Goal: Task Accomplishment & Management: Complete application form

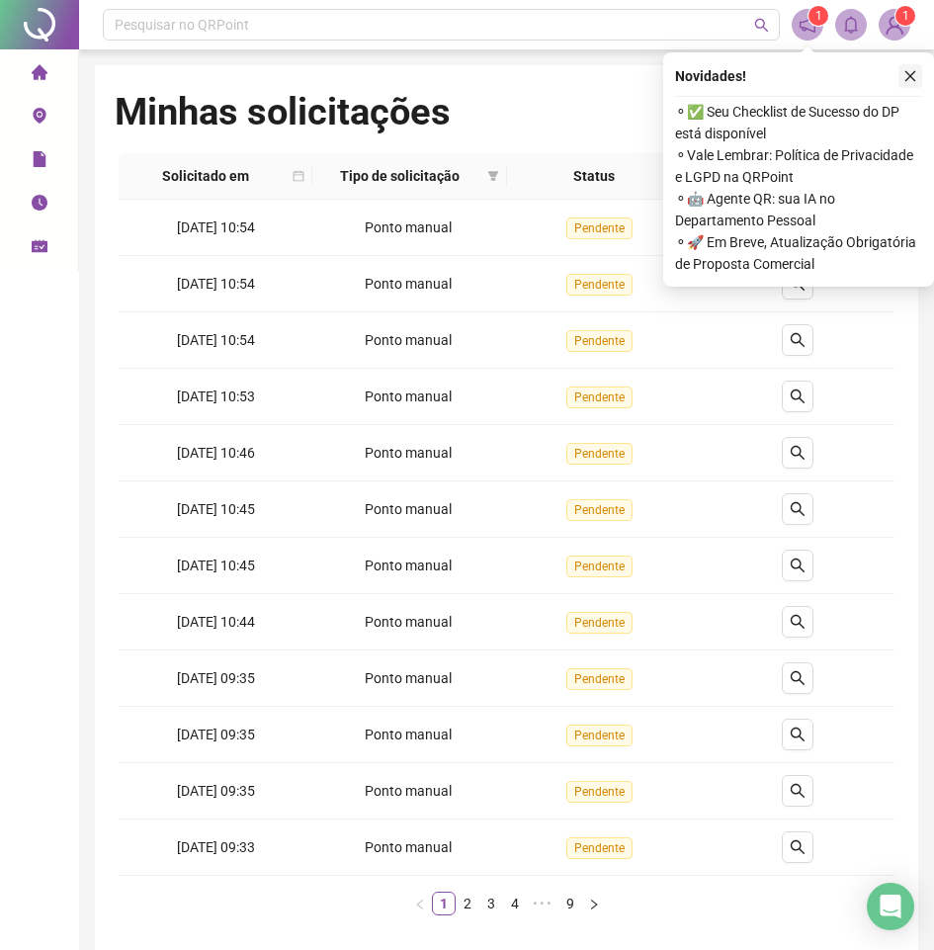
click at [907, 78] on icon "close" at bounding box center [911, 76] width 14 height 14
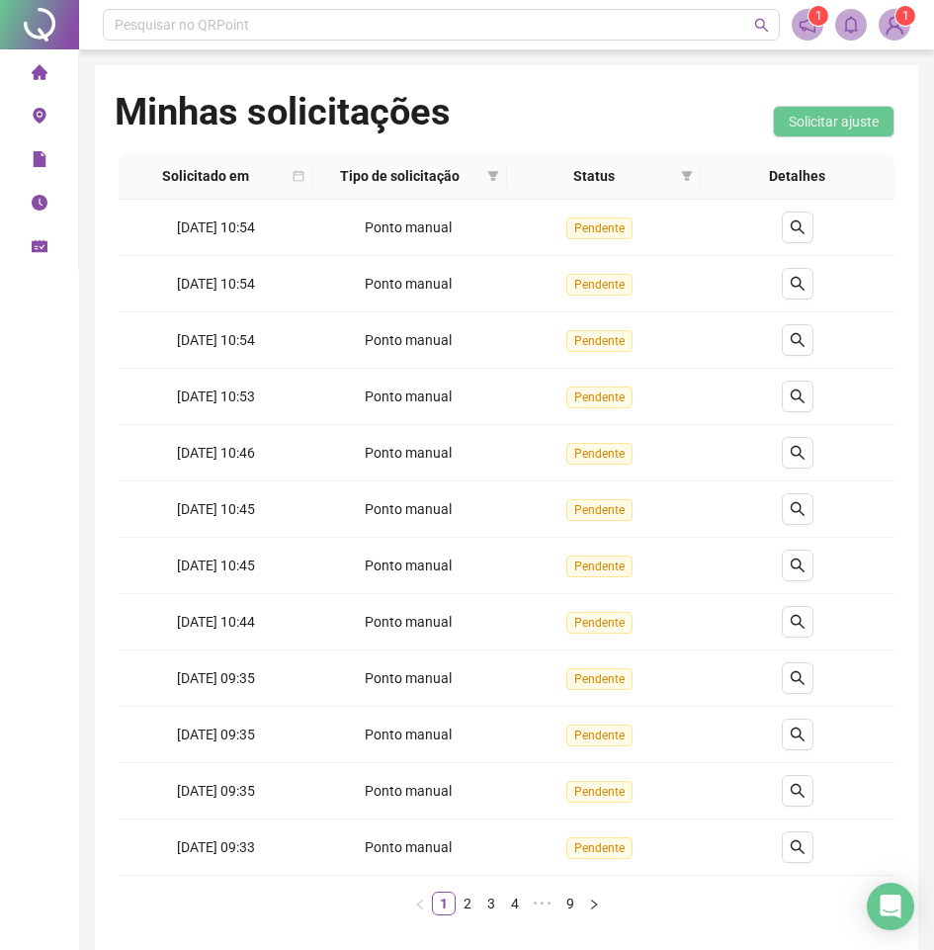
click at [44, 115] on icon "environment" at bounding box center [39, 116] width 13 height 16
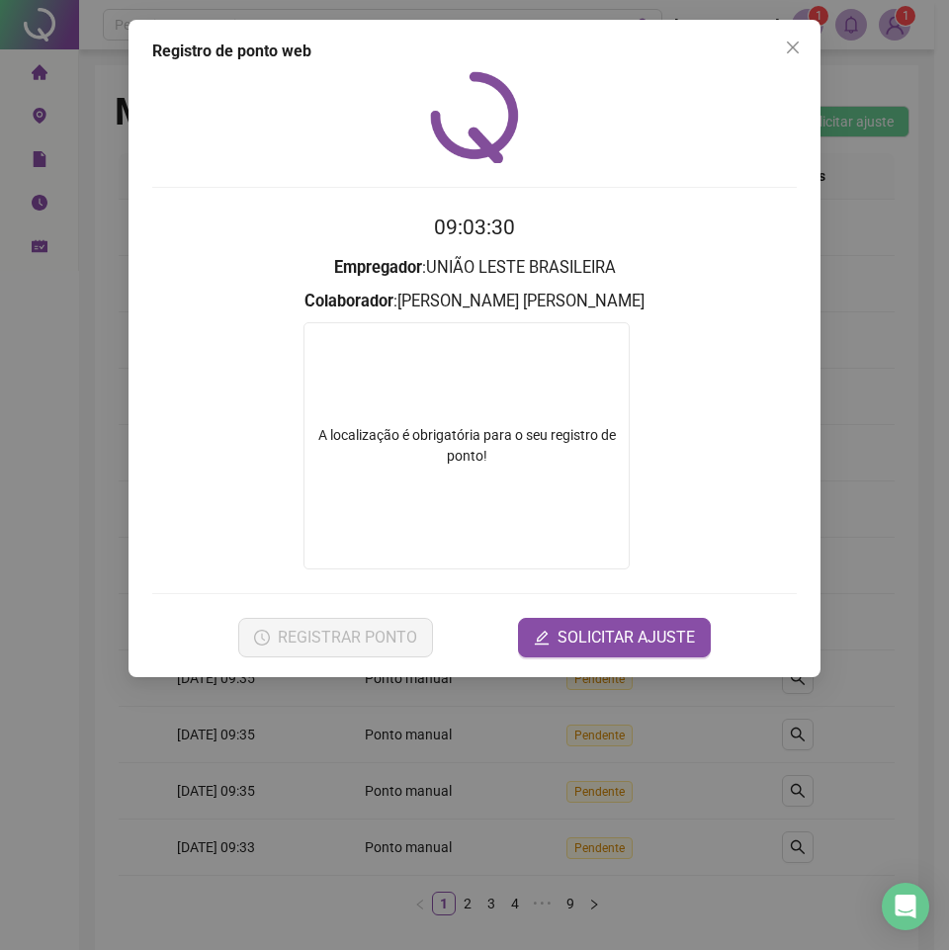
click at [612, 390] on div "A localização é obrigatória para o seu registro de ponto!" at bounding box center [466, 445] width 326 height 247
click at [620, 630] on span "SOLICITAR AJUSTE" at bounding box center [626, 638] width 137 height 24
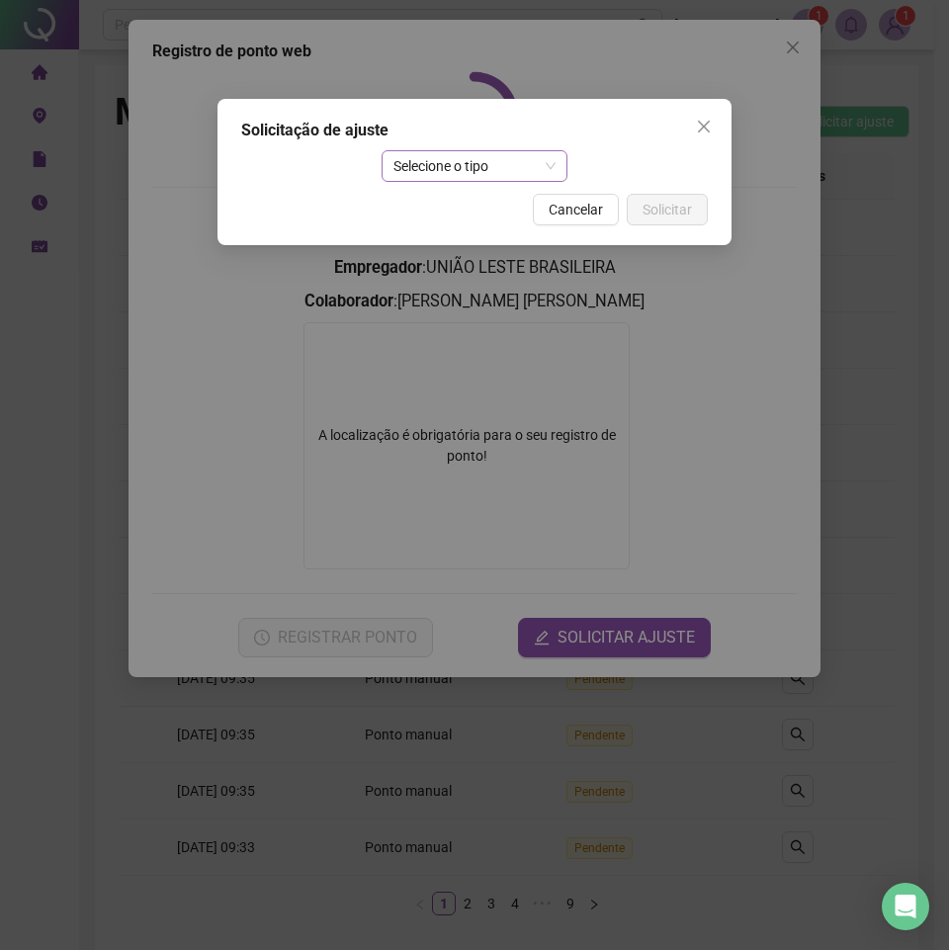
click at [492, 173] on span "Selecione o tipo" at bounding box center [474, 166] width 163 height 30
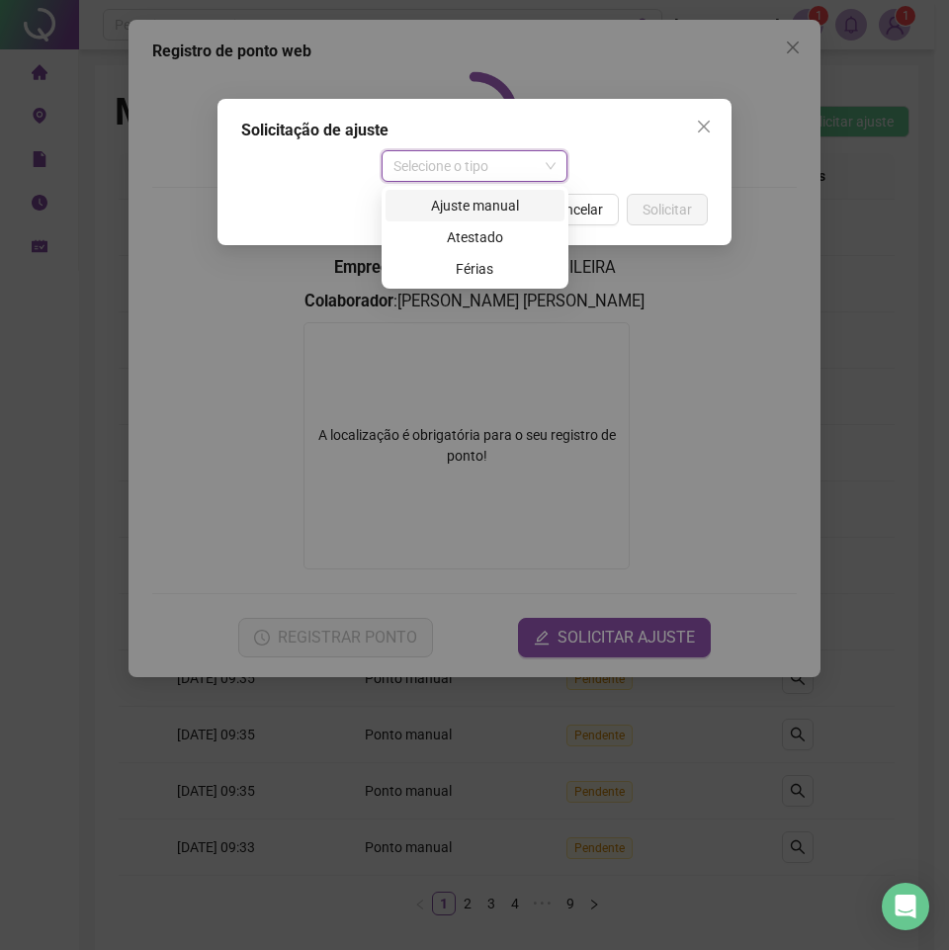
click at [493, 208] on div "Ajuste manual" at bounding box center [474, 206] width 155 height 22
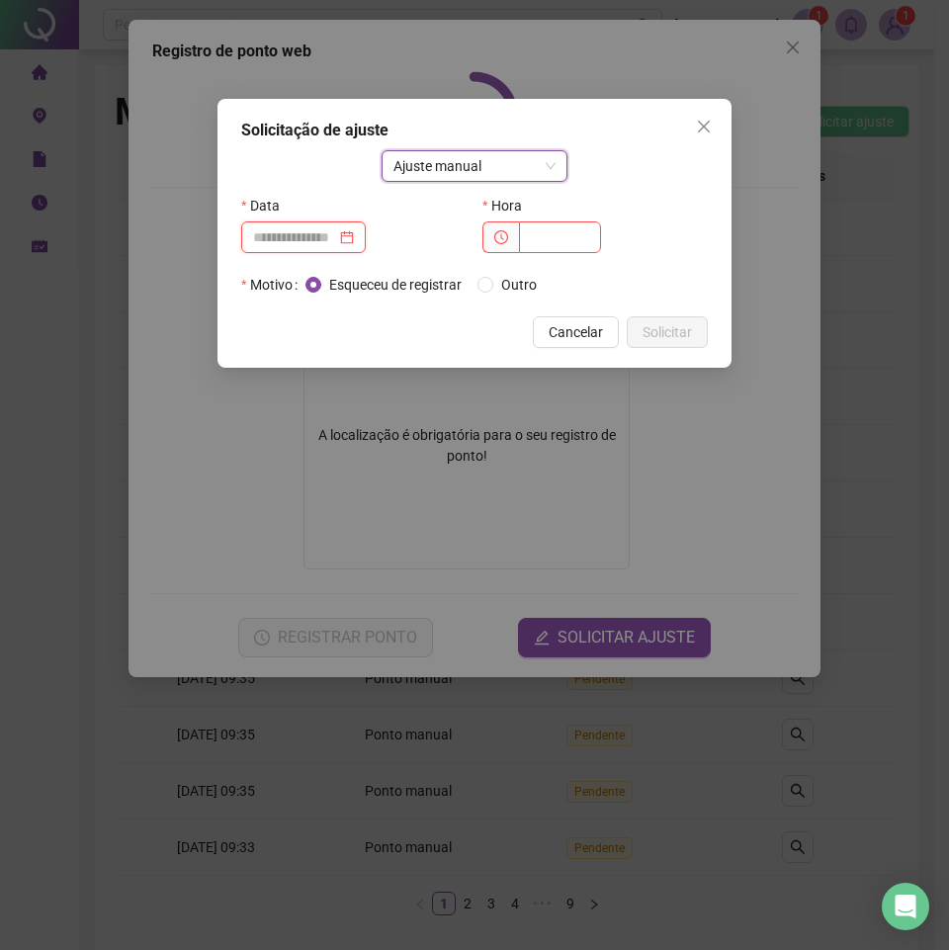
click at [328, 228] on input at bounding box center [294, 237] width 83 height 22
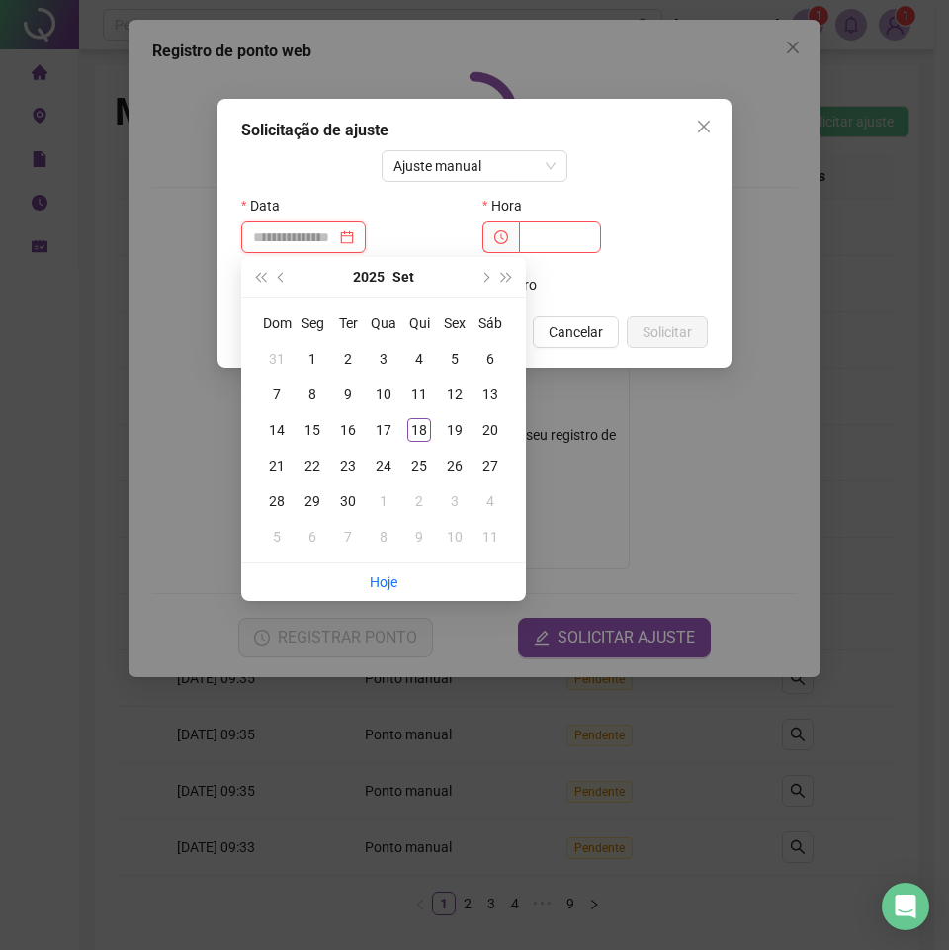
click at [354, 237] on div at bounding box center [303, 237] width 101 height 22
click at [283, 277] on span "prev-year" at bounding box center [283, 277] width 10 height 10
type input "**********"
click at [390, 429] on div "13" at bounding box center [384, 430] width 24 height 24
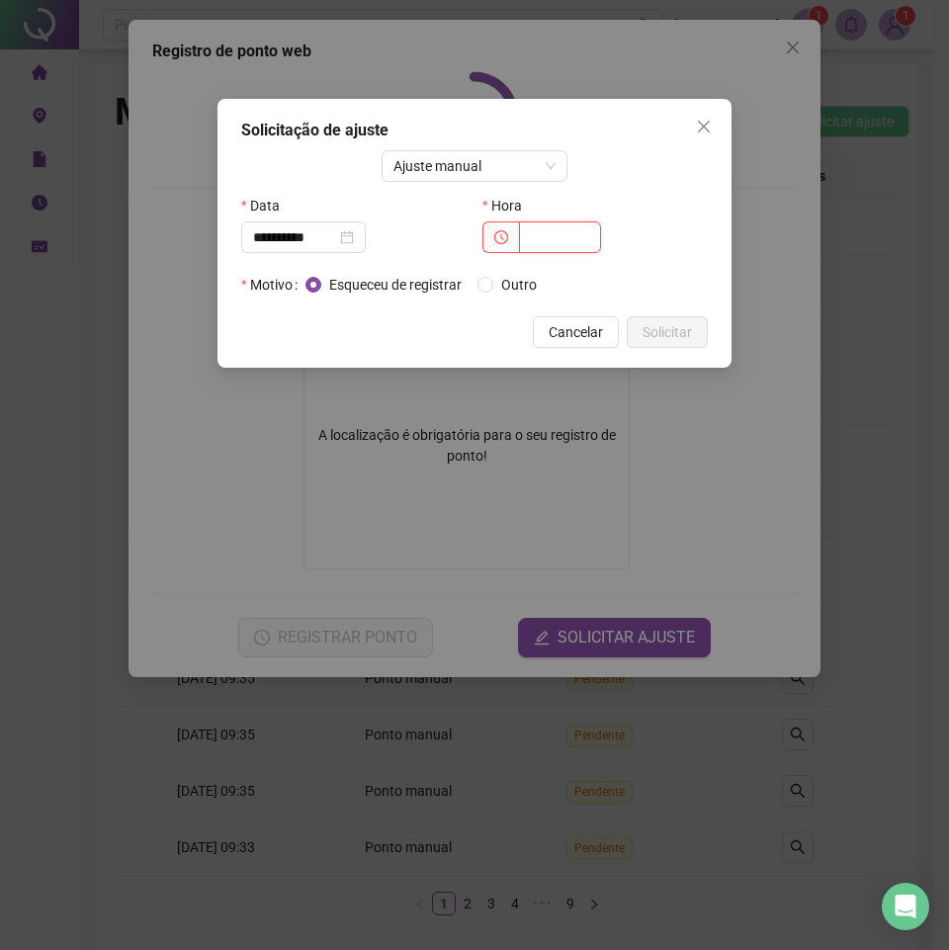
click at [528, 242] on input "text" at bounding box center [560, 237] width 82 height 32
type input "*****"
click at [515, 281] on span "Outro" at bounding box center [518, 285] width 51 height 22
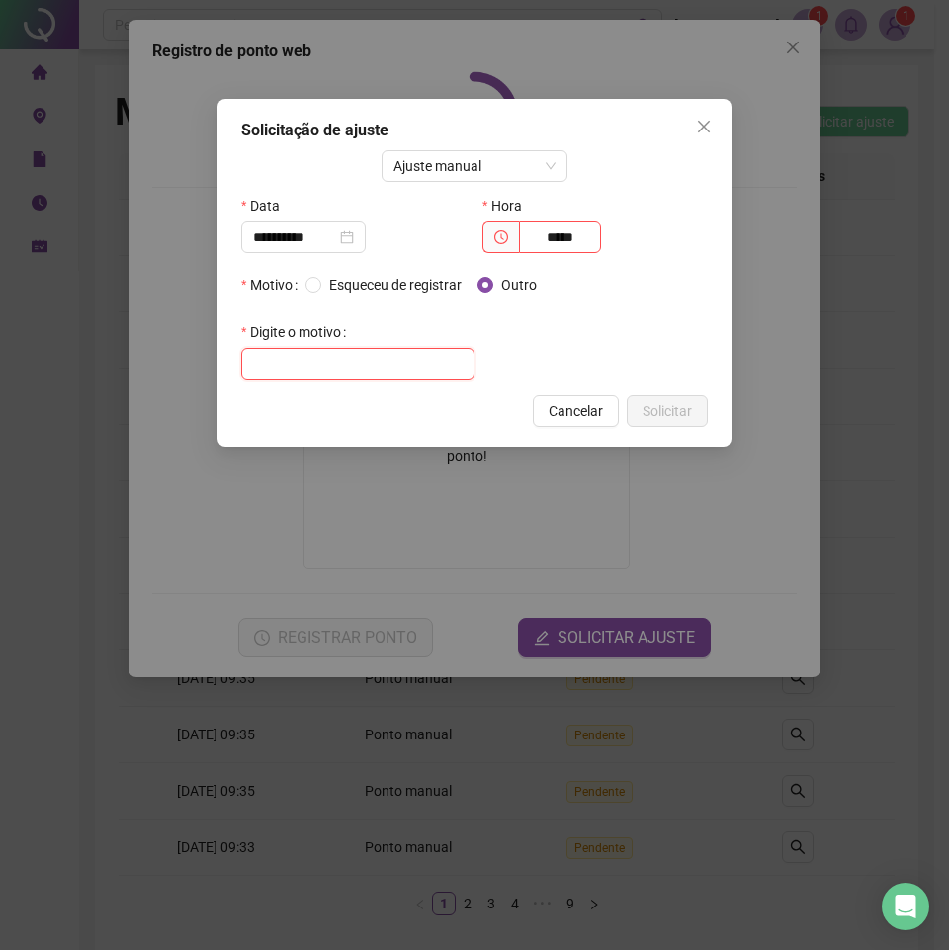
click at [347, 369] on input "text" at bounding box center [357, 364] width 233 height 32
type input "****"
click at [705, 416] on button "Solicitar" at bounding box center [667, 411] width 81 height 32
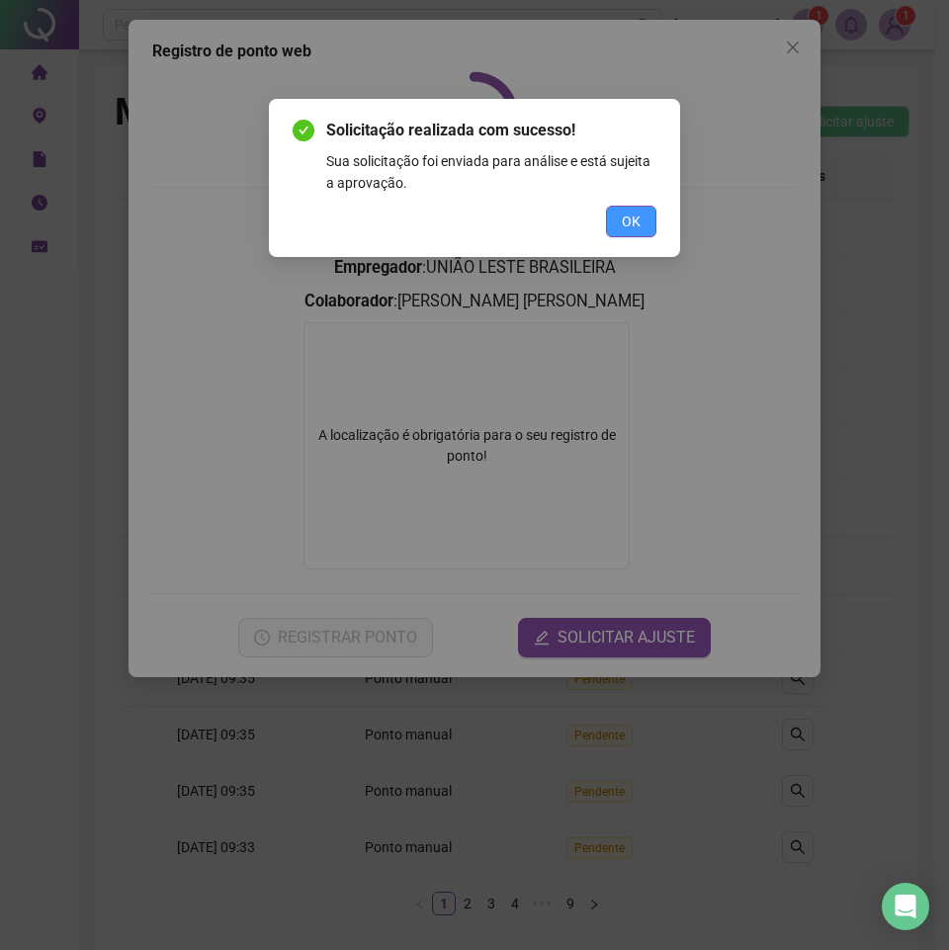
click at [630, 225] on span "OK" at bounding box center [631, 222] width 19 height 22
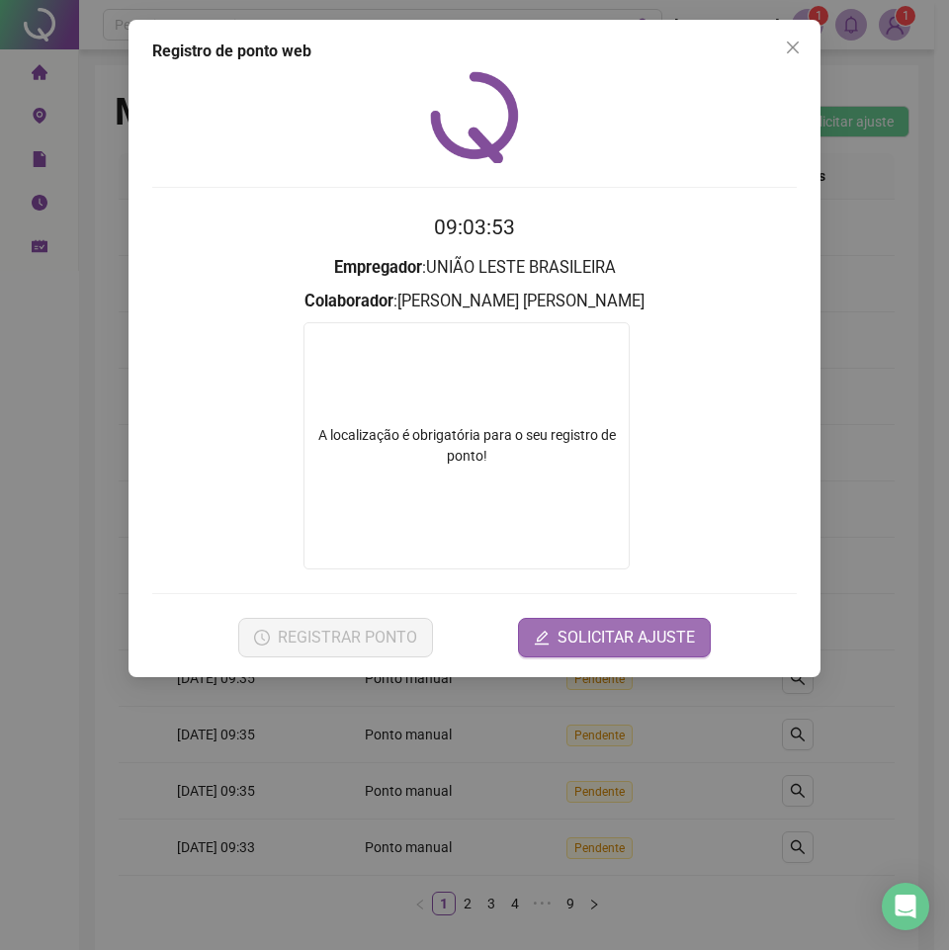
click at [635, 636] on span "SOLICITAR AJUSTE" at bounding box center [626, 638] width 137 height 24
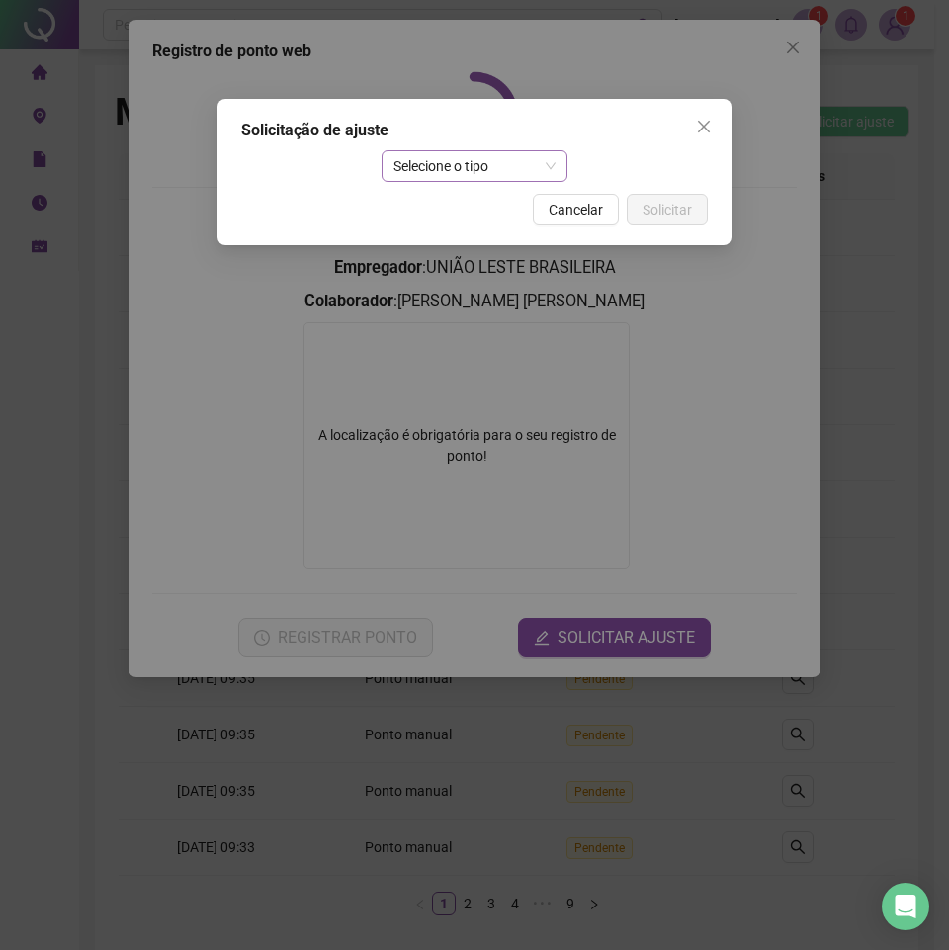
click at [543, 168] on span "Selecione o tipo" at bounding box center [474, 166] width 163 height 30
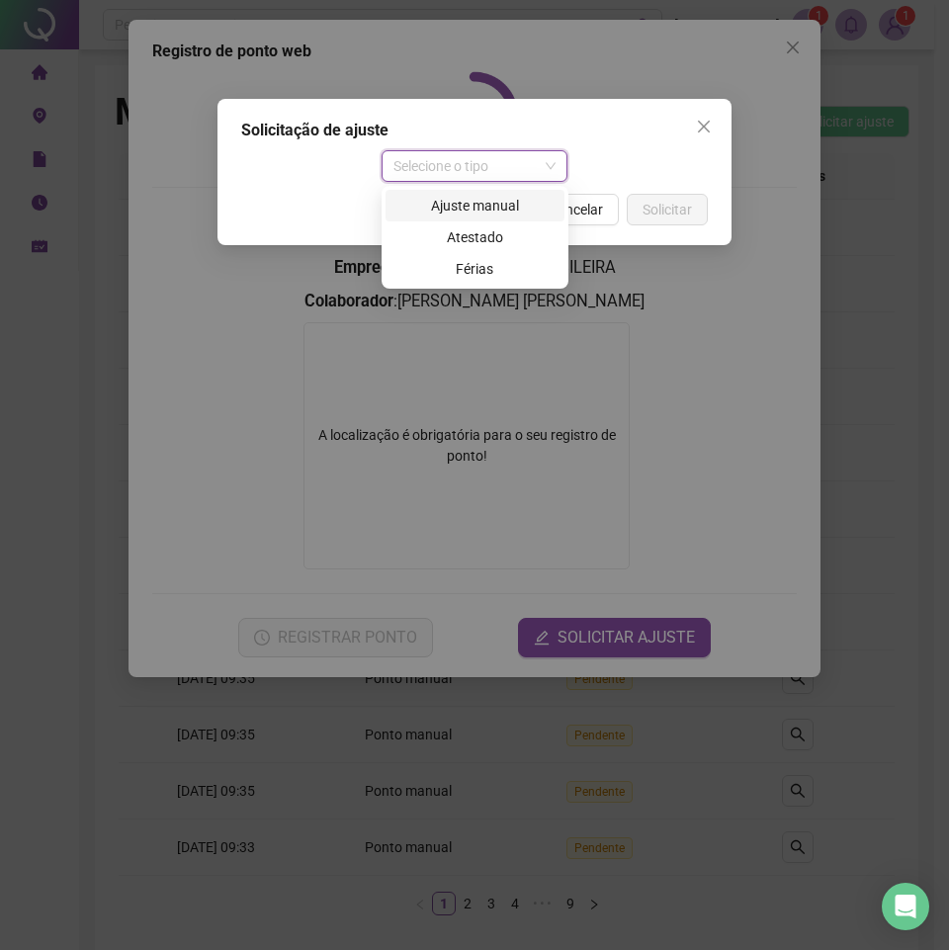
click at [479, 195] on div "Ajuste manual" at bounding box center [474, 206] width 155 height 22
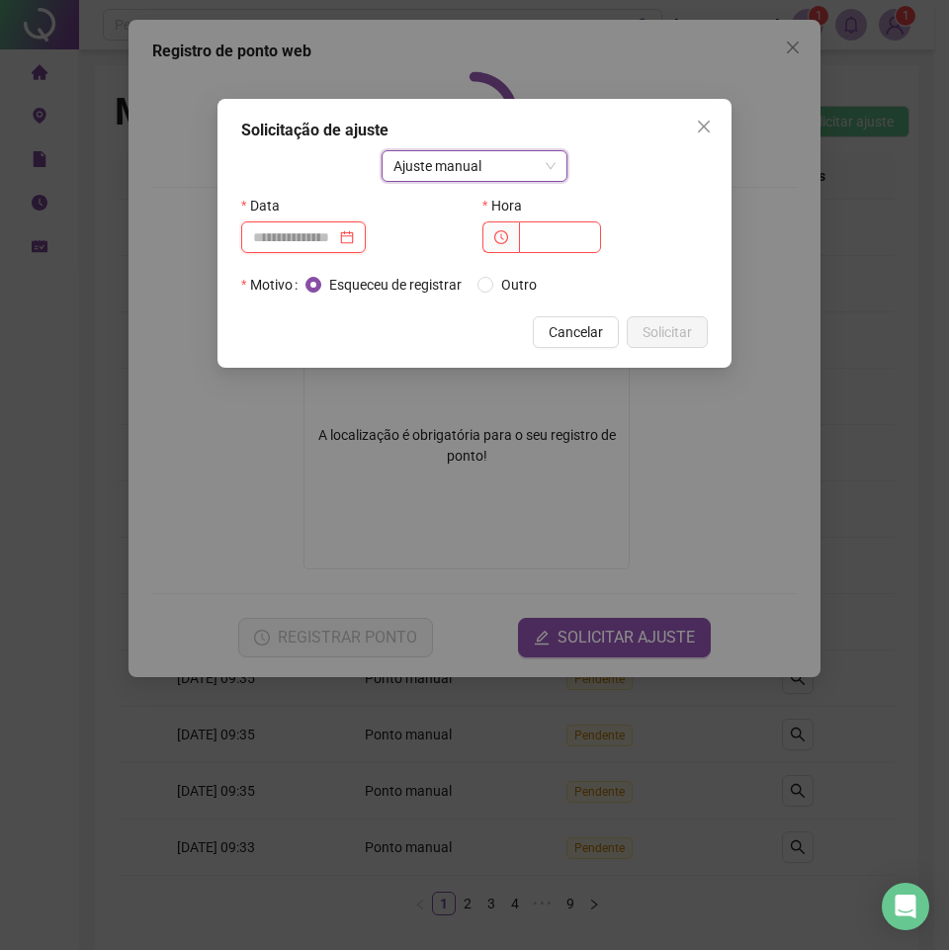
click at [305, 227] on input at bounding box center [294, 237] width 83 height 22
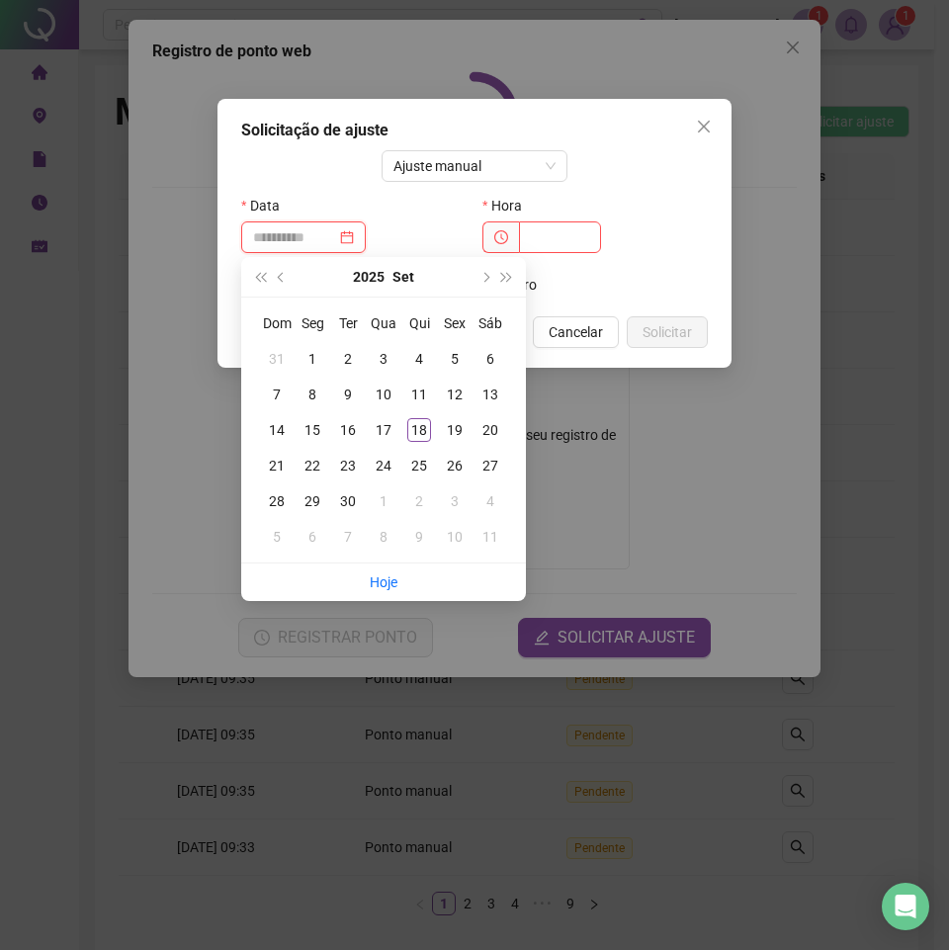
type input "**********"
click at [281, 280] on span "prev-year" at bounding box center [283, 277] width 10 height 10
type input "**********"
click at [389, 425] on div "13" at bounding box center [384, 430] width 24 height 24
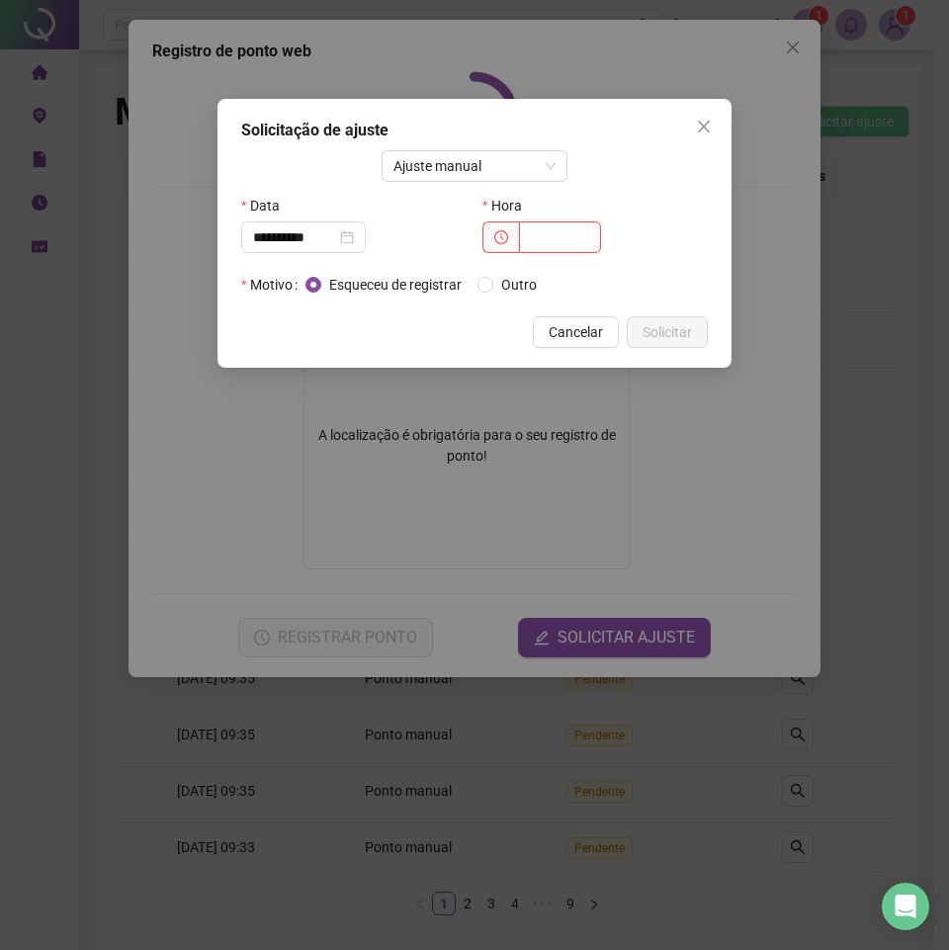
click at [550, 227] on input "text" at bounding box center [560, 237] width 82 height 32
type input "*****"
click at [523, 283] on span "Outro" at bounding box center [518, 285] width 51 height 22
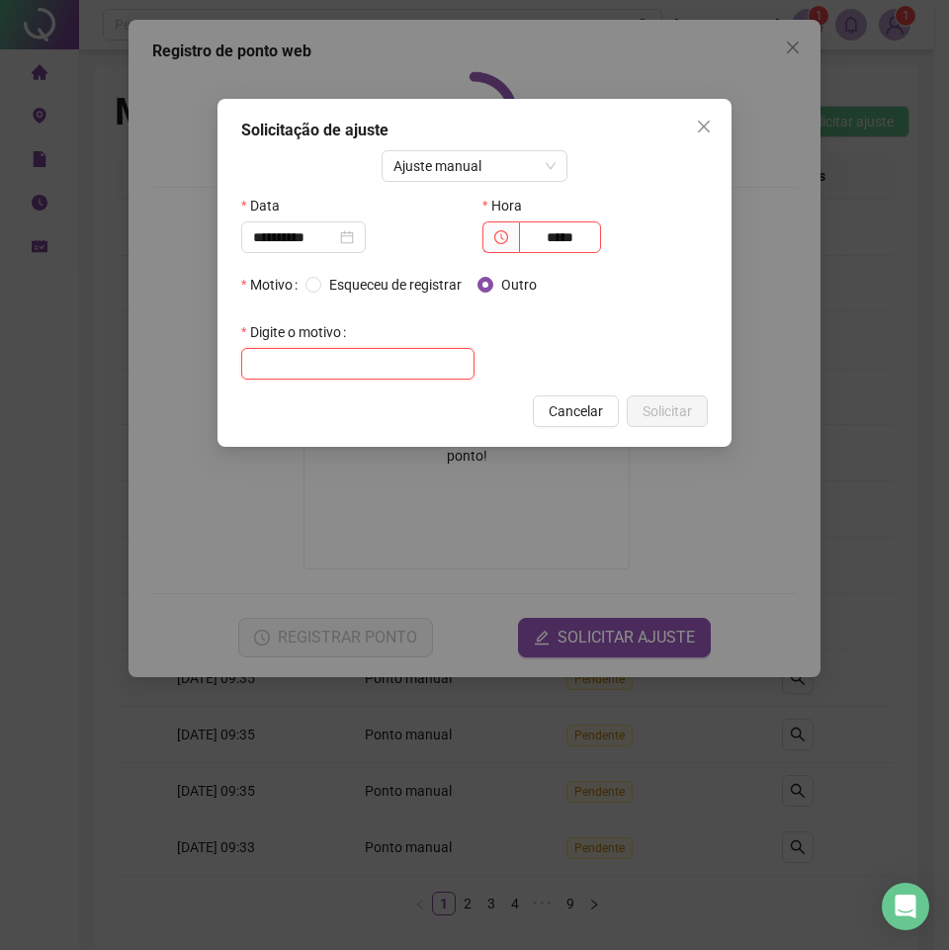
click at [362, 362] on input "text" at bounding box center [357, 364] width 233 height 32
type input "****"
click at [669, 403] on span "Solicitar" at bounding box center [667, 411] width 49 height 22
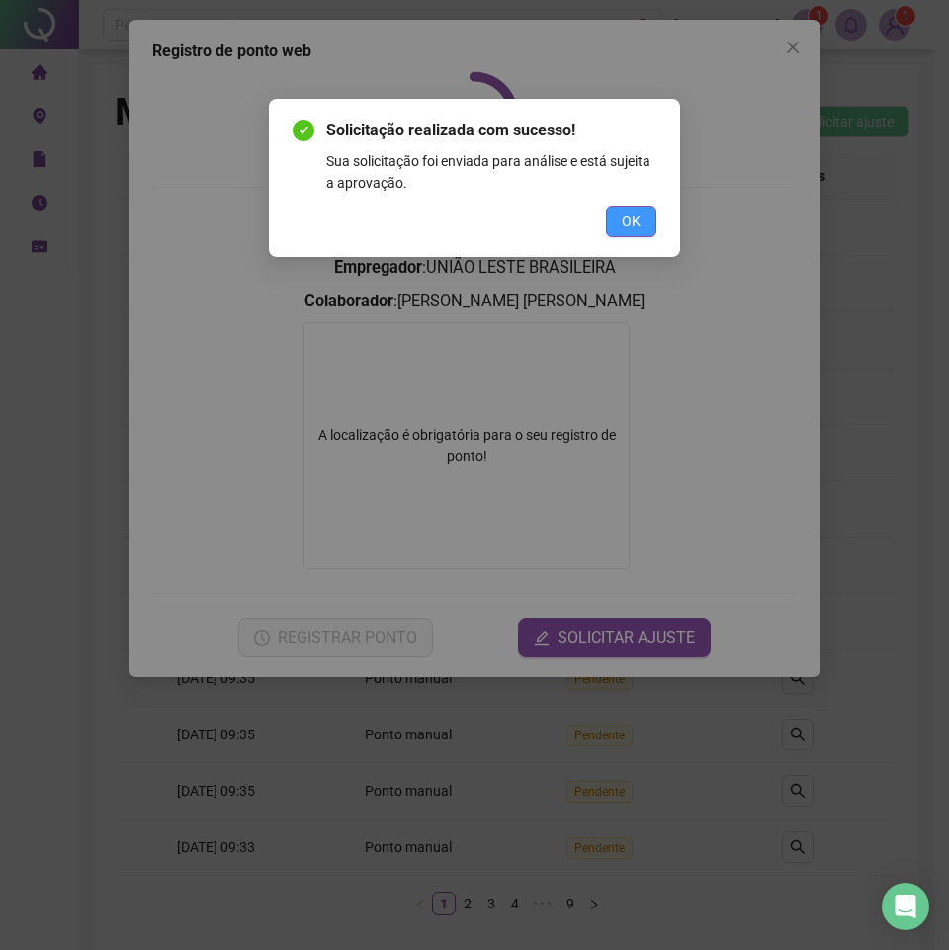
click at [626, 218] on span "OK" at bounding box center [631, 222] width 19 height 22
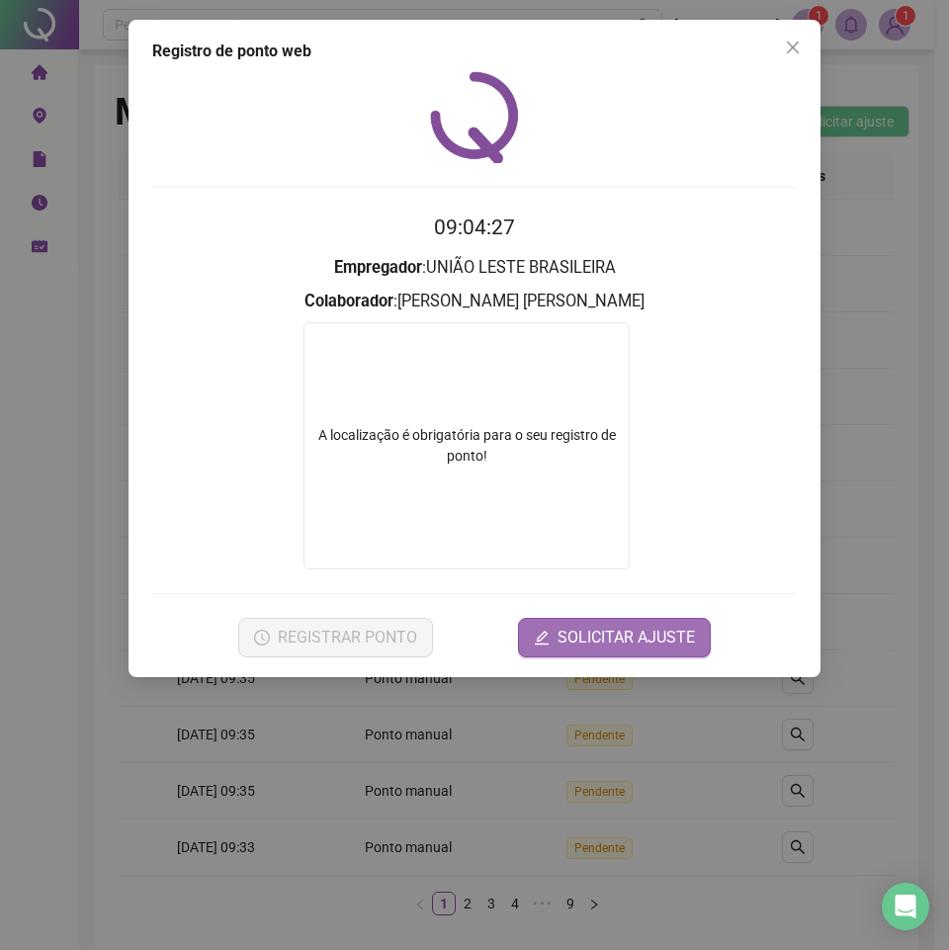
click at [619, 637] on span "SOLICITAR AJUSTE" at bounding box center [626, 638] width 137 height 24
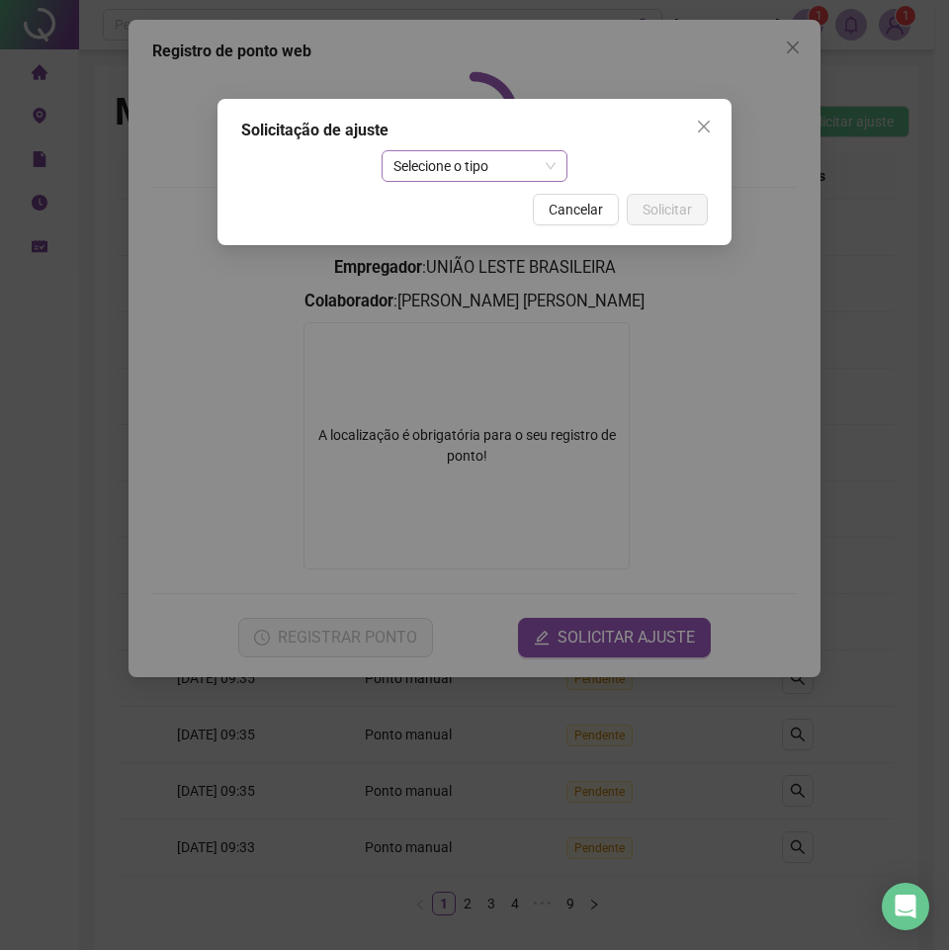
click at [482, 161] on span "Selecione o tipo" at bounding box center [474, 166] width 163 height 30
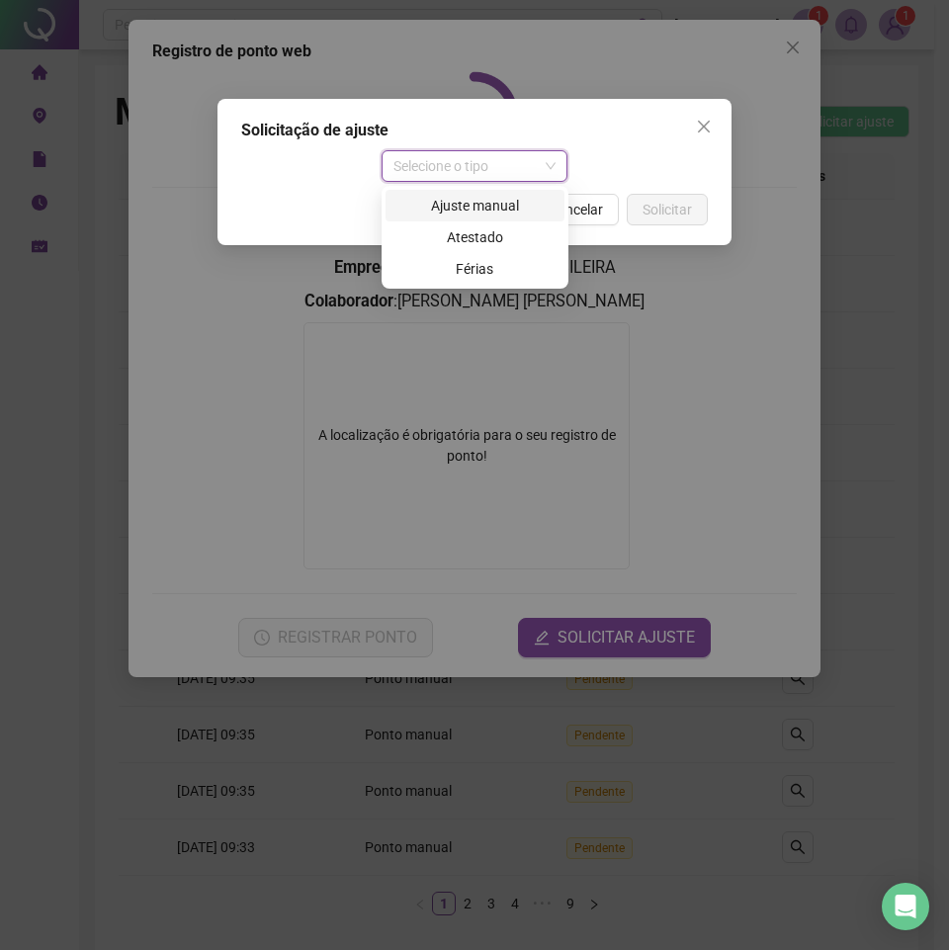
click at [487, 206] on div "Ajuste manual" at bounding box center [474, 206] width 155 height 22
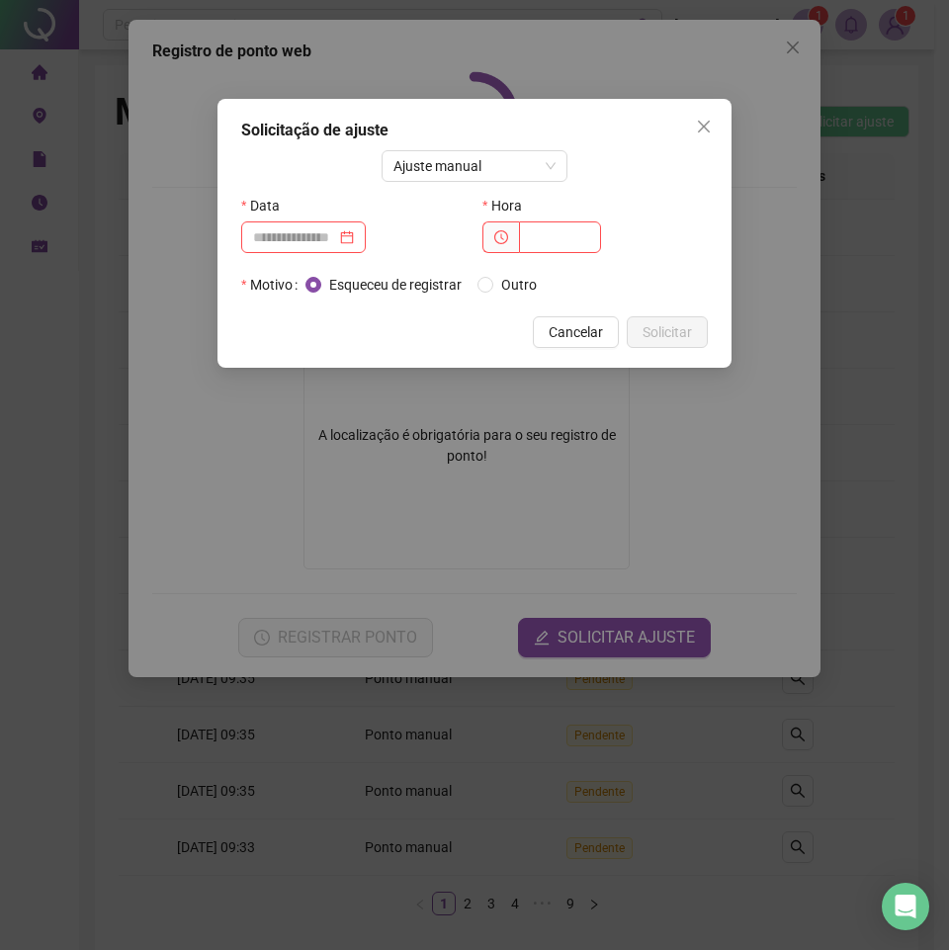
click at [284, 219] on label "Data" at bounding box center [266, 206] width 51 height 32
click at [284, 237] on input at bounding box center [294, 237] width 83 height 22
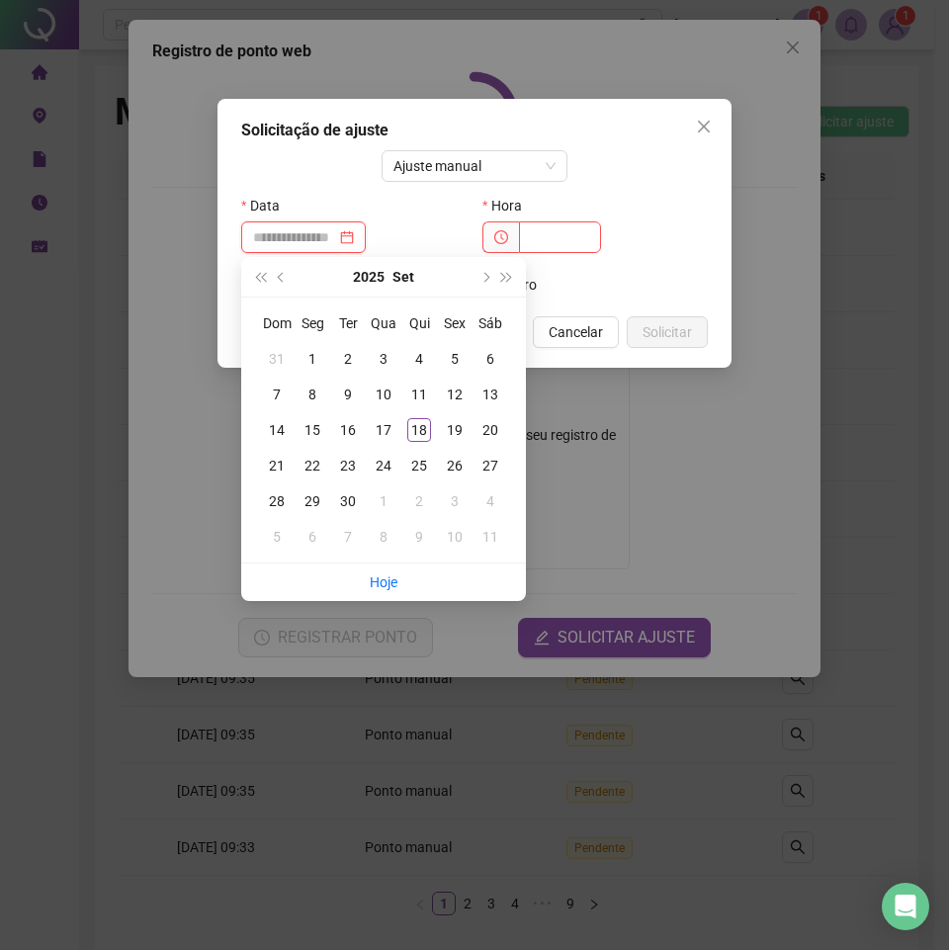
click at [354, 228] on div at bounding box center [303, 237] width 101 height 22
click at [285, 271] on button "prev-year" at bounding box center [282, 277] width 22 height 40
type input "**********"
click at [377, 433] on div "13" at bounding box center [384, 430] width 24 height 24
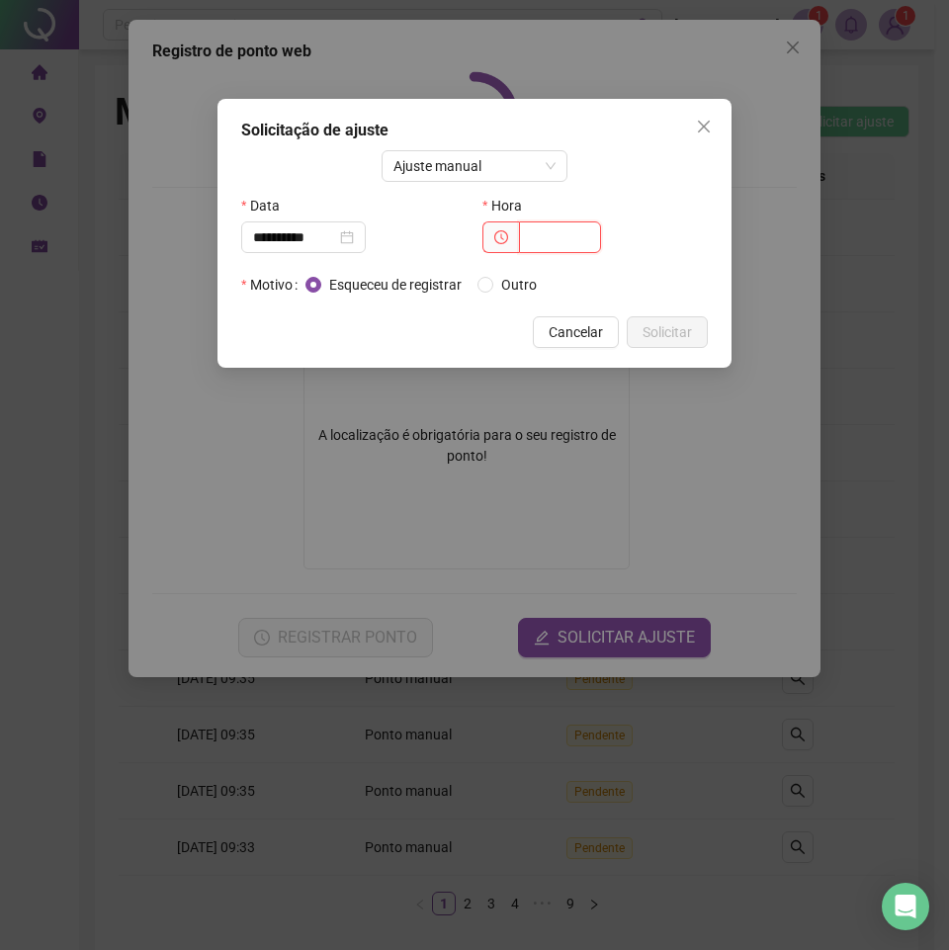
click at [545, 233] on input "text" at bounding box center [560, 237] width 82 height 32
type input "*****"
click at [671, 339] on span "Solicitar" at bounding box center [667, 332] width 49 height 22
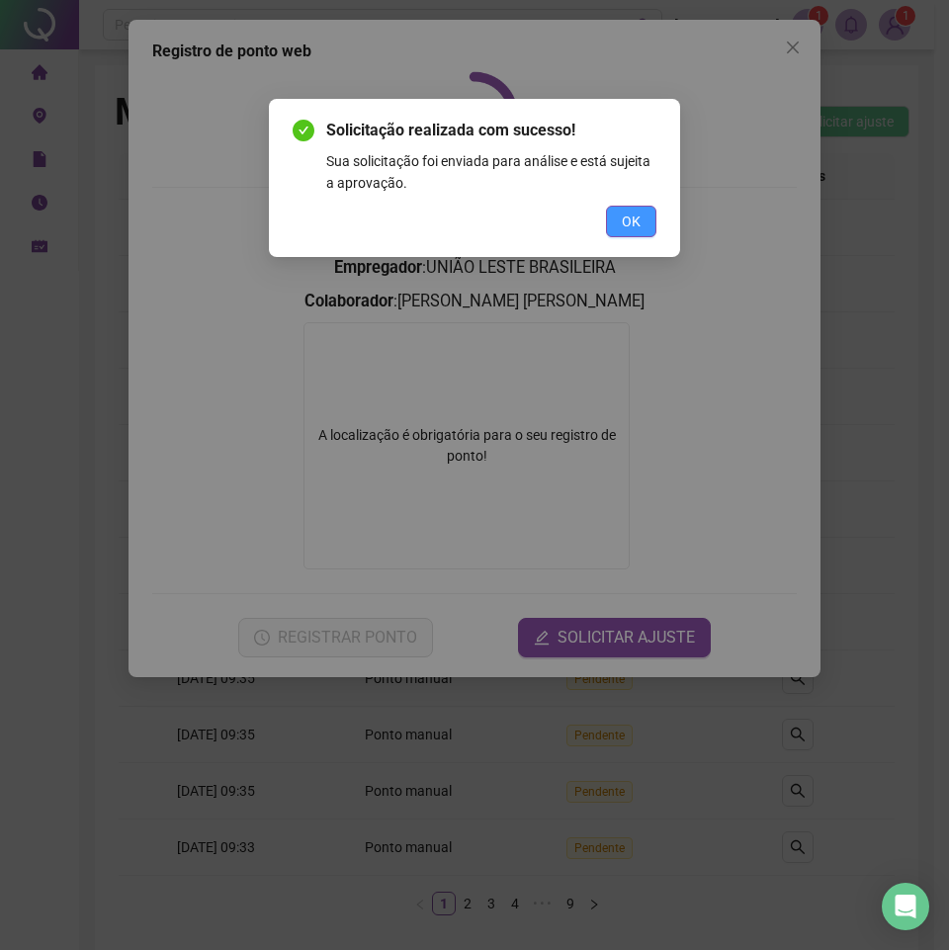
click at [622, 216] on span "OK" at bounding box center [631, 222] width 19 height 22
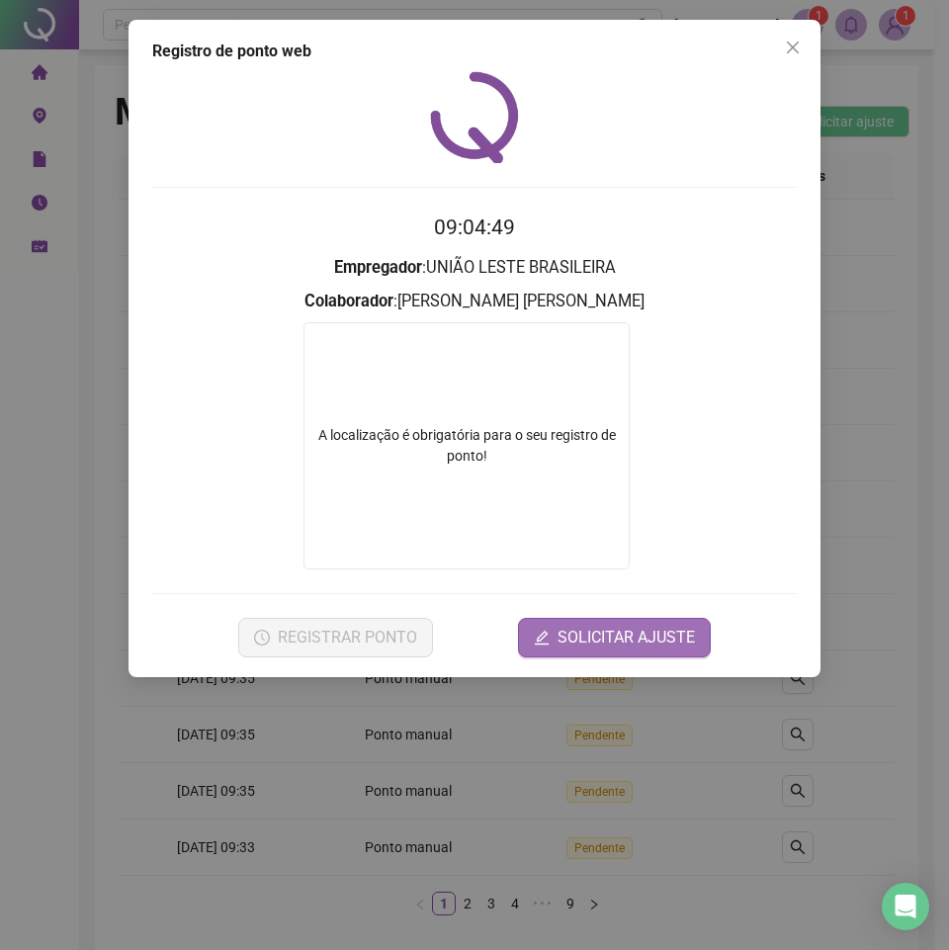
click at [613, 635] on span "SOLICITAR AJUSTE" at bounding box center [626, 638] width 137 height 24
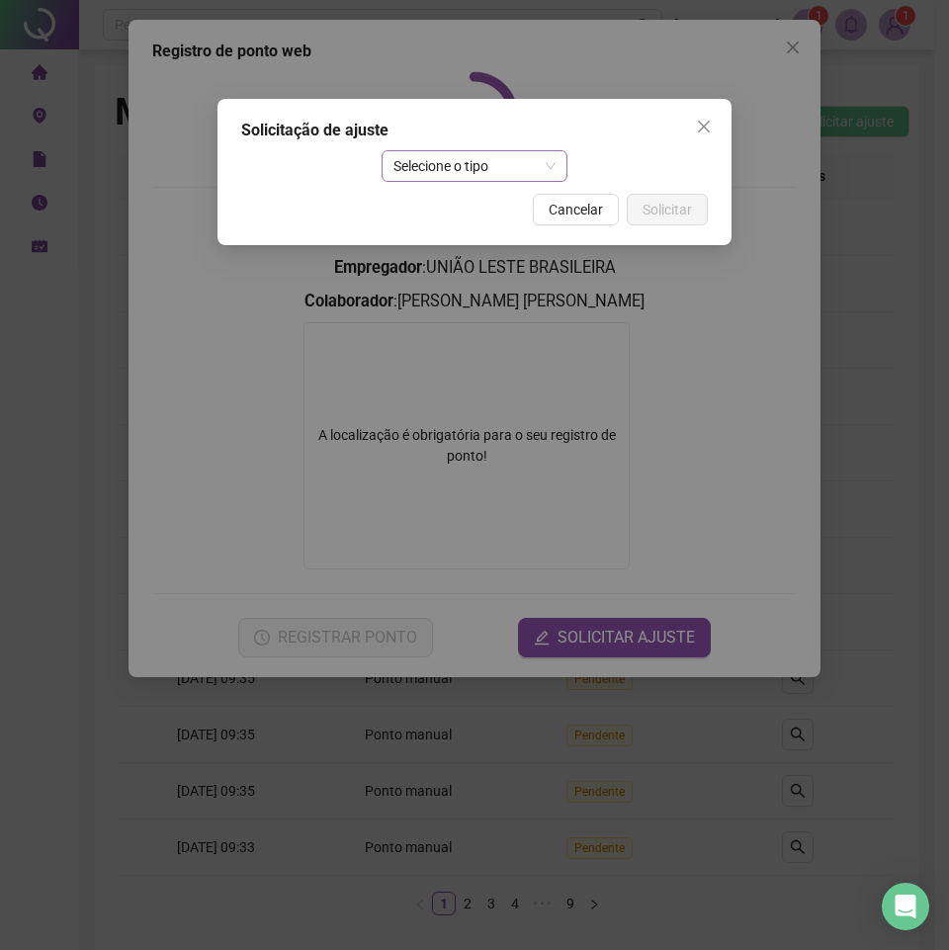
click at [453, 170] on span "Selecione o tipo" at bounding box center [474, 166] width 163 height 30
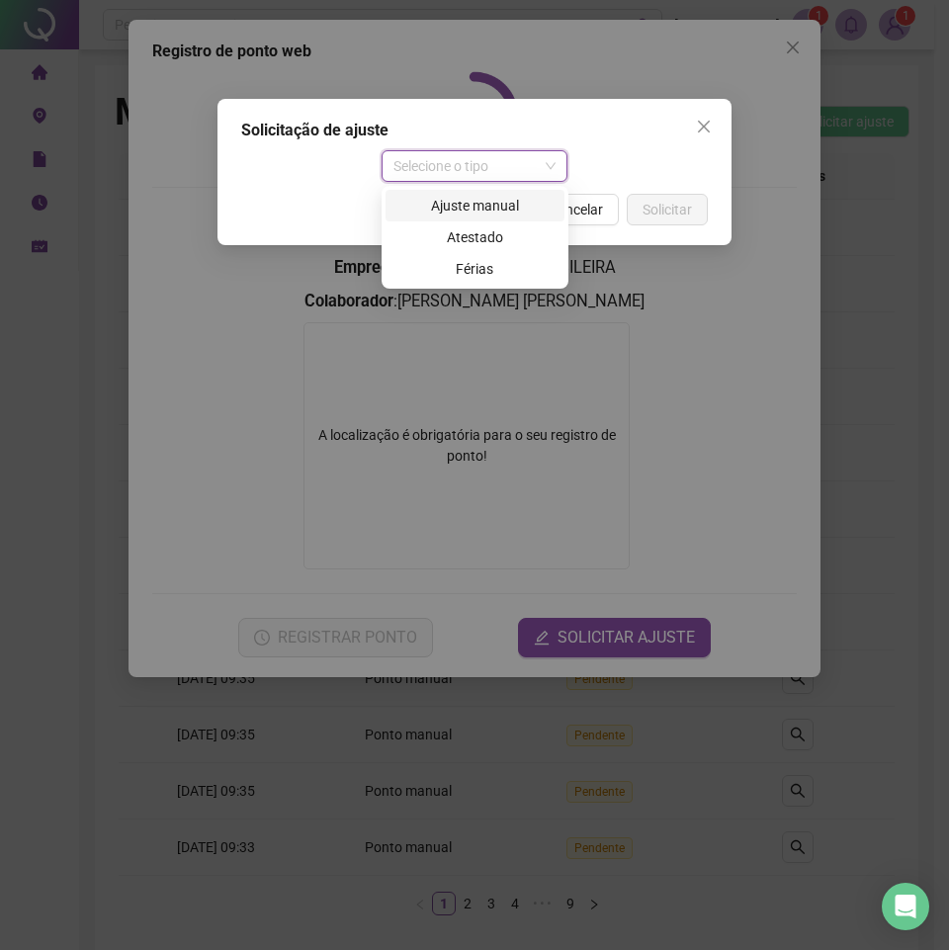
click at [463, 203] on div "Ajuste manual" at bounding box center [474, 206] width 155 height 22
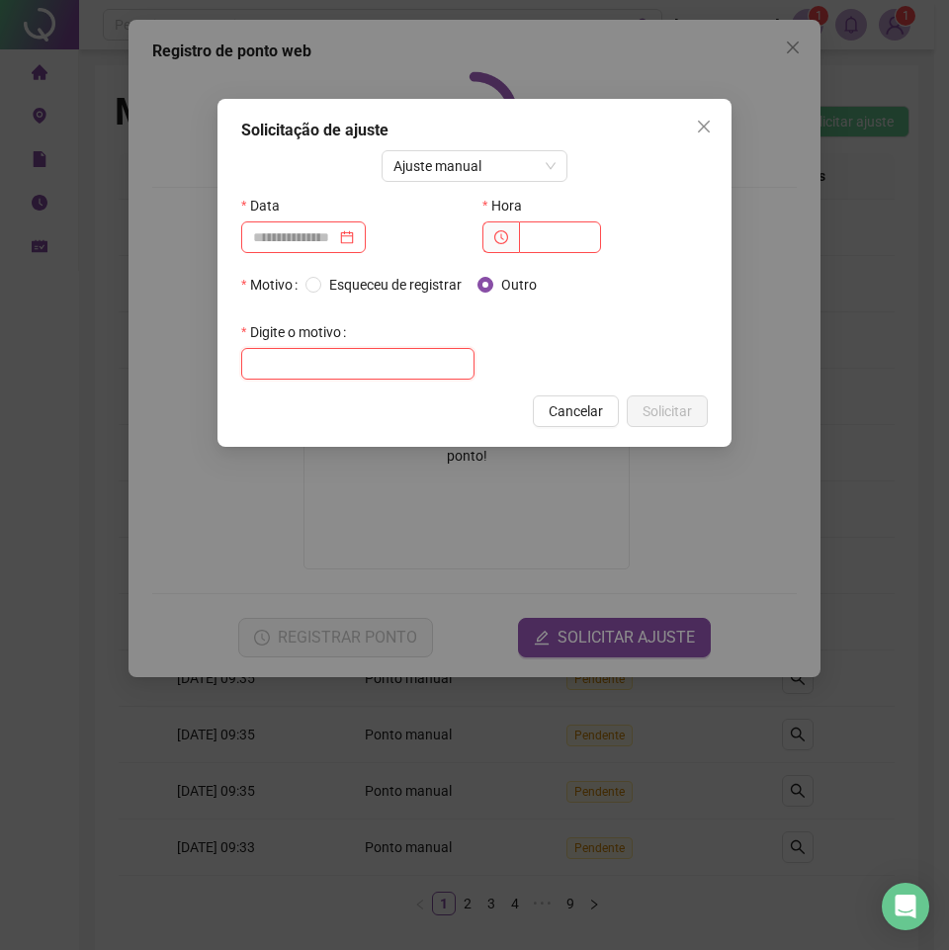
click at [335, 359] on input "text" at bounding box center [357, 364] width 233 height 32
type input "****"
click at [336, 234] on input at bounding box center [294, 237] width 83 height 22
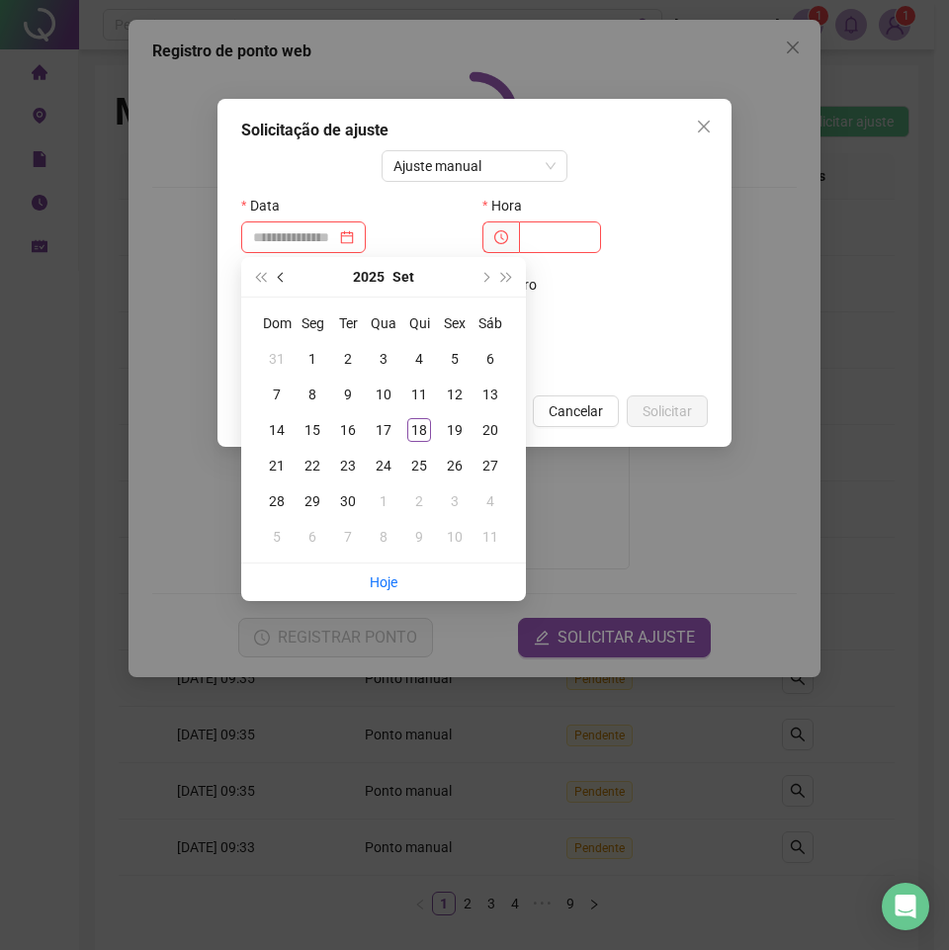
click at [285, 278] on span "prev-year" at bounding box center [283, 277] width 10 height 10
type input "**********"
click at [388, 422] on div "13" at bounding box center [384, 430] width 24 height 24
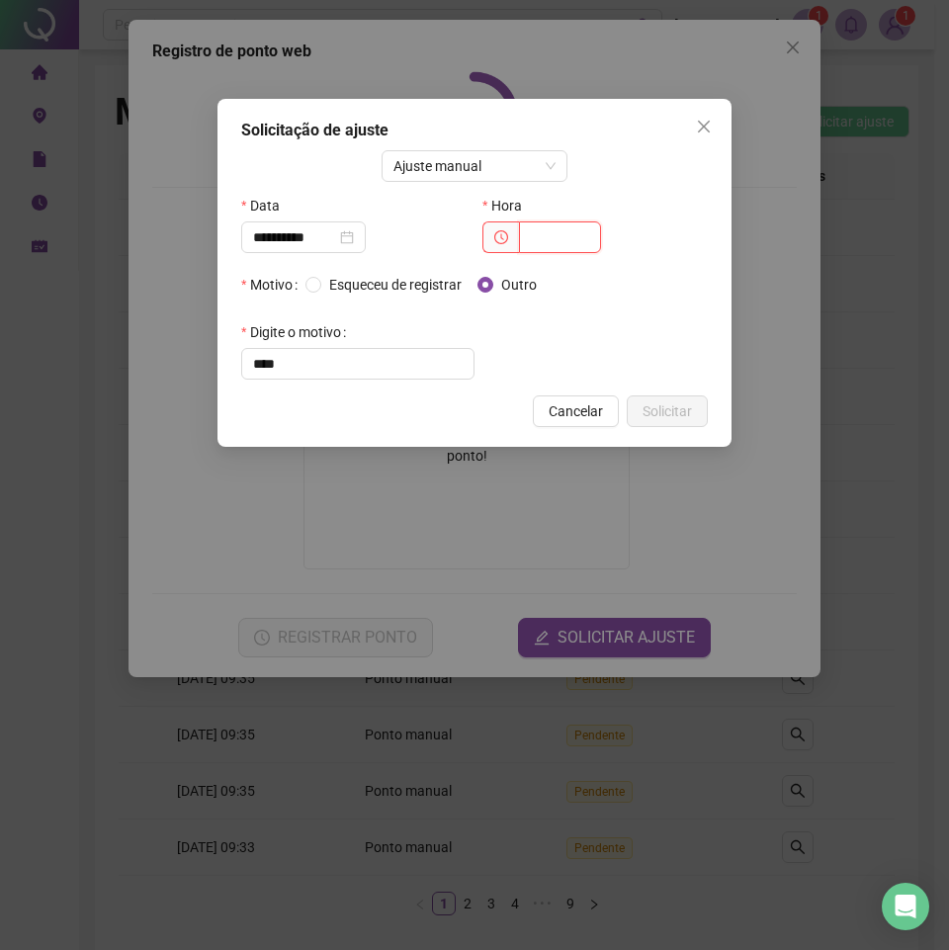
click at [536, 246] on input "text" at bounding box center [560, 237] width 82 height 32
drag, startPoint x: 580, startPoint y: 238, endPoint x: 443, endPoint y: 243, distance: 137.5
click at [443, 243] on div "**********" at bounding box center [474, 229] width 482 height 79
type input "*****"
click at [663, 411] on span "Solicitar" at bounding box center [667, 411] width 49 height 22
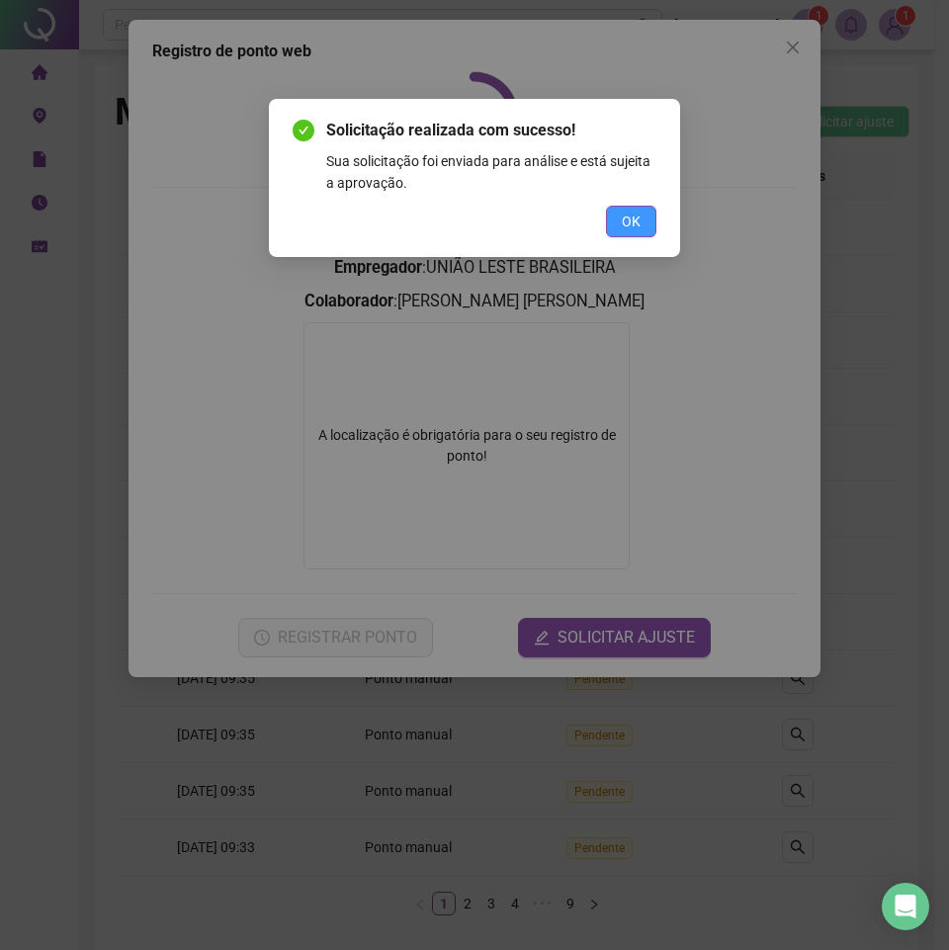
click at [615, 224] on button "OK" at bounding box center [631, 222] width 50 height 32
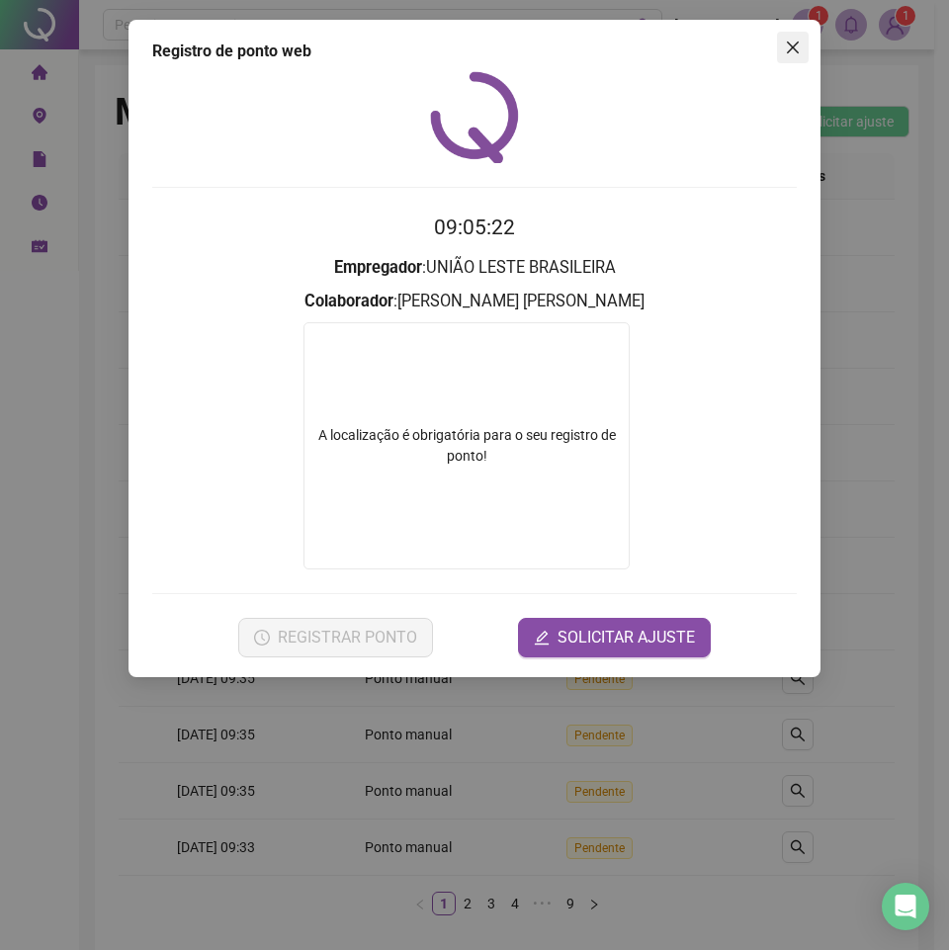
click at [800, 45] on icon "close" at bounding box center [793, 48] width 16 height 16
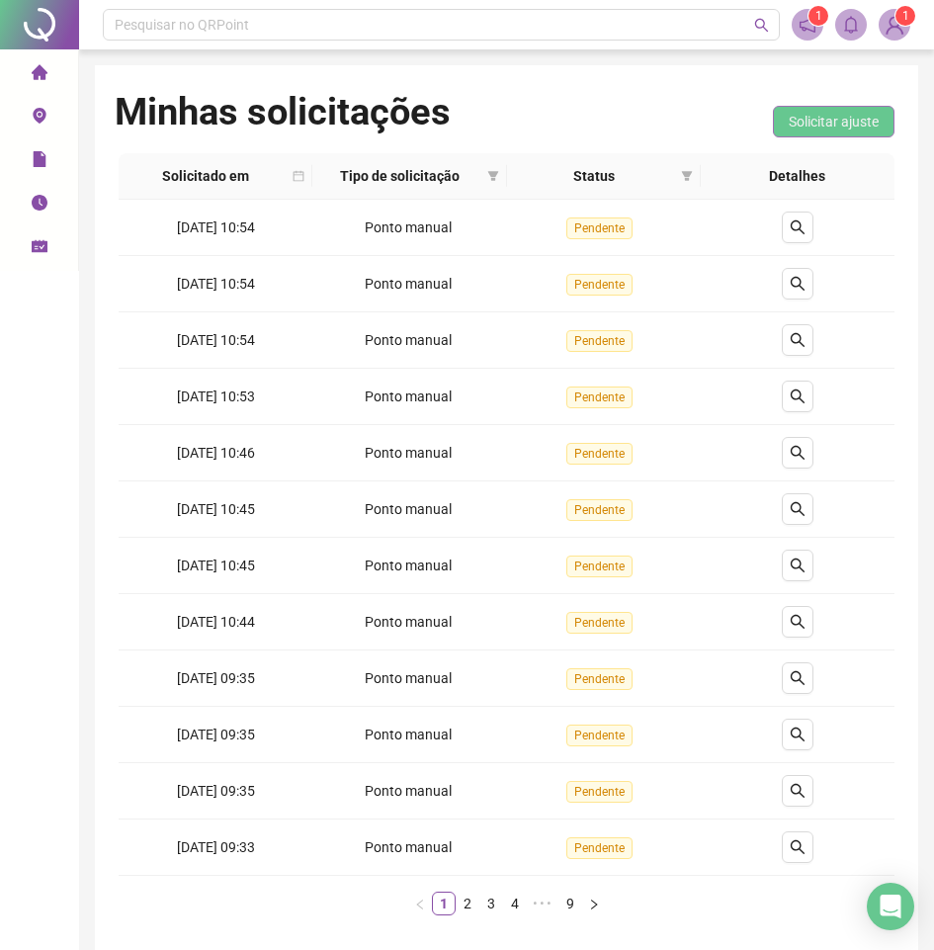
click at [802, 116] on span "Solicitar ajuste" at bounding box center [834, 122] width 90 height 22
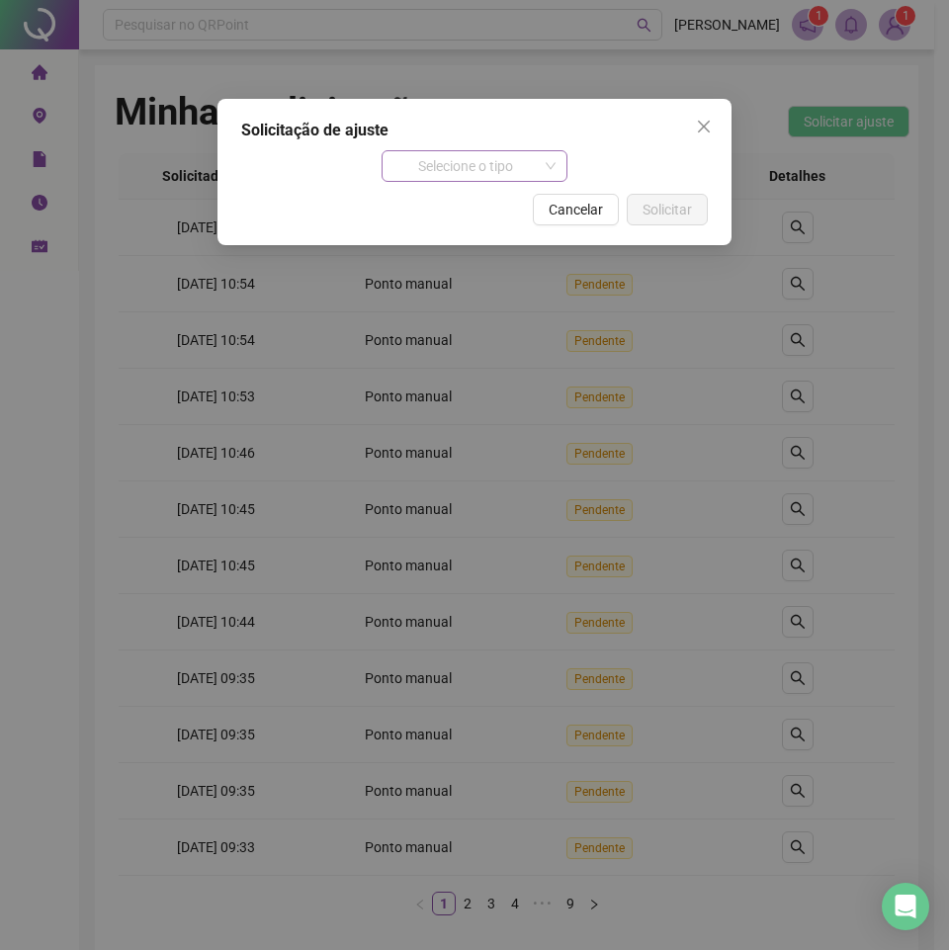
click at [500, 166] on span "Selecione o tipo" at bounding box center [474, 166] width 163 height 30
click at [695, 122] on span "Close" at bounding box center [704, 127] width 32 height 16
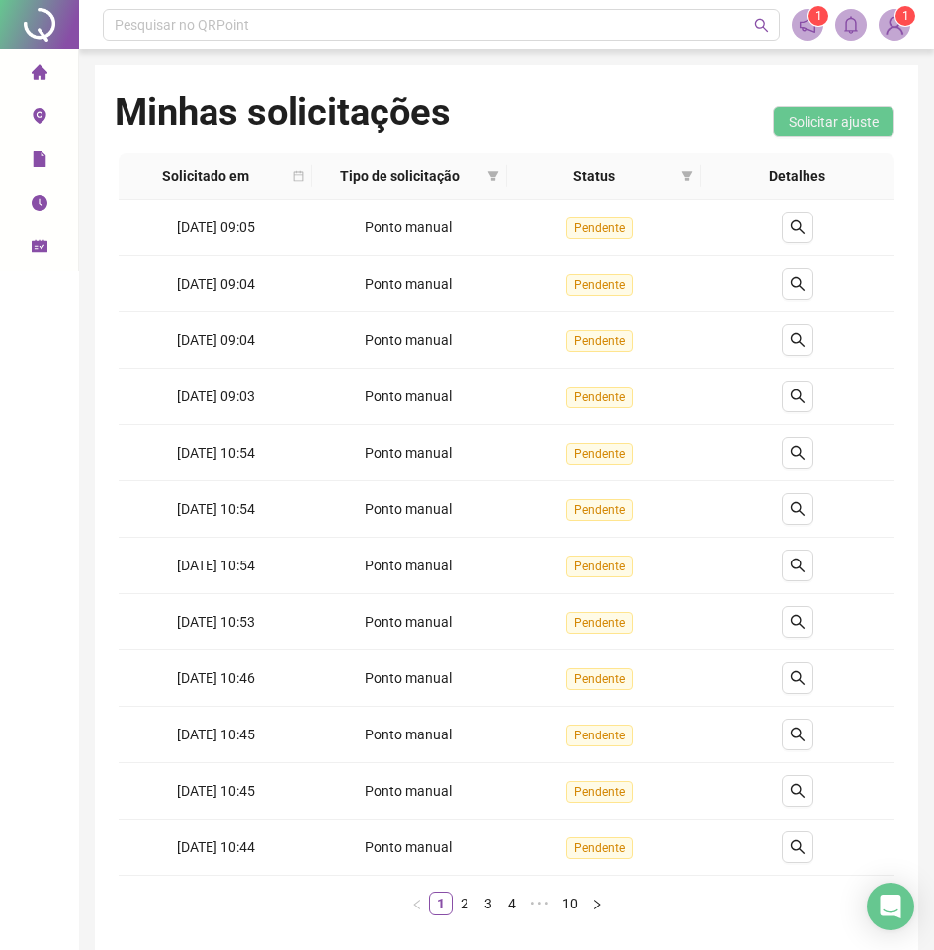
click at [52, 112] on li "Registrar ponto" at bounding box center [39, 117] width 70 height 40
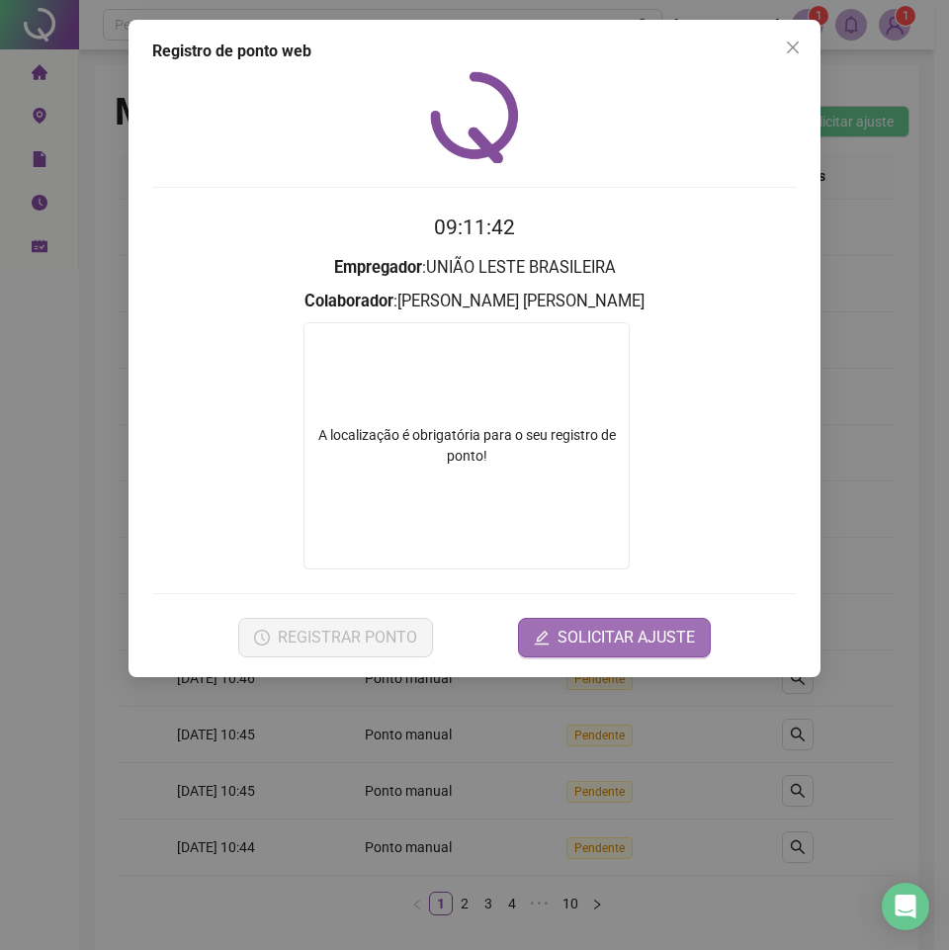
click at [610, 638] on span "SOLICITAR AJUSTE" at bounding box center [626, 638] width 137 height 24
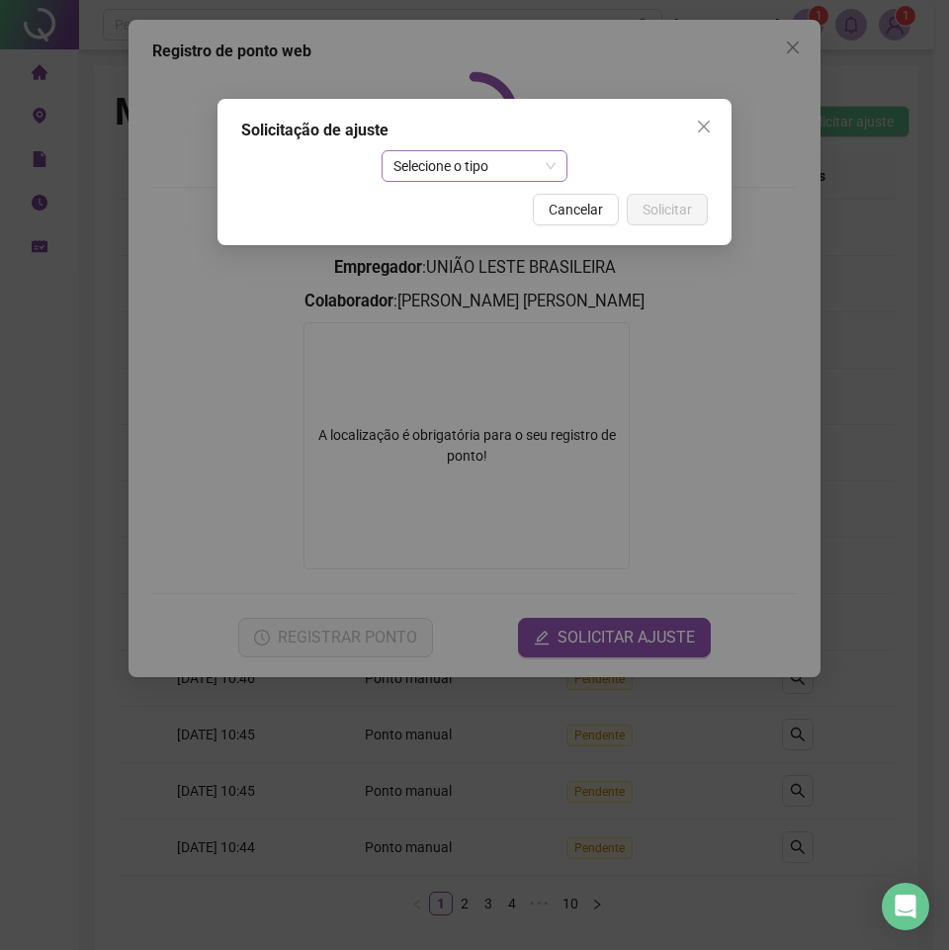
click at [475, 175] on span "Selecione o tipo" at bounding box center [474, 166] width 163 height 30
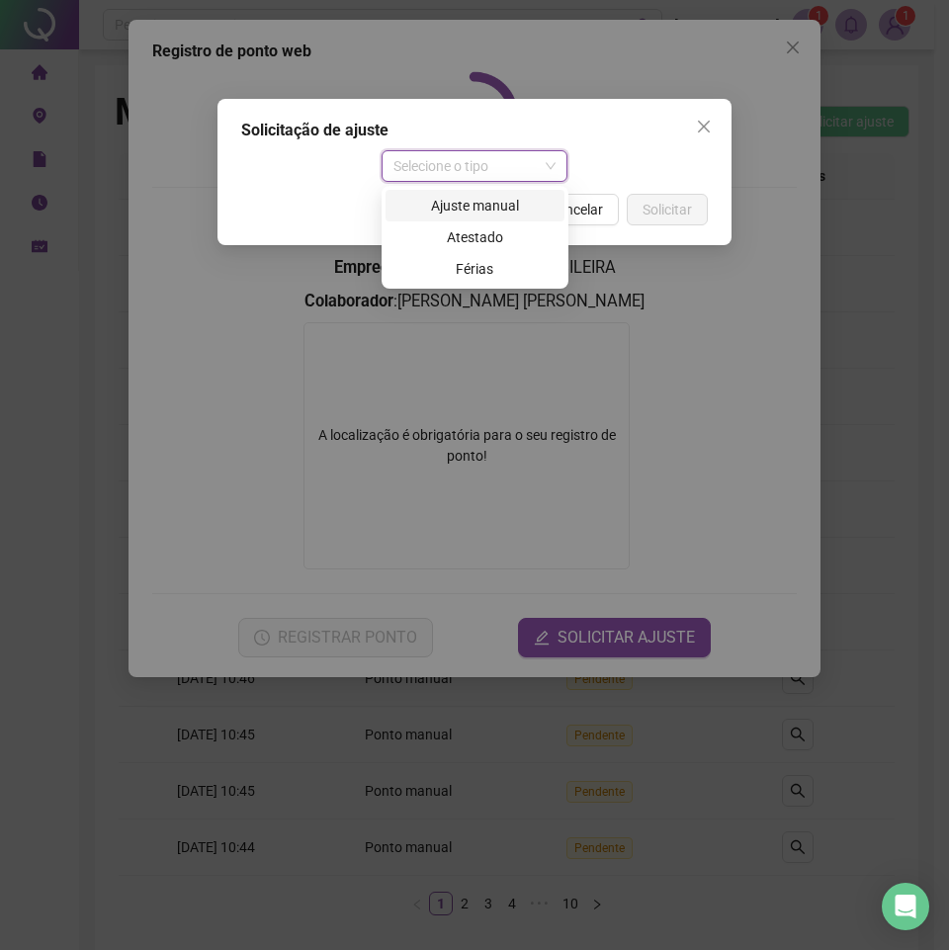
click at [476, 205] on div "Ajuste manual" at bounding box center [474, 206] width 155 height 22
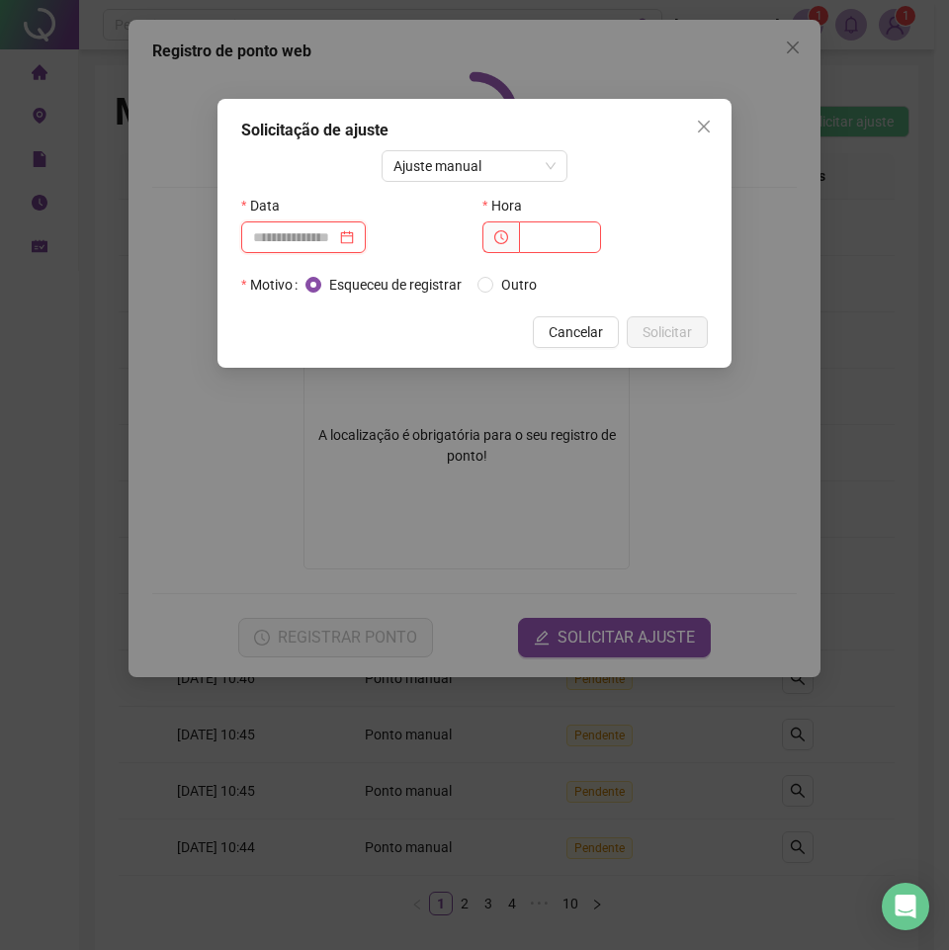
click at [261, 236] on input at bounding box center [294, 237] width 83 height 22
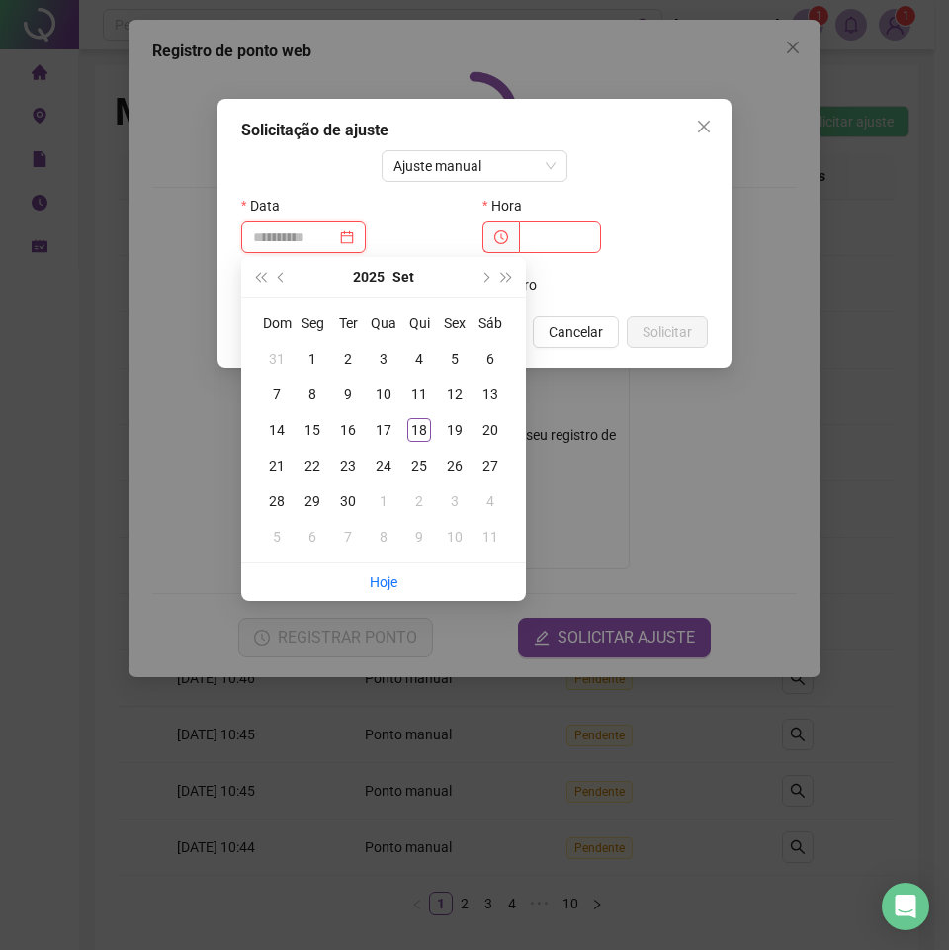
type input "**********"
click at [275, 269] on button "prev-year" at bounding box center [282, 277] width 22 height 40
type input "**********"
click at [417, 431] on div "14" at bounding box center [419, 430] width 24 height 24
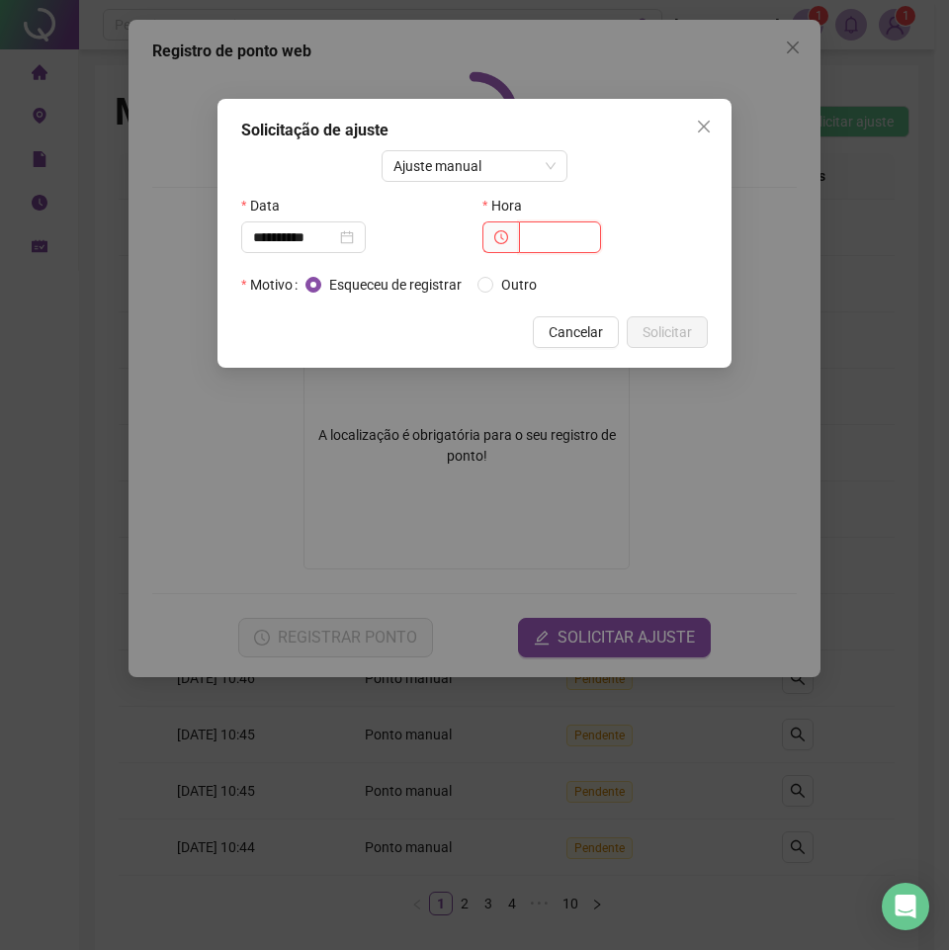
click at [528, 239] on input "text" at bounding box center [560, 237] width 82 height 32
click at [561, 239] on input "text" at bounding box center [560, 237] width 82 height 32
type input "*****"
click at [510, 284] on span "Outro" at bounding box center [518, 285] width 51 height 22
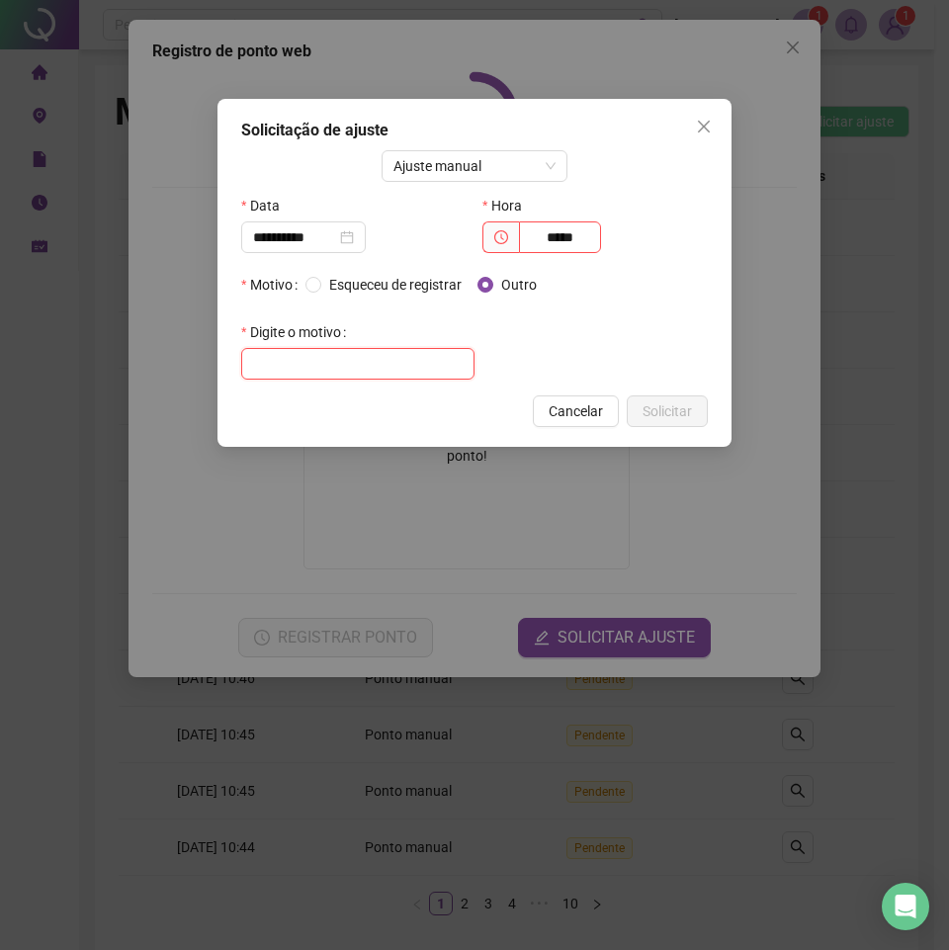
click at [359, 364] on input "text" at bounding box center [357, 364] width 233 height 32
type input "*"
type input "****"
click at [682, 411] on span "Solicitar" at bounding box center [667, 411] width 49 height 22
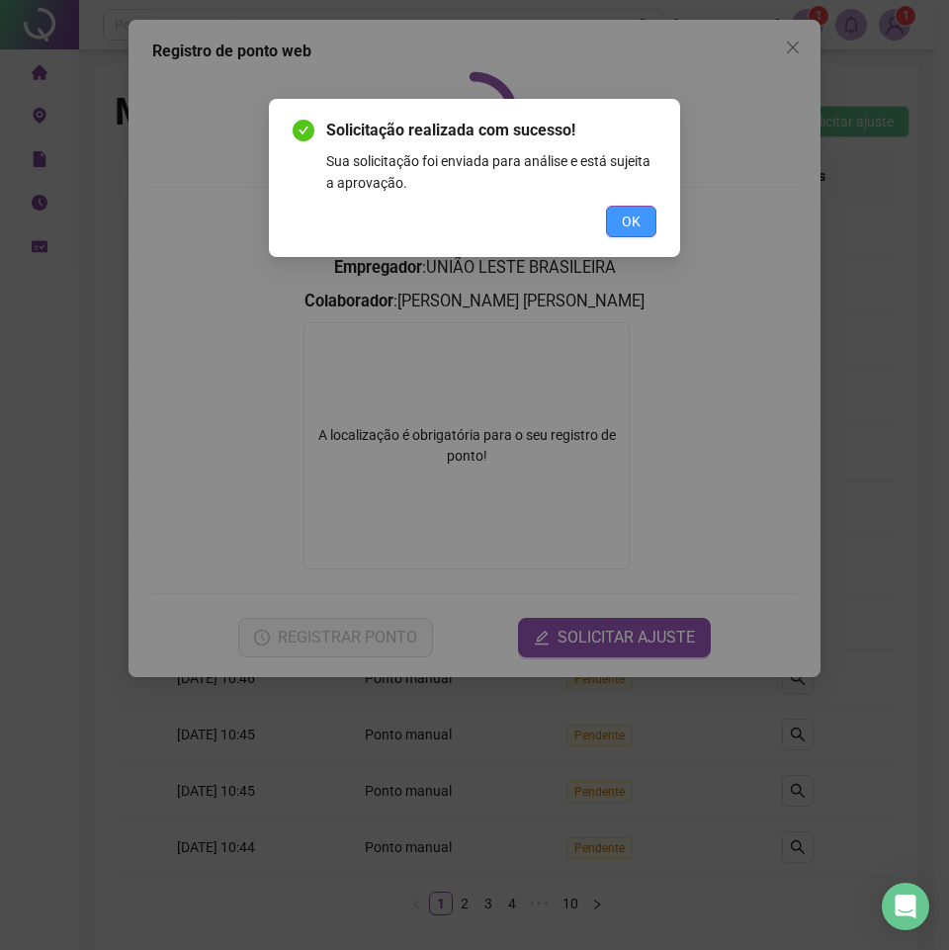
click at [629, 220] on span "OK" at bounding box center [631, 222] width 19 height 22
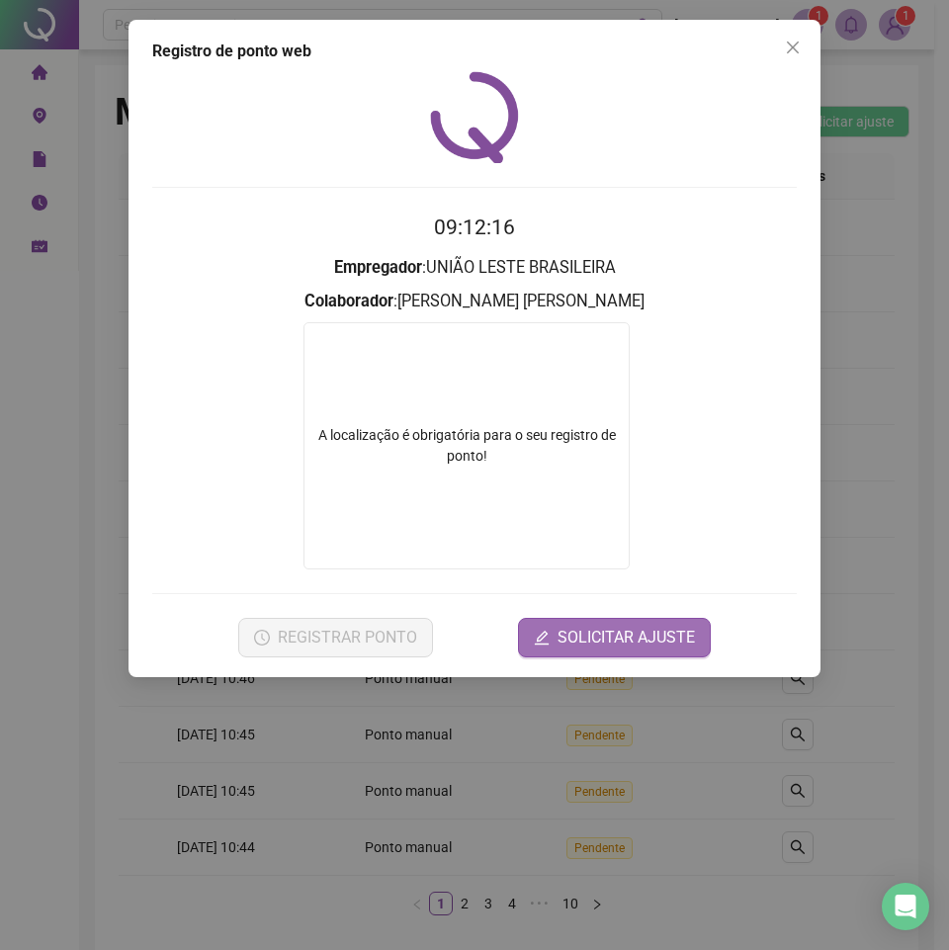
click at [585, 636] on span "SOLICITAR AJUSTE" at bounding box center [626, 638] width 137 height 24
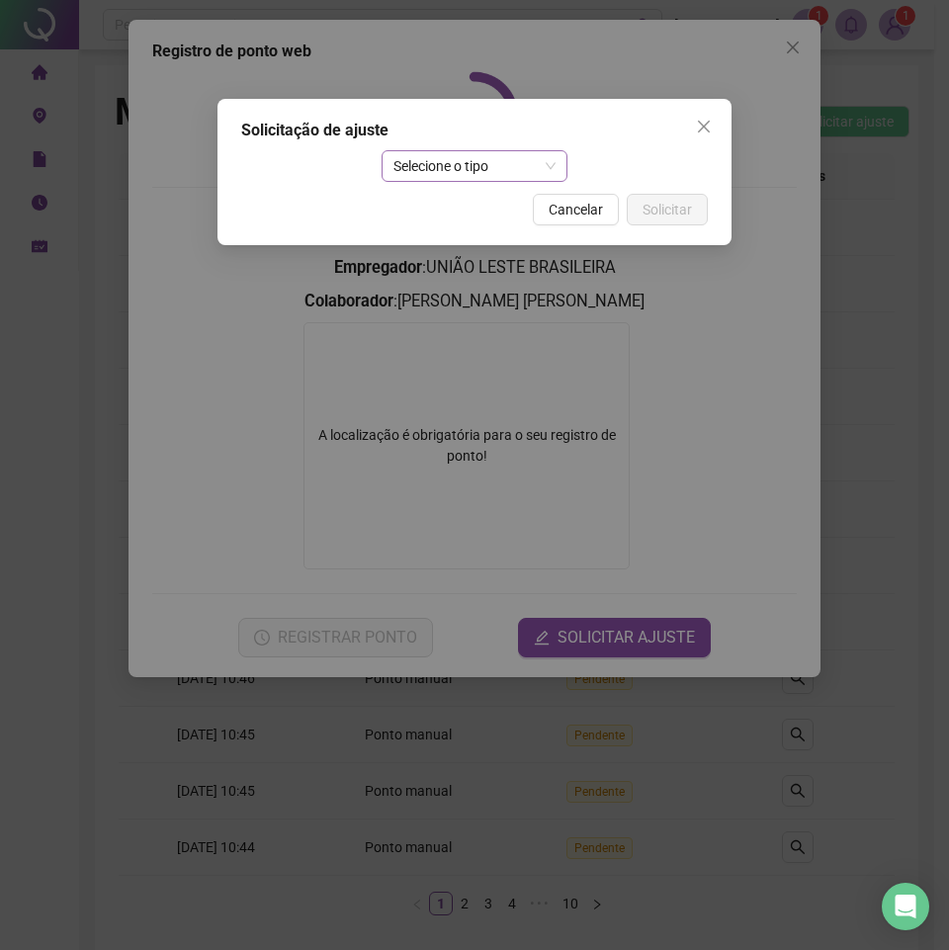
click at [517, 171] on span "Selecione o tipo" at bounding box center [474, 166] width 163 height 30
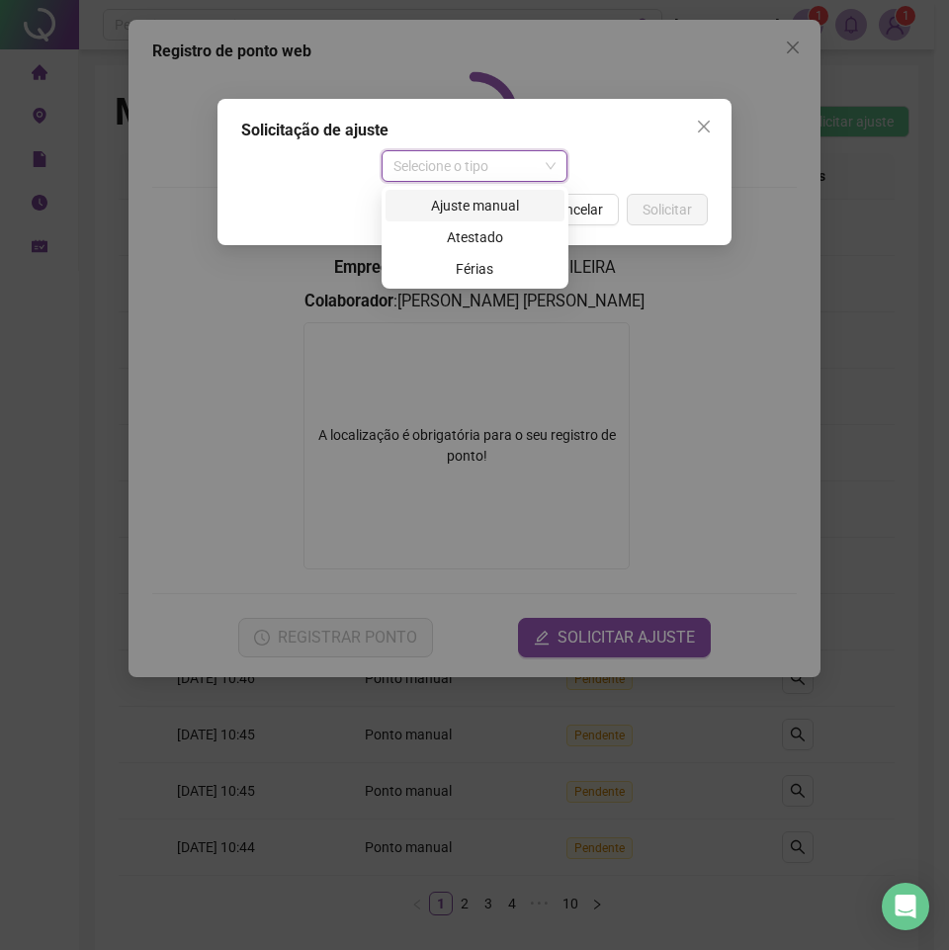
click at [490, 212] on div "Ajuste manual" at bounding box center [474, 206] width 155 height 22
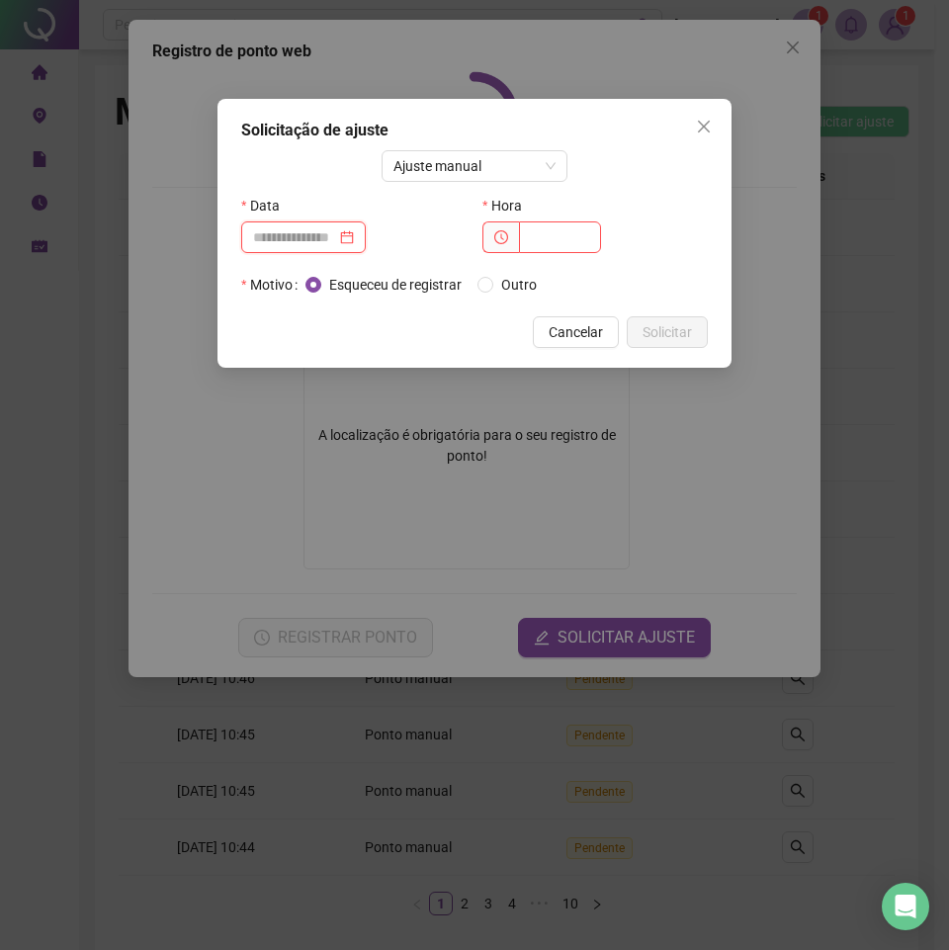
click at [336, 232] on input at bounding box center [294, 237] width 83 height 22
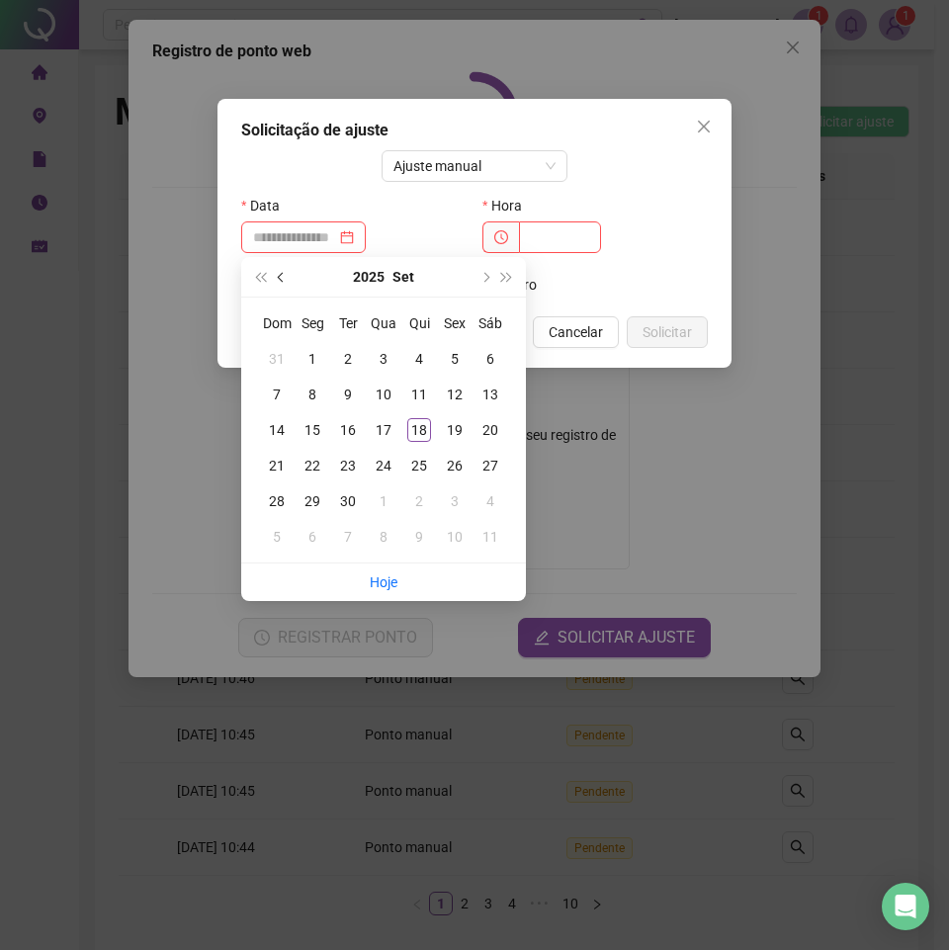
click at [276, 279] on button "prev-year" at bounding box center [282, 277] width 22 height 40
type input "**********"
click at [430, 430] on div "14" at bounding box center [419, 430] width 24 height 24
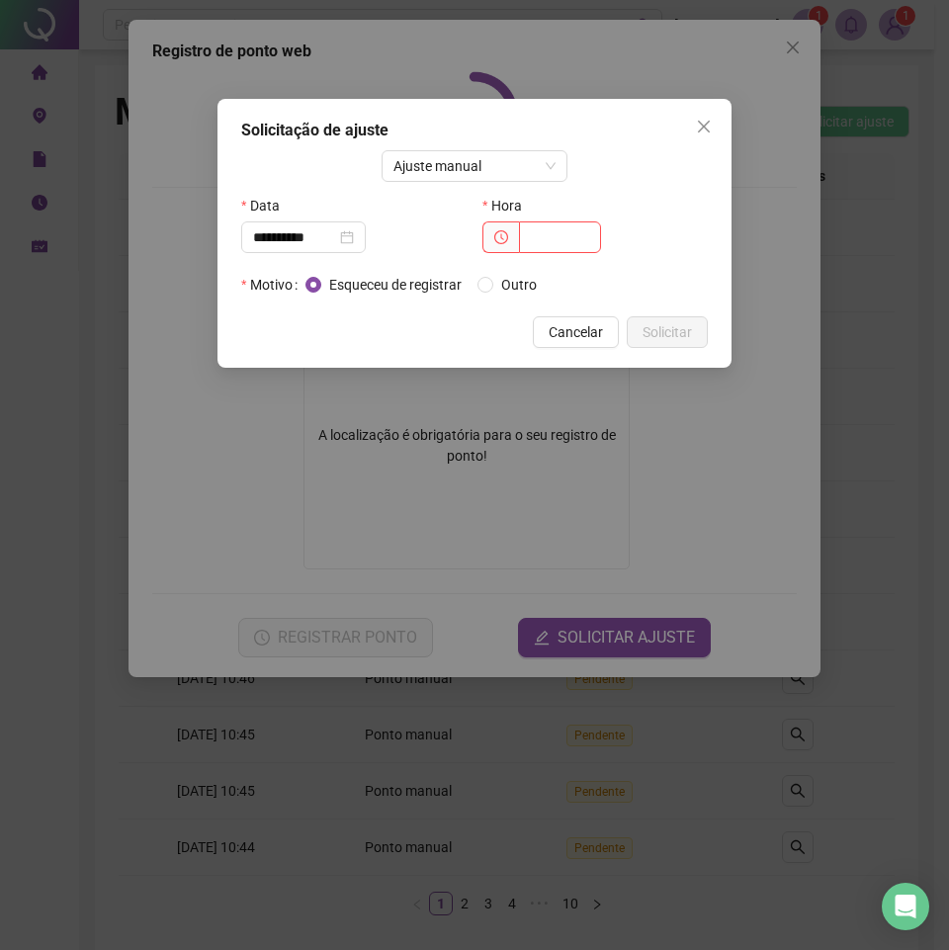
click at [561, 218] on div "Hora" at bounding box center [594, 206] width 225 height 32
click at [557, 237] on input "text" at bounding box center [560, 237] width 82 height 32
type input "*****"
click at [477, 281] on div "Esqueceu de registrar Outro" at bounding box center [428, 285] width 247 height 22
click at [483, 297] on div "Esqueceu de registrar Outro" at bounding box center [506, 285] width 402 height 32
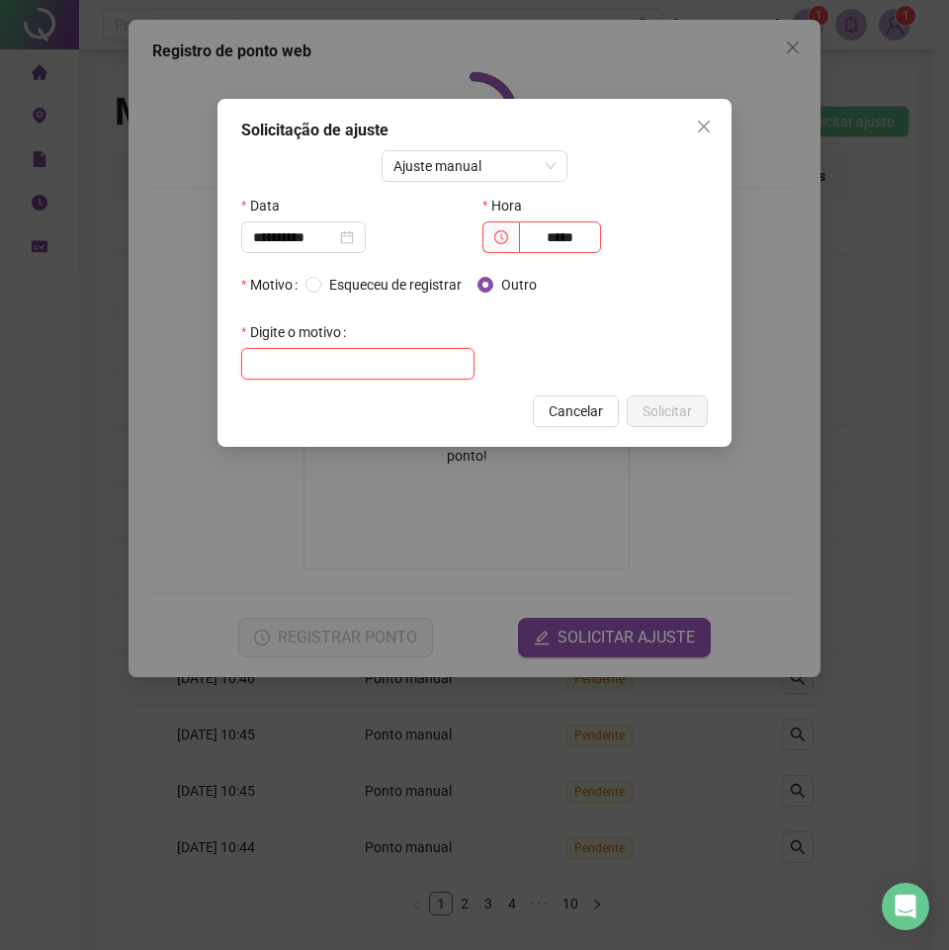
click at [431, 361] on input "text" at bounding box center [357, 364] width 233 height 32
type input "****"
click at [685, 415] on span "Solicitar" at bounding box center [667, 411] width 49 height 22
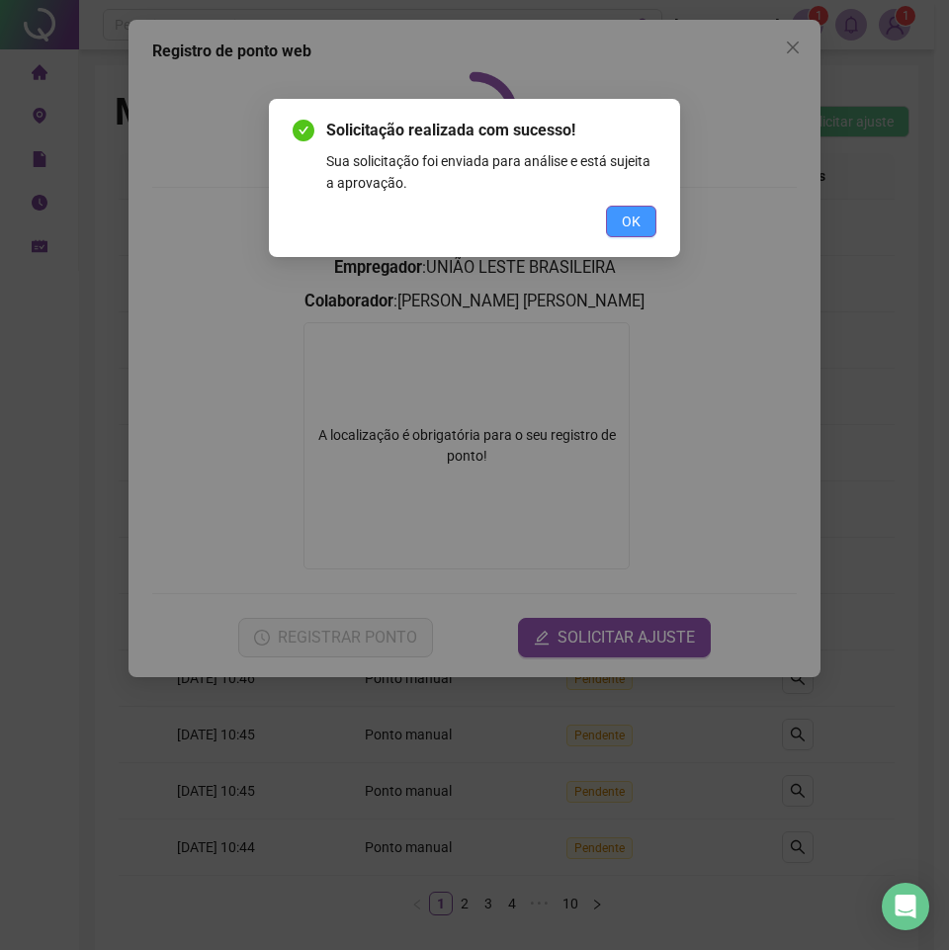
click at [635, 219] on span "OK" at bounding box center [631, 222] width 19 height 22
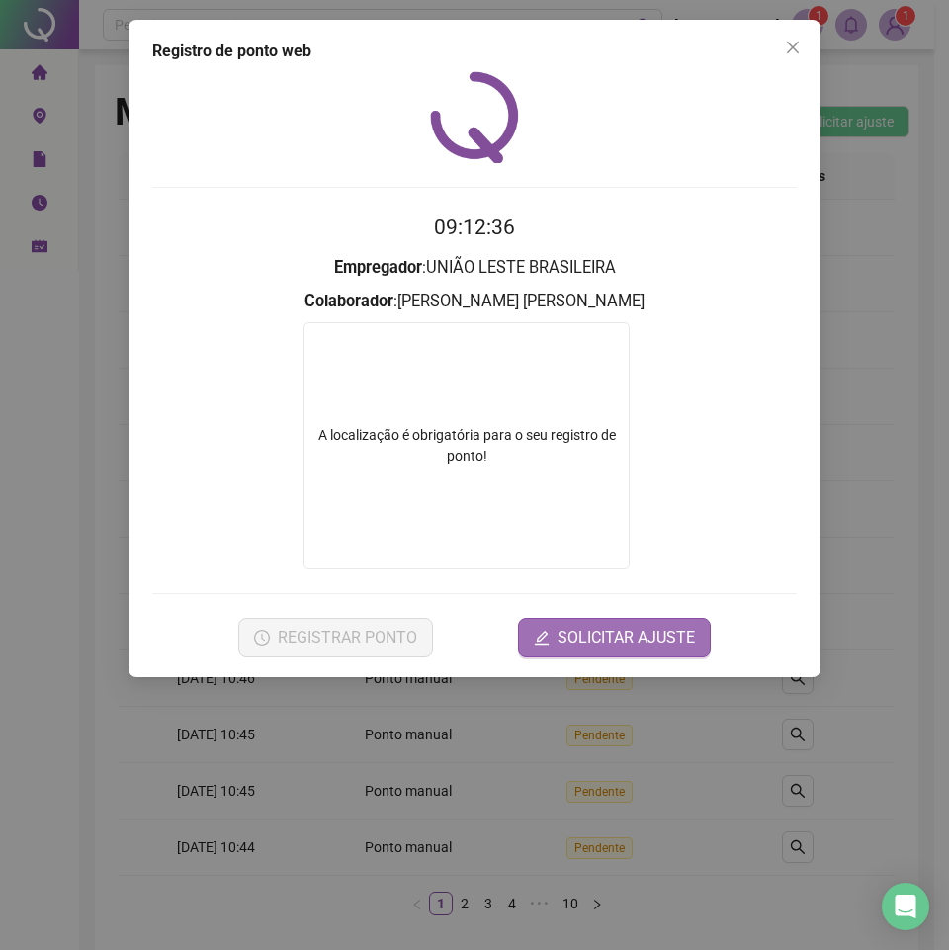
click at [621, 636] on span "SOLICITAR AJUSTE" at bounding box center [626, 638] width 137 height 24
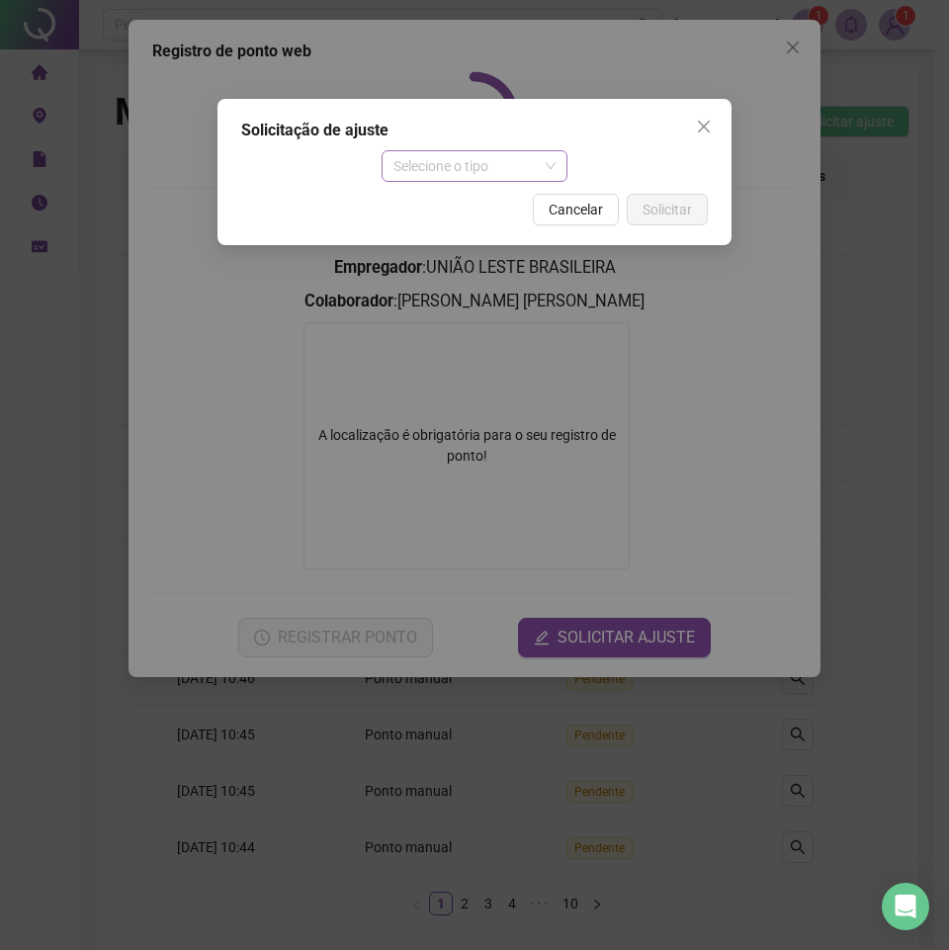
click at [516, 153] on span "Selecione o tipo" at bounding box center [474, 166] width 163 height 30
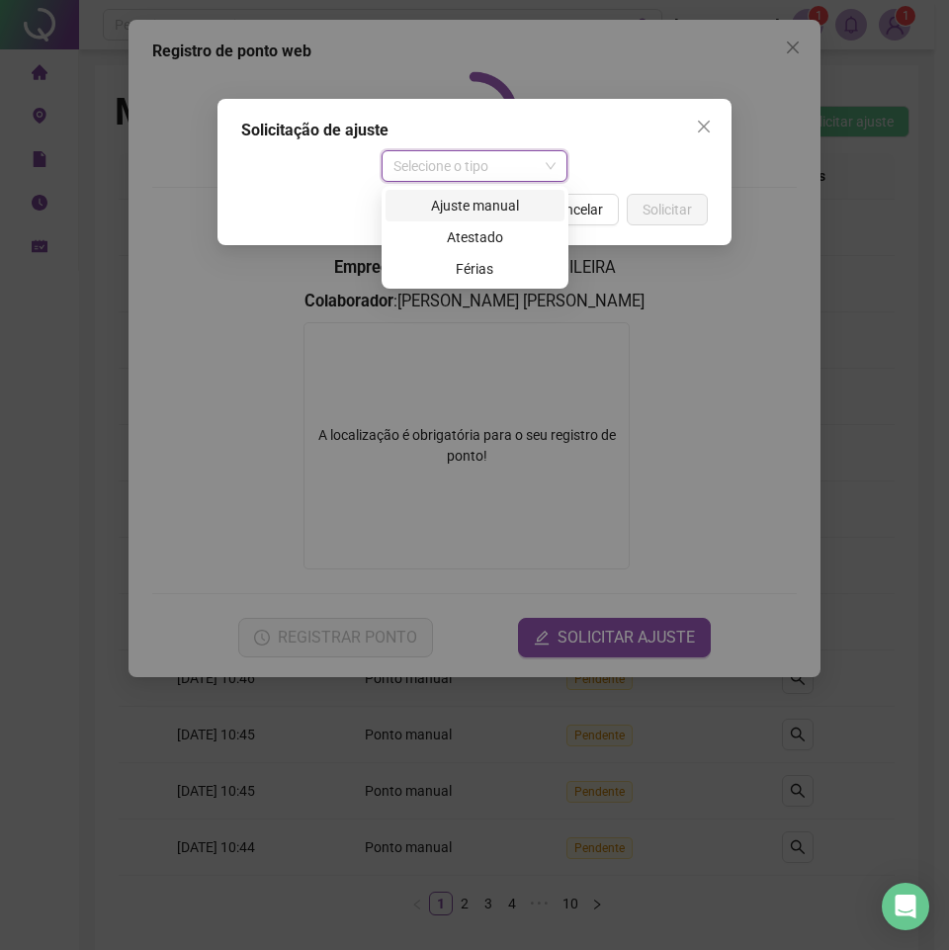
click at [497, 211] on div "Ajuste manual" at bounding box center [474, 206] width 155 height 22
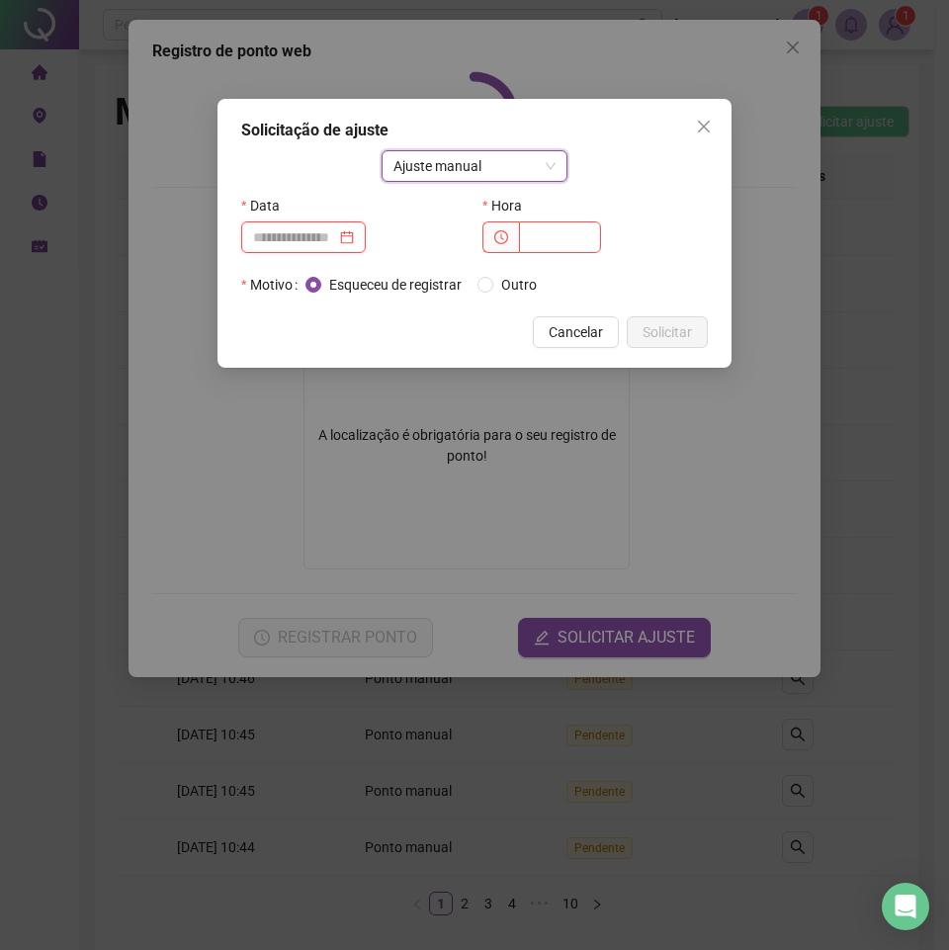
click at [309, 235] on input at bounding box center [294, 237] width 83 height 22
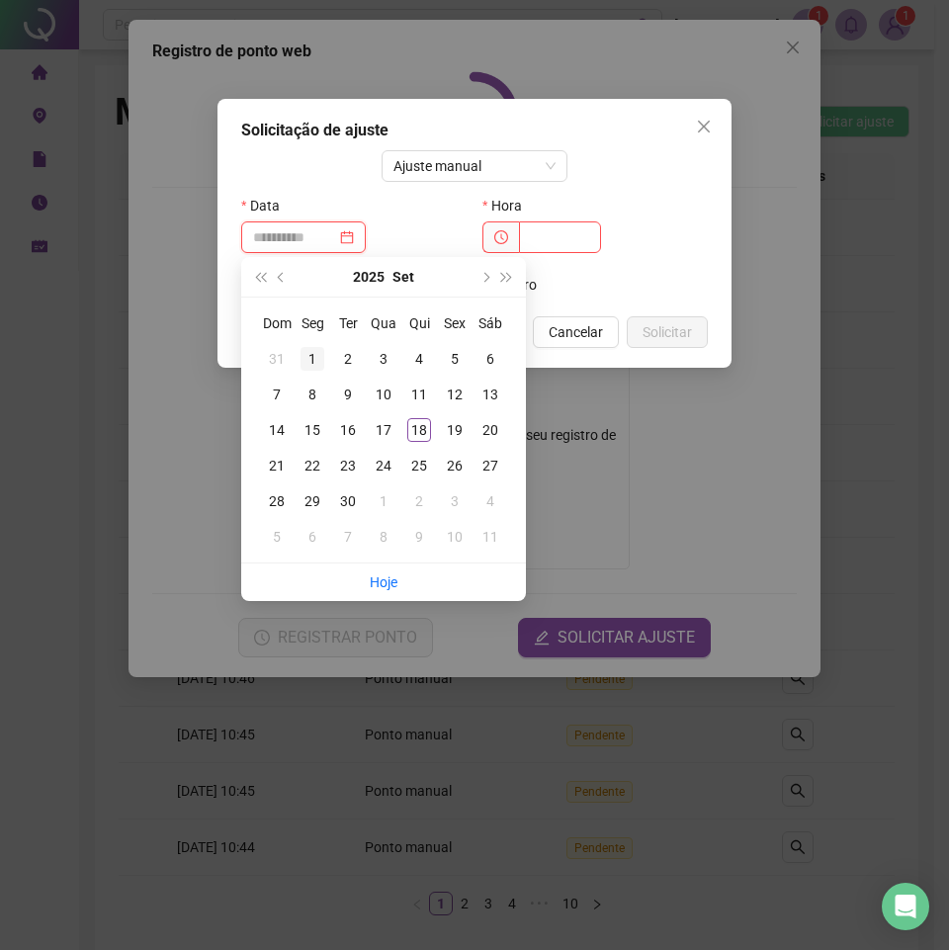
type input "**********"
click at [282, 277] on span "prev-year" at bounding box center [283, 277] width 10 height 10
type input "**********"
click at [423, 434] on div "14" at bounding box center [419, 430] width 24 height 24
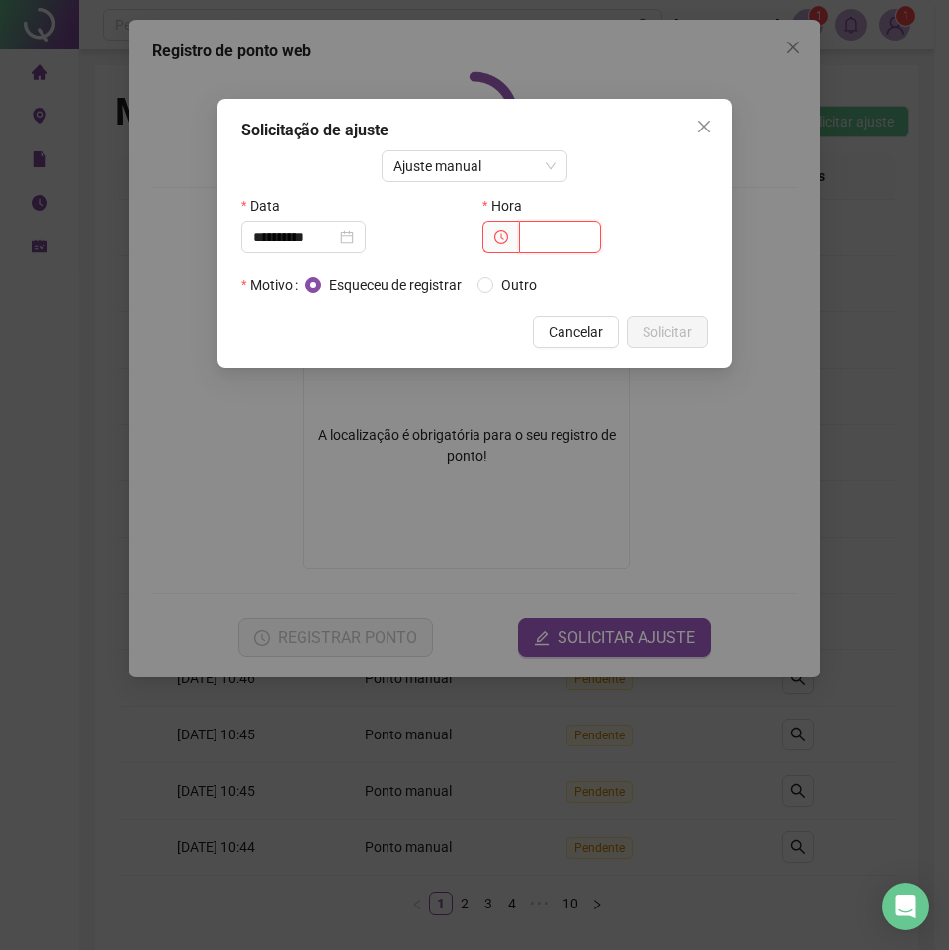
click at [529, 233] on input "text" at bounding box center [560, 237] width 82 height 32
type input "*****"
click at [512, 285] on span "Outro" at bounding box center [518, 285] width 51 height 22
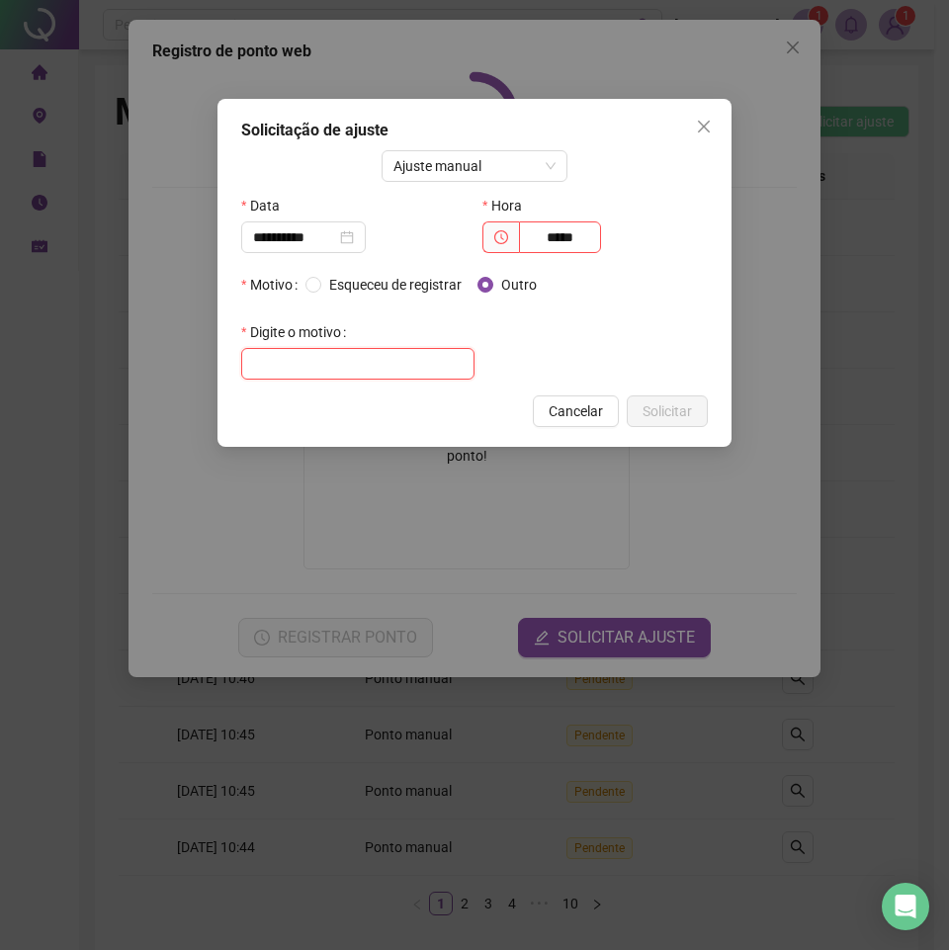
click at [378, 368] on input "text" at bounding box center [357, 364] width 233 height 32
type input "****"
drag, startPoint x: 595, startPoint y: 237, endPoint x: 348, endPoint y: 235, distance: 247.2
click at [373, 246] on div "**********" at bounding box center [474, 229] width 482 height 79
type input "*****"
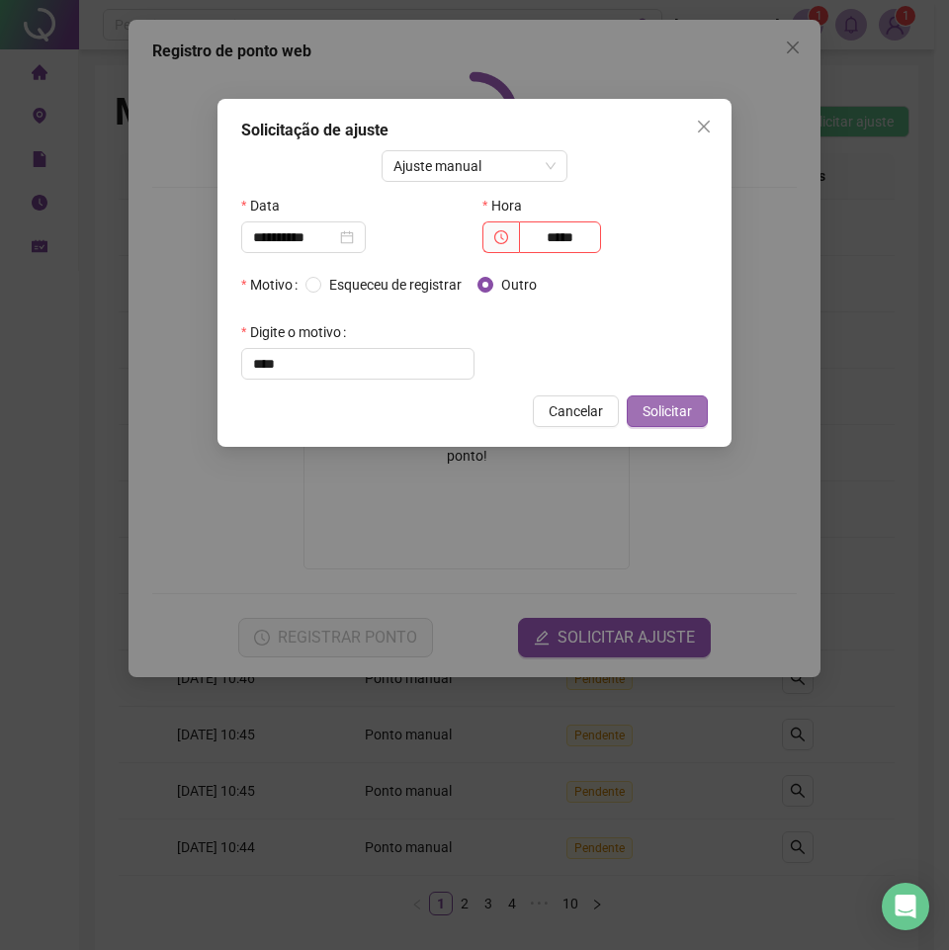
click at [677, 412] on span "Solicitar" at bounding box center [667, 411] width 49 height 22
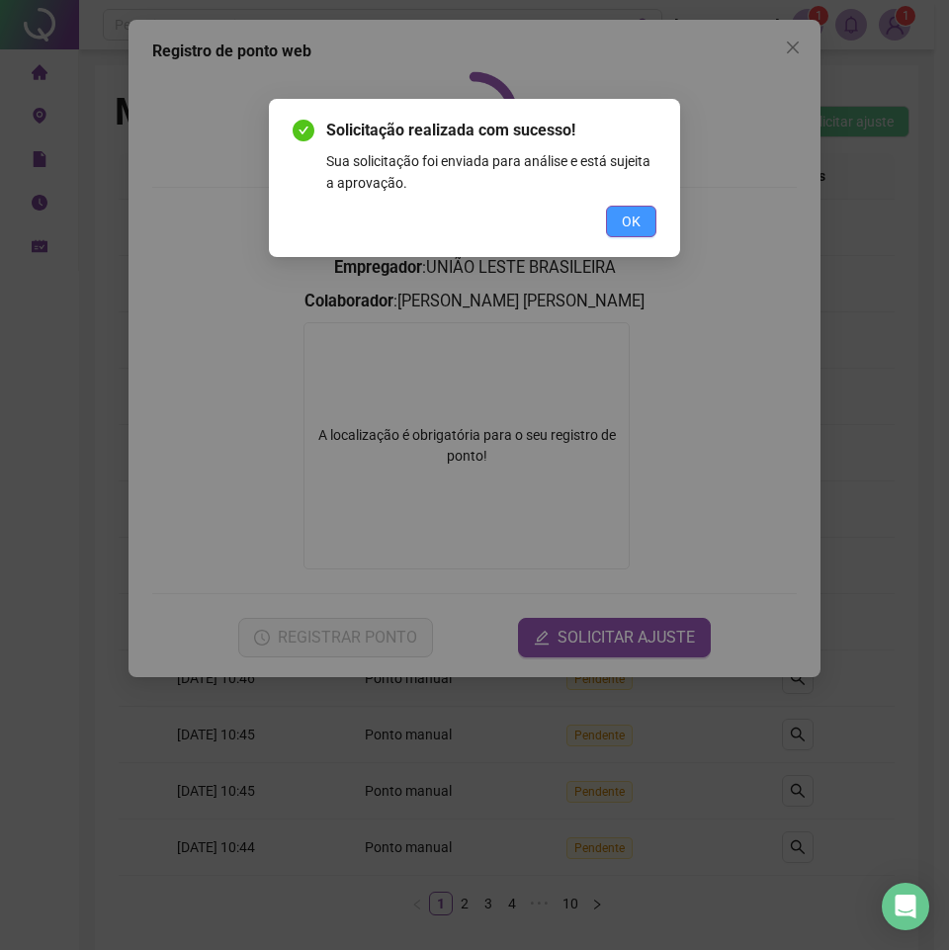
click at [635, 220] on span "OK" at bounding box center [631, 222] width 19 height 22
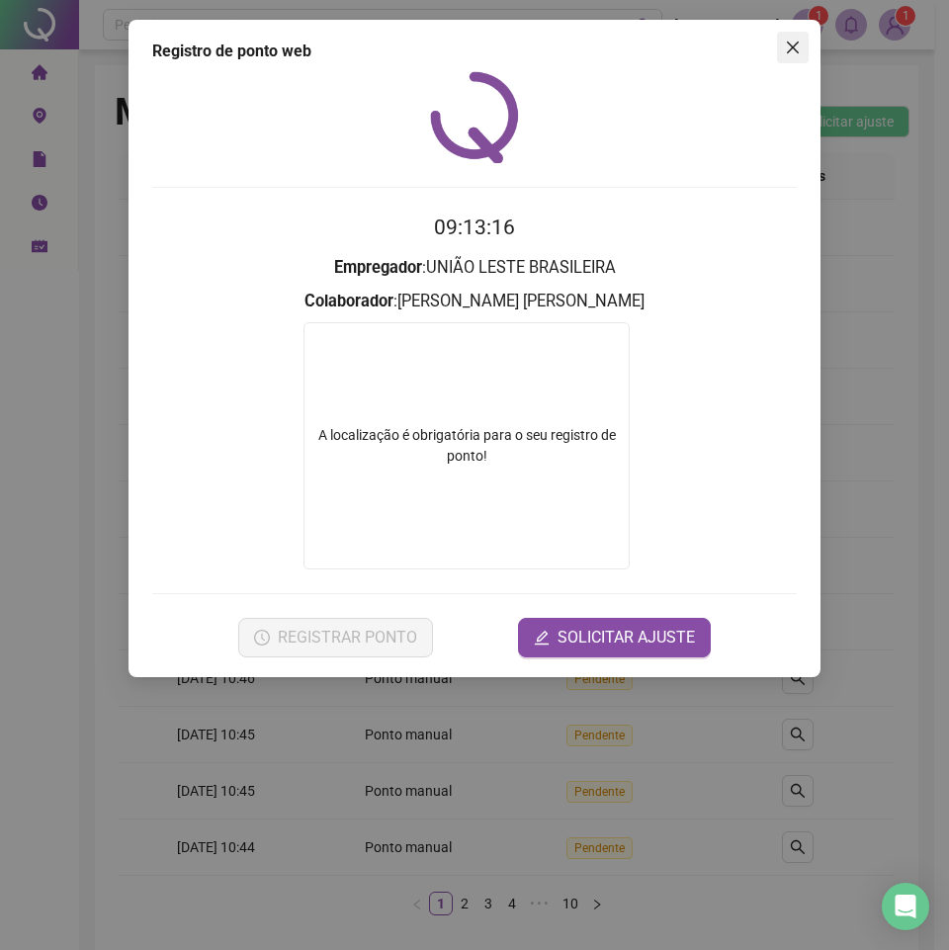
click at [794, 37] on button "Close" at bounding box center [793, 48] width 32 height 32
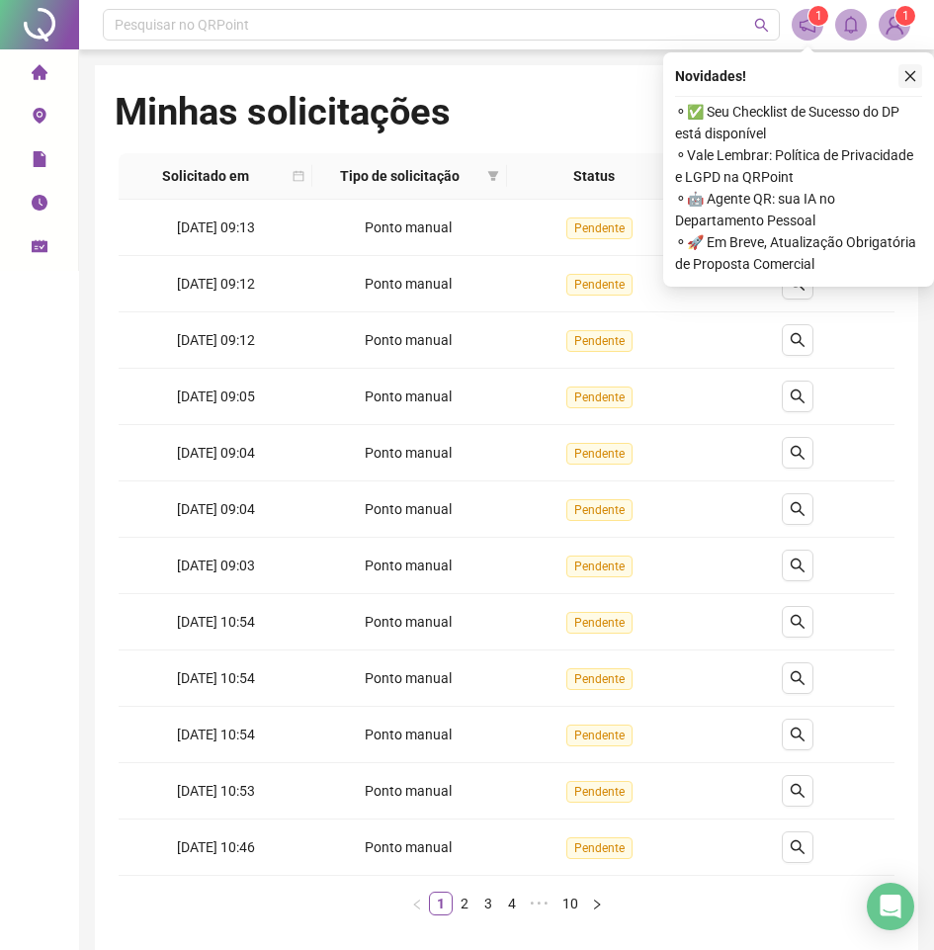
click at [912, 77] on icon "close" at bounding box center [911, 76] width 14 height 14
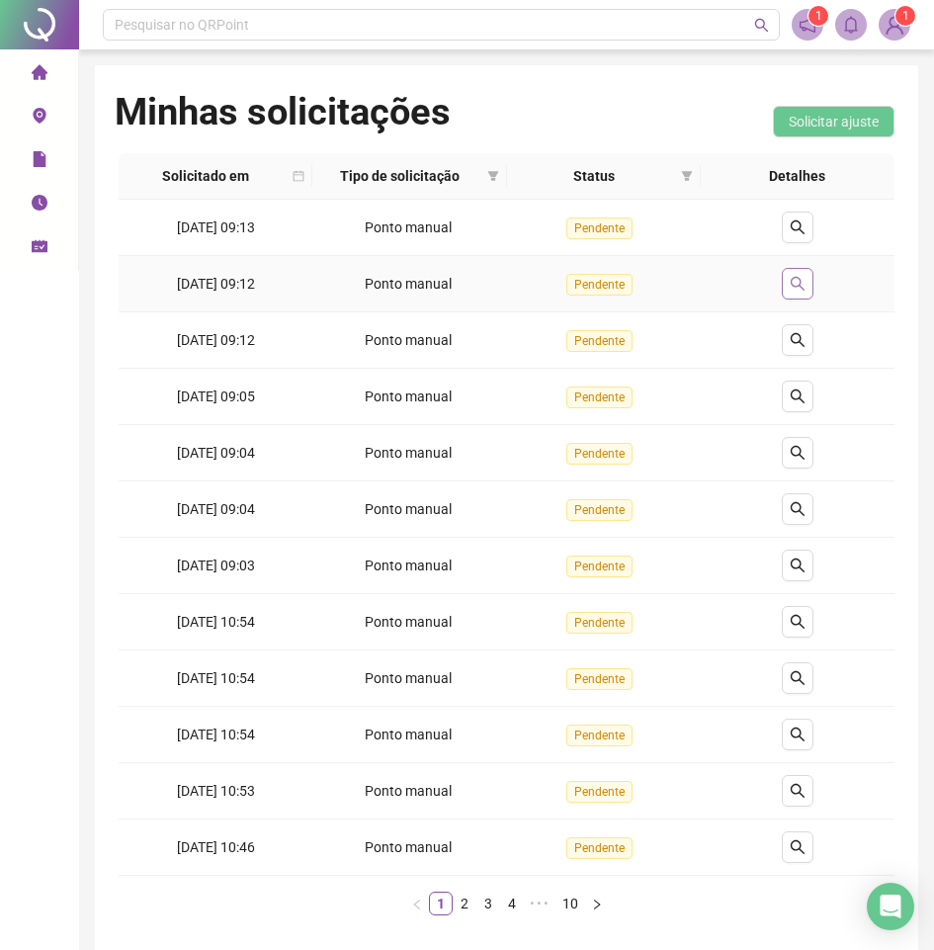
click at [805, 293] on button "button" at bounding box center [798, 284] width 32 height 32
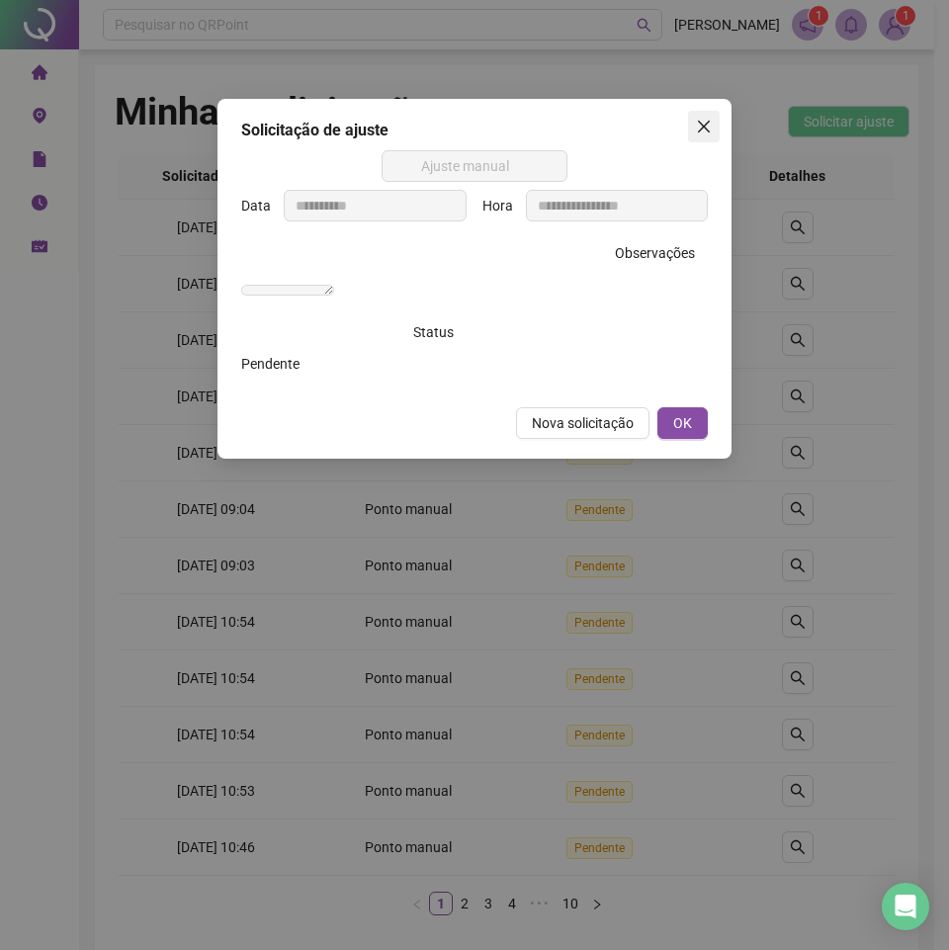
click at [714, 128] on span "Close" at bounding box center [704, 127] width 32 height 16
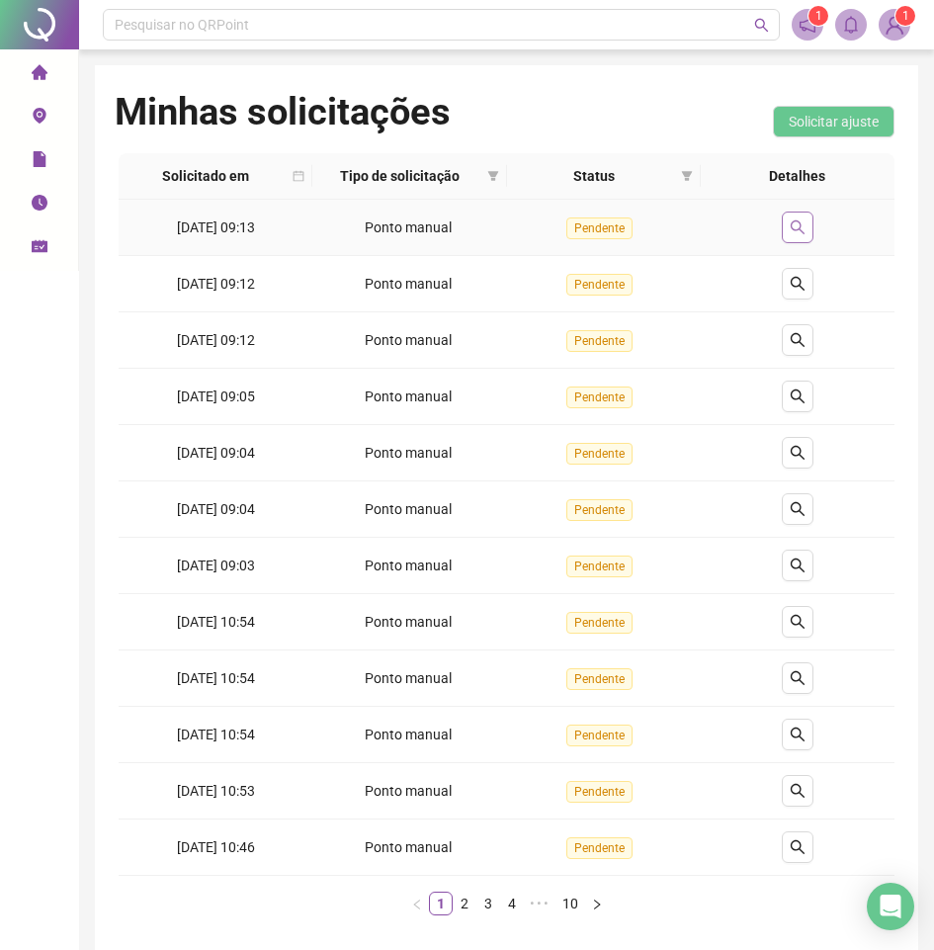
click at [813, 219] on button "button" at bounding box center [798, 228] width 32 height 32
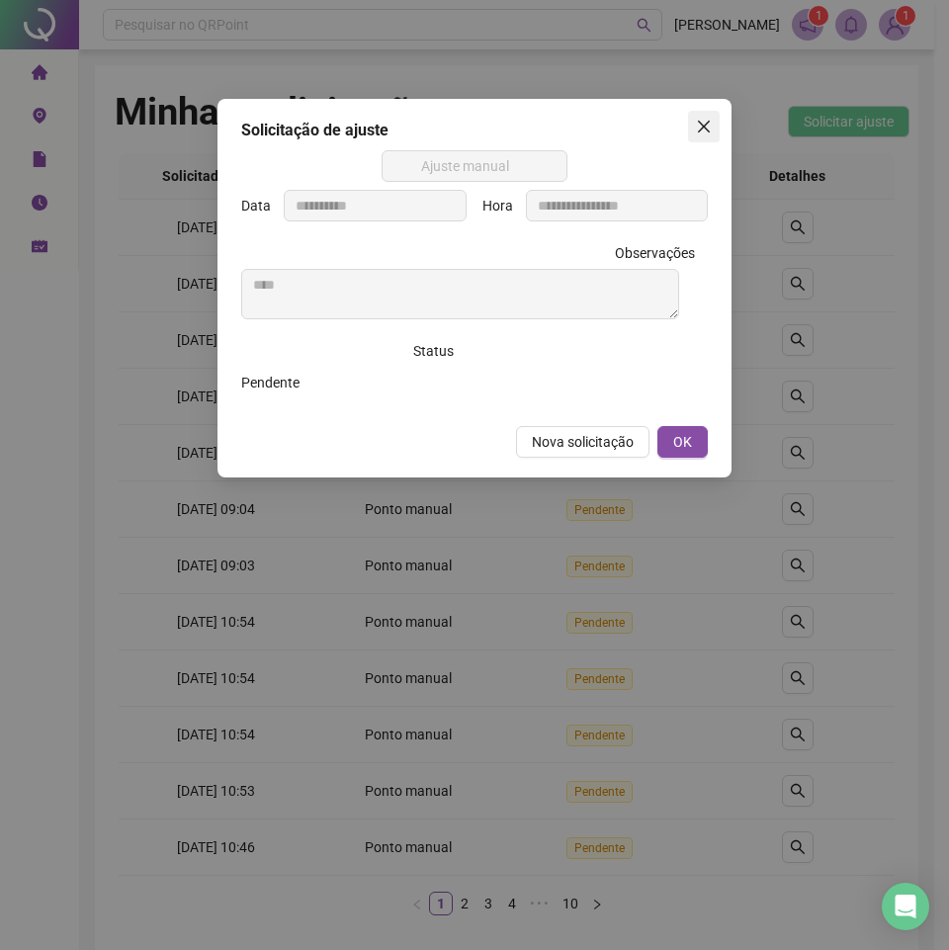
click at [706, 121] on icon "close" at bounding box center [704, 127] width 16 height 16
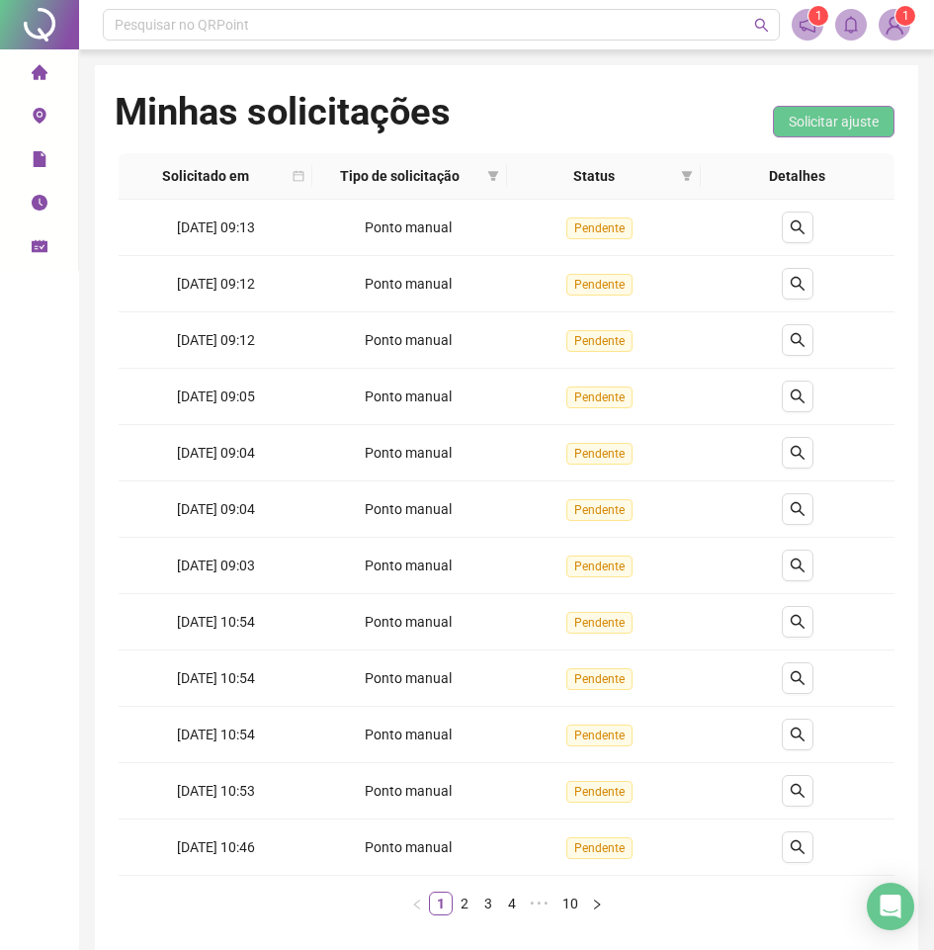
click at [801, 119] on span "Solicitar ajuste" at bounding box center [834, 122] width 90 height 22
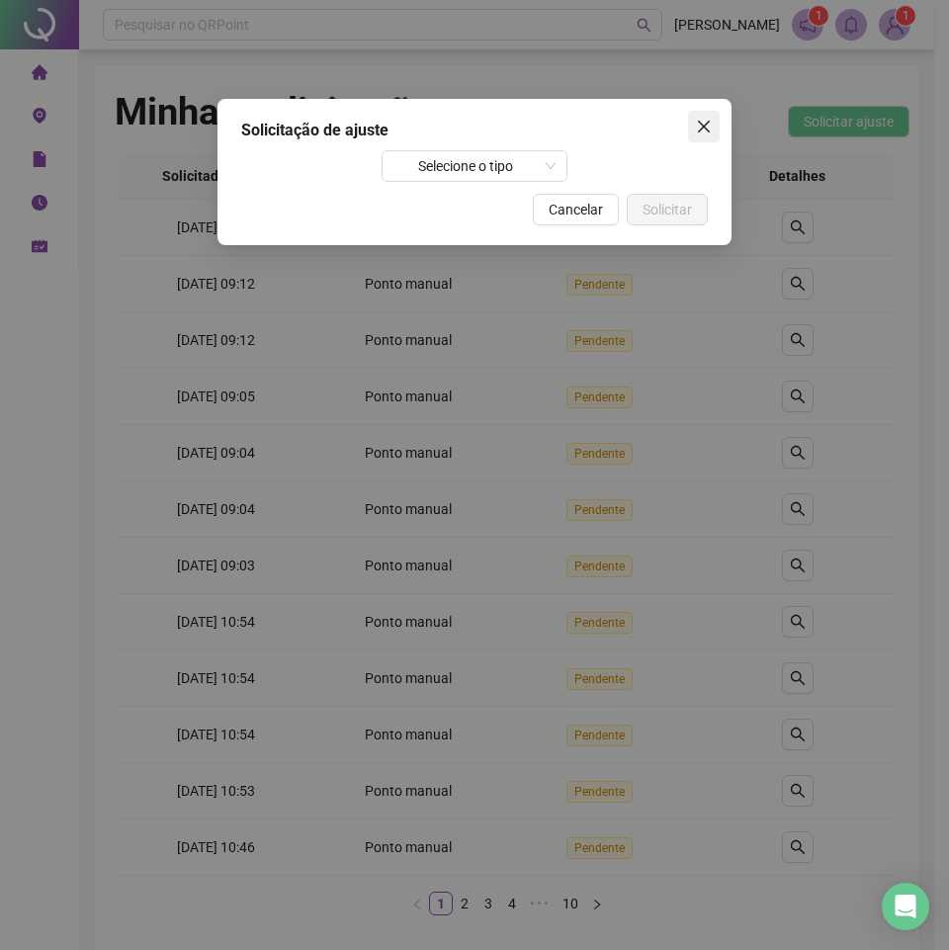
click at [707, 124] on icon "close" at bounding box center [704, 127] width 12 height 12
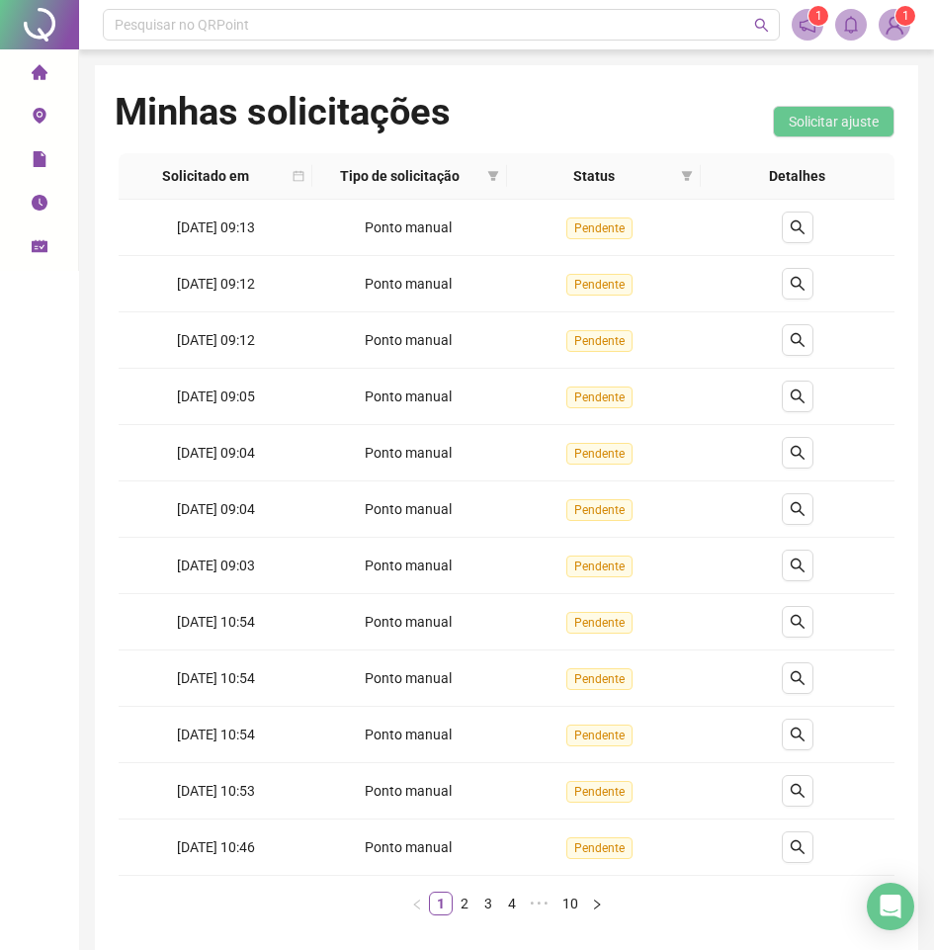
click at [35, 109] on icon "environment" at bounding box center [40, 116] width 16 height 16
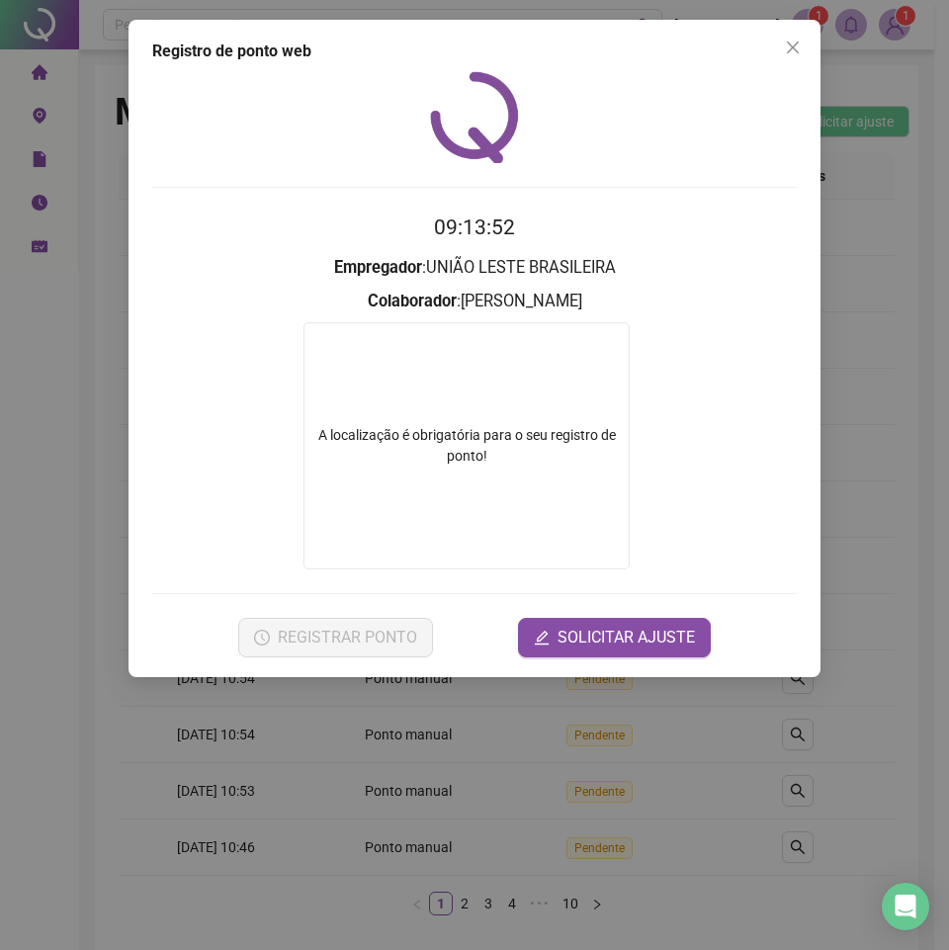
click at [650, 396] on form "A localização é obrigatória para o seu registro de ponto!" at bounding box center [474, 445] width 645 height 247
click at [610, 640] on span "SOLICITAR AJUSTE" at bounding box center [626, 638] width 137 height 24
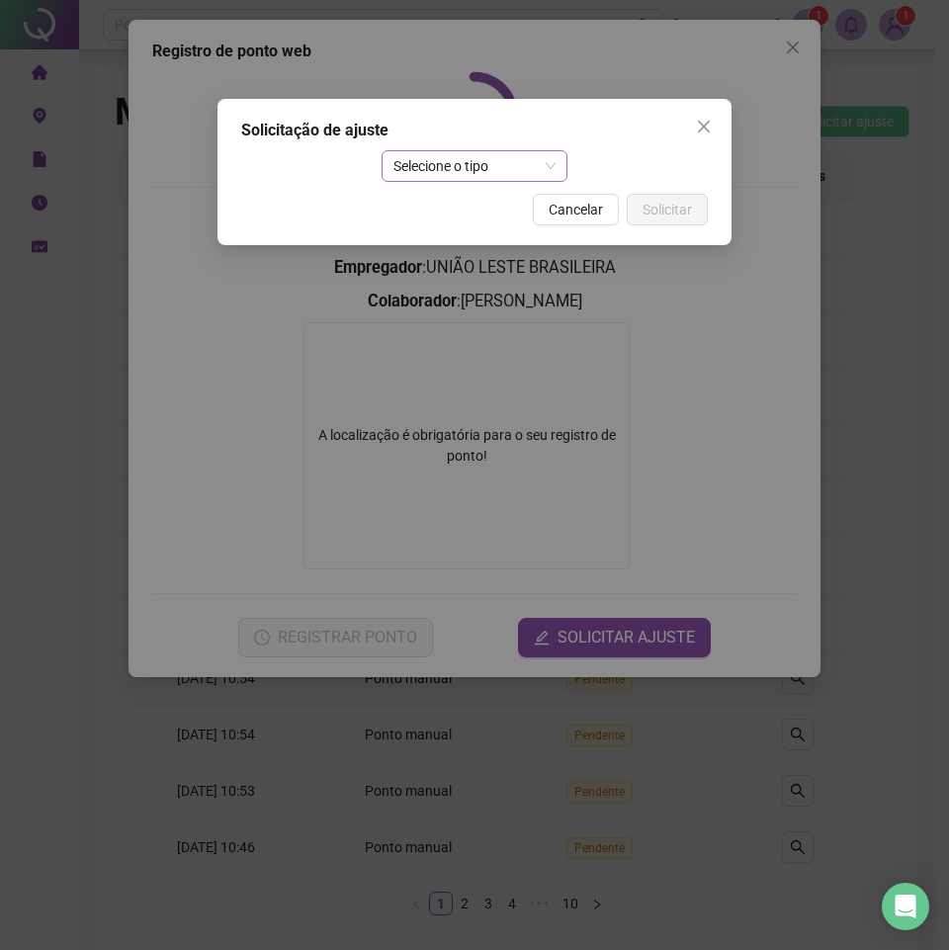
click at [515, 179] on span "Selecione o tipo" at bounding box center [474, 166] width 163 height 30
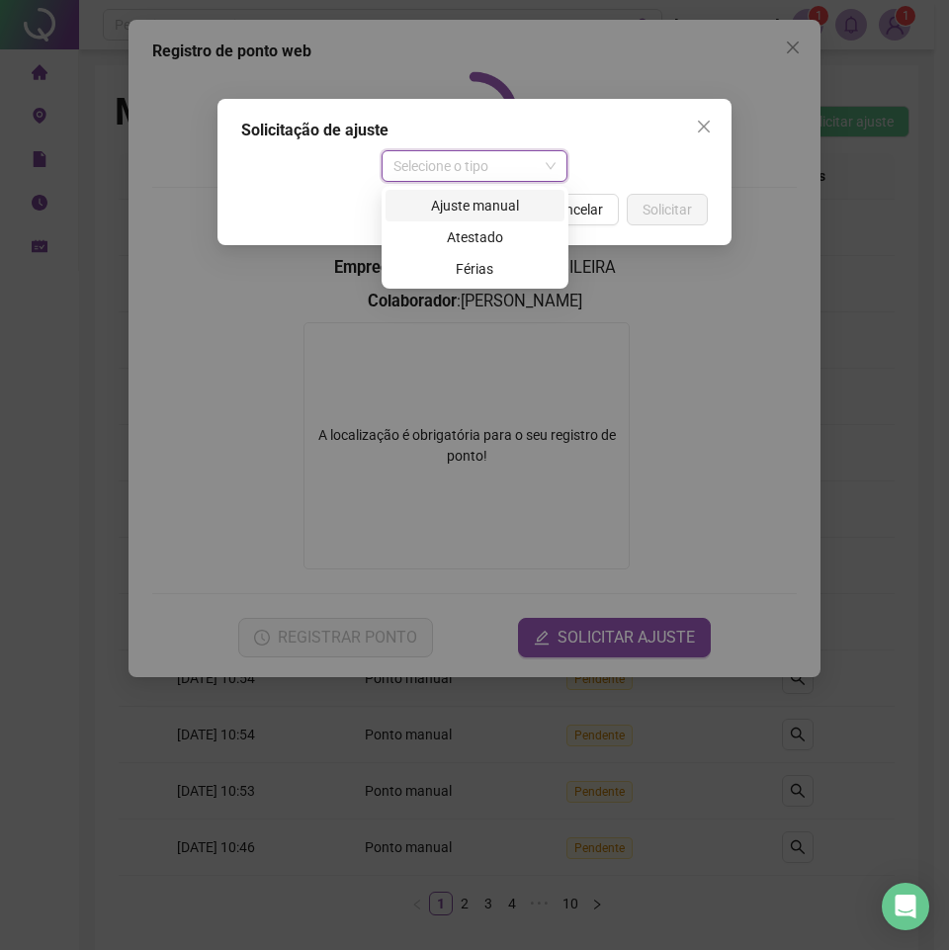
click at [468, 211] on div "Ajuste manual" at bounding box center [474, 206] width 155 height 22
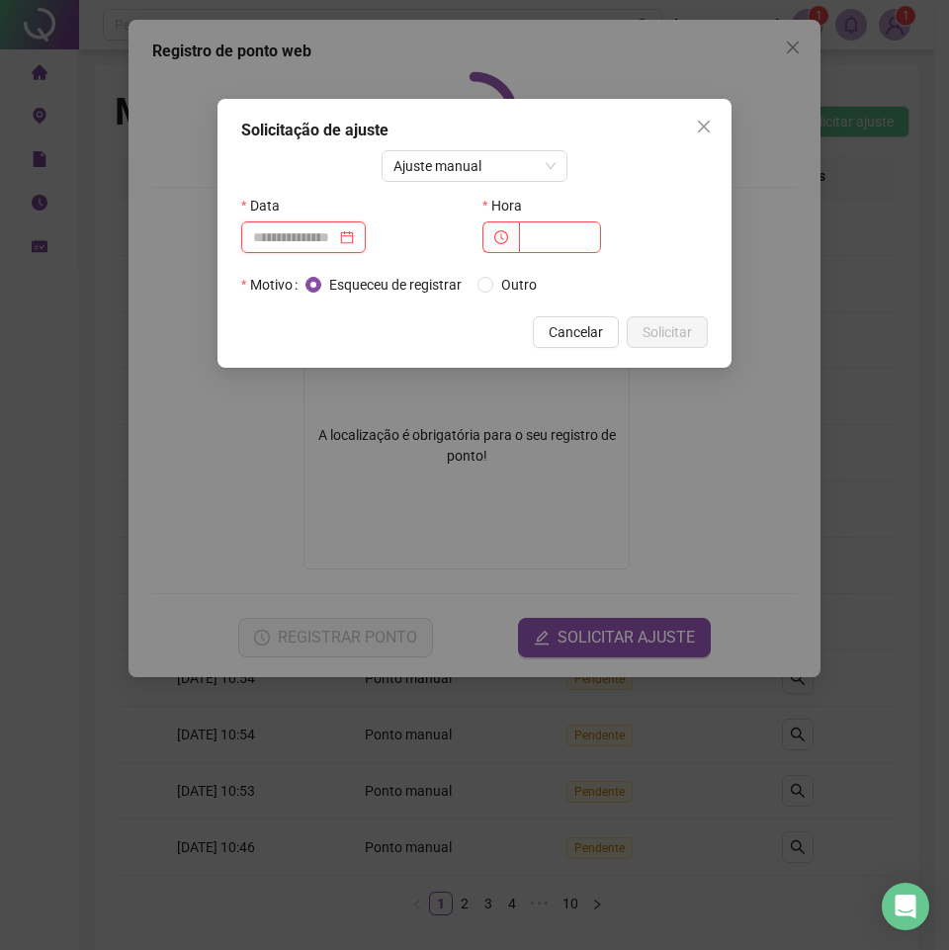
click at [336, 230] on input at bounding box center [294, 237] width 83 height 22
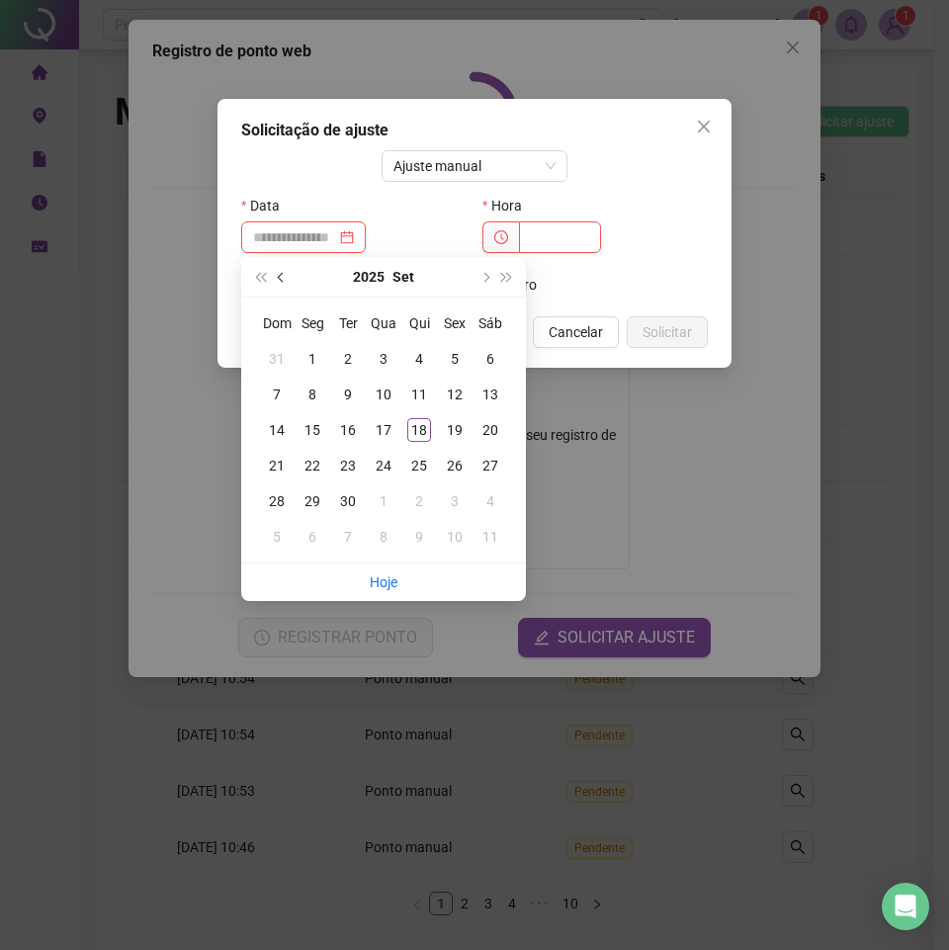
click at [284, 281] on button "prev-year" at bounding box center [282, 277] width 22 height 40
type input "**********"
click at [417, 428] on div "14" at bounding box center [419, 430] width 24 height 24
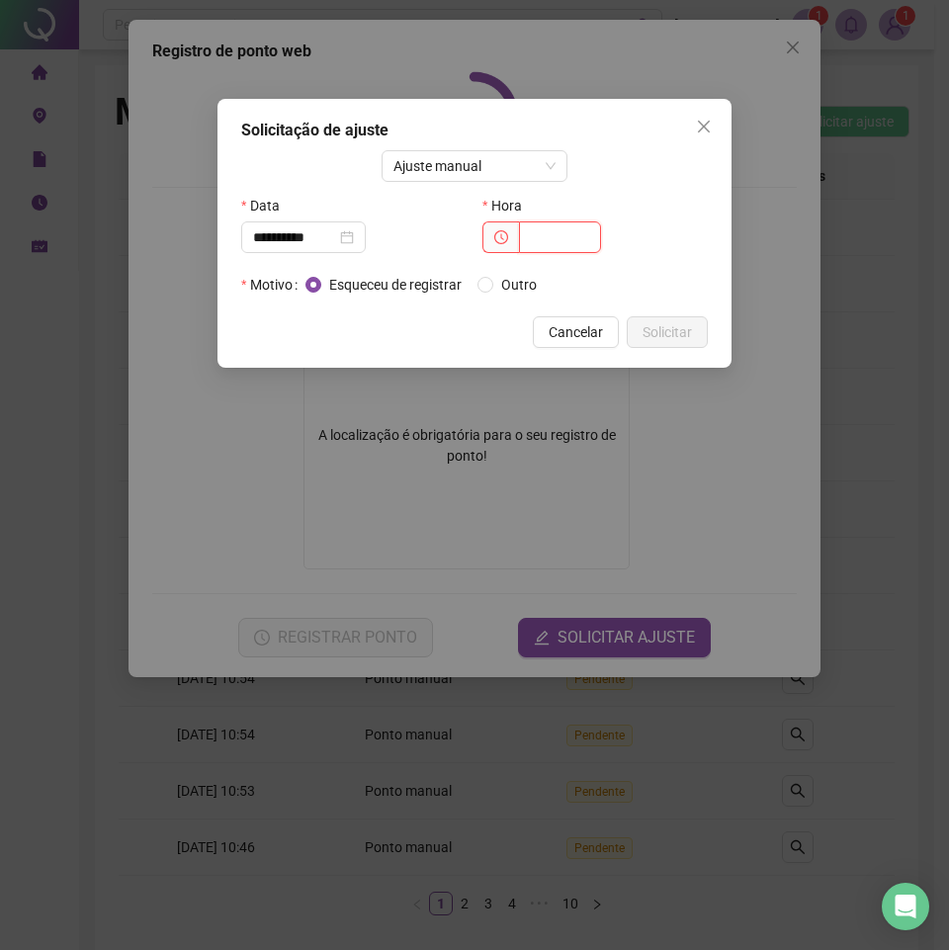
click at [556, 240] on input "text" at bounding box center [560, 237] width 82 height 32
type input "*****"
click at [680, 328] on span "Solicitar" at bounding box center [667, 332] width 49 height 22
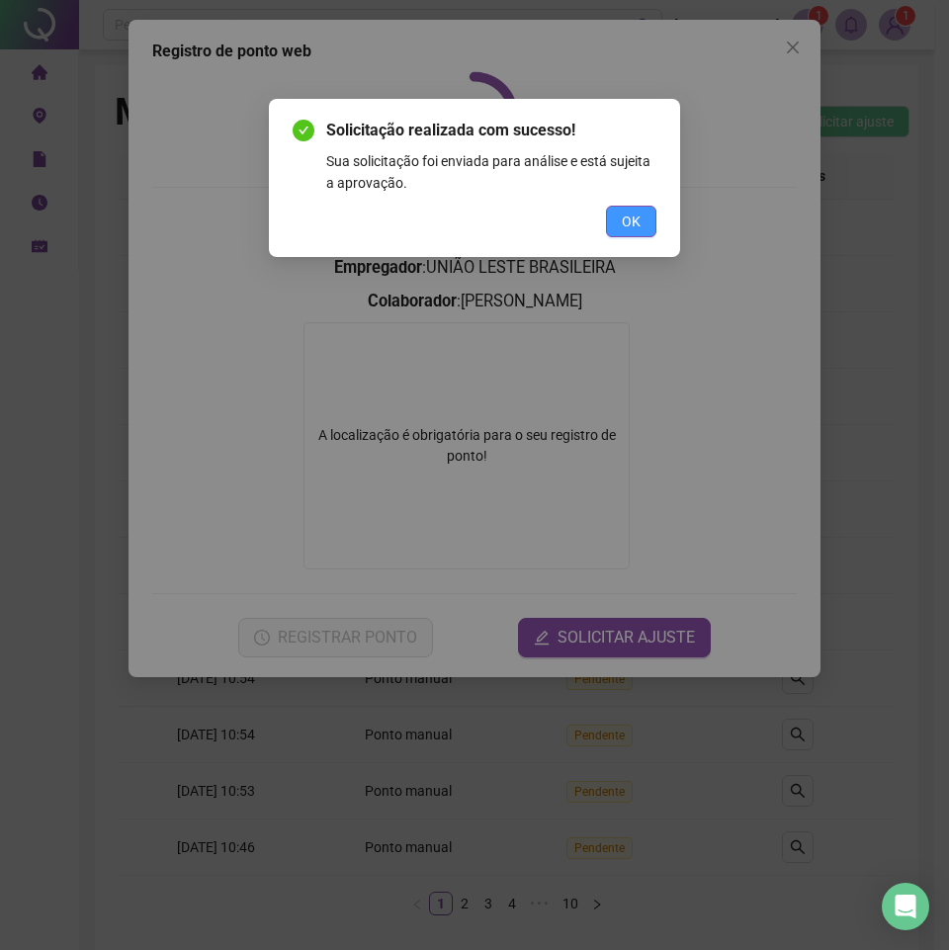
click at [627, 210] on button "OK" at bounding box center [631, 222] width 50 height 32
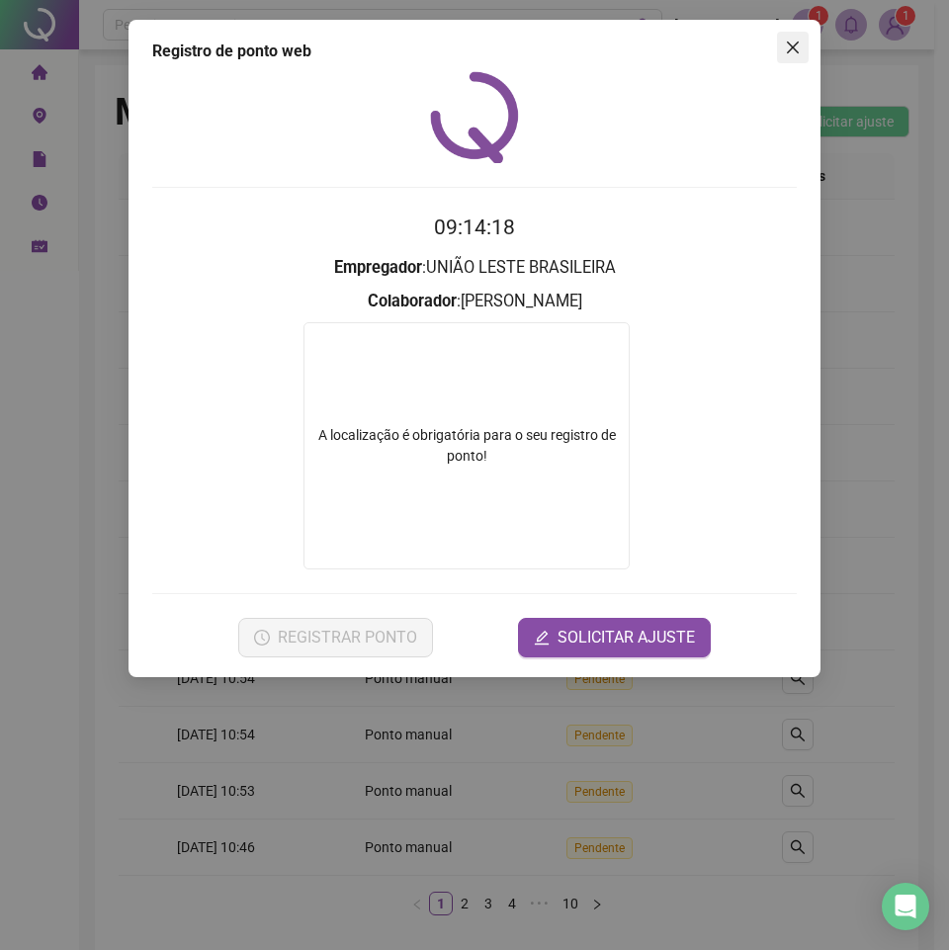
click at [794, 43] on icon "close" at bounding box center [793, 48] width 16 height 16
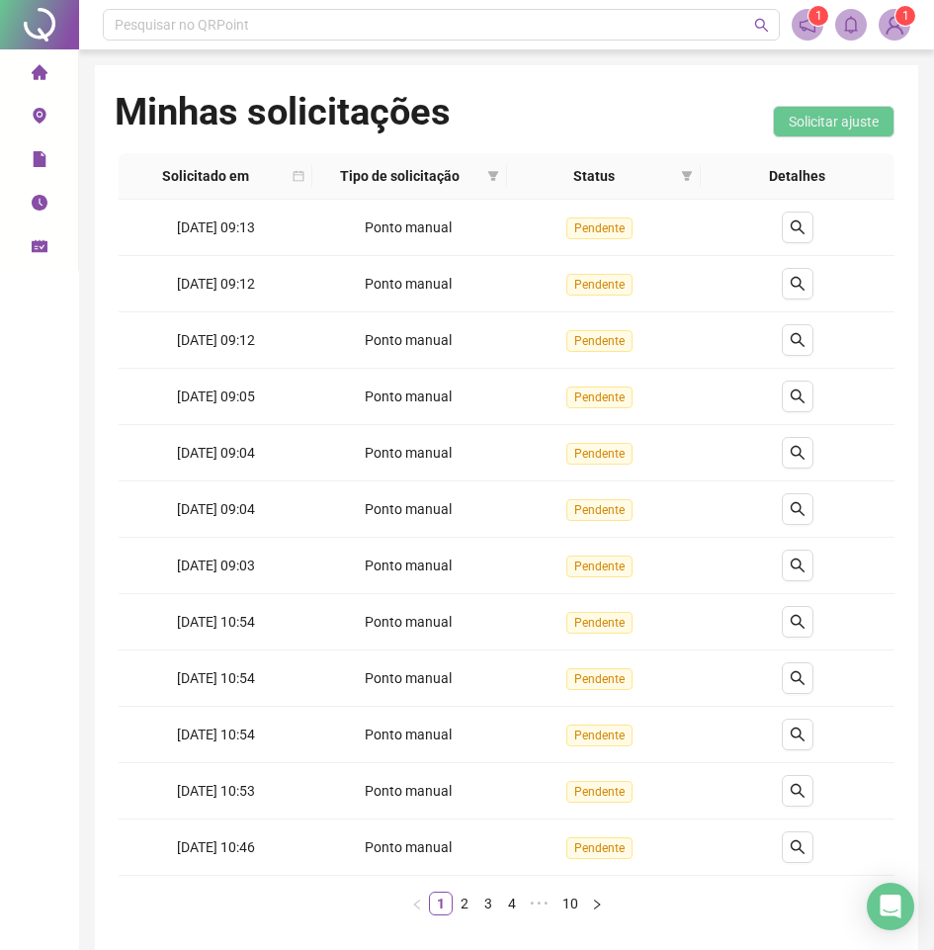
click at [35, 109] on icon "environment" at bounding box center [40, 116] width 16 height 16
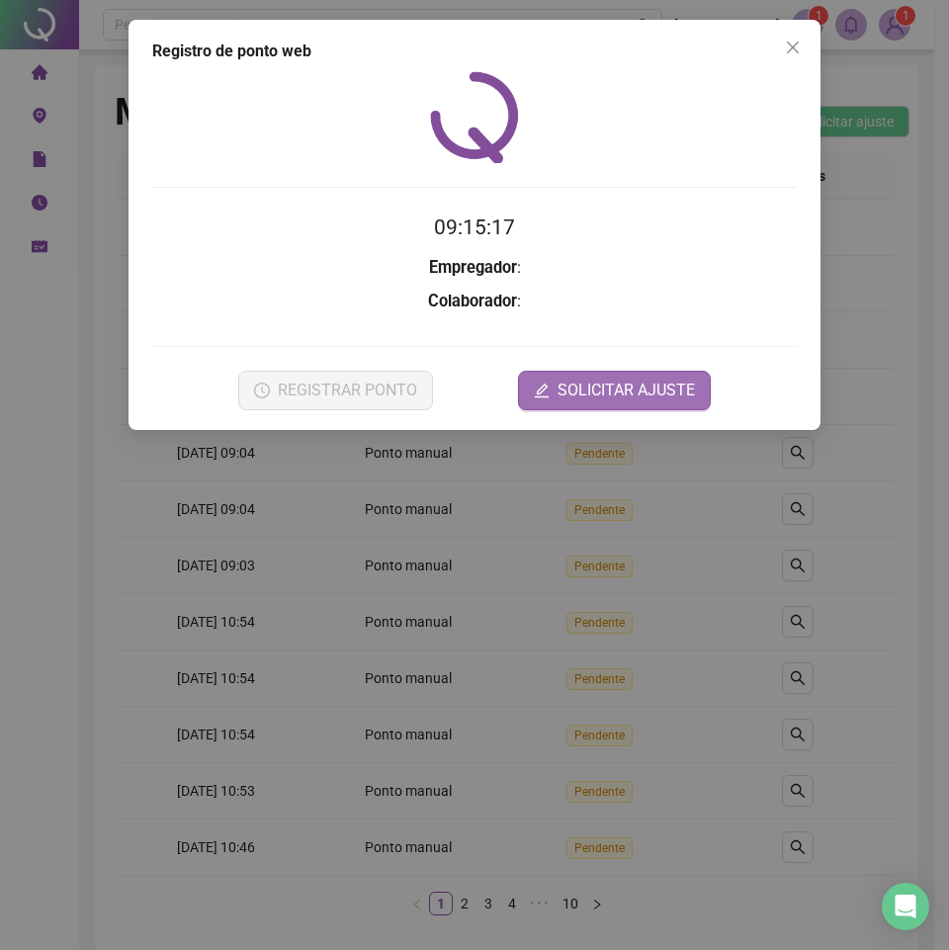
click at [575, 401] on span "SOLICITAR AJUSTE" at bounding box center [626, 391] width 137 height 24
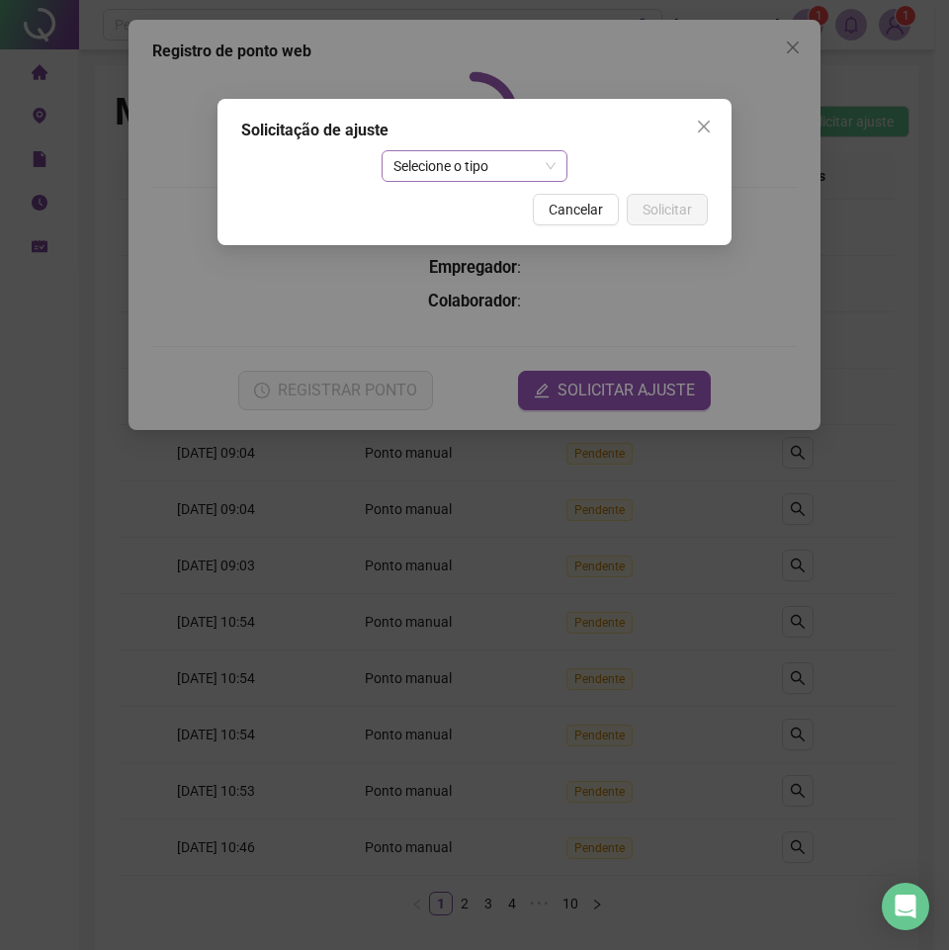
click at [544, 167] on span "Selecione o tipo" at bounding box center [474, 166] width 163 height 30
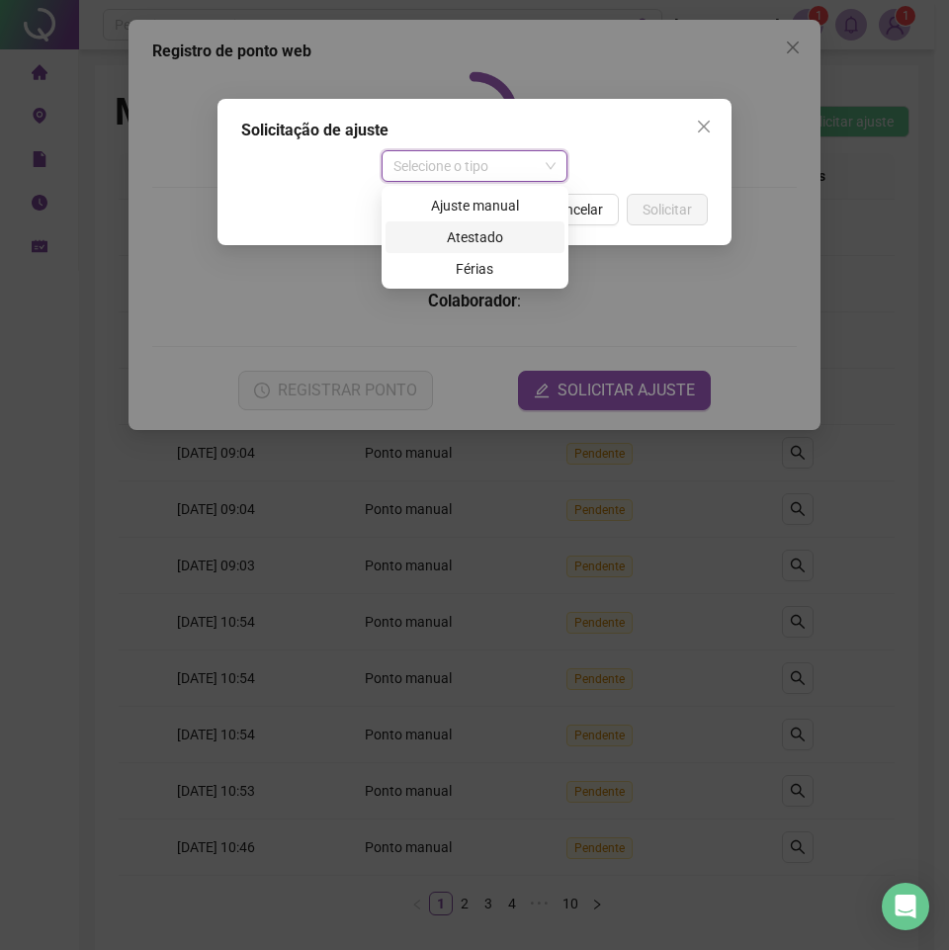
click at [492, 208] on div "Ajuste manual" at bounding box center [474, 206] width 155 height 22
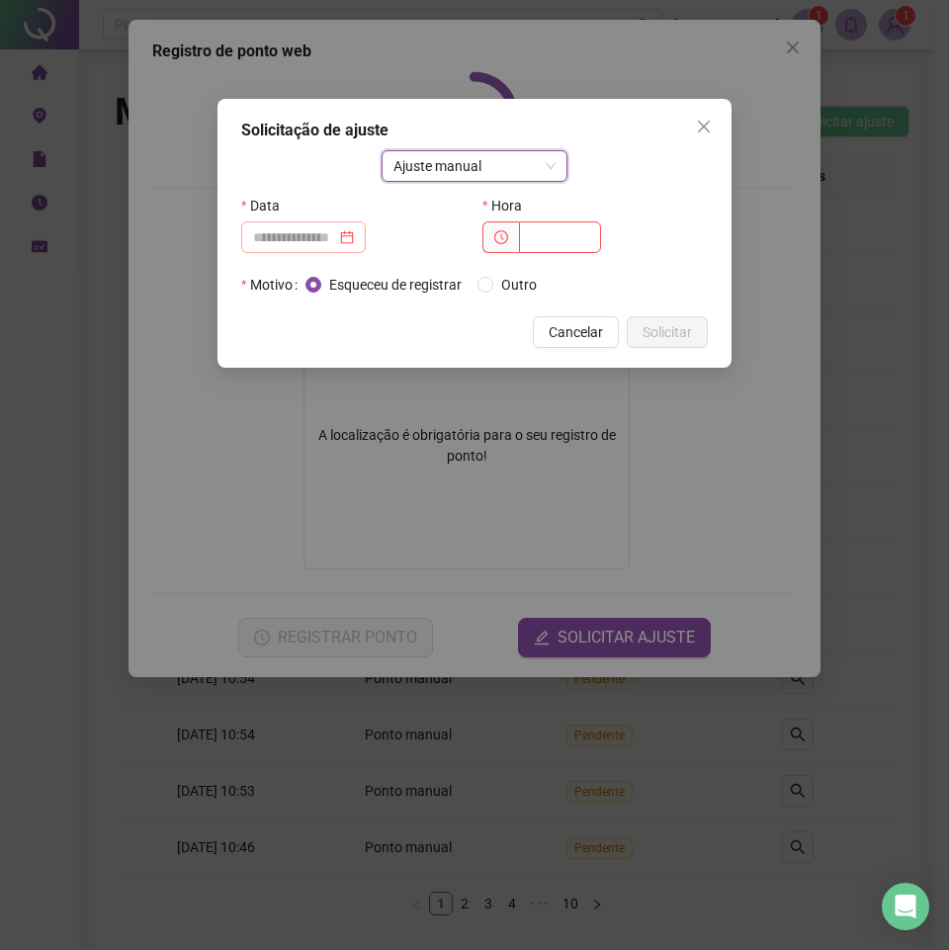
click at [366, 250] on div at bounding box center [303, 237] width 125 height 32
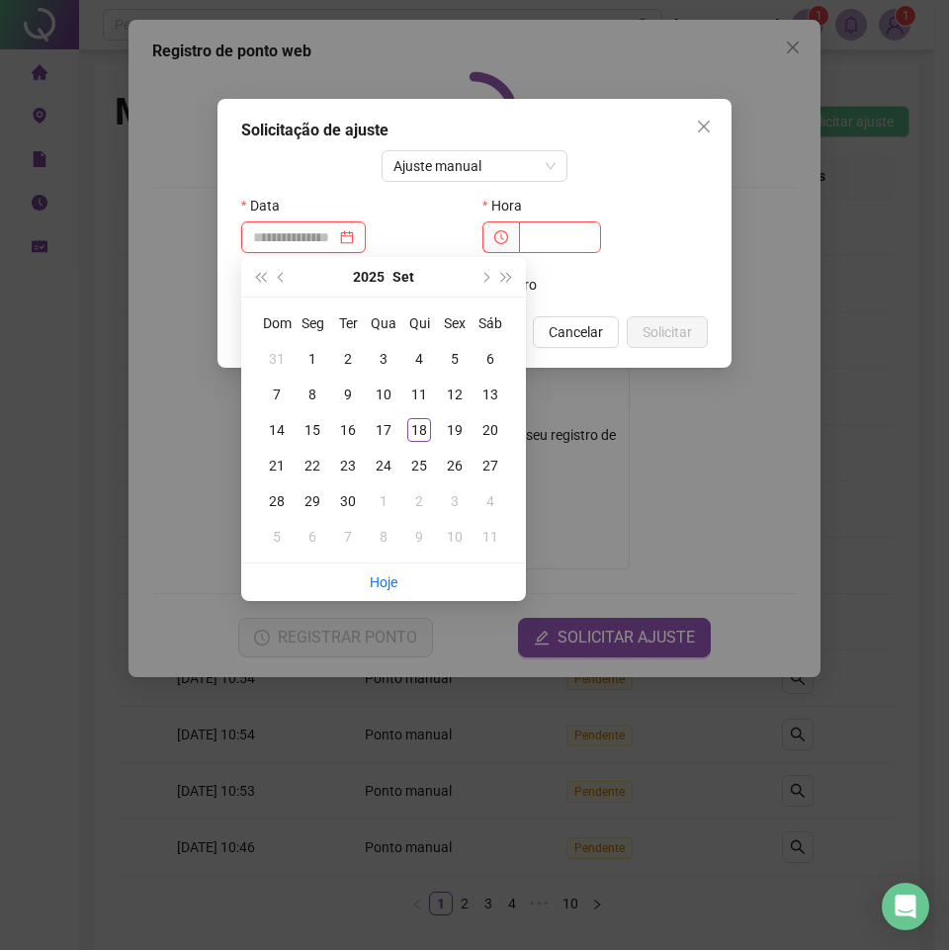
click at [317, 234] on input at bounding box center [294, 237] width 83 height 22
click at [279, 275] on span "prev-year" at bounding box center [283, 277] width 10 height 10
type input "**********"
click at [457, 434] on div "15" at bounding box center [455, 430] width 24 height 24
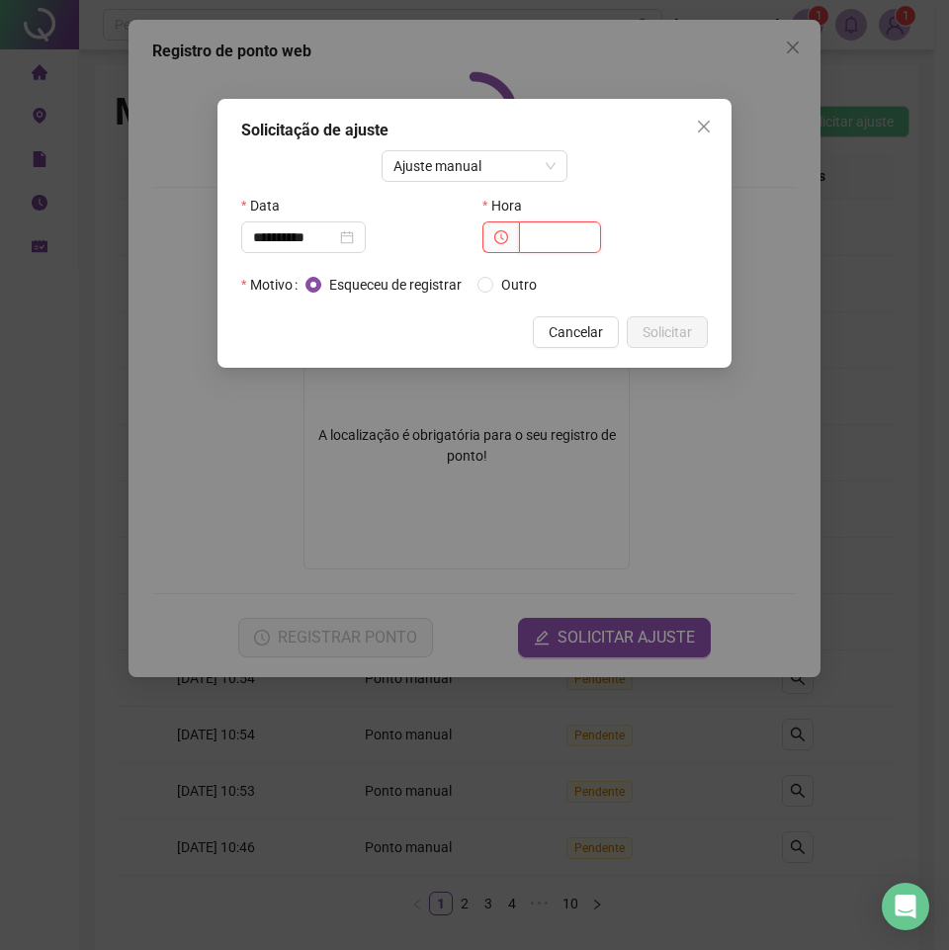
click at [545, 240] on input "text" at bounding box center [560, 237] width 82 height 32
type input "*****"
click at [672, 339] on span "Solicitar" at bounding box center [667, 332] width 49 height 22
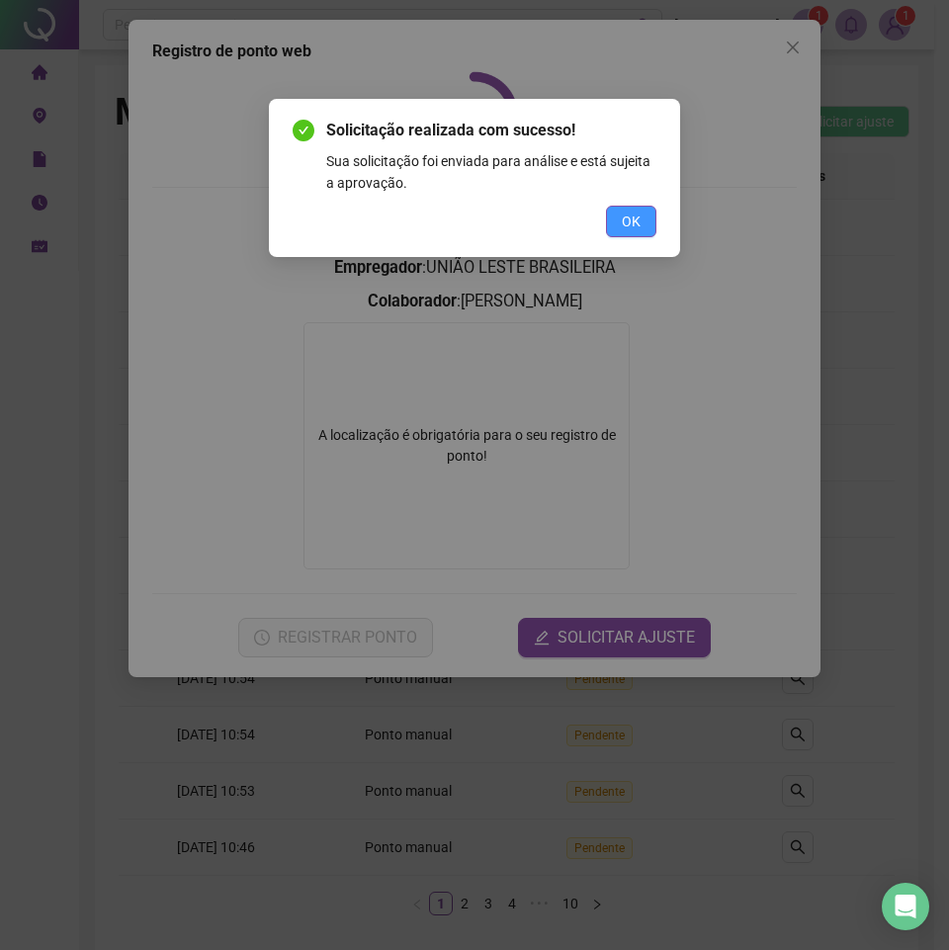
click at [630, 211] on span "OK" at bounding box center [631, 222] width 19 height 22
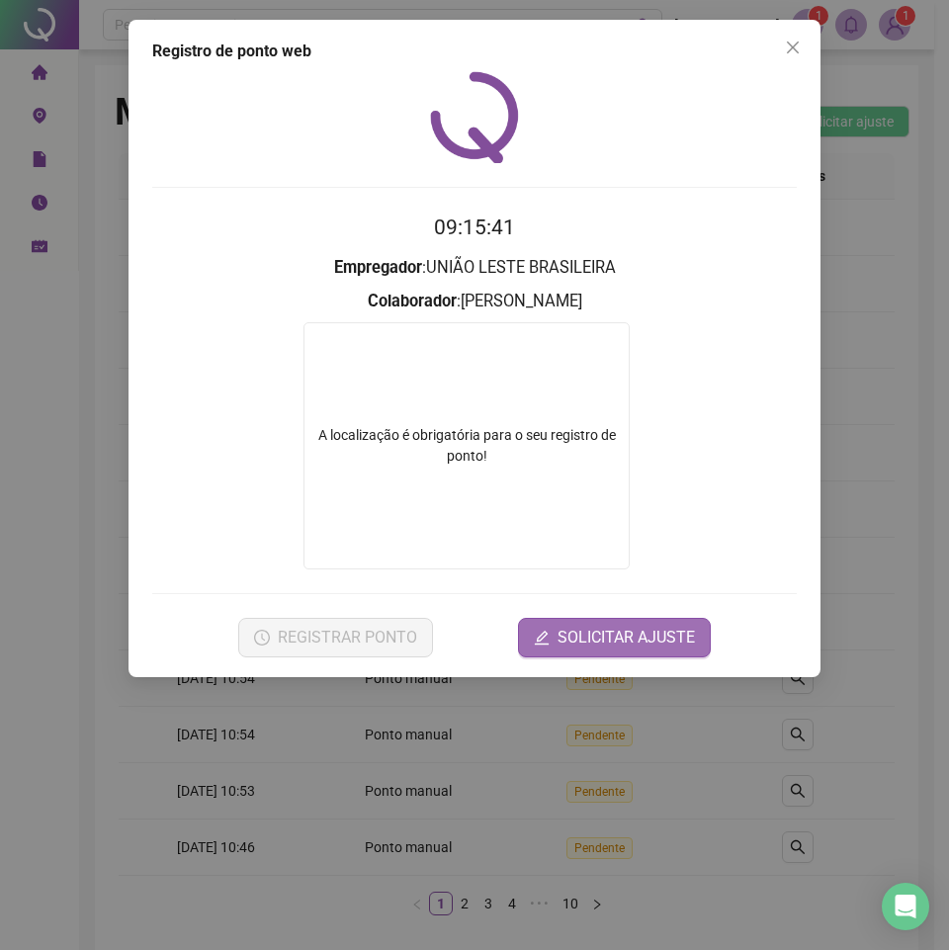
click at [598, 640] on span "SOLICITAR AJUSTE" at bounding box center [626, 638] width 137 height 24
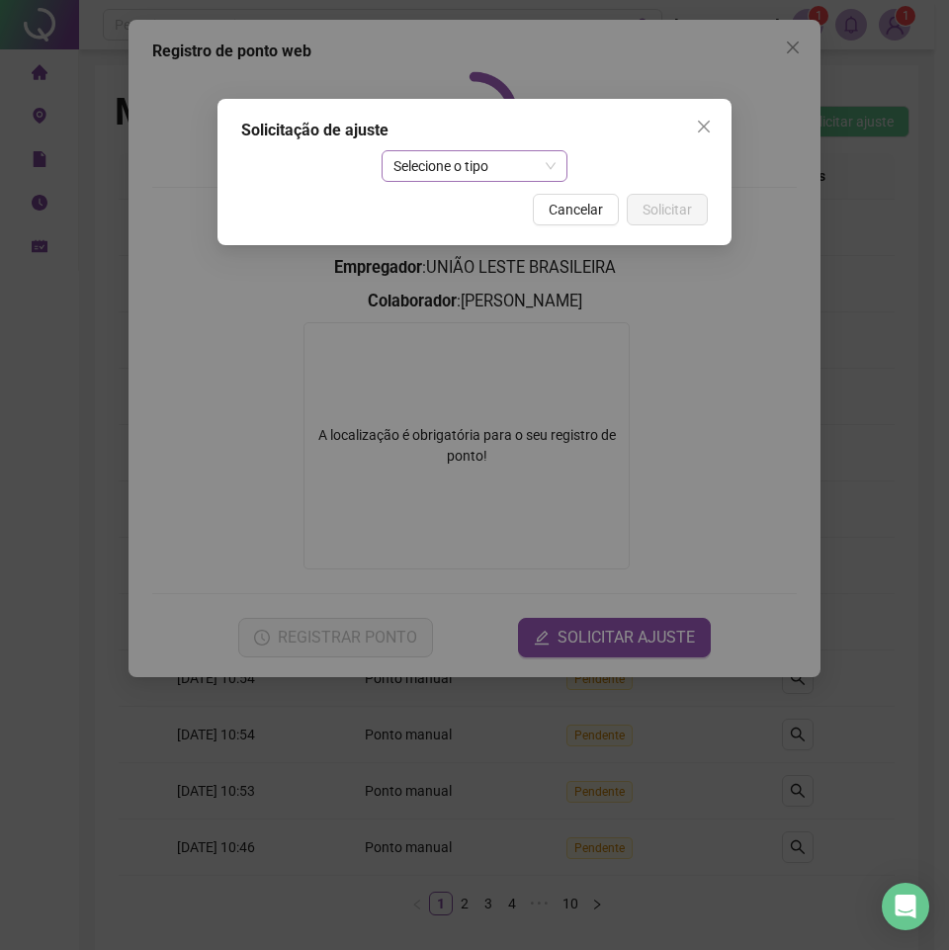
click at [496, 181] on div "Selecione o tipo" at bounding box center [475, 166] width 187 height 32
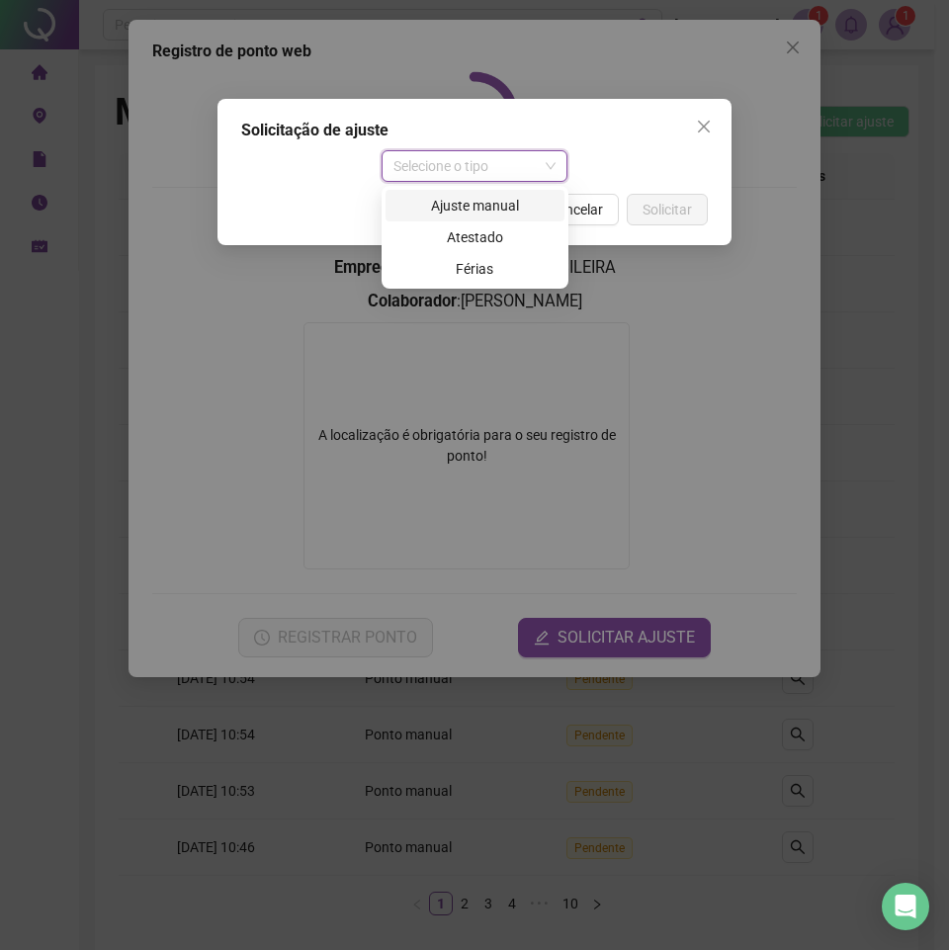
click at [472, 206] on div "Ajuste manual" at bounding box center [474, 206] width 155 height 22
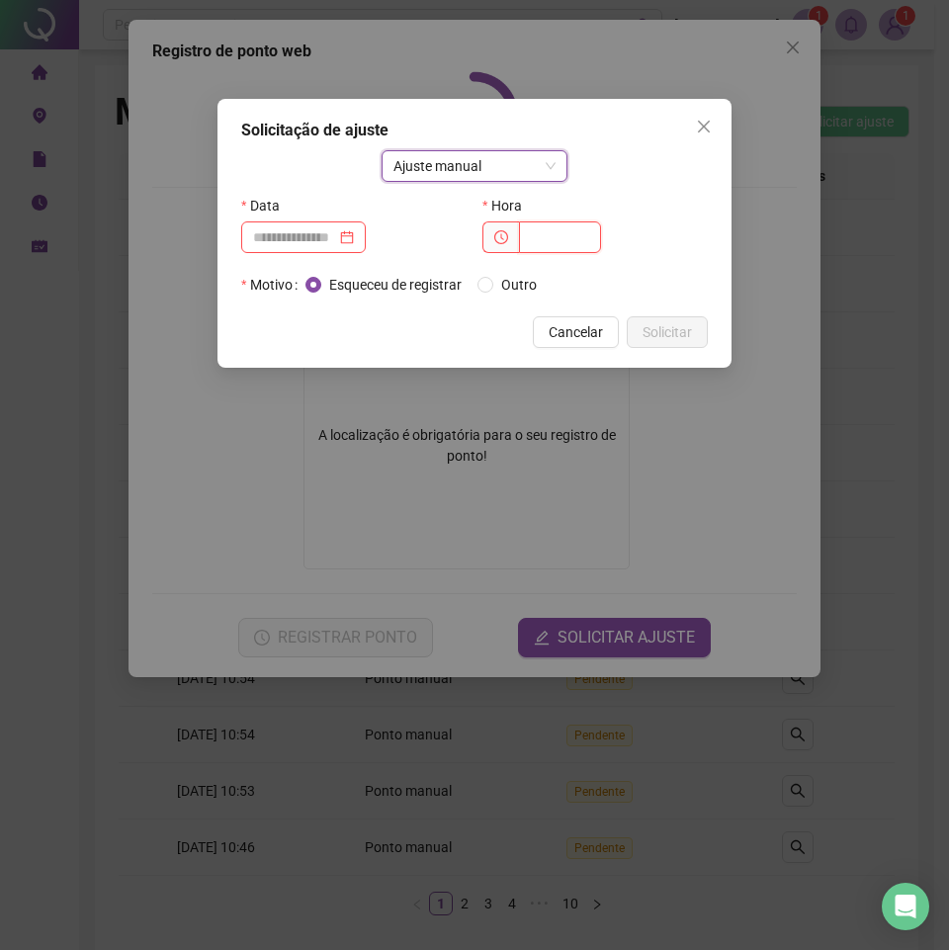
click at [546, 239] on input "text" at bounding box center [560, 237] width 82 height 32
click at [305, 241] on input at bounding box center [294, 237] width 83 height 22
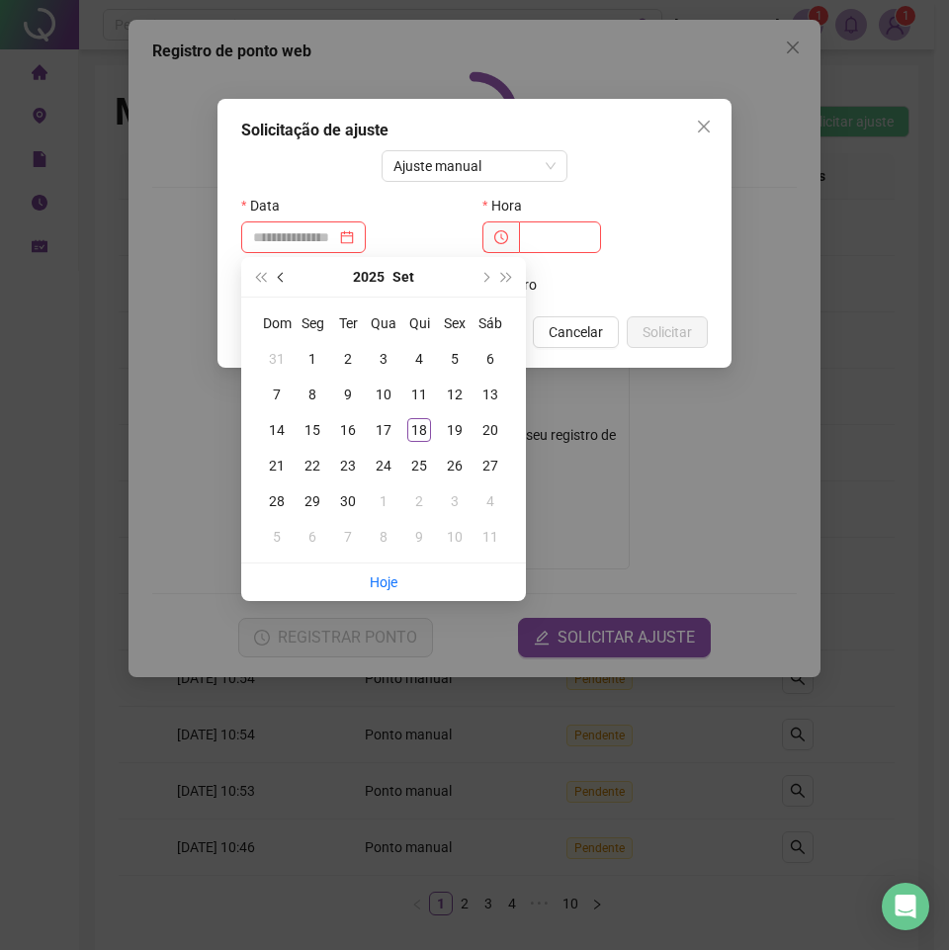
click at [286, 274] on button "prev-year" at bounding box center [282, 277] width 22 height 40
type input "**********"
click at [455, 430] on div "15" at bounding box center [455, 430] width 24 height 24
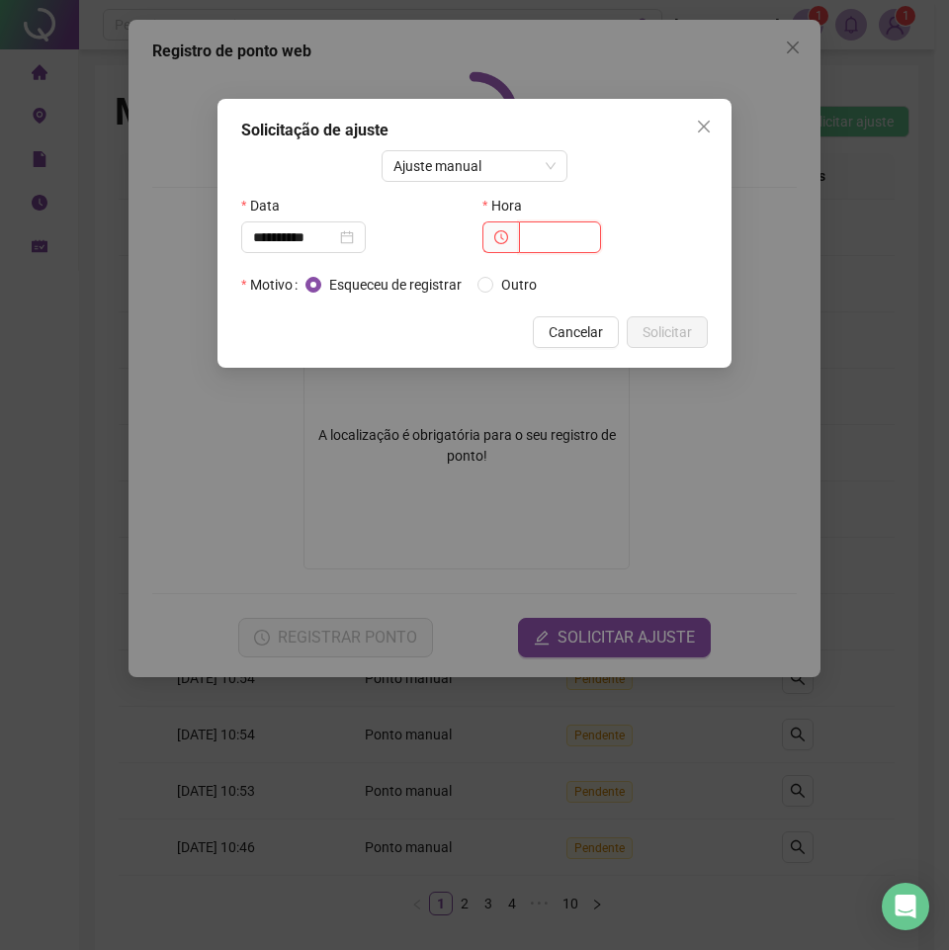
click at [529, 234] on input "text" at bounding box center [560, 237] width 82 height 32
type input "*****"
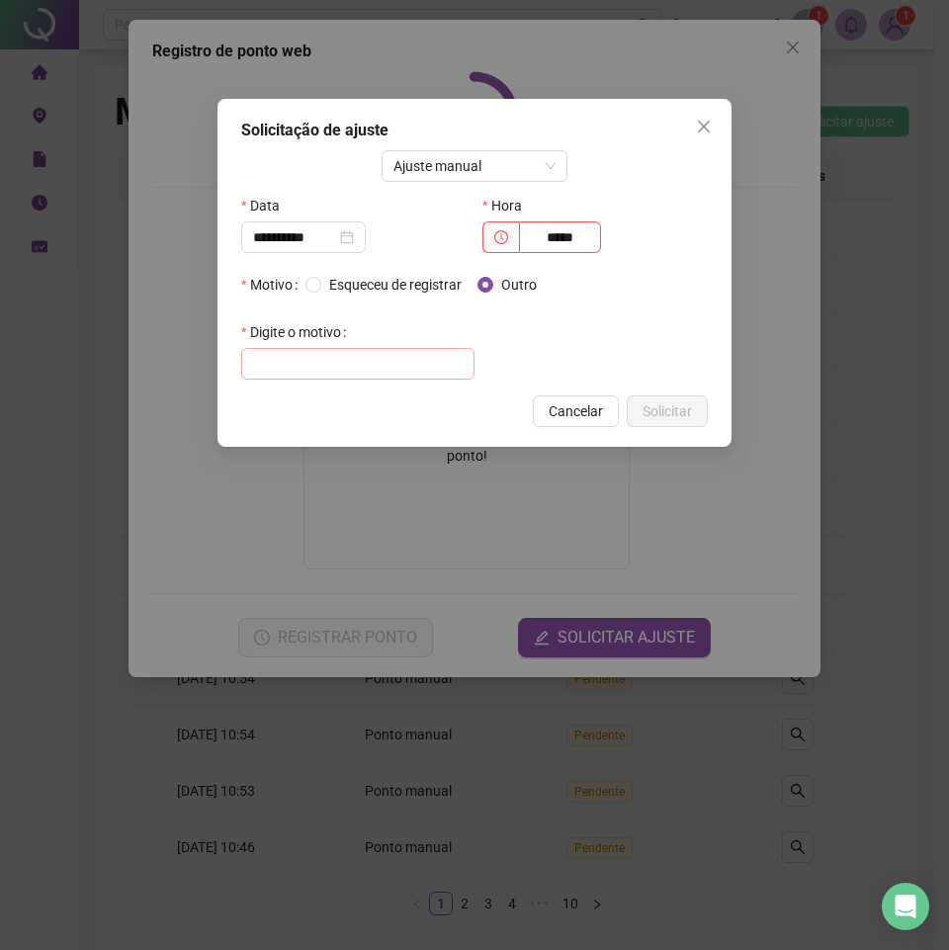
click at [388, 349] on div "Digite o motivo" at bounding box center [357, 347] width 233 height 63
click at [415, 357] on input "text" at bounding box center [357, 364] width 233 height 32
type input "****"
click at [662, 407] on span "Solicitar" at bounding box center [667, 411] width 49 height 22
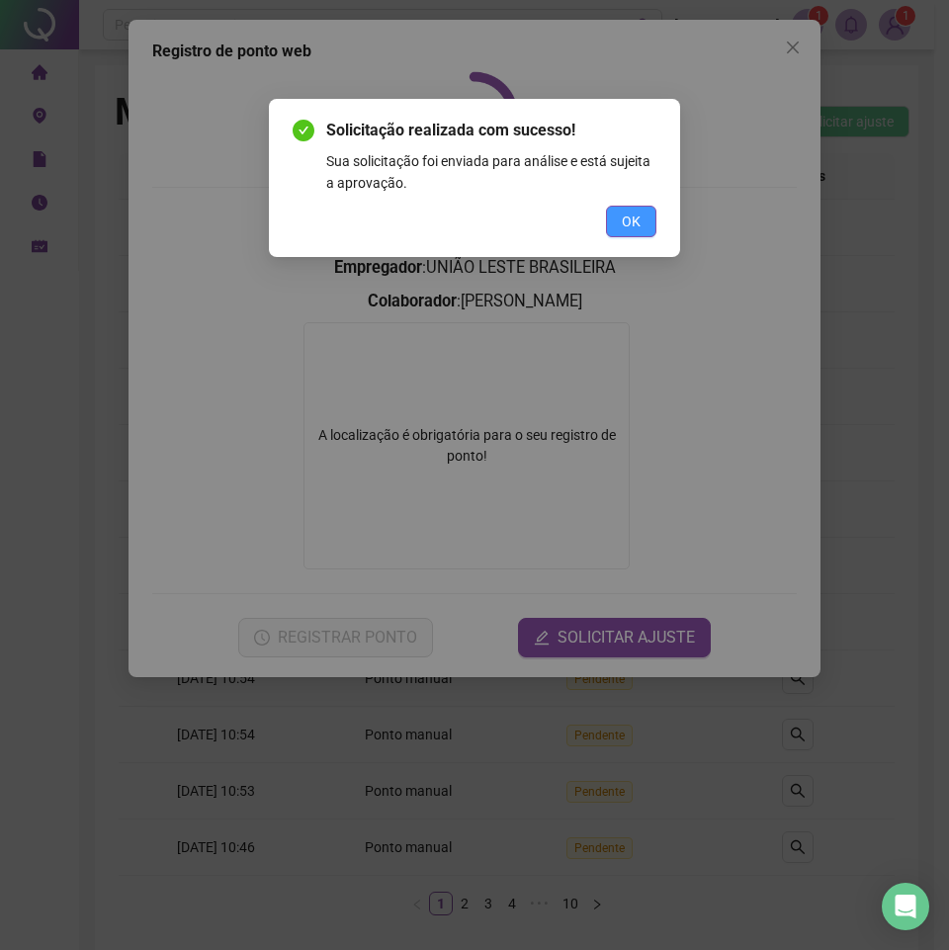
click at [625, 224] on span "OK" at bounding box center [631, 222] width 19 height 22
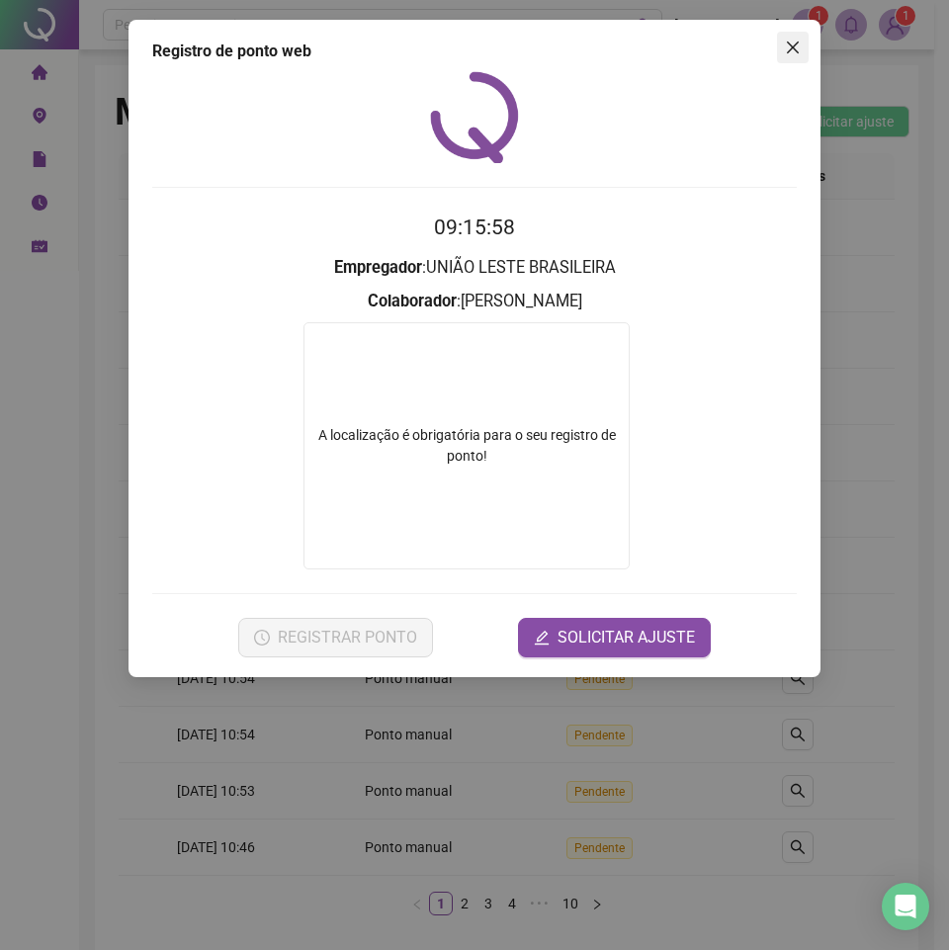
click at [799, 35] on button "Close" at bounding box center [793, 48] width 32 height 32
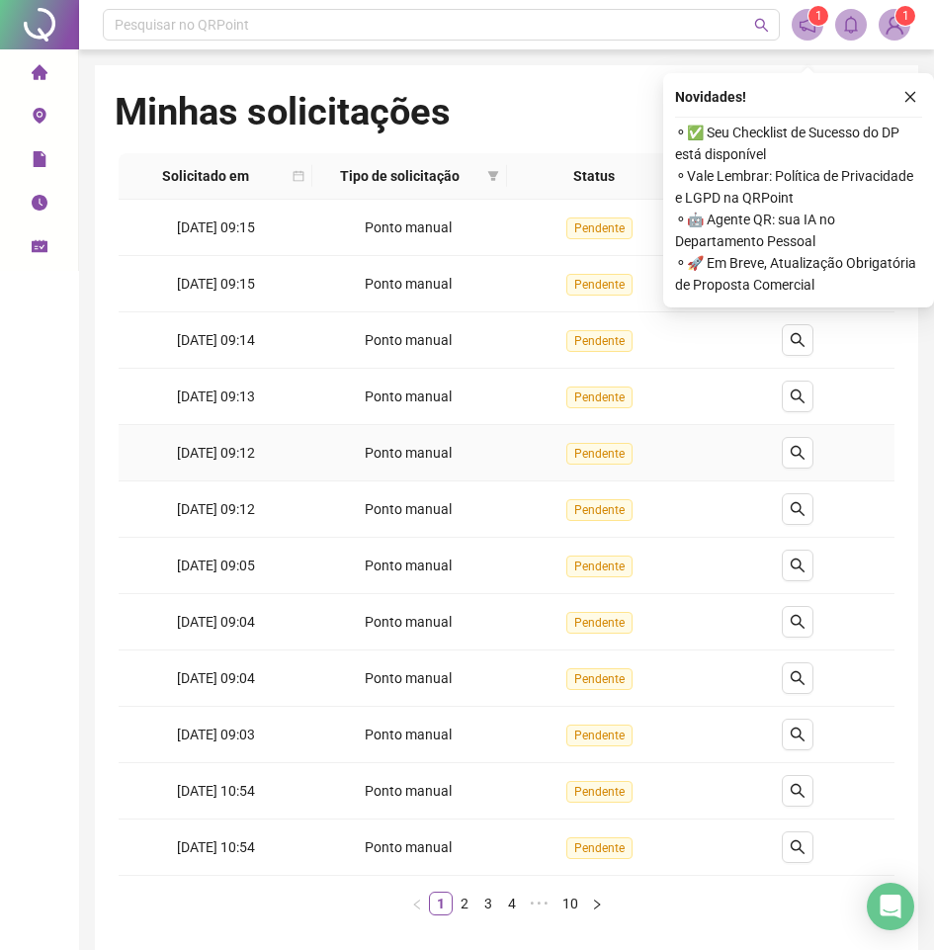
scroll to position [90, 0]
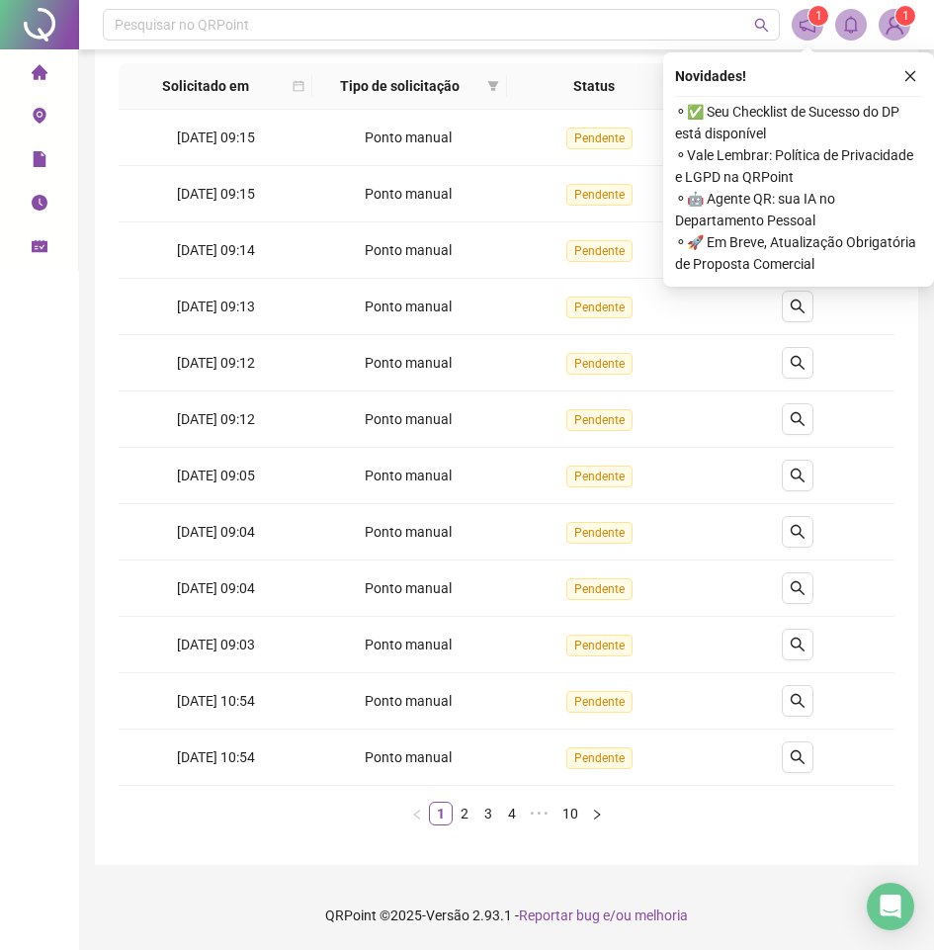
click at [908, 80] on icon "close" at bounding box center [911, 76] width 14 height 14
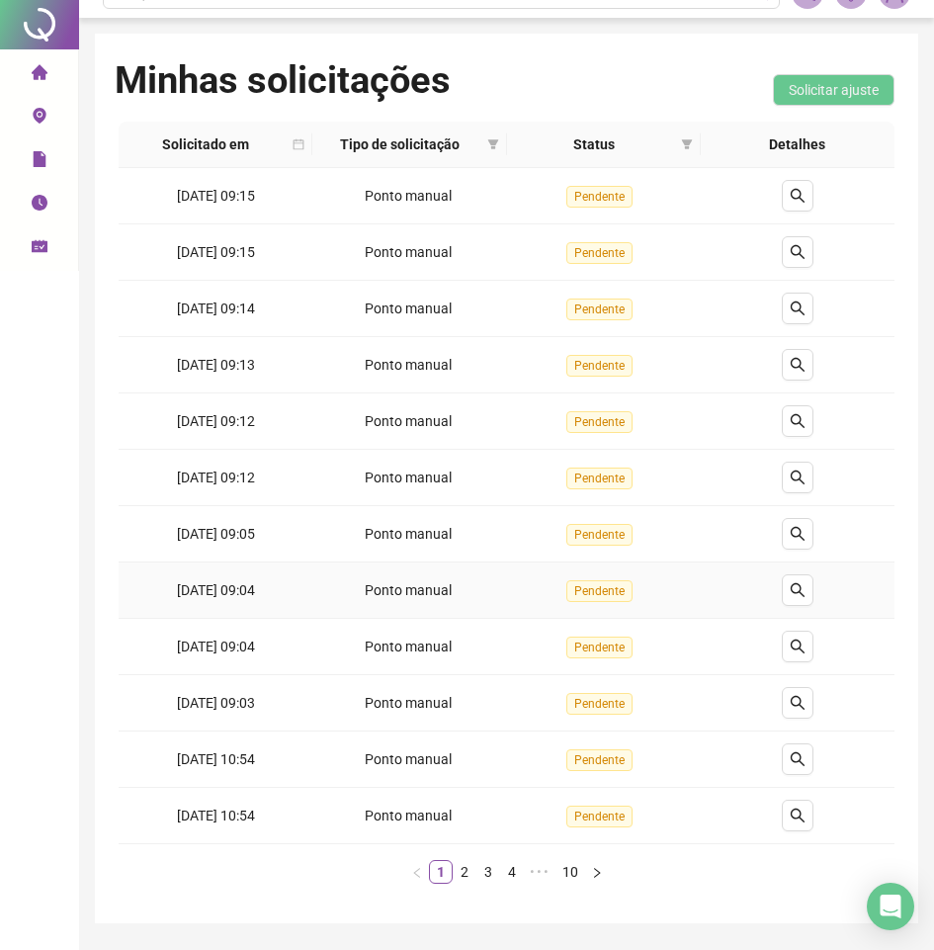
scroll to position [0, 0]
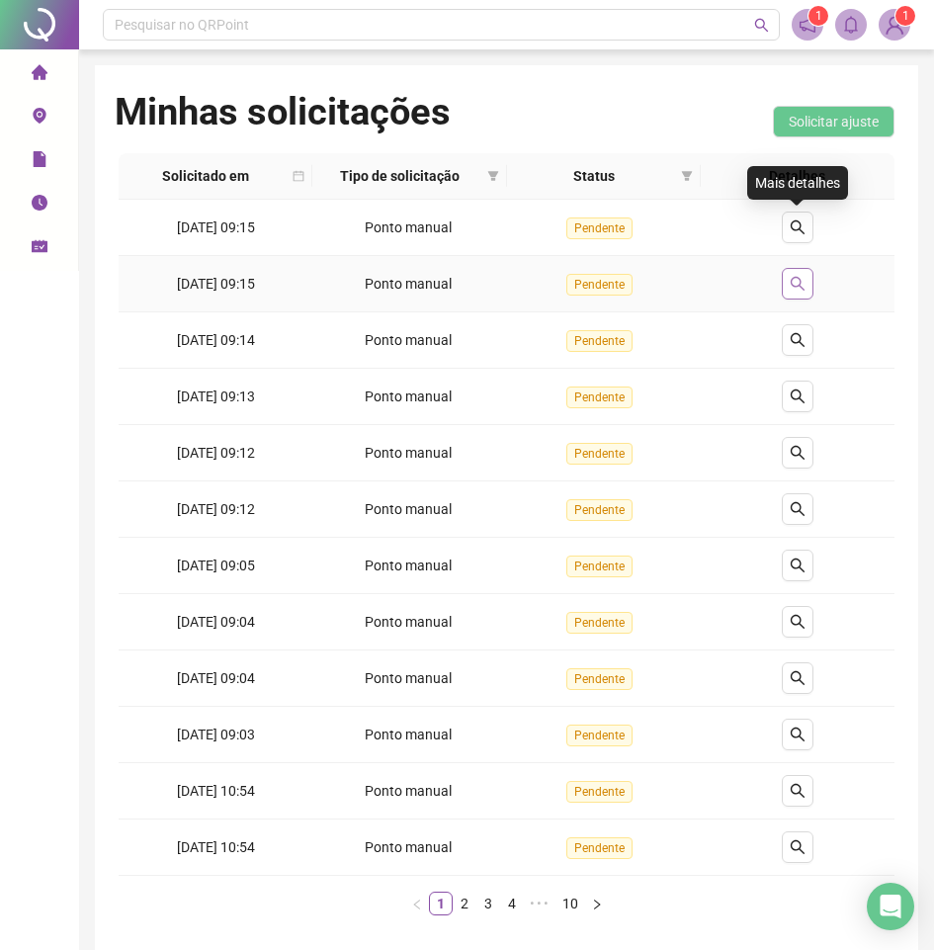
click at [801, 283] on icon "search" at bounding box center [798, 284] width 14 height 14
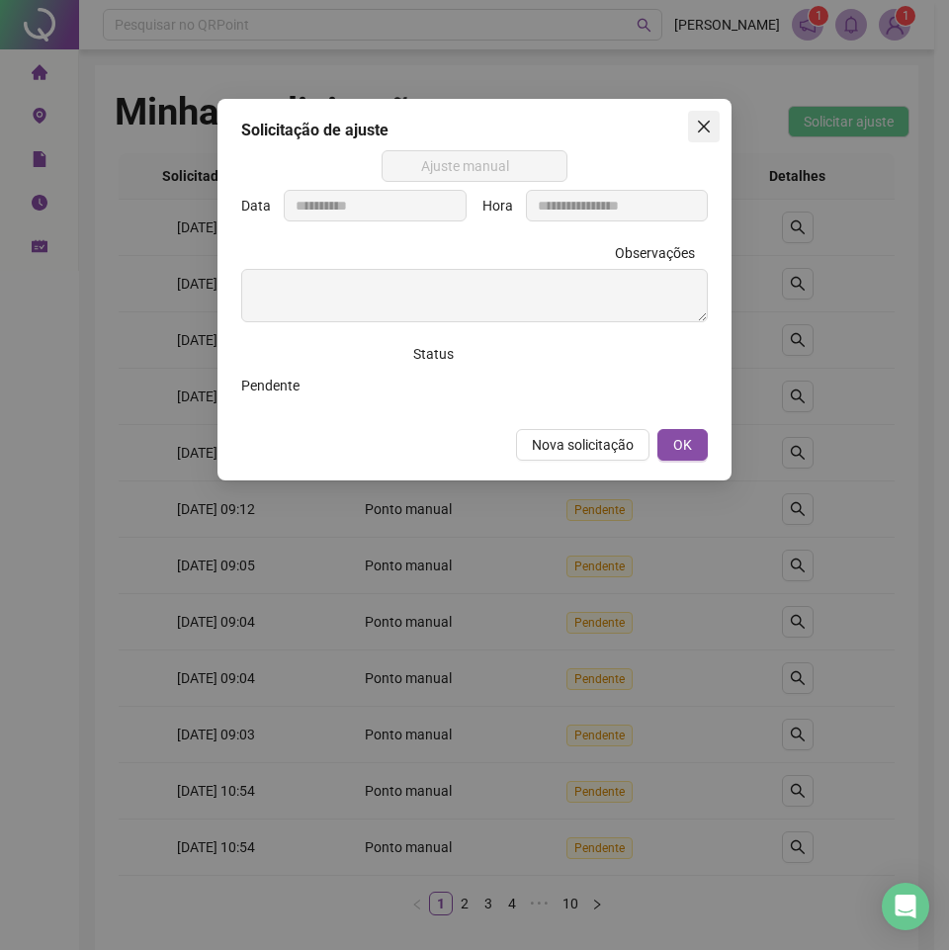
click at [696, 127] on icon "close" at bounding box center [704, 127] width 16 height 16
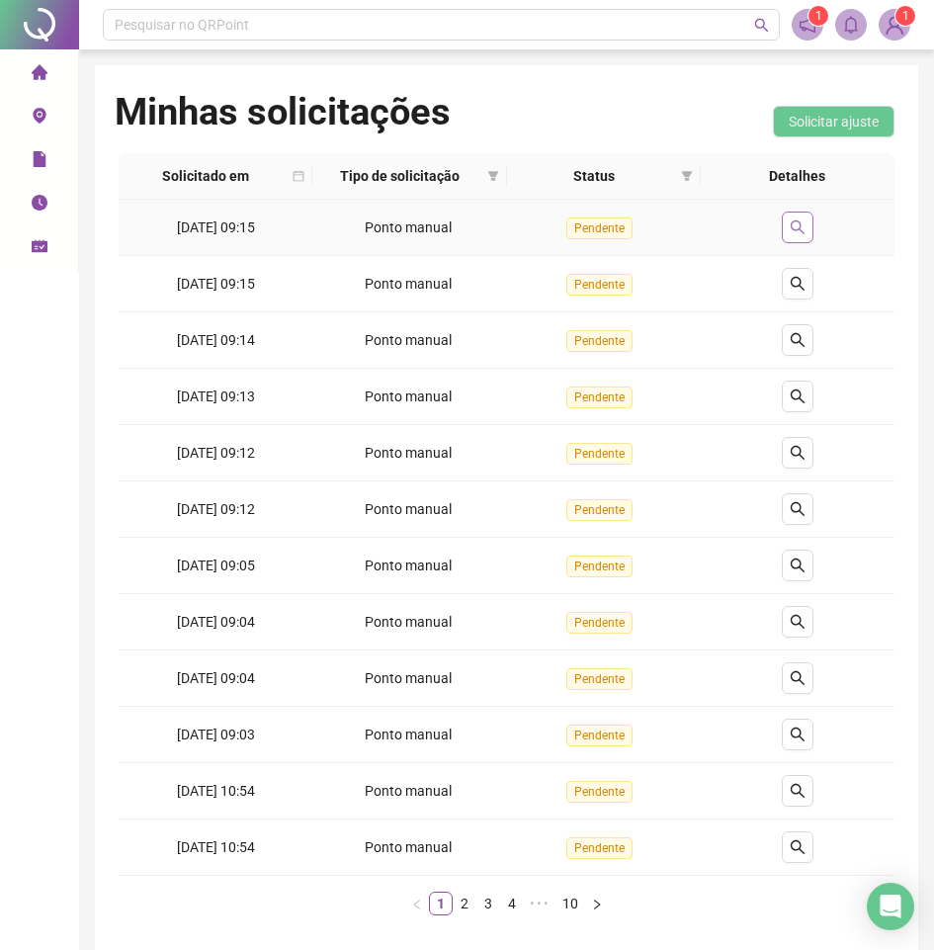
click at [801, 216] on button "button" at bounding box center [798, 228] width 32 height 32
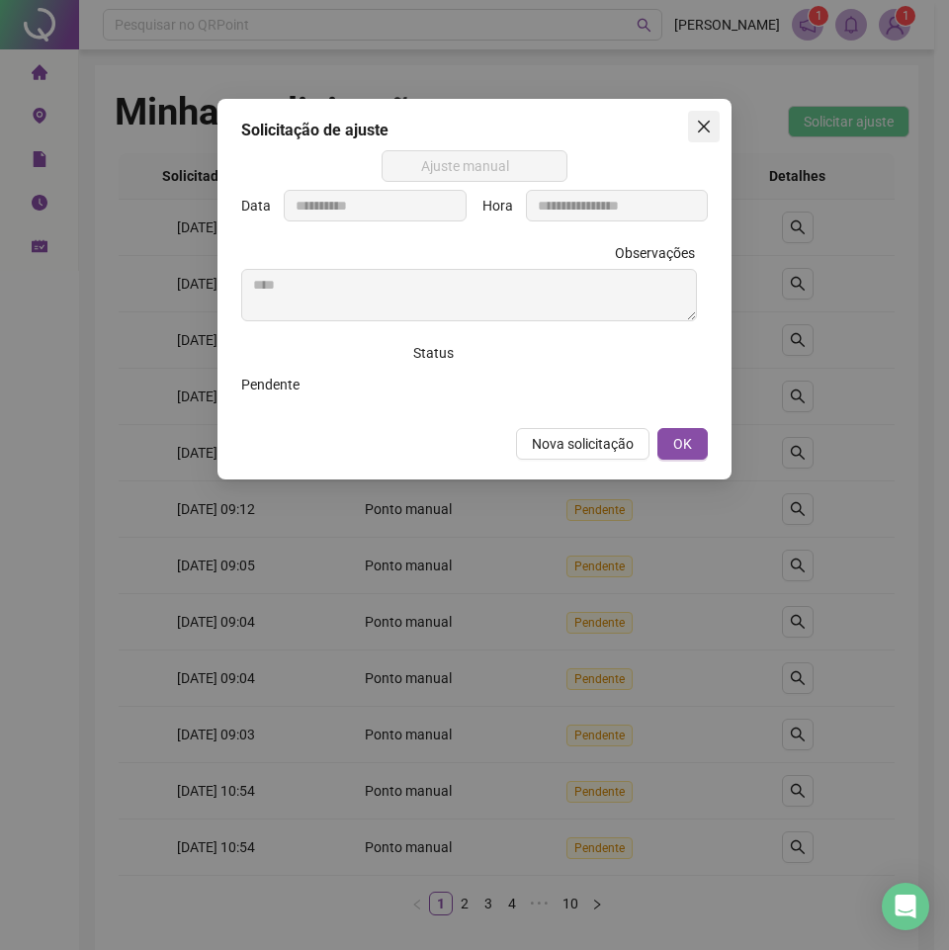
click at [707, 130] on icon "close" at bounding box center [704, 127] width 12 height 12
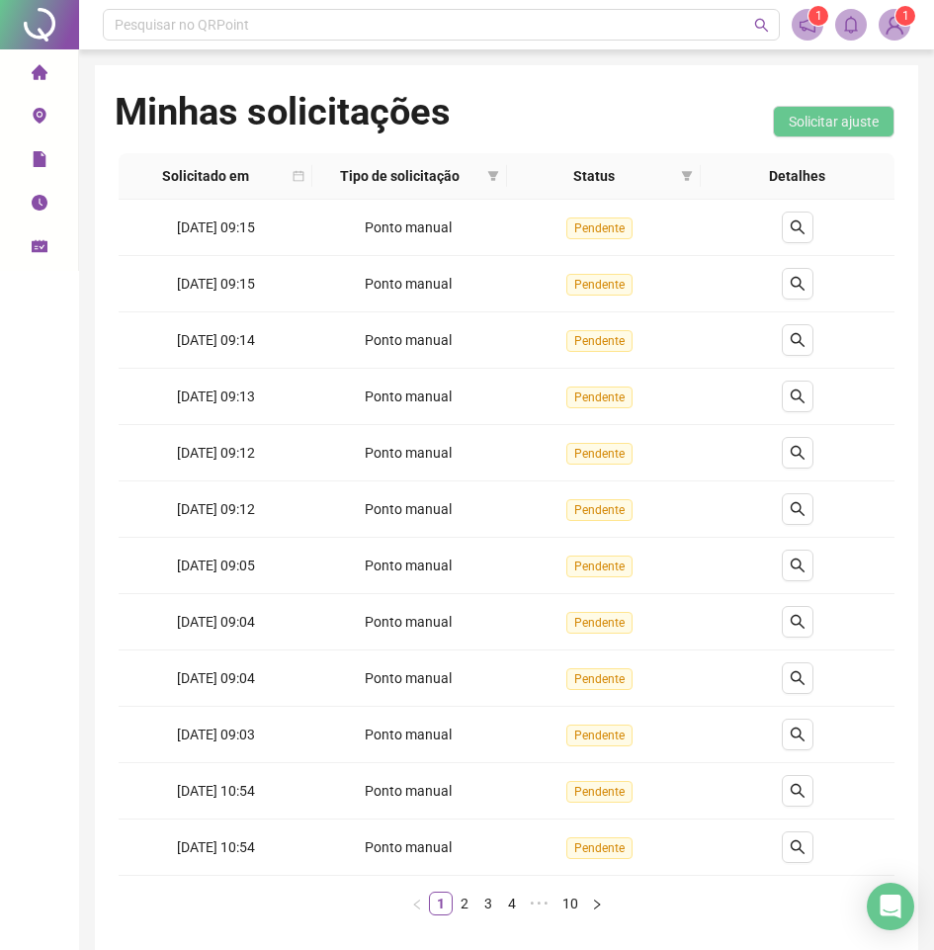
click at [36, 110] on icon "environment" at bounding box center [39, 116] width 13 height 16
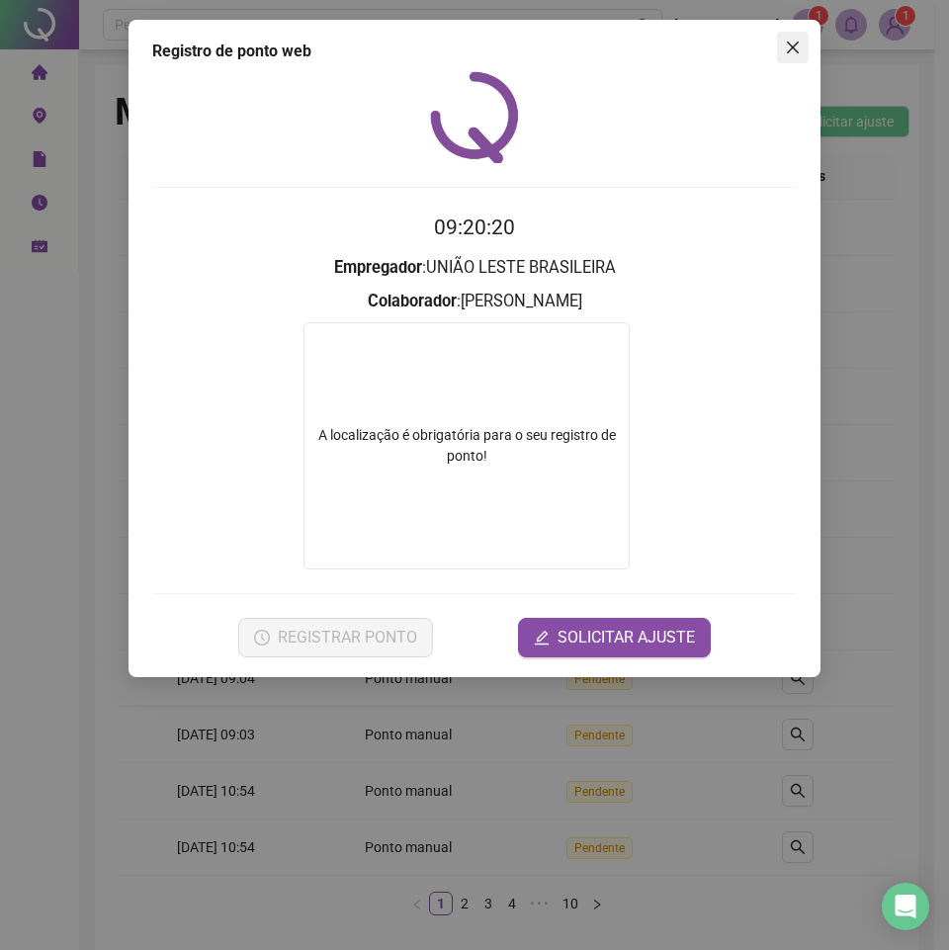
click at [782, 43] on span "Close" at bounding box center [793, 48] width 32 height 16
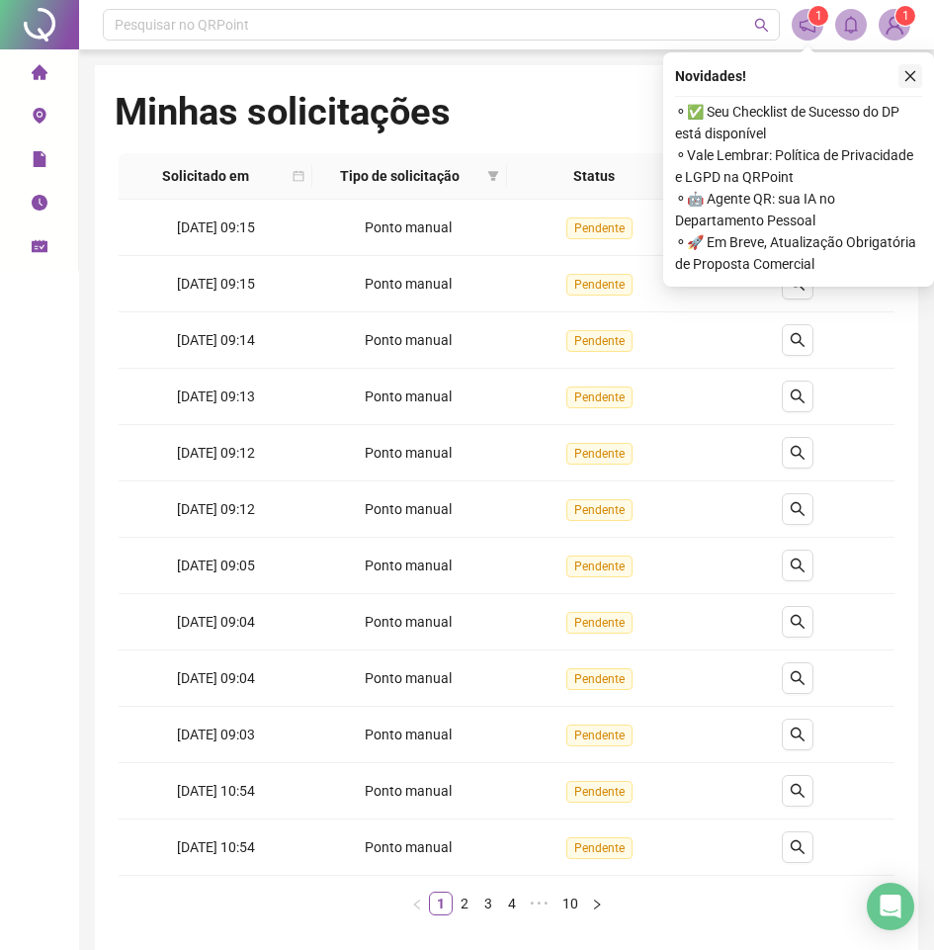
click at [906, 68] on button "button" at bounding box center [911, 76] width 24 height 24
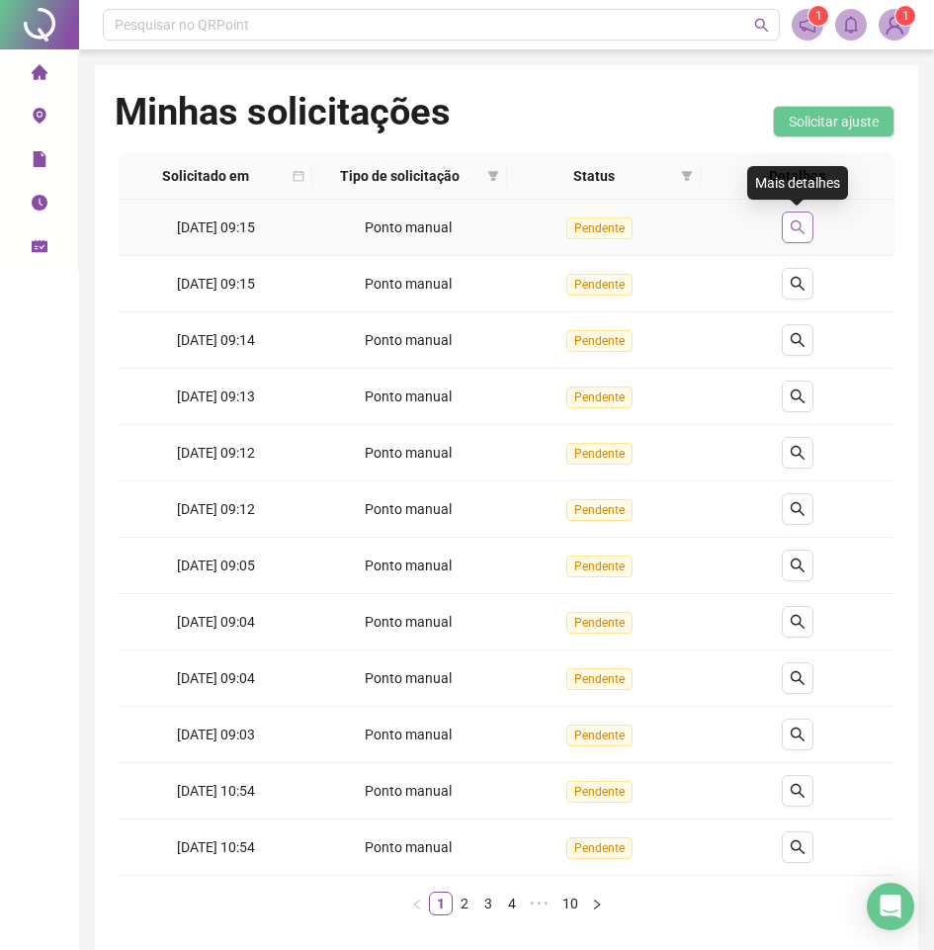
click at [796, 228] on icon "search" at bounding box center [798, 227] width 16 height 16
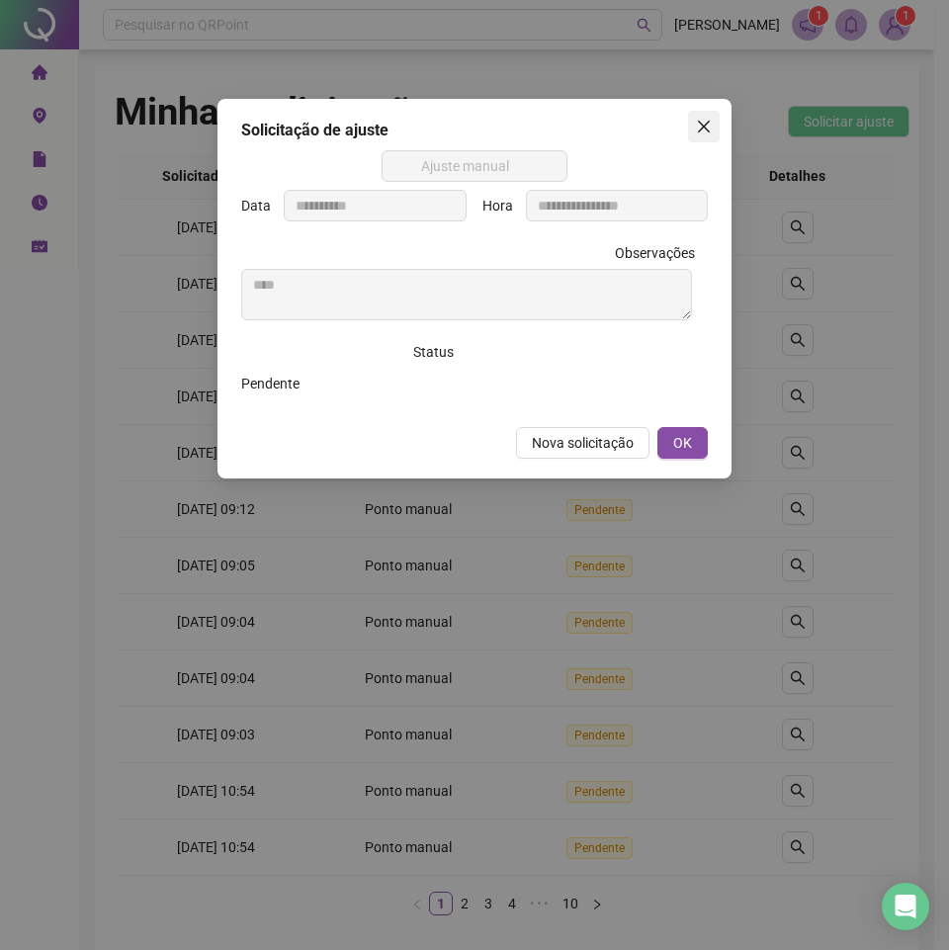
click at [702, 129] on icon "close" at bounding box center [704, 127] width 12 height 12
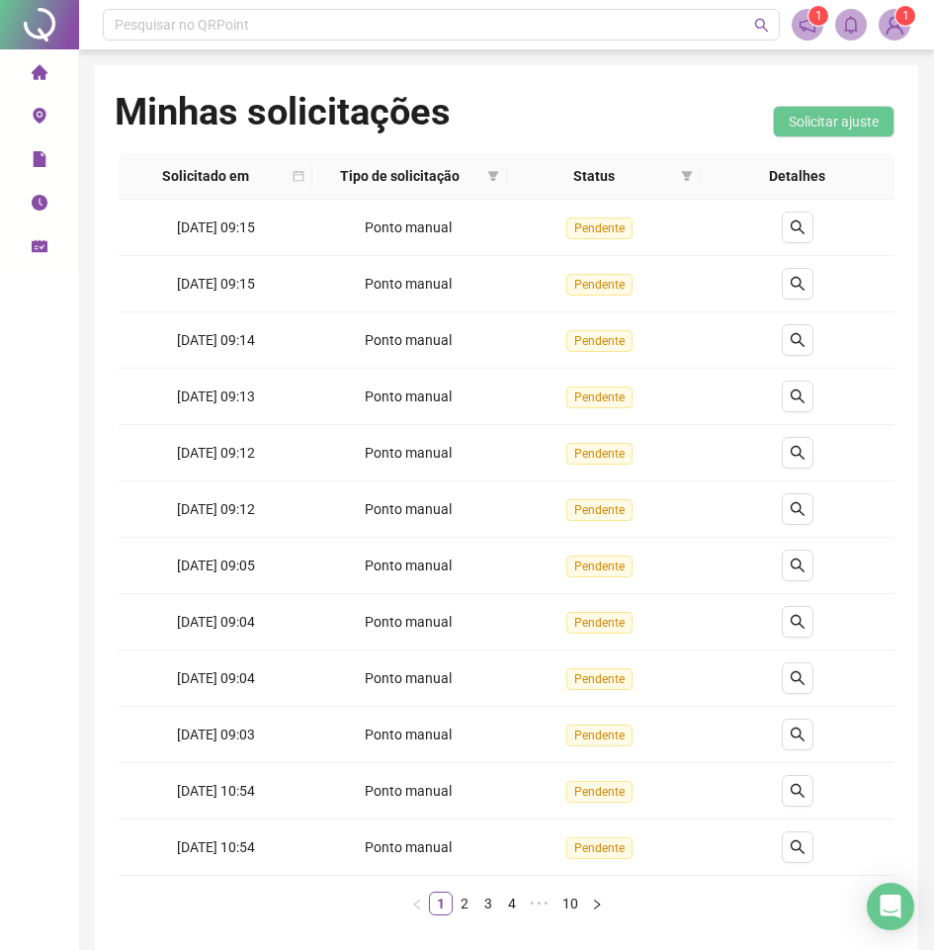
click at [42, 111] on icon "environment" at bounding box center [39, 116] width 13 height 16
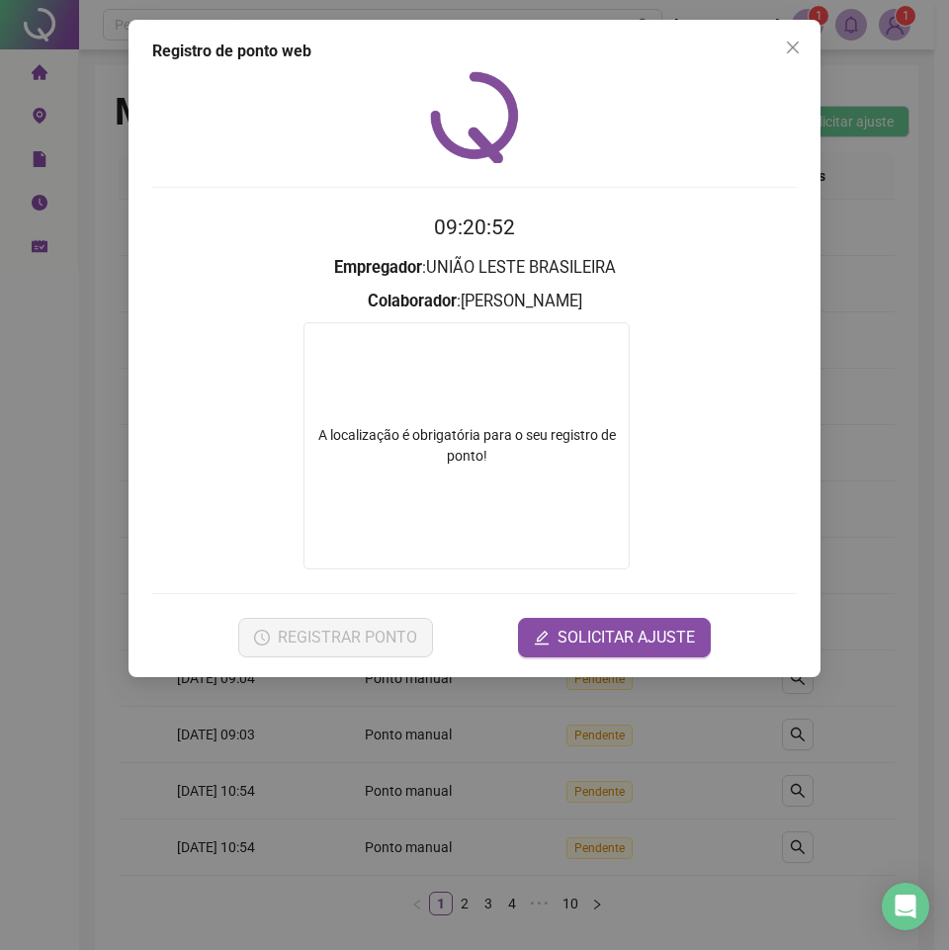
drag, startPoint x: 553, startPoint y: 381, endPoint x: 571, endPoint y: 403, distance: 29.5
click at [557, 386] on div "A localização é obrigatória para o seu registro de ponto!" at bounding box center [466, 445] width 326 height 247
click at [617, 633] on span "SOLICITAR AJUSTE" at bounding box center [626, 638] width 137 height 24
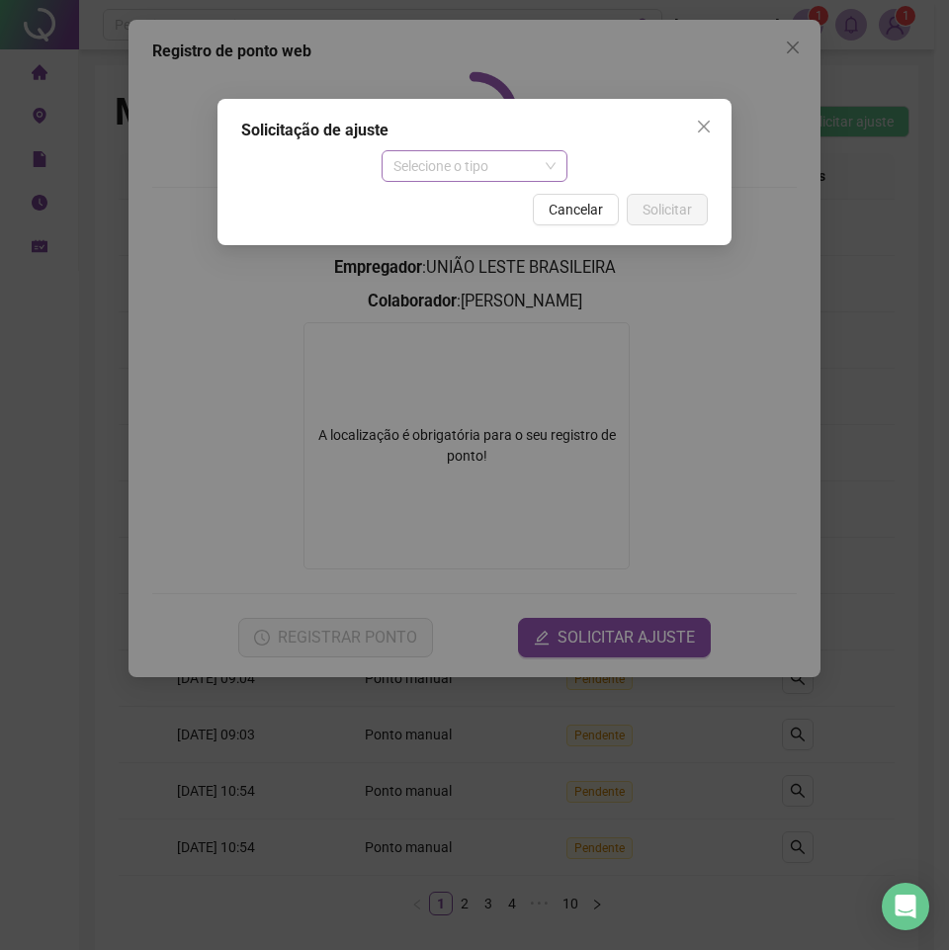
click at [439, 164] on span "Selecione o tipo" at bounding box center [474, 166] width 163 height 30
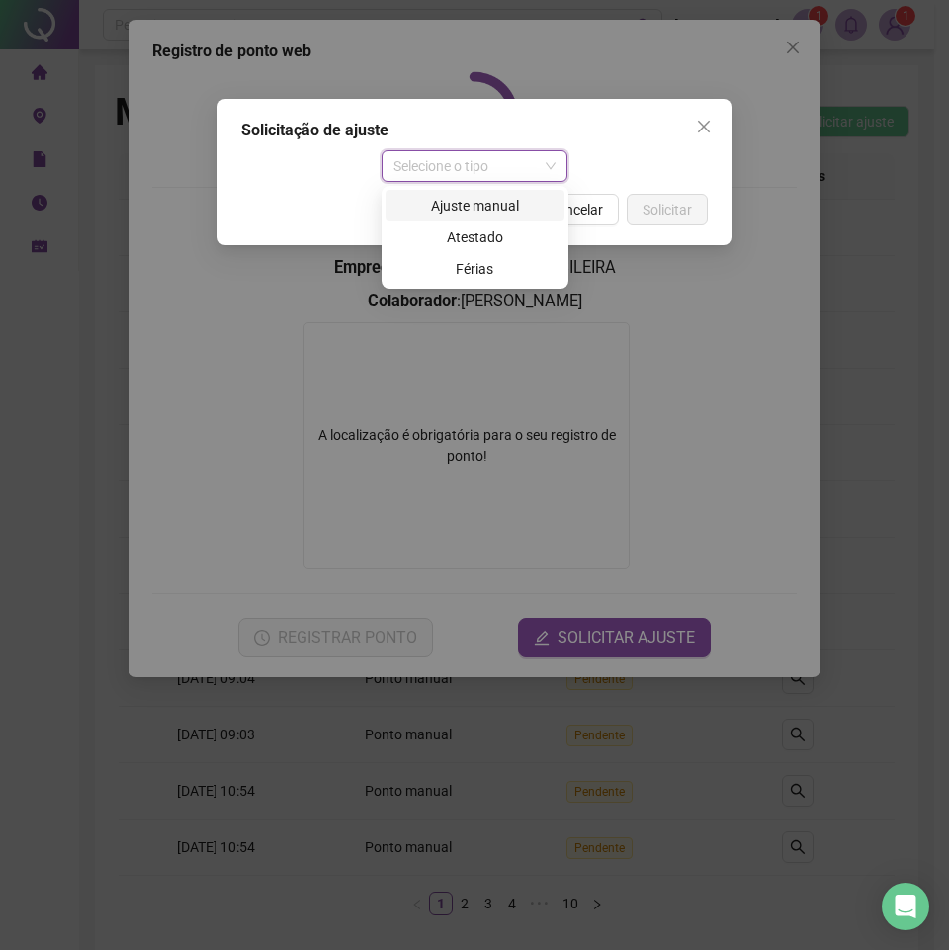
click at [475, 204] on div "Ajuste manual" at bounding box center [474, 206] width 155 height 22
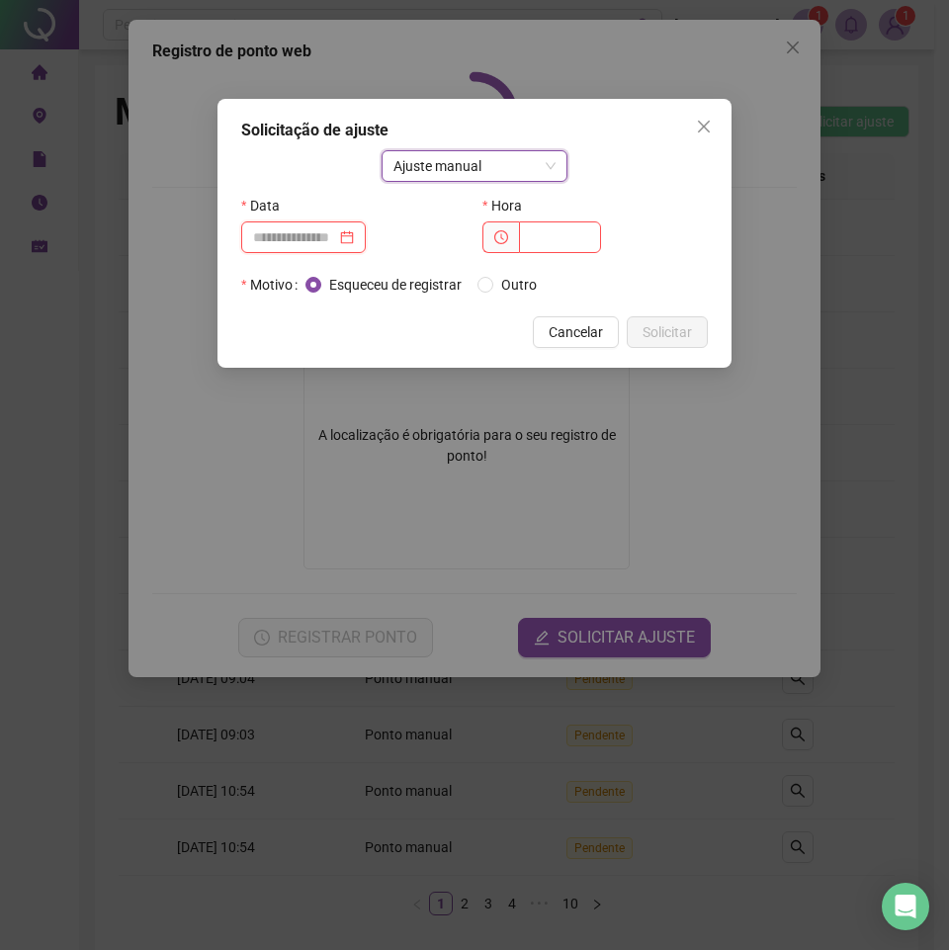
click at [299, 236] on input at bounding box center [294, 237] width 83 height 22
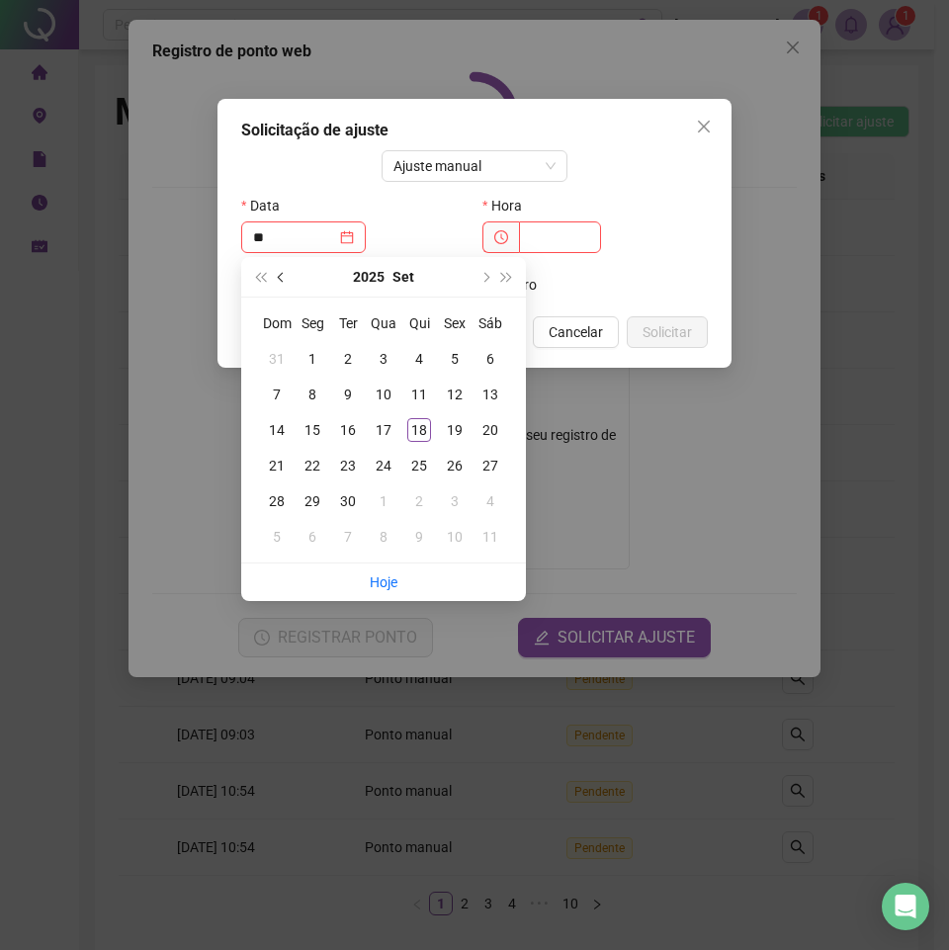
click at [280, 269] on button "prev-year" at bounding box center [282, 277] width 22 height 40
type input "**********"
click at [316, 470] on div "18" at bounding box center [313, 466] width 24 height 24
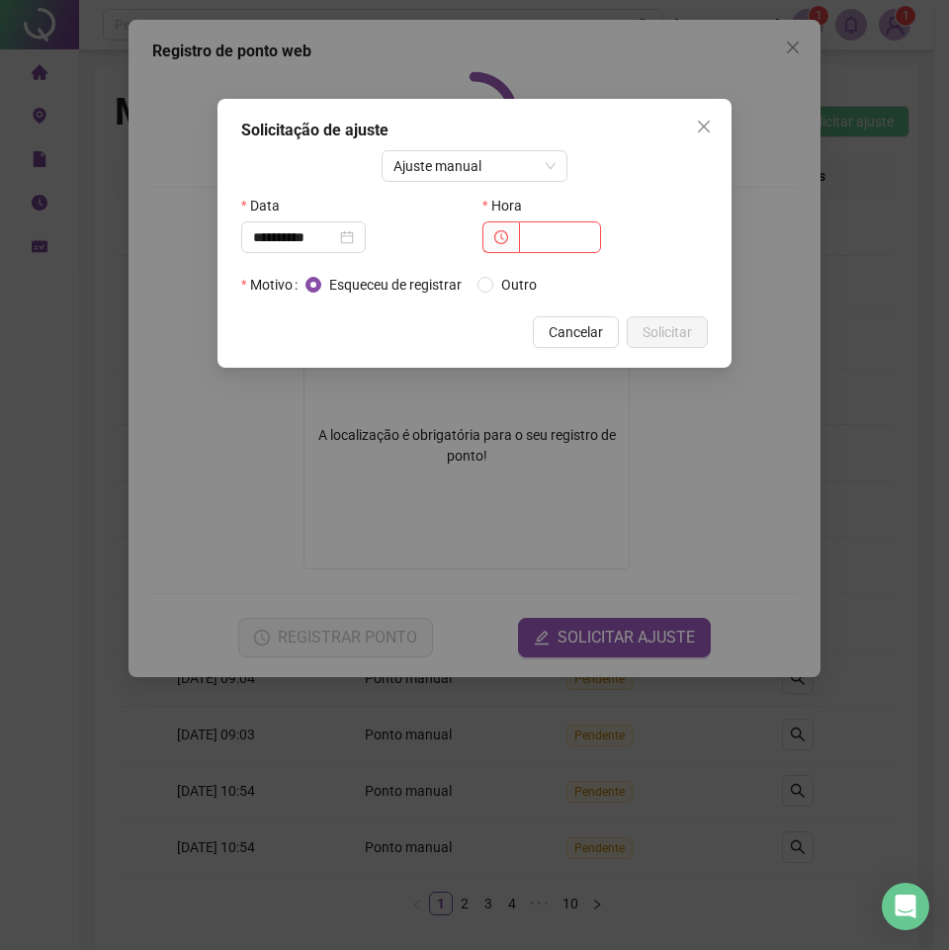
click at [625, 229] on div at bounding box center [594, 237] width 225 height 32
click at [536, 232] on input "text" at bounding box center [560, 237] width 82 height 32
click at [581, 236] on input "*****" at bounding box center [560, 237] width 82 height 32
type input "*****"
click at [517, 281] on span "Outro" at bounding box center [518, 285] width 51 height 22
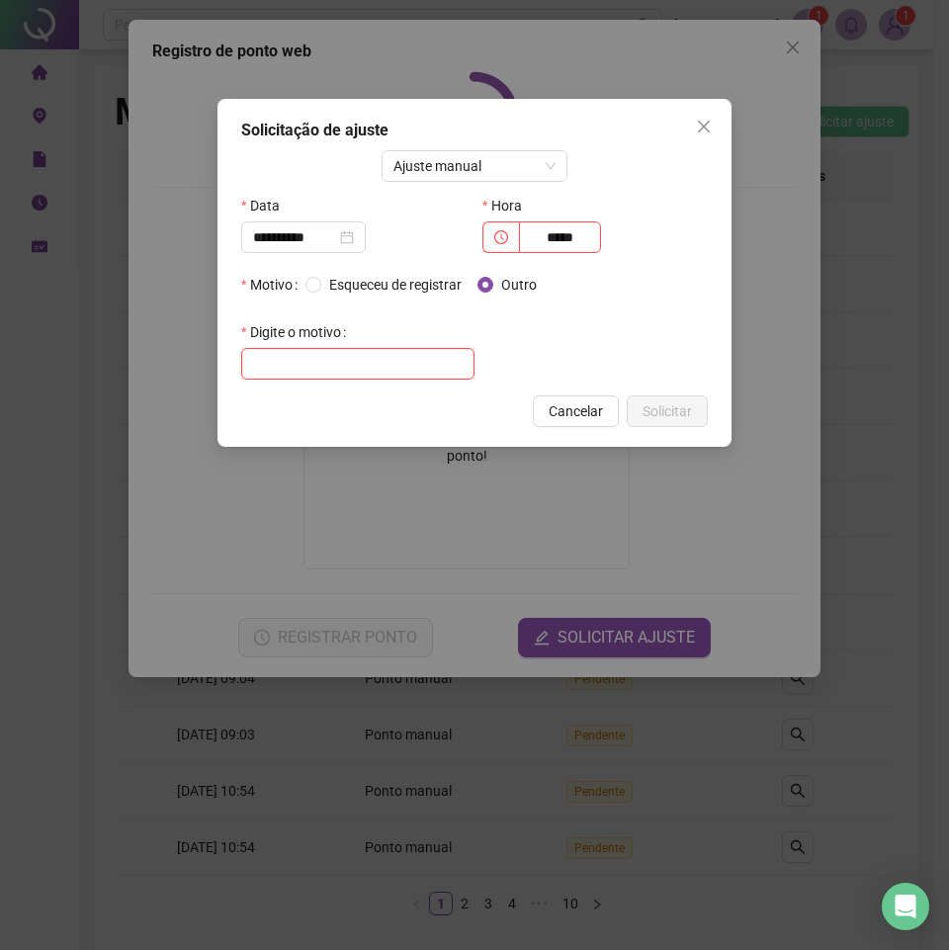
click at [341, 355] on input "text" at bounding box center [357, 364] width 233 height 32
type input "****"
drag, startPoint x: 594, startPoint y: 237, endPoint x: 375, endPoint y: 240, distance: 219.5
click at [390, 242] on div "**********" at bounding box center [474, 229] width 482 height 79
type input "*****"
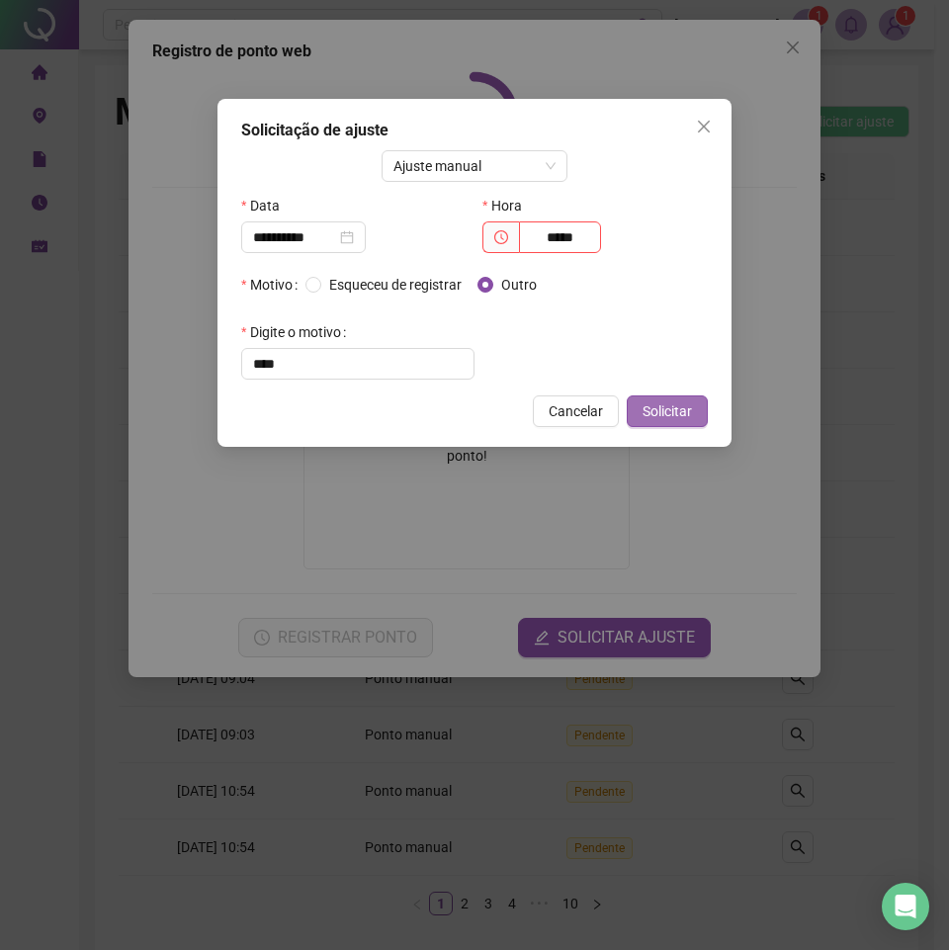
click at [693, 406] on button "Solicitar" at bounding box center [667, 411] width 81 height 32
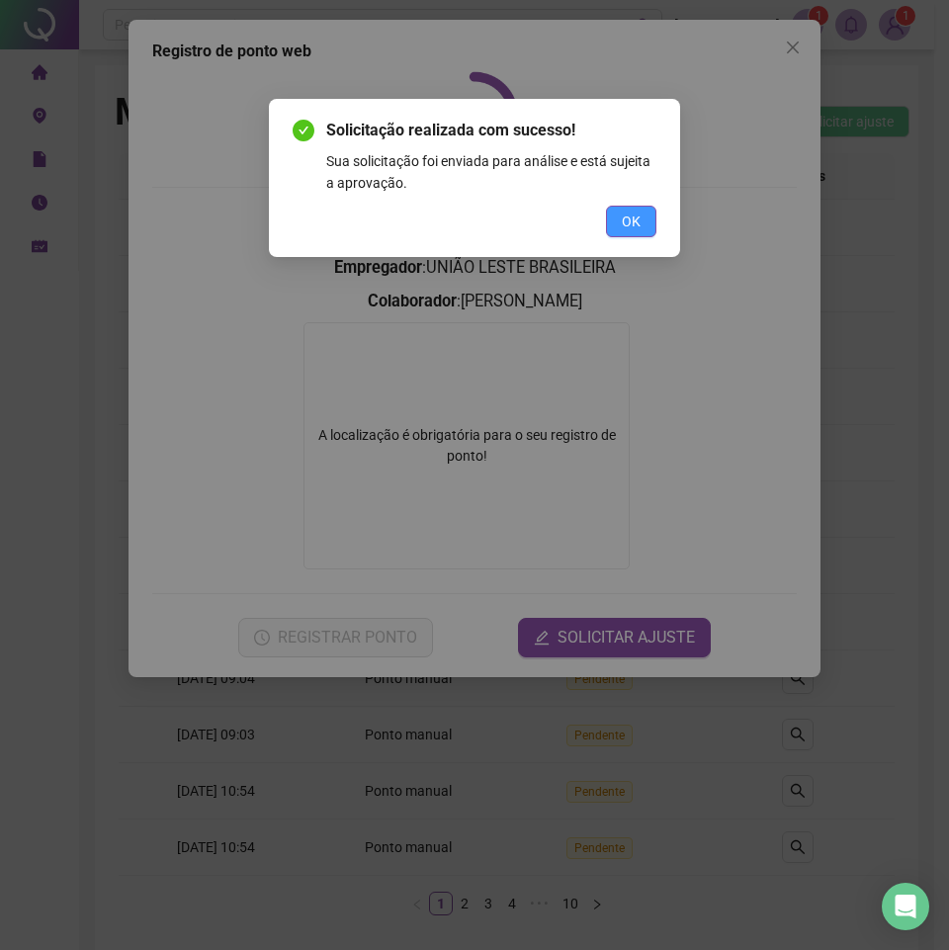
click at [640, 224] on span "OK" at bounding box center [631, 222] width 19 height 22
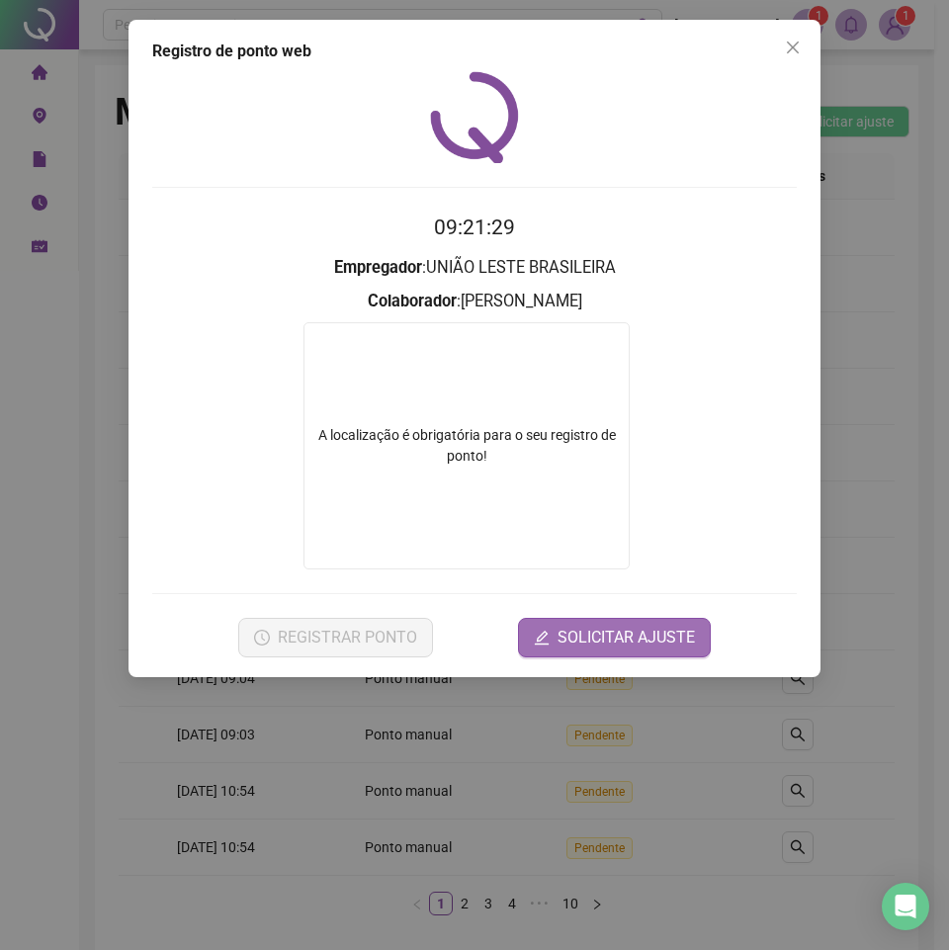
click at [598, 628] on span "SOLICITAR AJUSTE" at bounding box center [626, 638] width 137 height 24
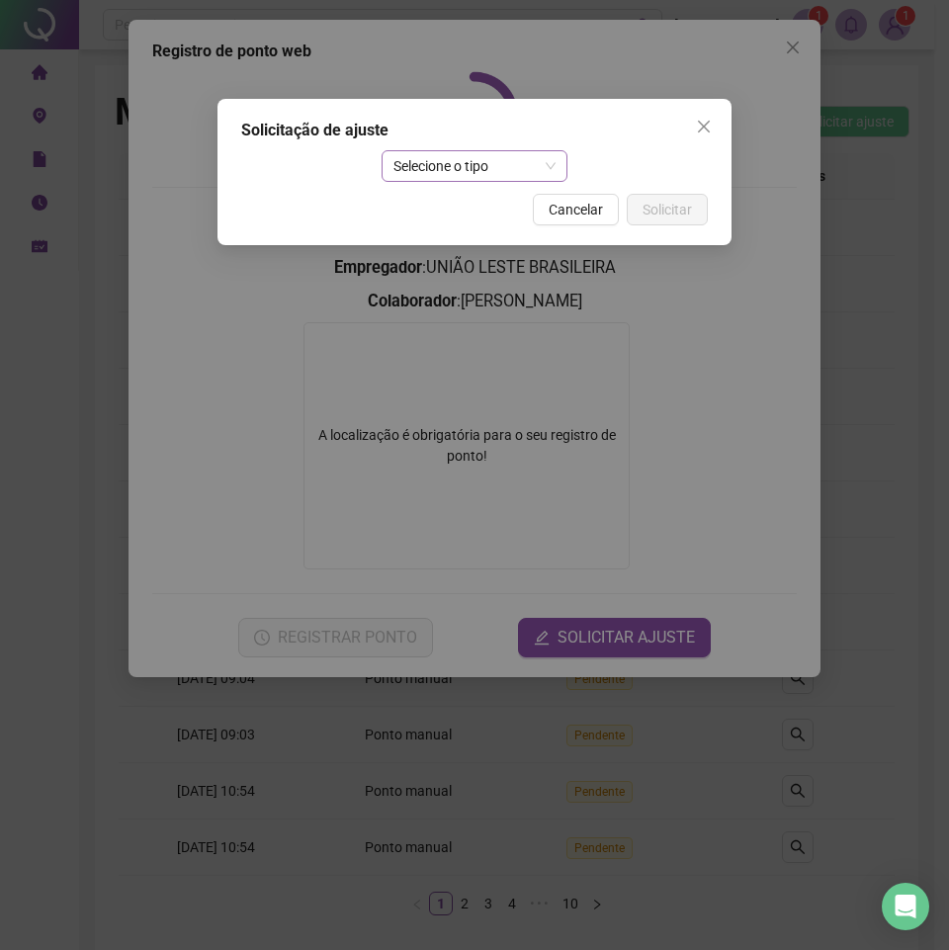
click at [477, 151] on span "Selecione o tipo" at bounding box center [474, 166] width 163 height 30
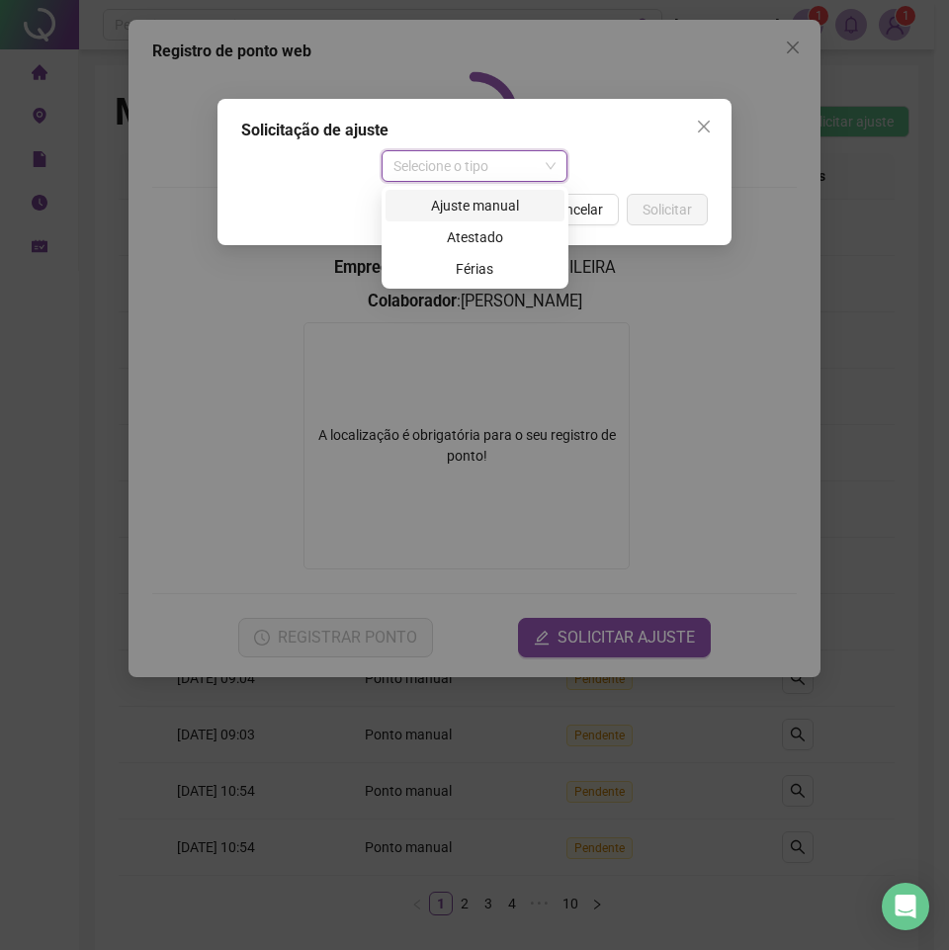
click at [492, 201] on div "Ajuste manual" at bounding box center [474, 206] width 155 height 22
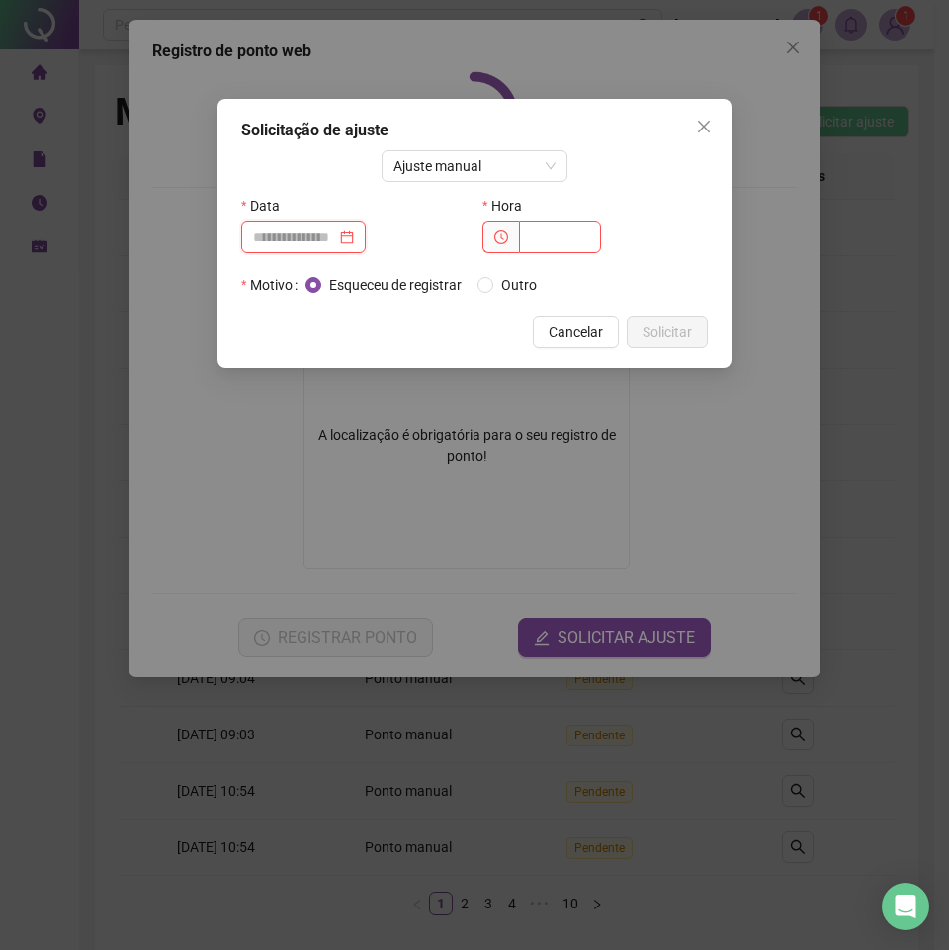
click at [320, 228] on input at bounding box center [294, 237] width 83 height 22
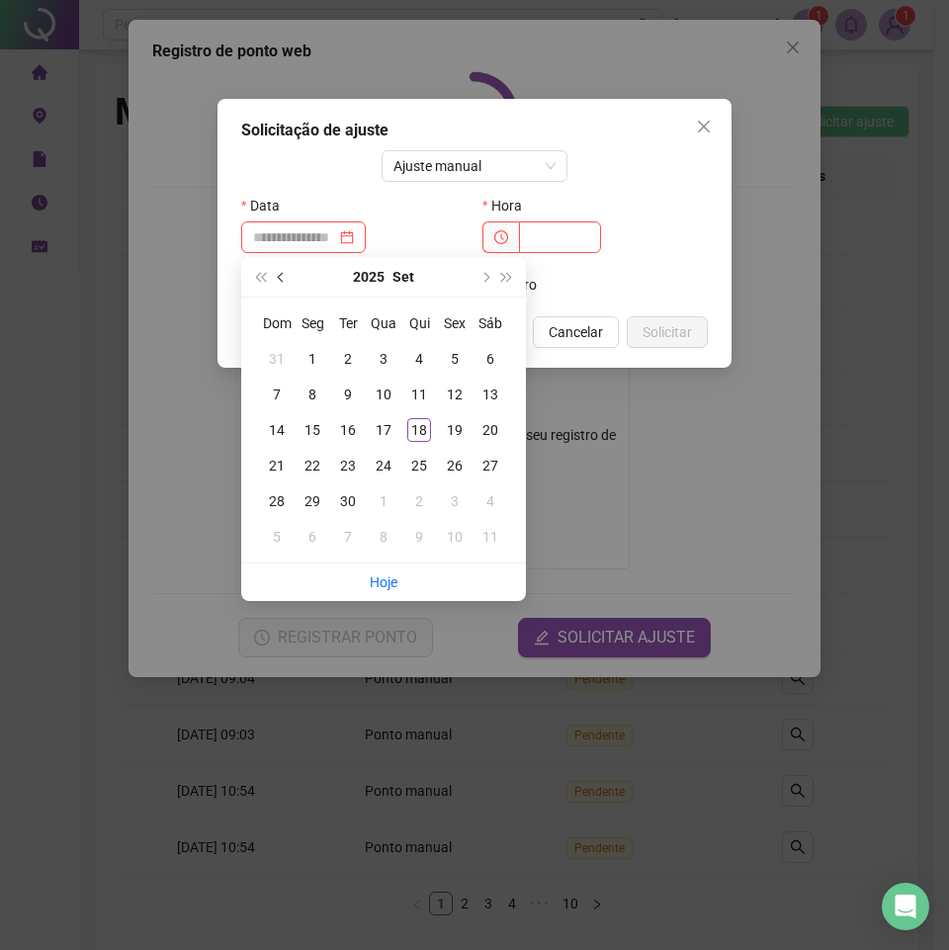
click at [280, 280] on span "prev-year" at bounding box center [283, 277] width 10 height 10
type input "**********"
click at [314, 464] on div "18" at bounding box center [313, 466] width 24 height 24
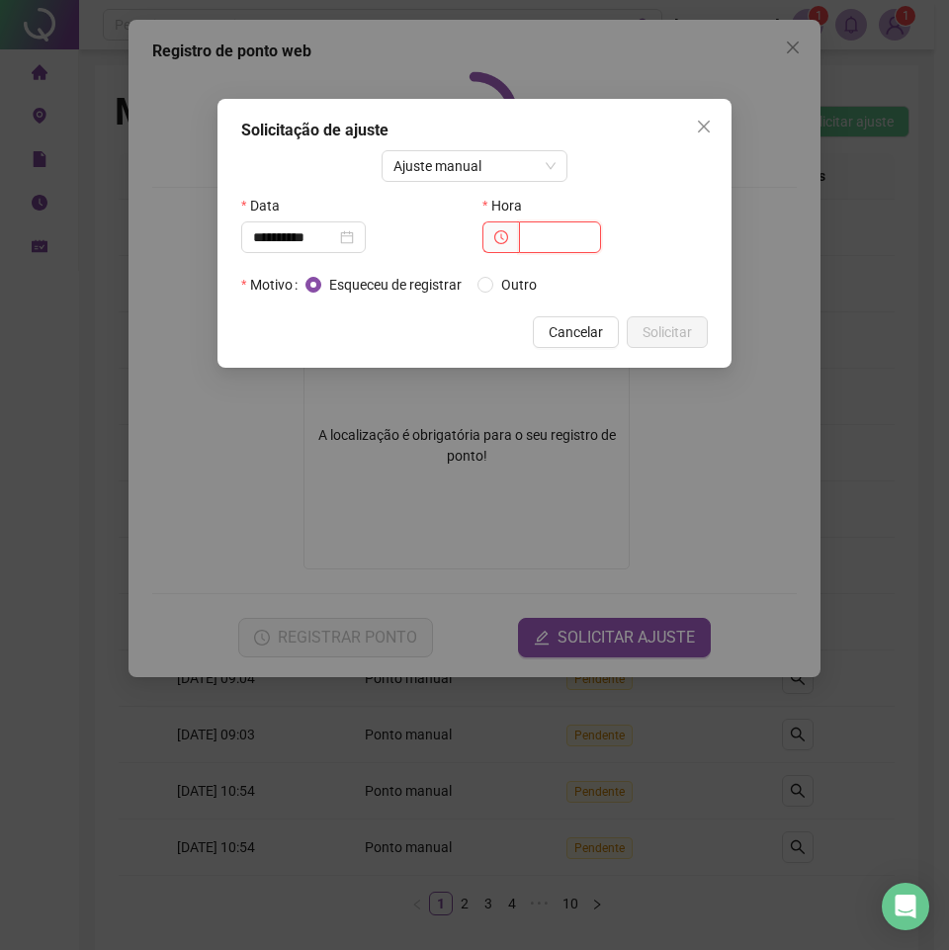
click at [567, 239] on input "text" at bounding box center [560, 237] width 82 height 32
type input "*****"
click at [524, 281] on span "Outro" at bounding box center [518, 285] width 51 height 22
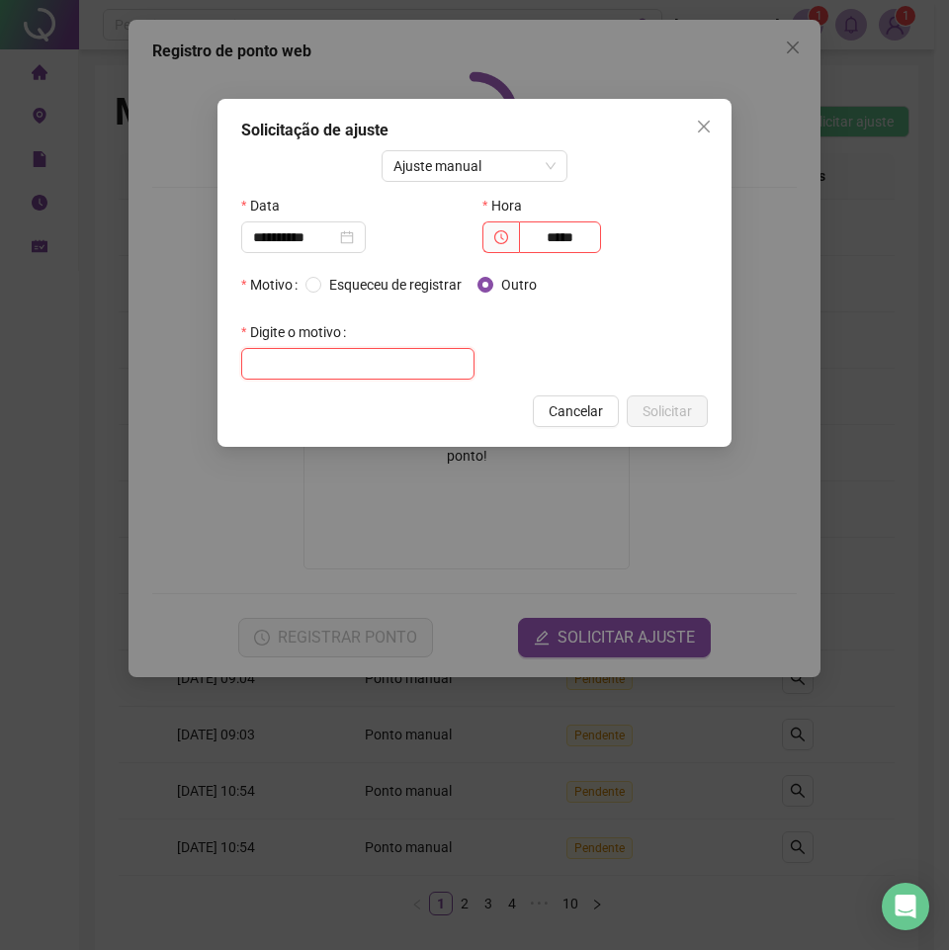
click at [340, 376] on input "text" at bounding box center [357, 364] width 233 height 32
type input "****"
click at [663, 415] on span "Solicitar" at bounding box center [667, 411] width 49 height 22
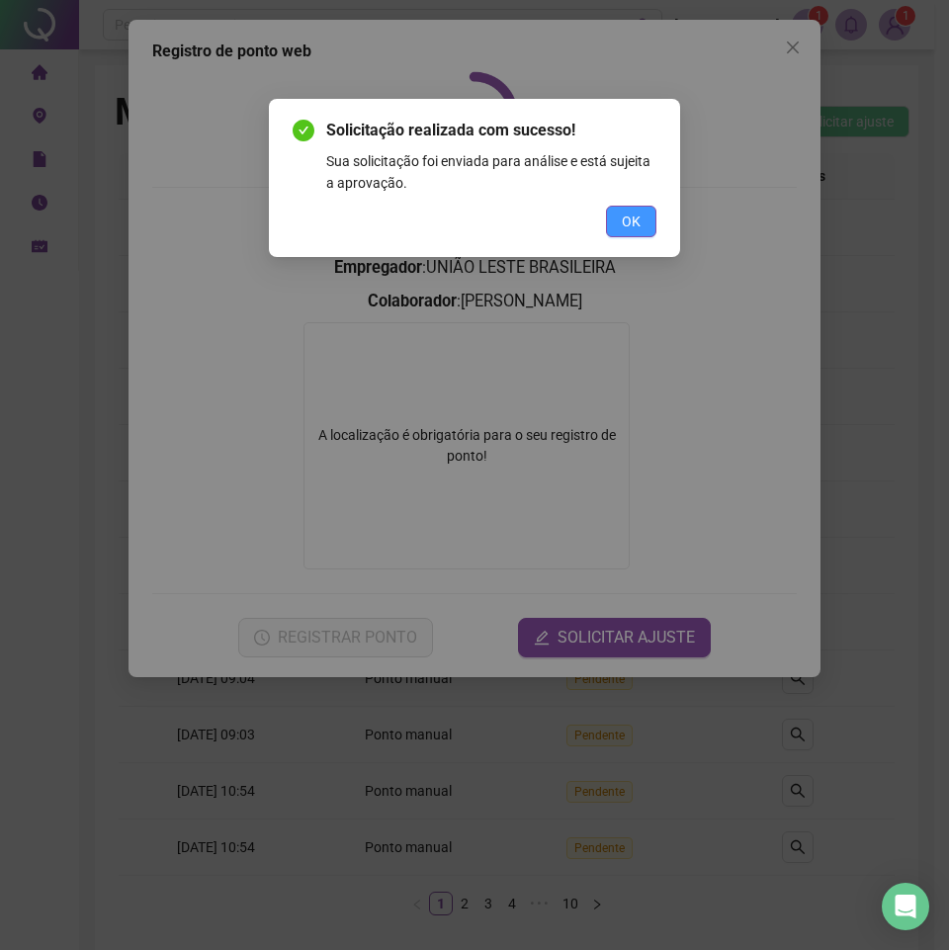
click at [639, 228] on span "OK" at bounding box center [631, 222] width 19 height 22
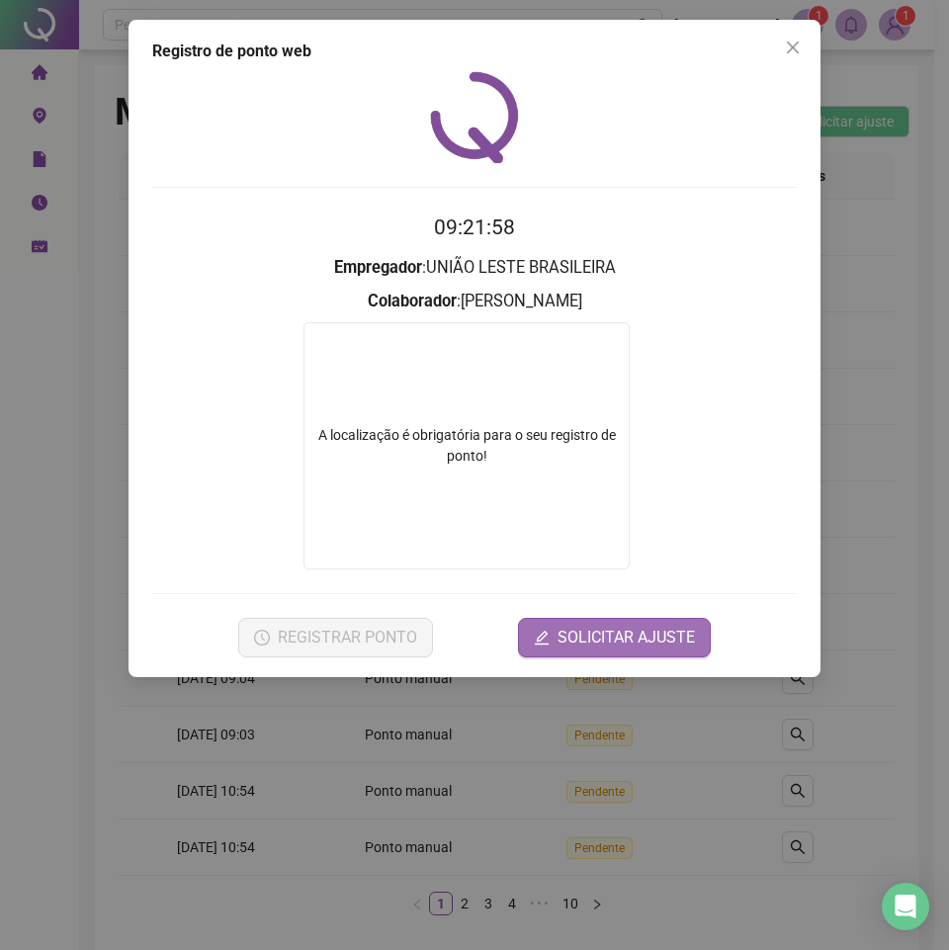
click at [634, 632] on span "SOLICITAR AJUSTE" at bounding box center [626, 638] width 137 height 24
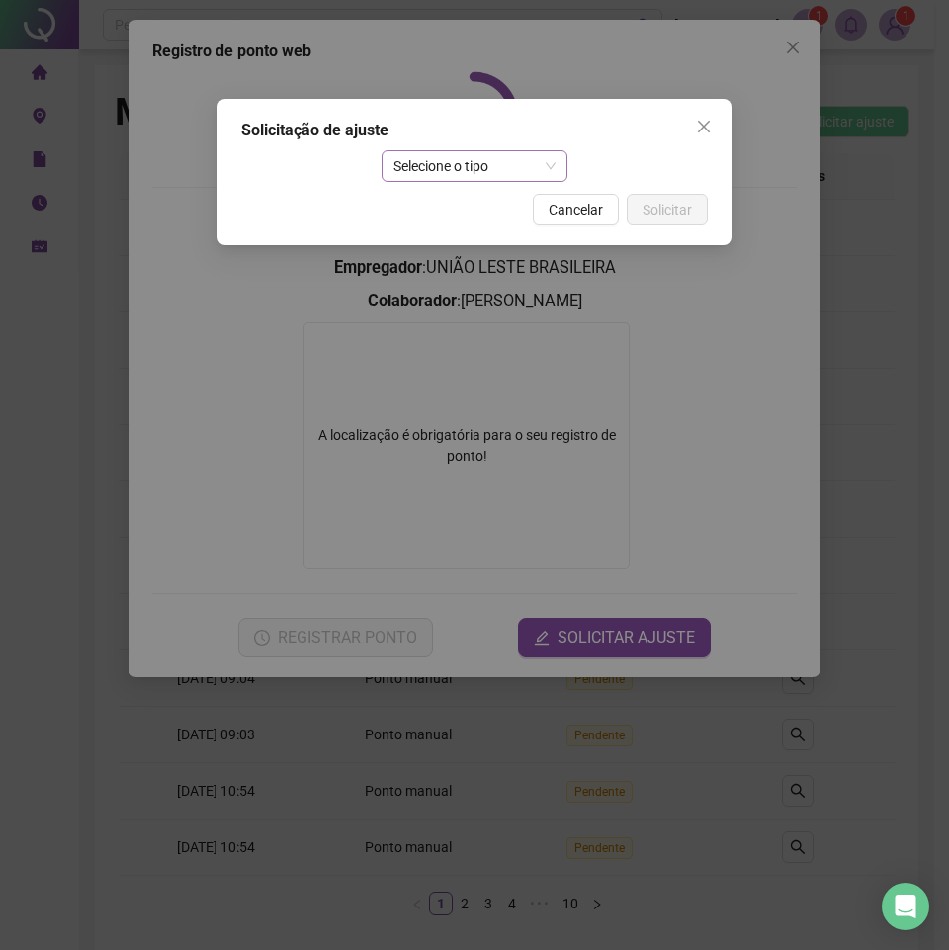
click at [555, 169] on span "Selecione o tipo" at bounding box center [474, 166] width 163 height 30
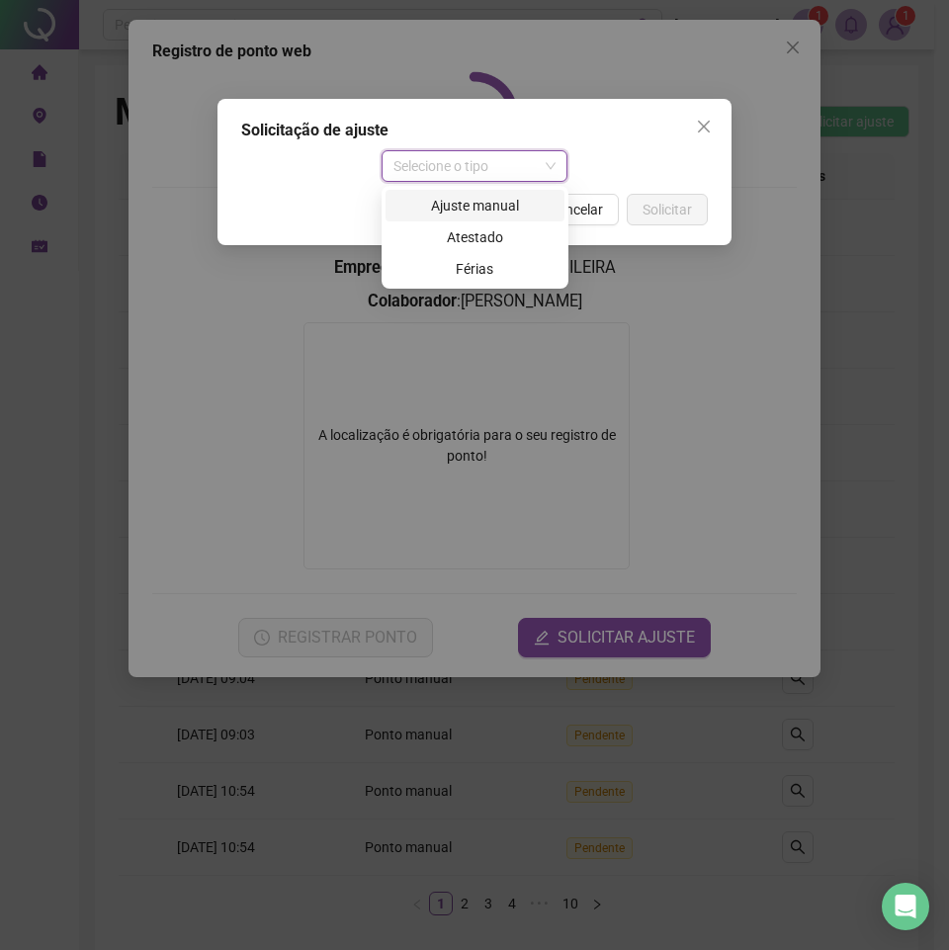
click at [505, 198] on div "Ajuste manual" at bounding box center [474, 206] width 155 height 22
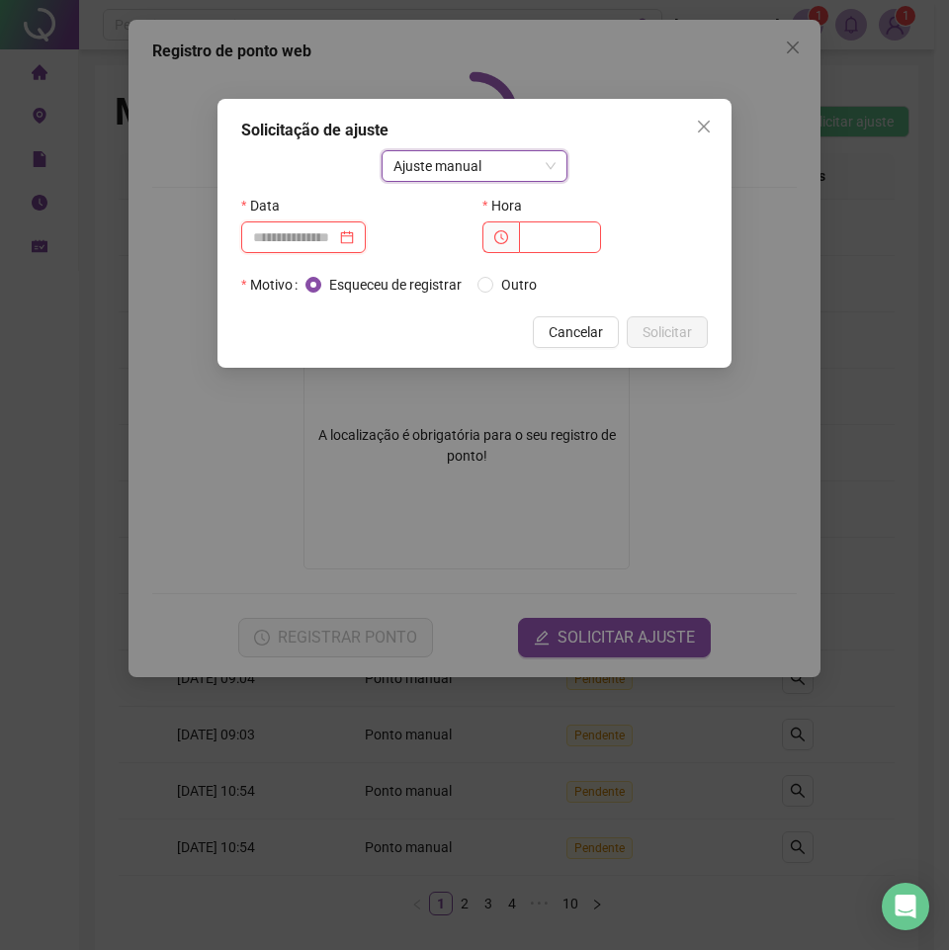
click at [318, 242] on input at bounding box center [294, 237] width 83 height 22
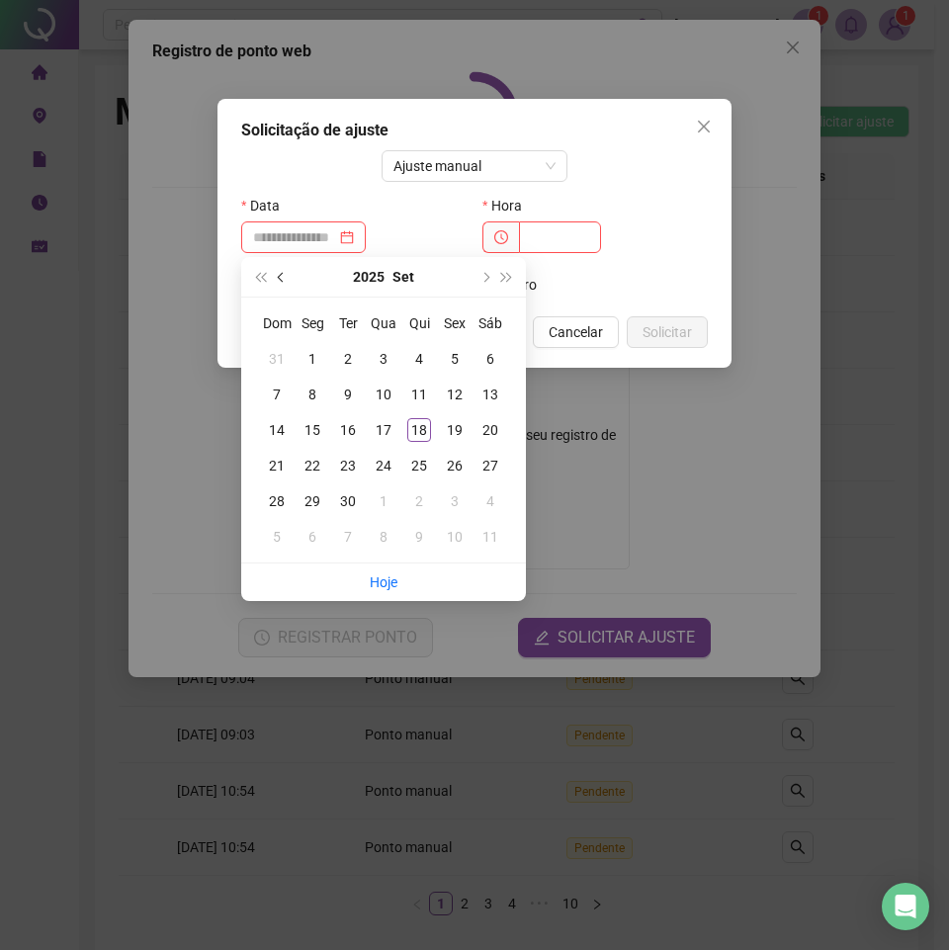
click at [282, 285] on button "prev-year" at bounding box center [282, 277] width 22 height 40
type input "**********"
click at [320, 462] on div "18" at bounding box center [313, 466] width 24 height 24
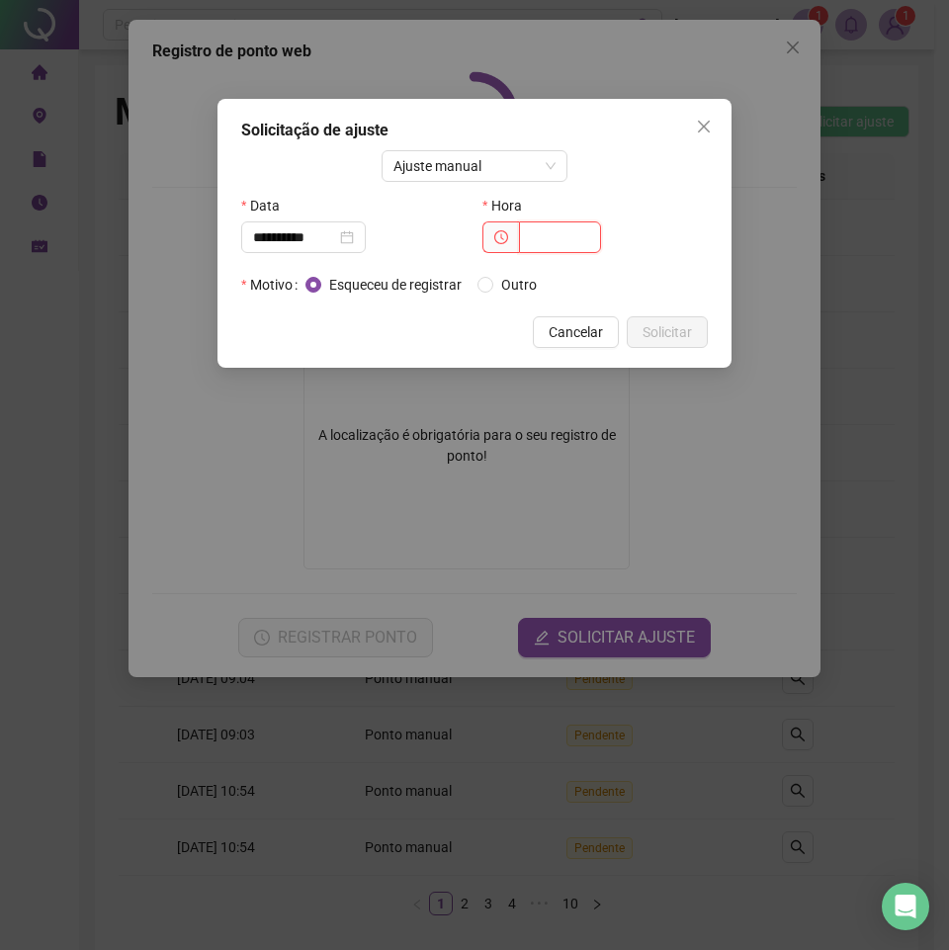
click at [562, 234] on input "text" at bounding box center [560, 237] width 82 height 32
type input "*****"
click at [496, 284] on span "Outro" at bounding box center [518, 285] width 51 height 22
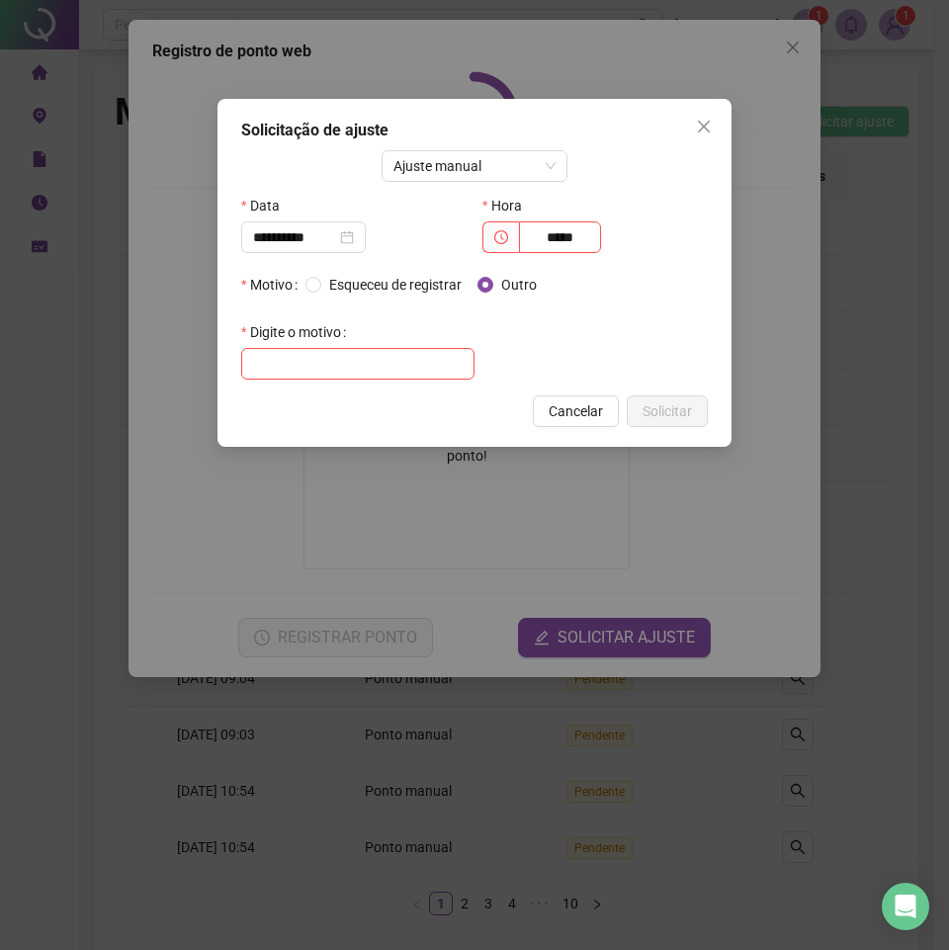
click at [374, 382] on div "**********" at bounding box center [474, 273] width 514 height 348
click at [378, 363] on input "text" at bounding box center [357, 364] width 233 height 32
type input "****"
click at [657, 419] on span "Solicitar" at bounding box center [667, 411] width 49 height 22
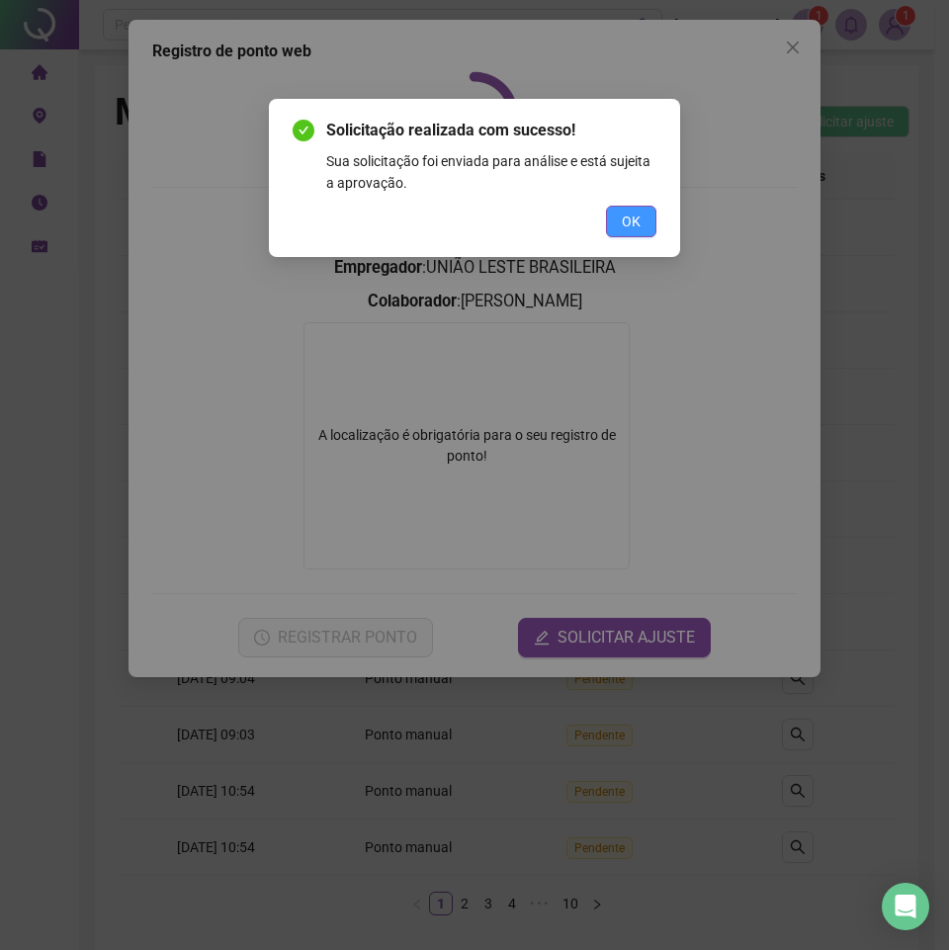
click at [648, 225] on button "OK" at bounding box center [631, 222] width 50 height 32
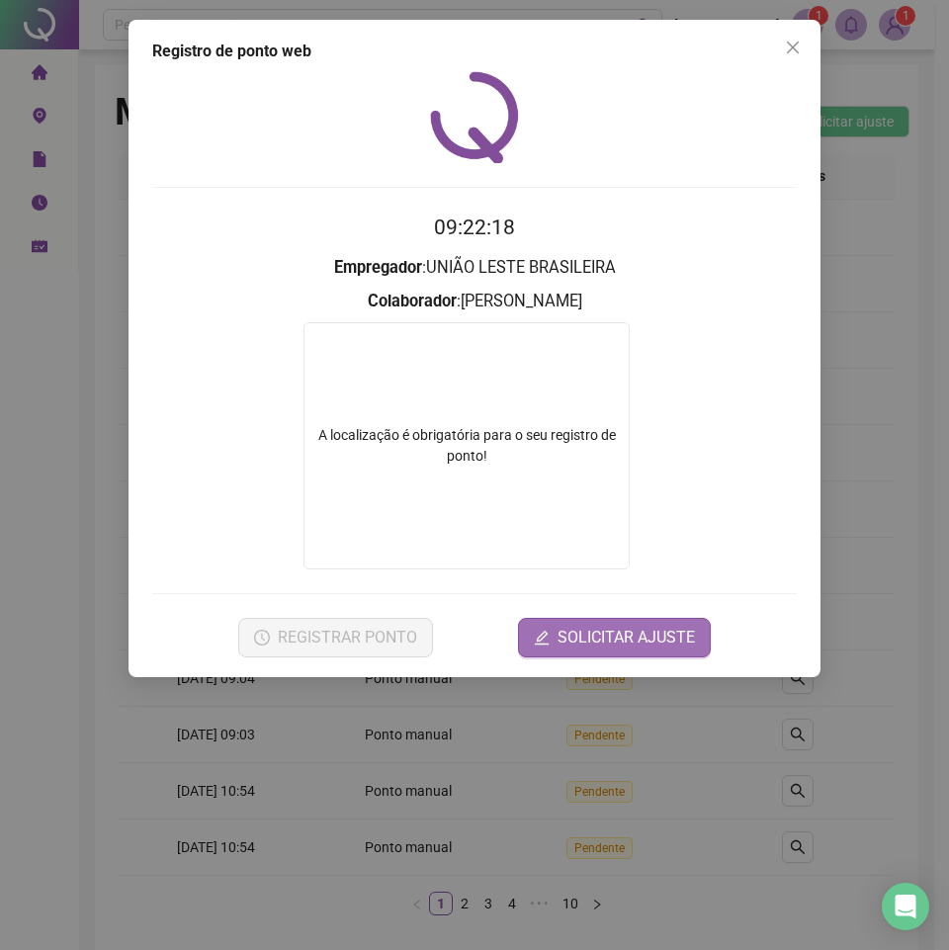
click at [622, 644] on span "SOLICITAR AJUSTE" at bounding box center [626, 638] width 137 height 24
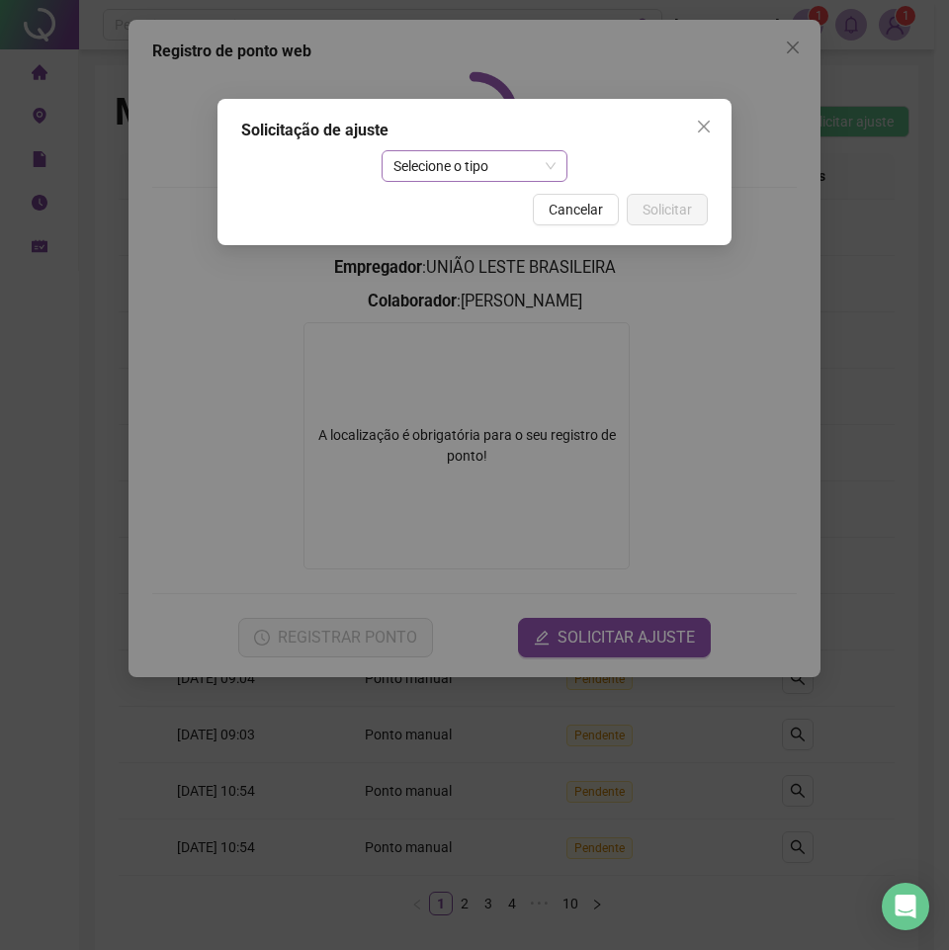
click at [503, 161] on span "Selecione o tipo" at bounding box center [474, 166] width 163 height 30
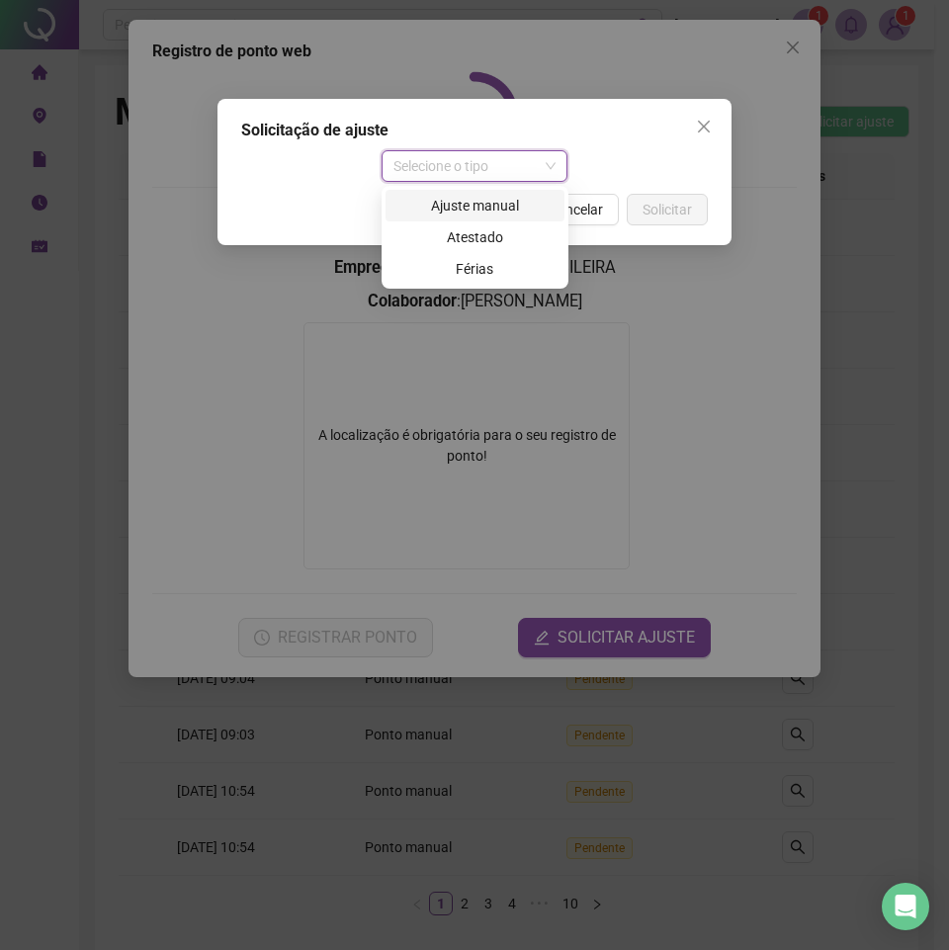
click at [498, 208] on div "Ajuste manual" at bounding box center [474, 206] width 155 height 22
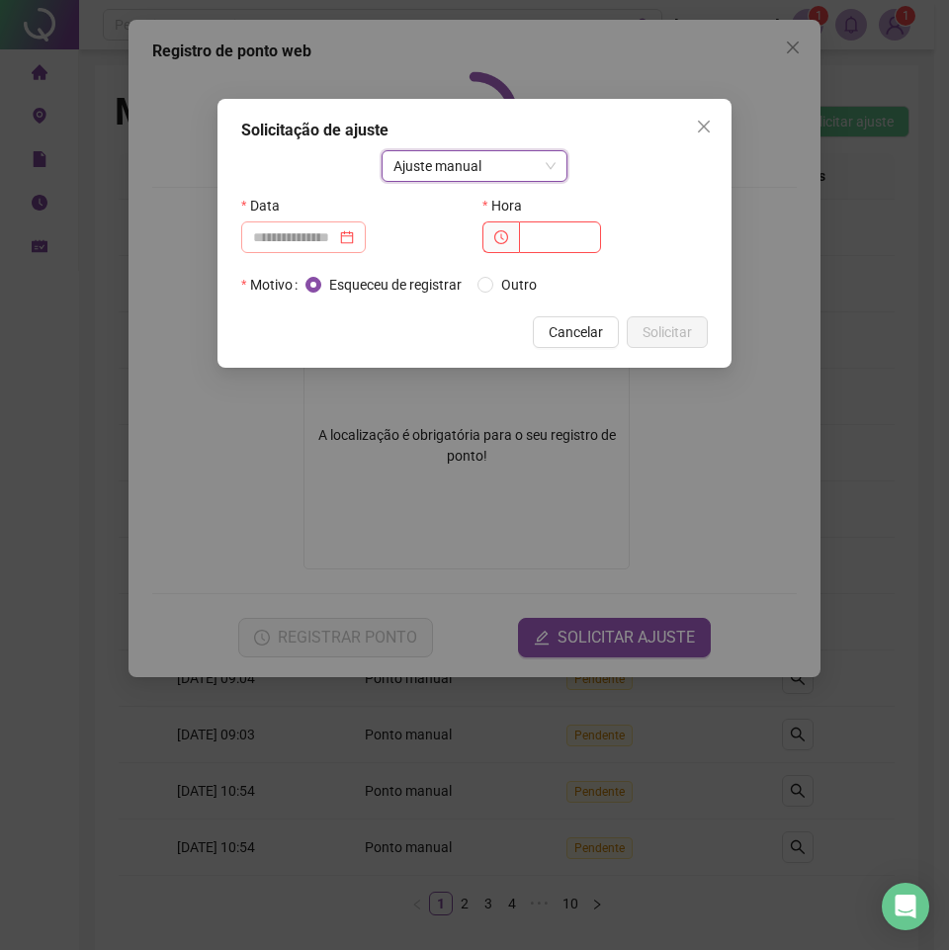
click at [336, 250] on div at bounding box center [303, 237] width 125 height 32
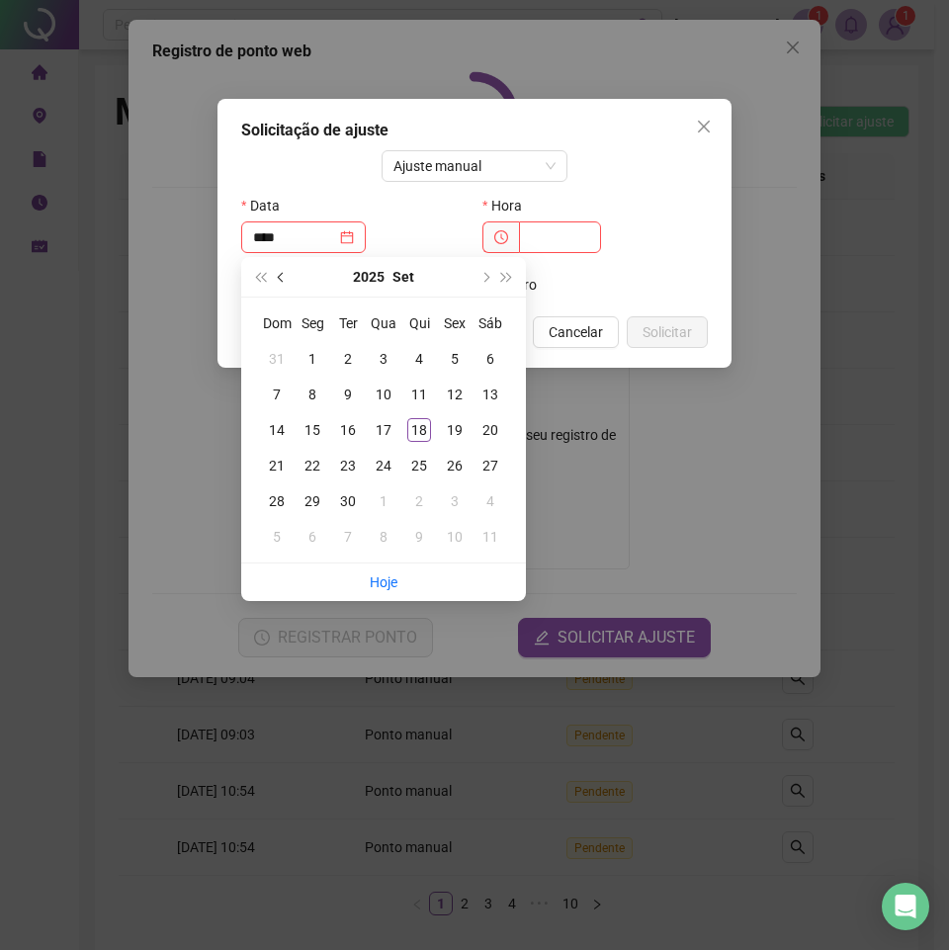
click at [282, 271] on button "prev-year" at bounding box center [282, 277] width 22 height 40
type input "**********"
click at [320, 470] on div "18" at bounding box center [313, 466] width 24 height 24
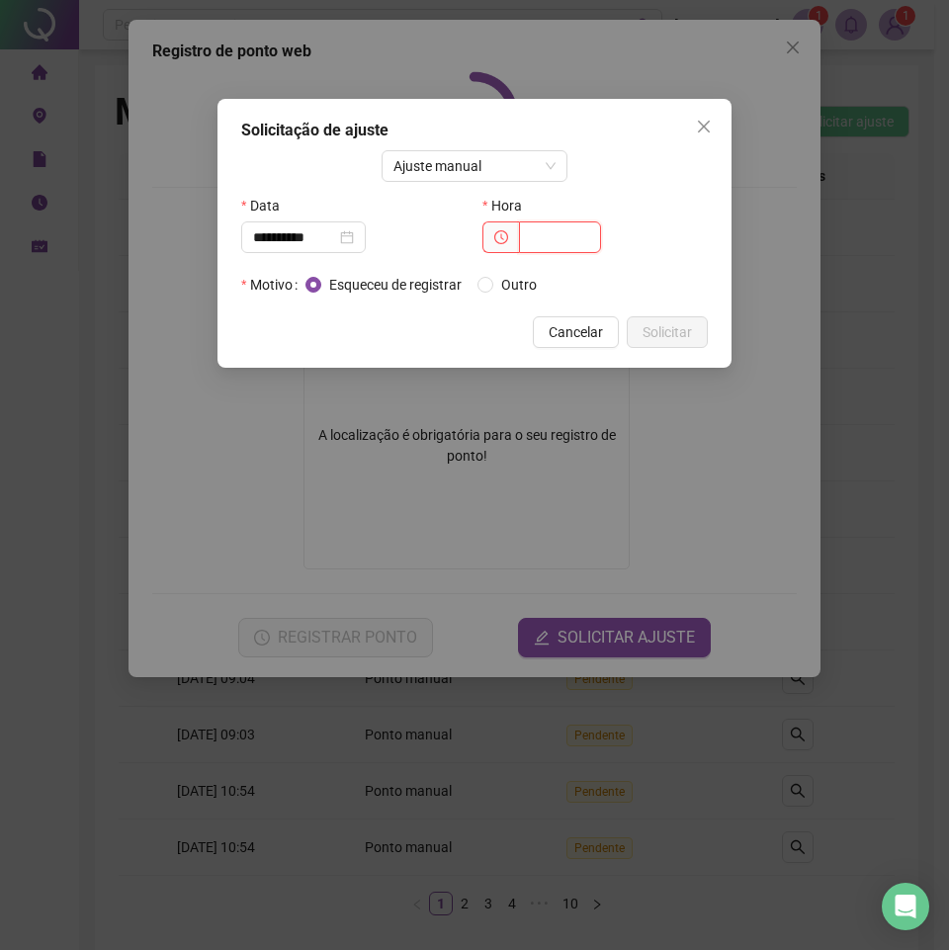
click at [551, 226] on input "text" at bounding box center [560, 237] width 82 height 32
type input "*****"
click at [510, 277] on span "Outro" at bounding box center [518, 285] width 51 height 22
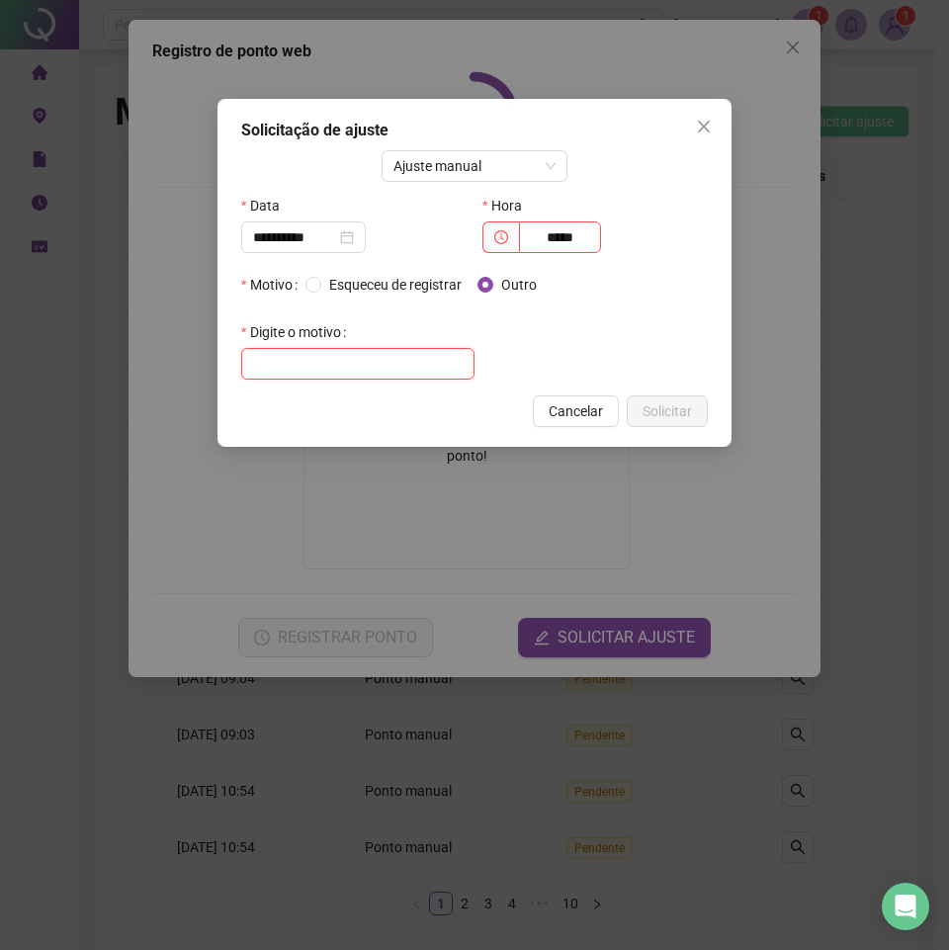
click at [384, 361] on input "text" at bounding box center [357, 364] width 233 height 32
type input "****"
click at [650, 414] on span "Solicitar" at bounding box center [667, 411] width 49 height 22
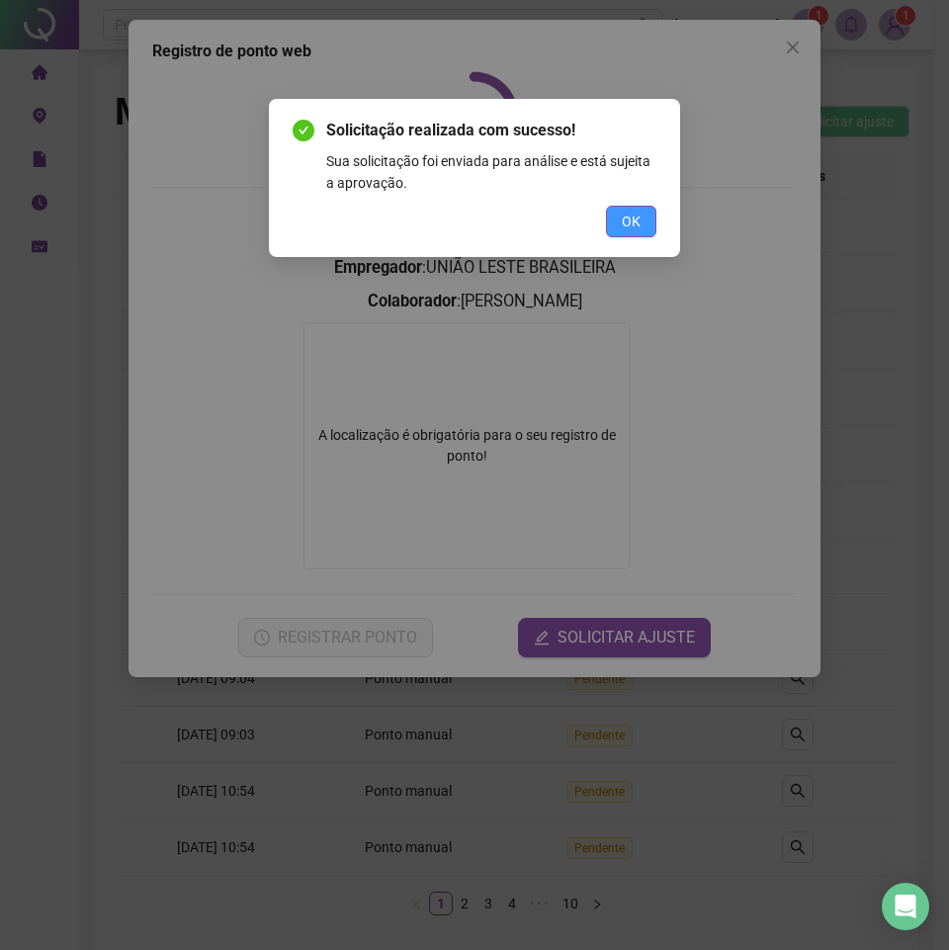
click at [634, 217] on span "OK" at bounding box center [631, 222] width 19 height 22
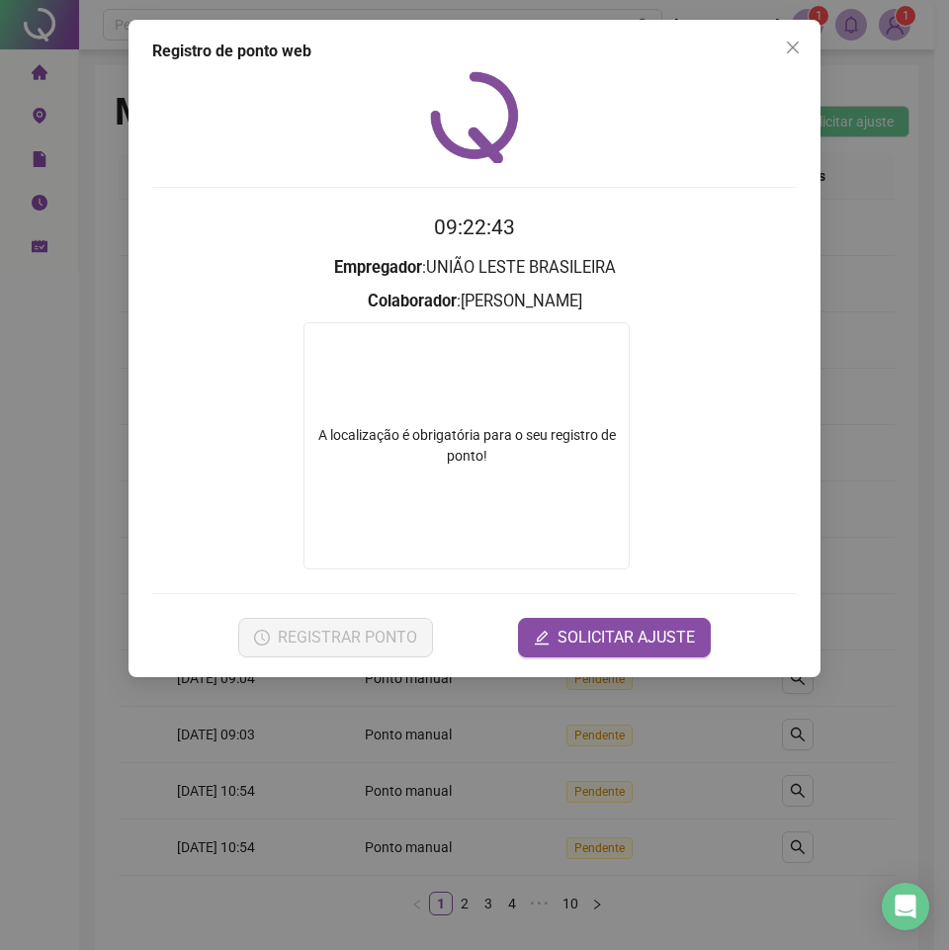
click at [791, 51] on icon "close" at bounding box center [793, 48] width 16 height 16
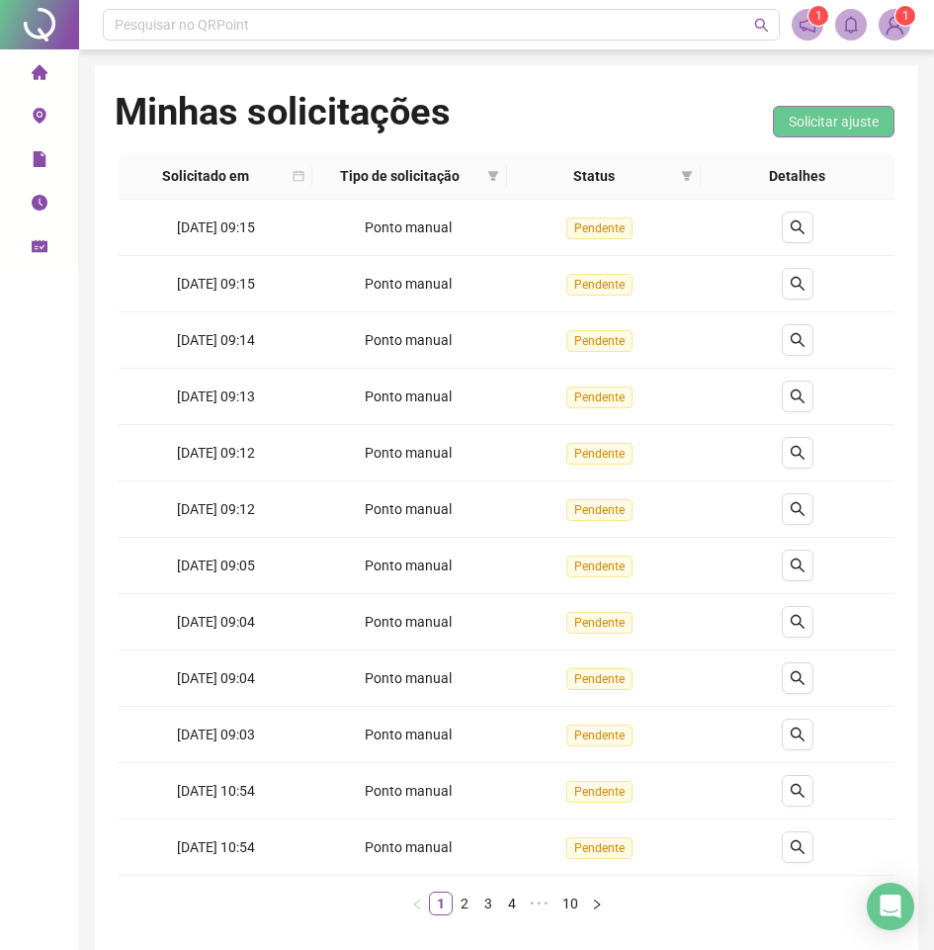
click at [817, 119] on span "Solicitar ajuste" at bounding box center [834, 122] width 90 height 22
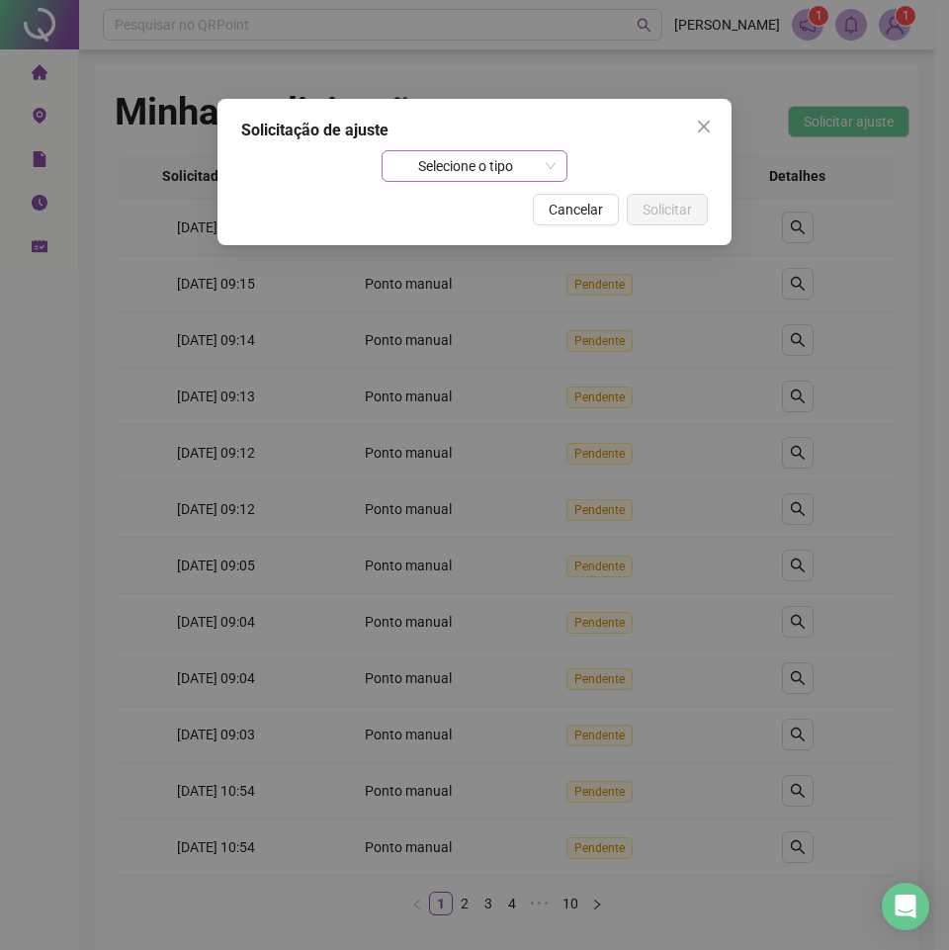
click at [498, 160] on span "Selecione o tipo" at bounding box center [474, 166] width 163 height 30
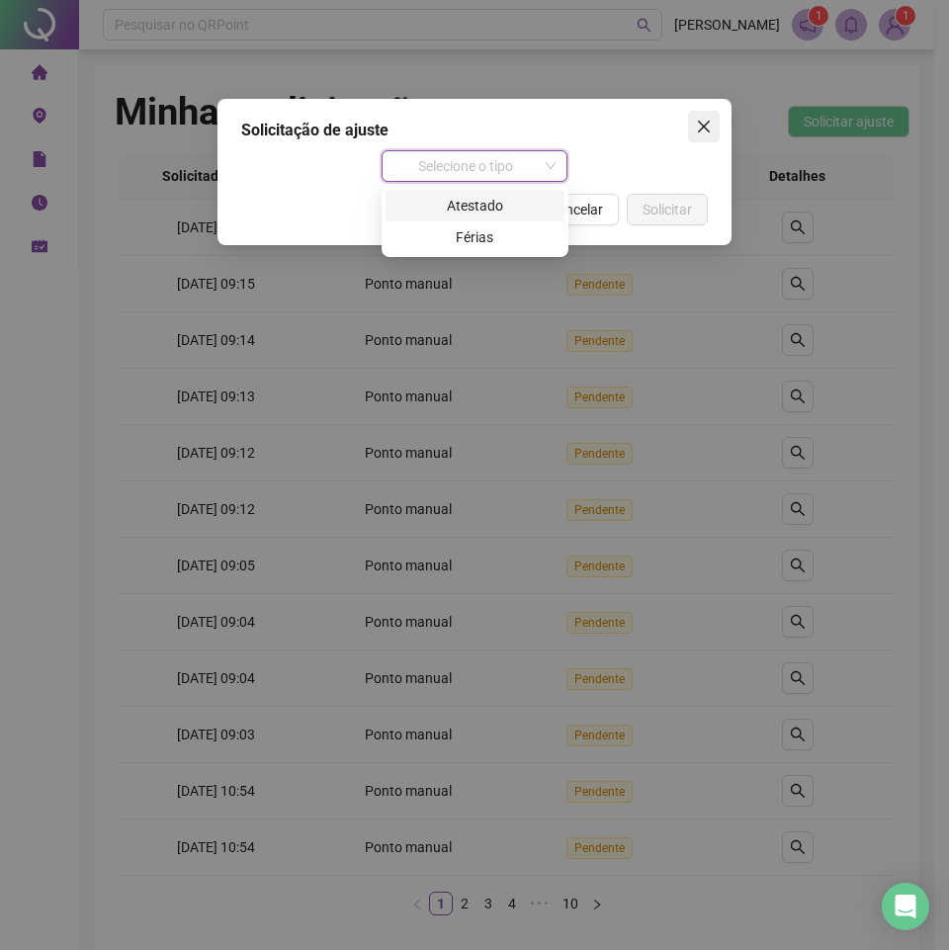
click at [699, 122] on icon "close" at bounding box center [704, 127] width 12 height 12
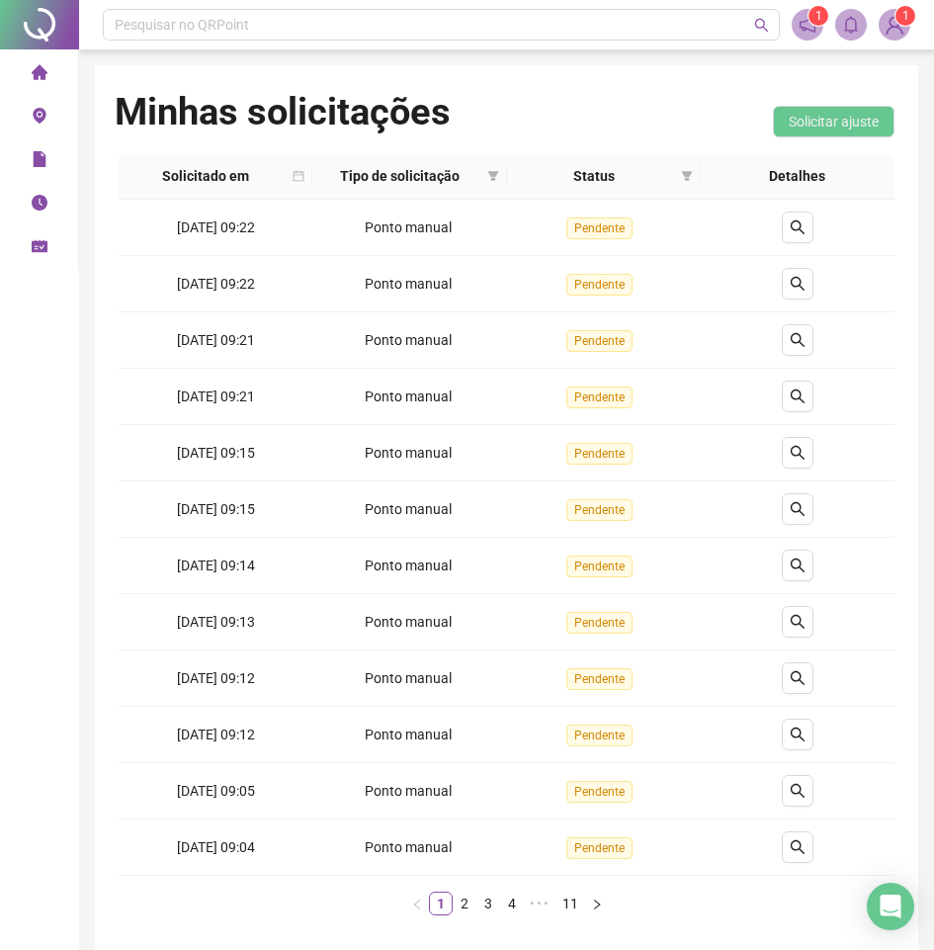
click at [39, 112] on icon "environment" at bounding box center [40, 116] width 16 height 16
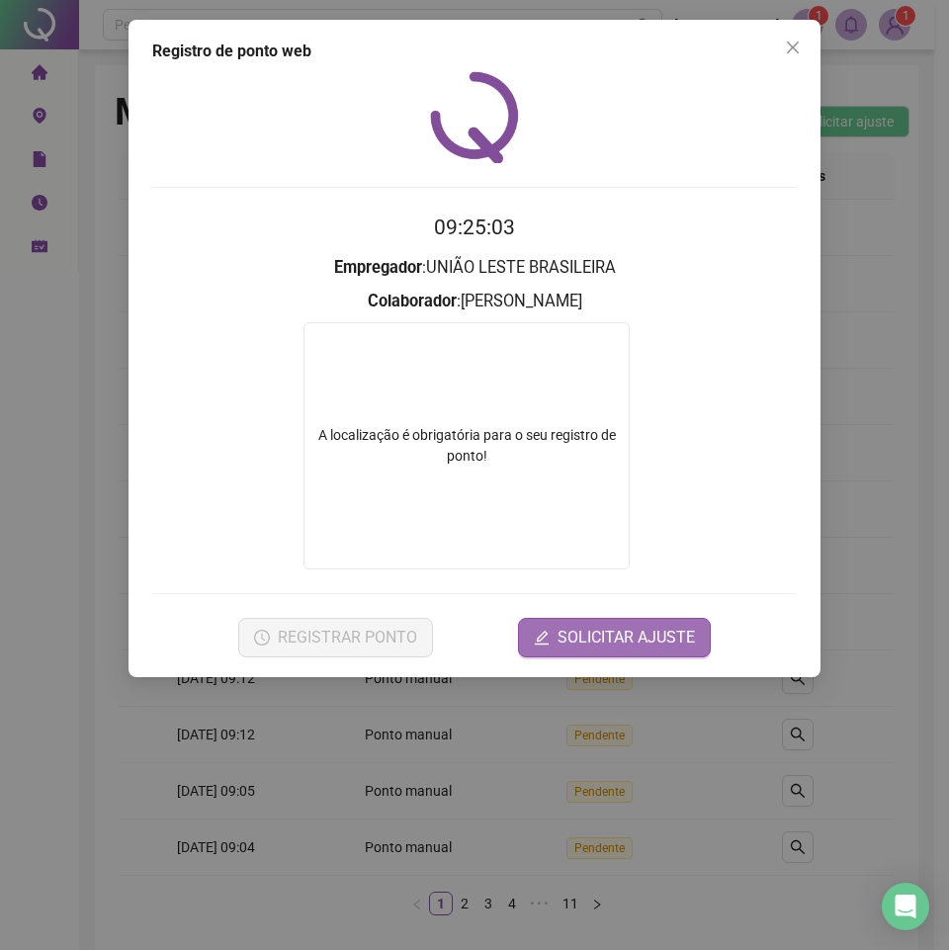
click at [599, 636] on span "SOLICITAR AJUSTE" at bounding box center [626, 638] width 137 height 24
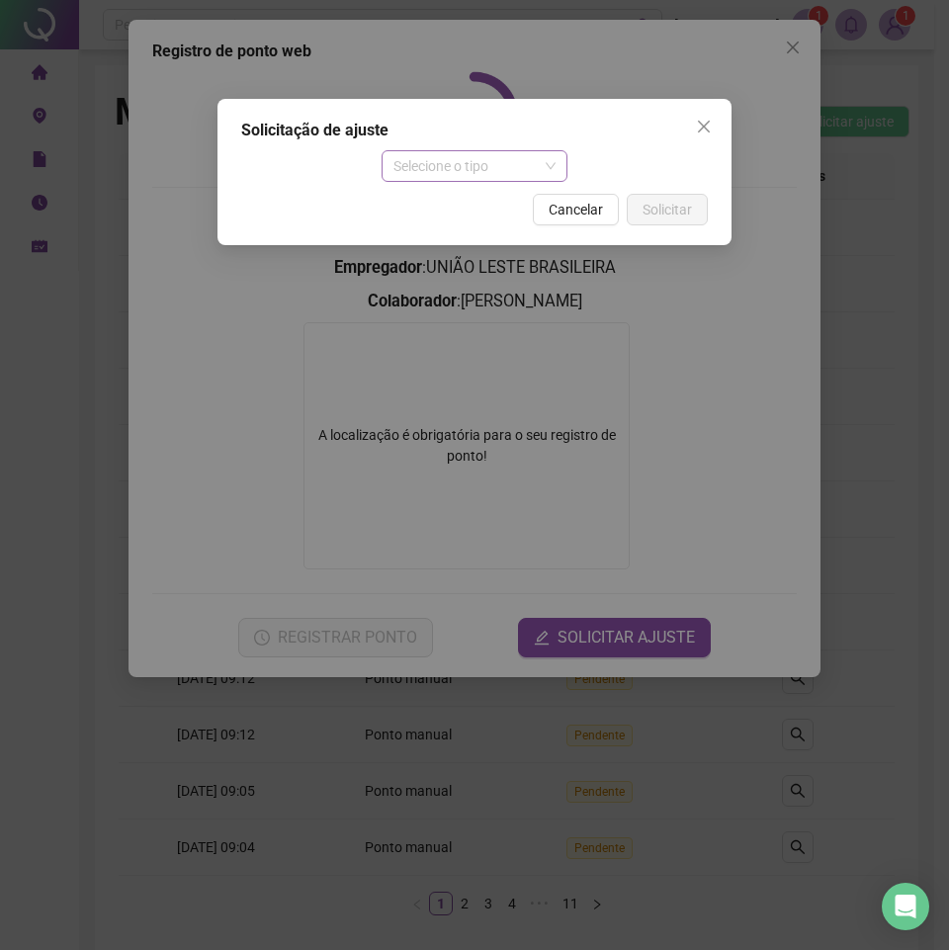
click at [523, 162] on span "Selecione o tipo" at bounding box center [474, 166] width 163 height 30
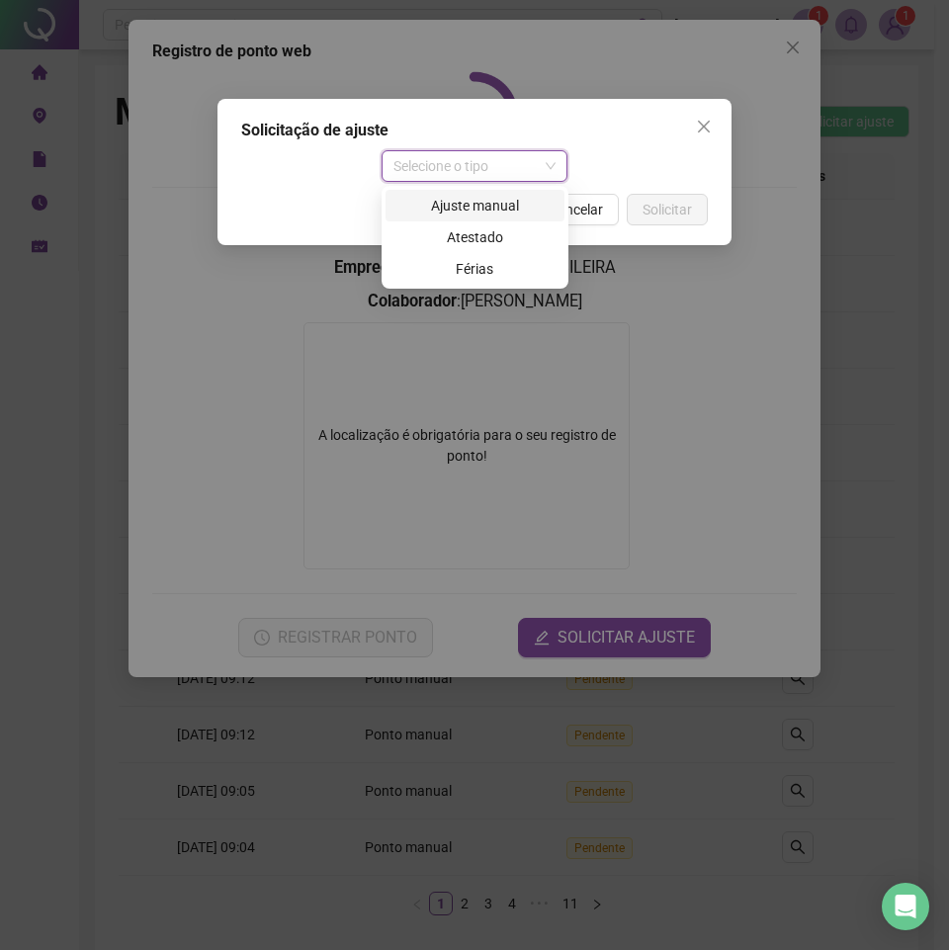
click at [484, 201] on div "Ajuste manual" at bounding box center [474, 206] width 155 height 22
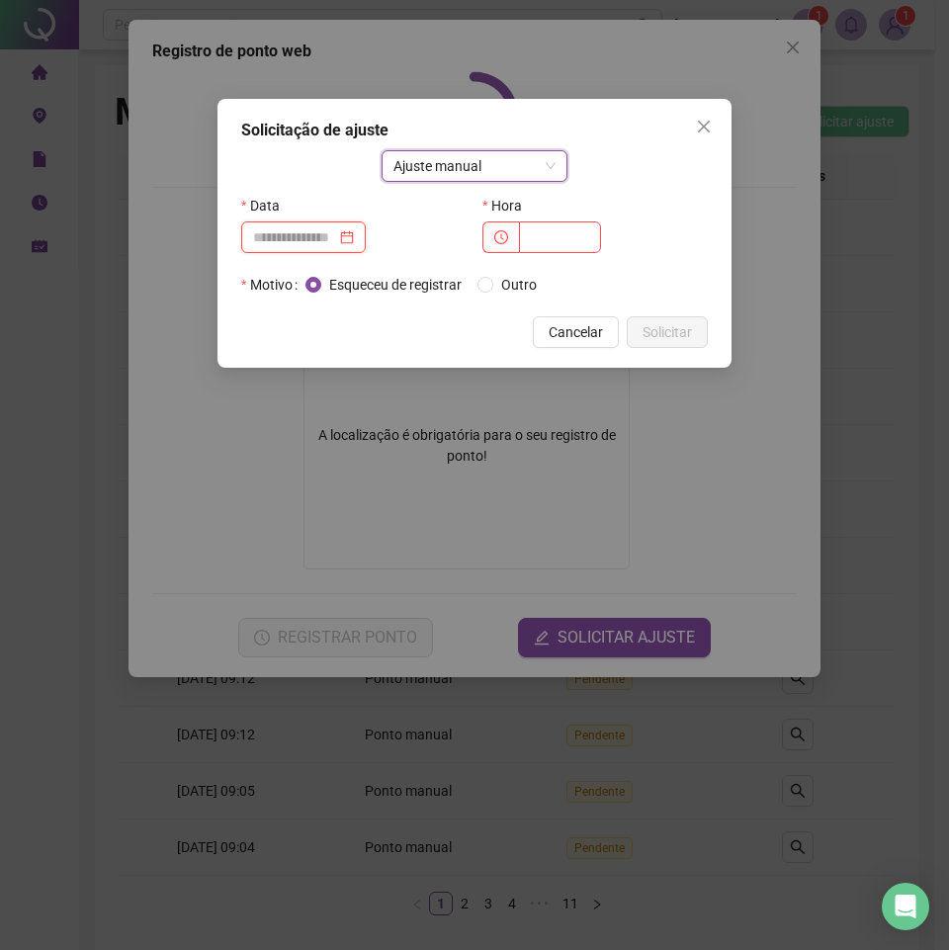
click at [322, 234] on input at bounding box center [294, 237] width 83 height 22
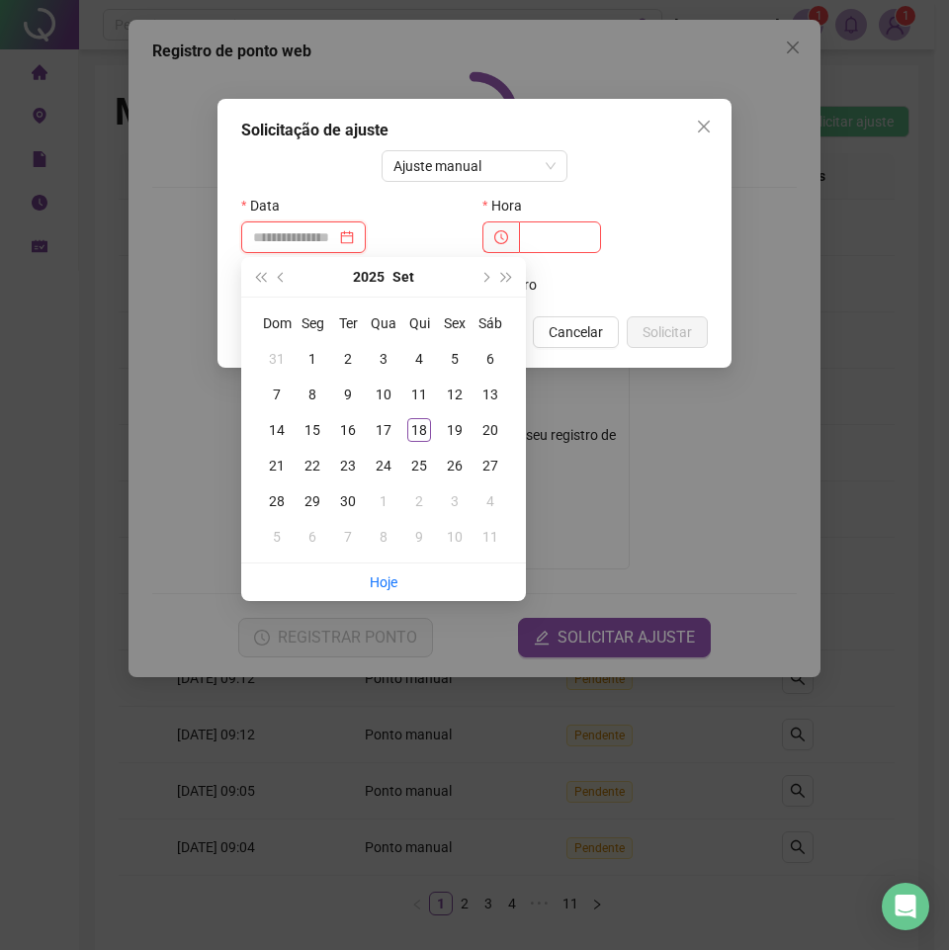
type input "*"
type input "**********"
click at [277, 279] on button "prev-year" at bounding box center [282, 277] width 22 height 40
type input "**********"
click at [345, 466] on div "19" at bounding box center [348, 466] width 24 height 24
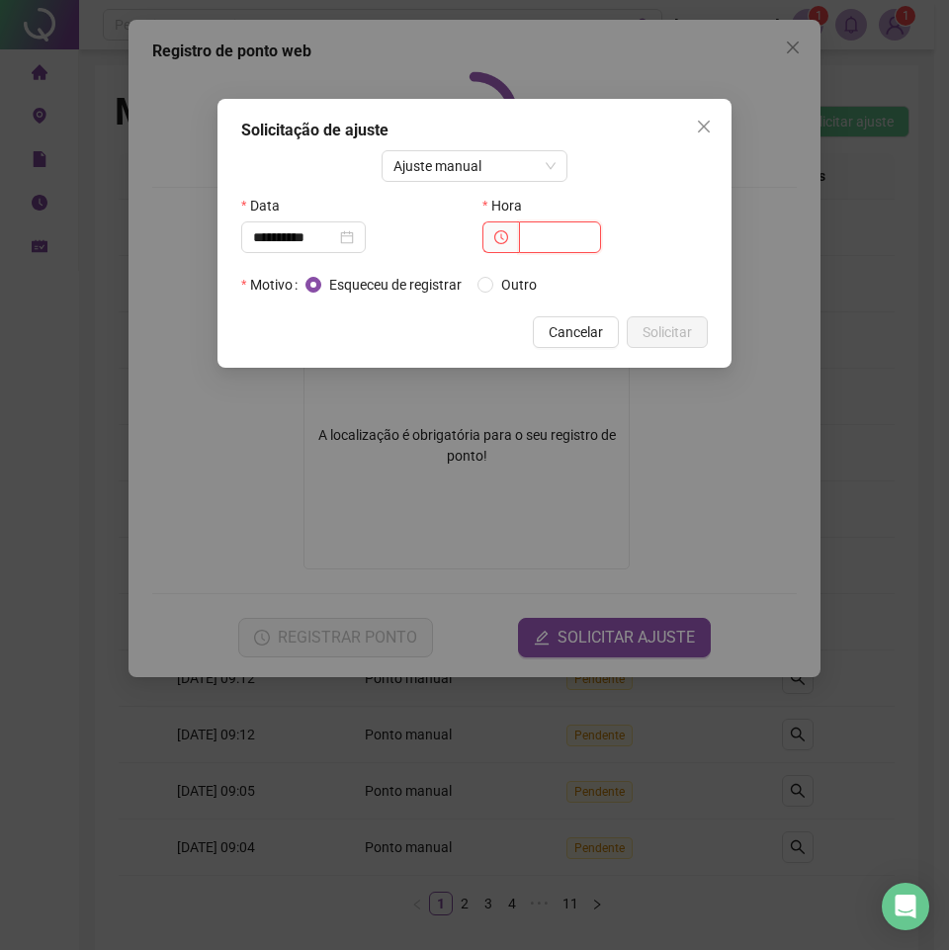
click at [543, 230] on input "text" at bounding box center [560, 237] width 82 height 32
type input "*****"
click at [659, 325] on span "Solicitar" at bounding box center [667, 332] width 49 height 22
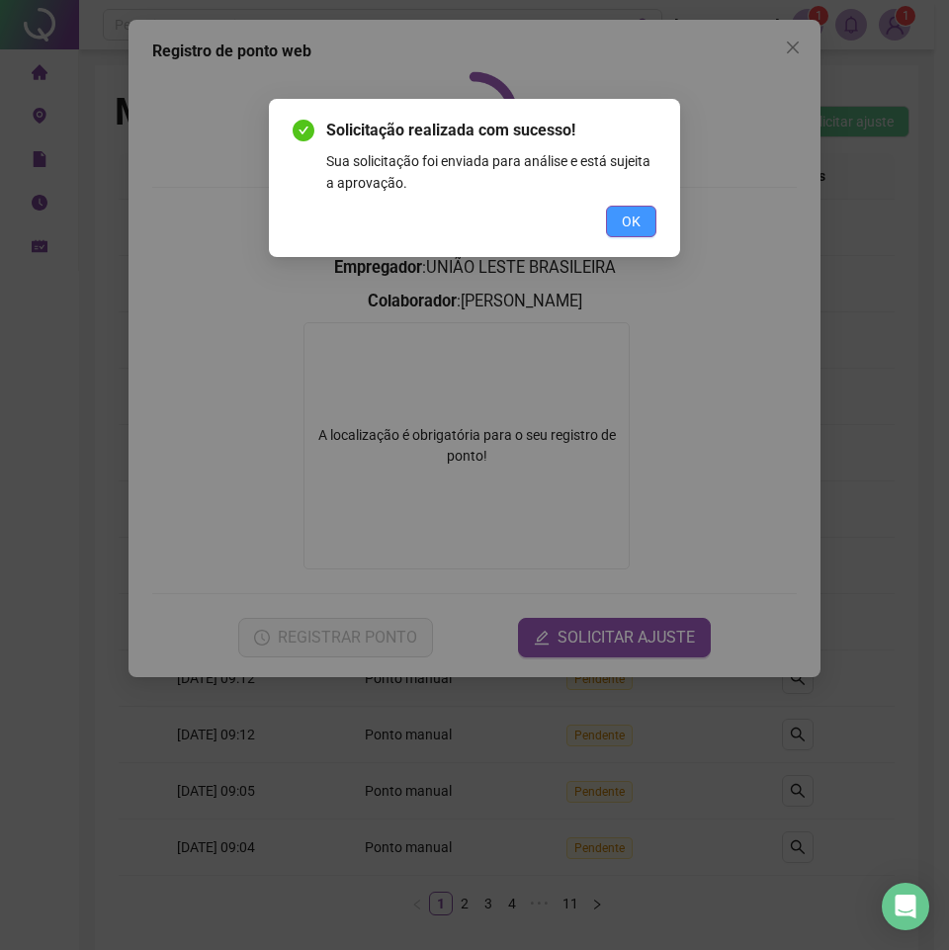
click at [637, 221] on span "OK" at bounding box center [631, 222] width 19 height 22
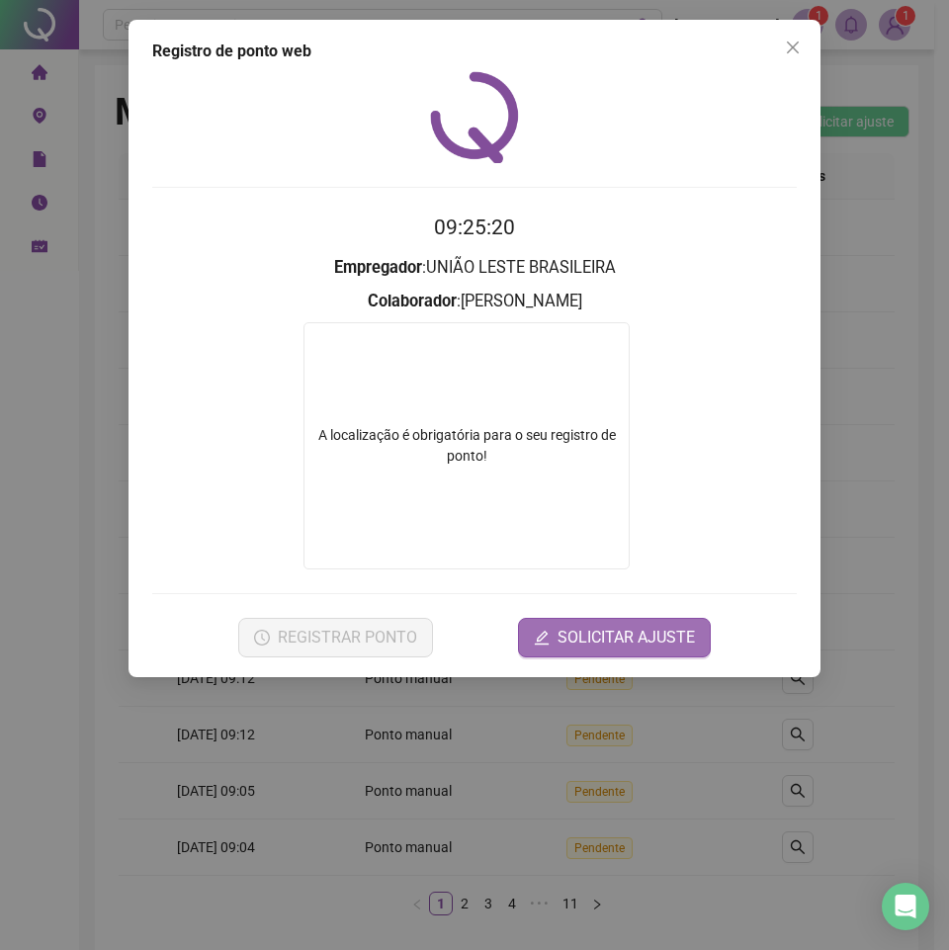
click at [586, 648] on span "SOLICITAR AJUSTE" at bounding box center [626, 638] width 137 height 24
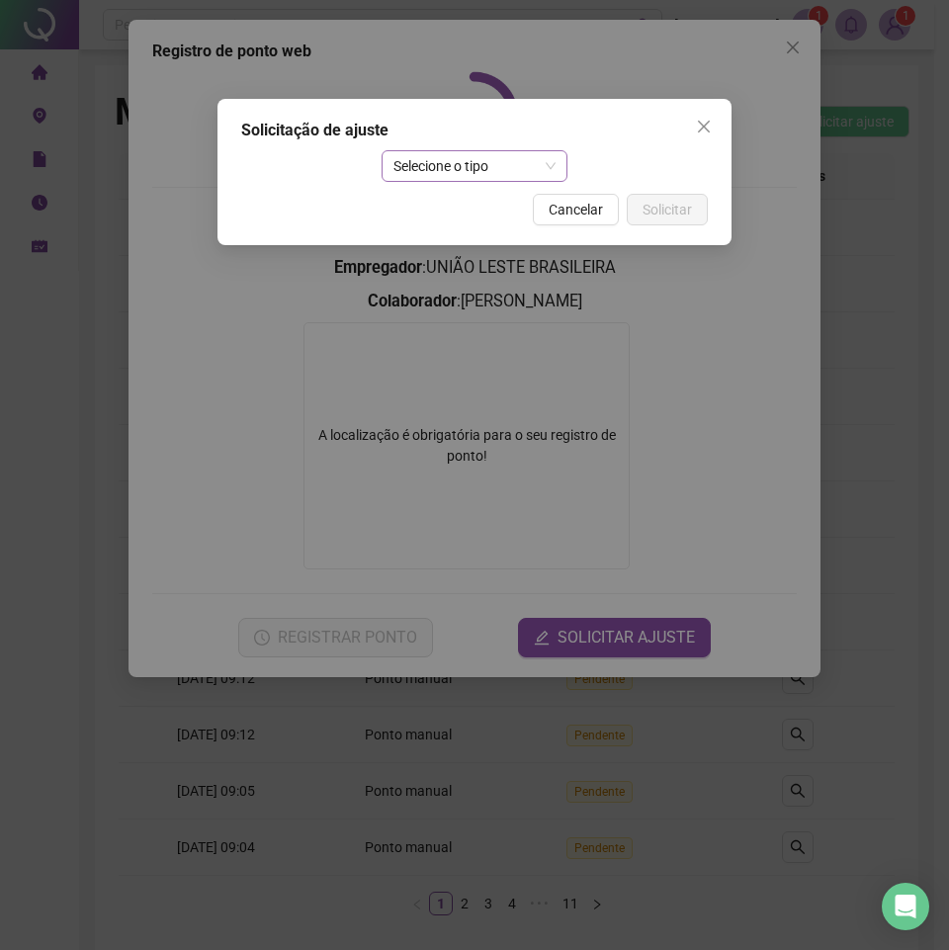
click at [445, 170] on span "Selecione o tipo" at bounding box center [474, 166] width 163 height 30
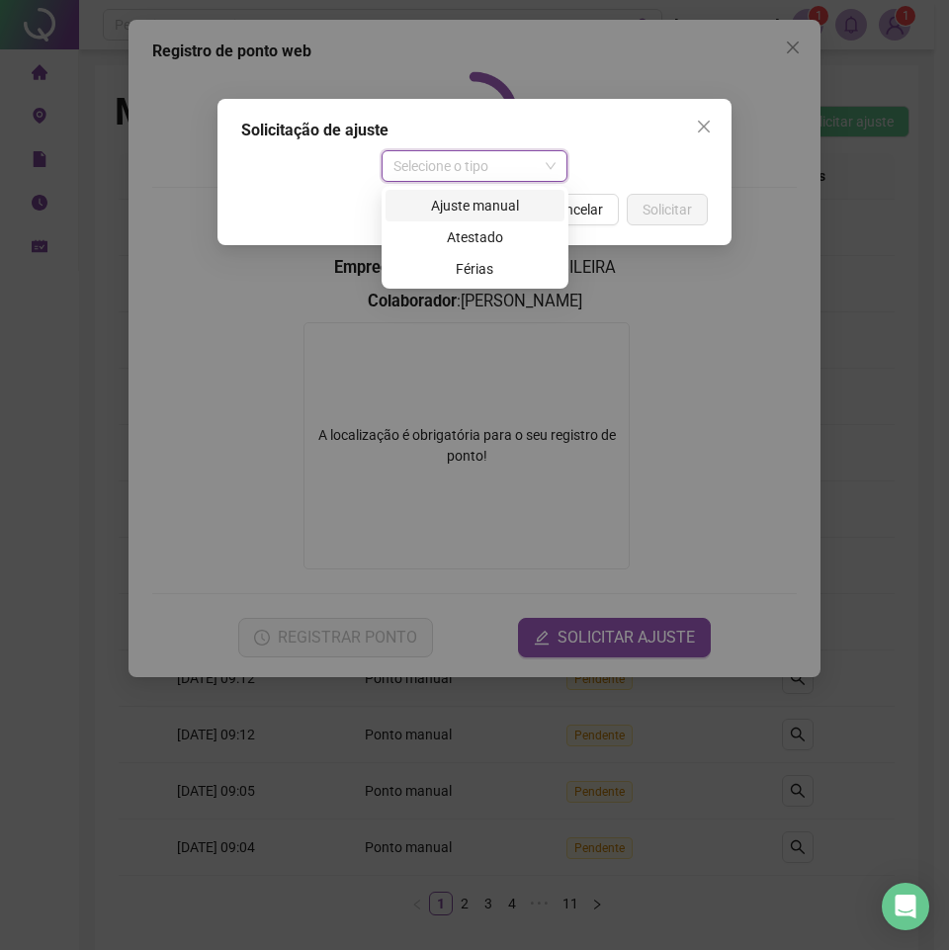
click at [503, 199] on div "Ajuste manual" at bounding box center [474, 206] width 155 height 22
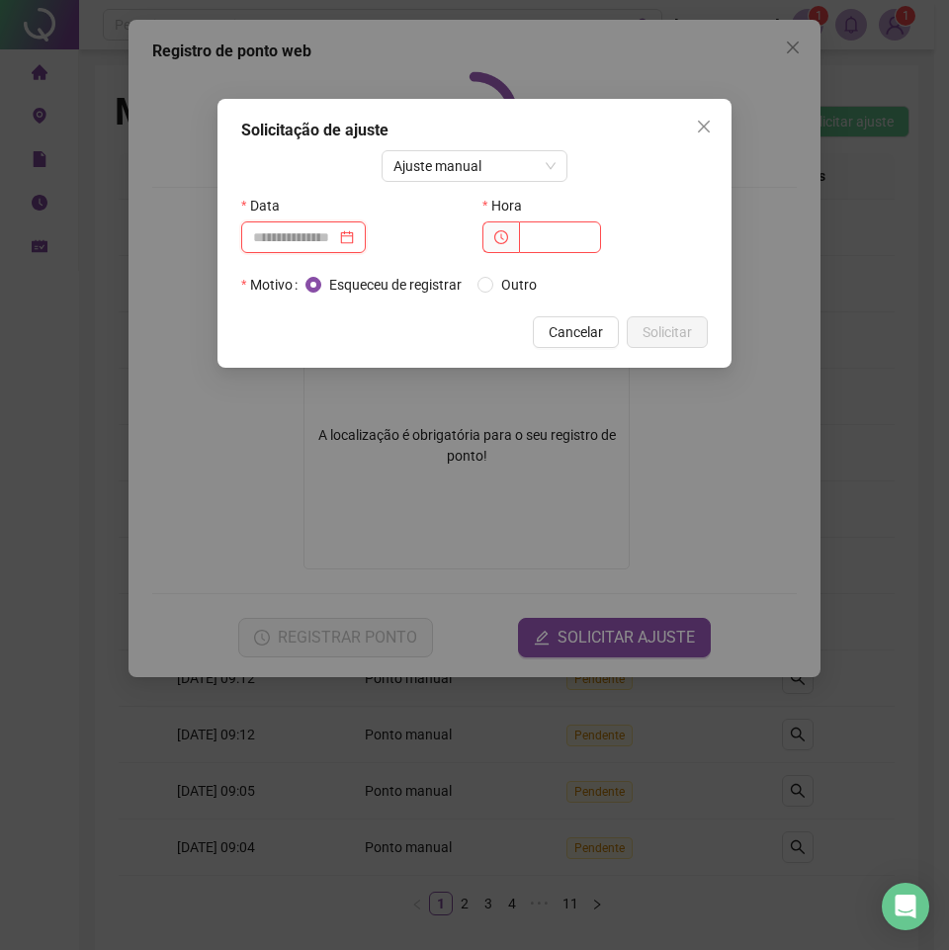
click at [267, 243] on input at bounding box center [294, 237] width 83 height 22
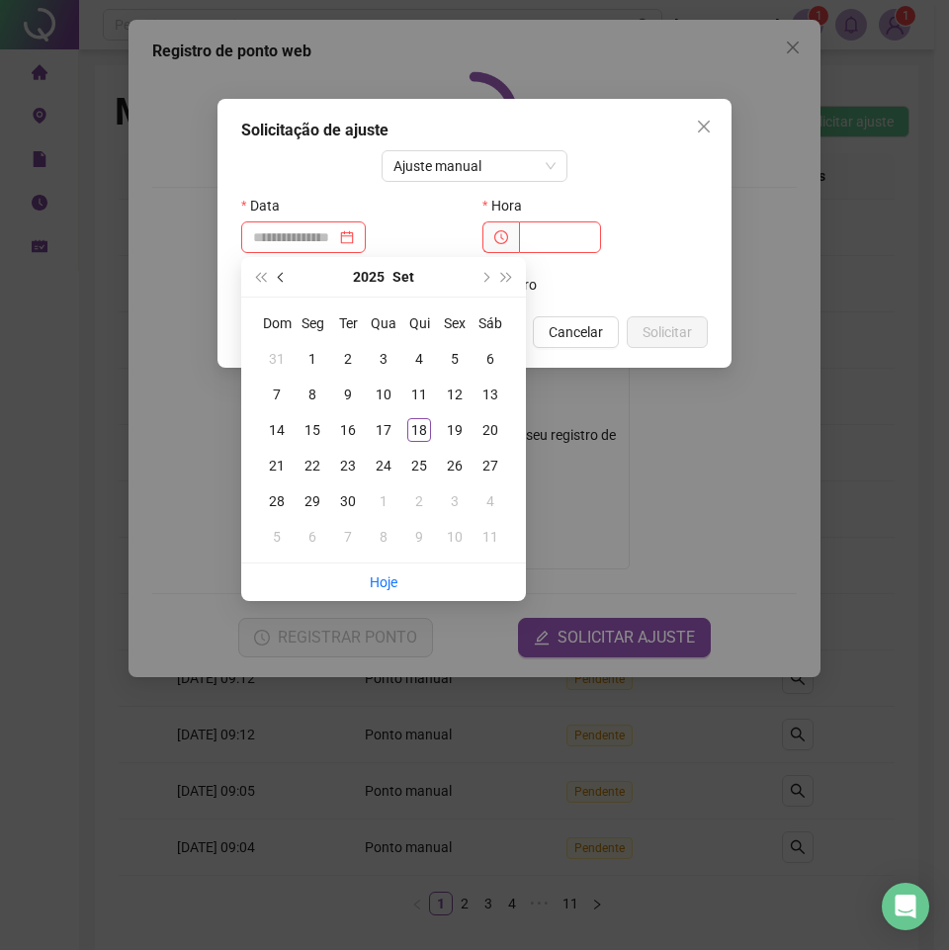
click at [280, 274] on span "prev-year" at bounding box center [283, 277] width 10 height 10
type input "**********"
click at [352, 457] on div "19" at bounding box center [348, 466] width 24 height 24
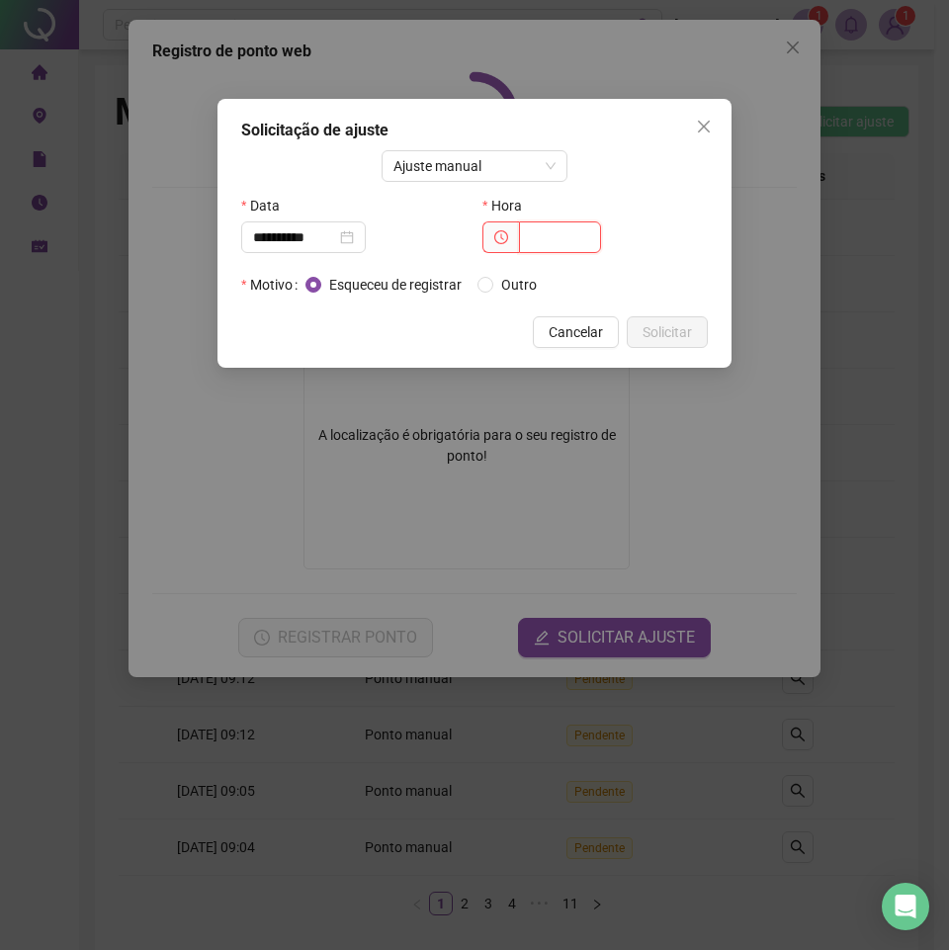
click at [536, 237] on input "text" at bounding box center [560, 237] width 82 height 32
type input "*****"
click at [508, 287] on span "Outro" at bounding box center [518, 285] width 51 height 22
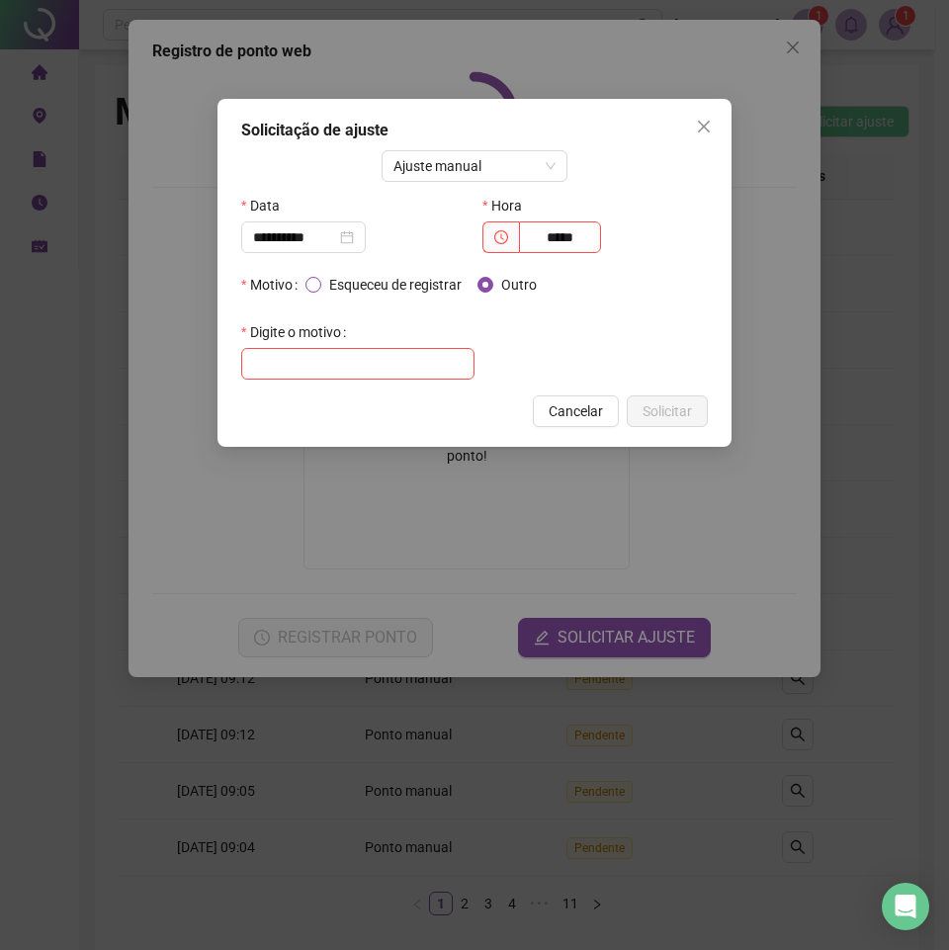
click at [399, 288] on span "Esqueceu de registrar" at bounding box center [395, 285] width 148 height 22
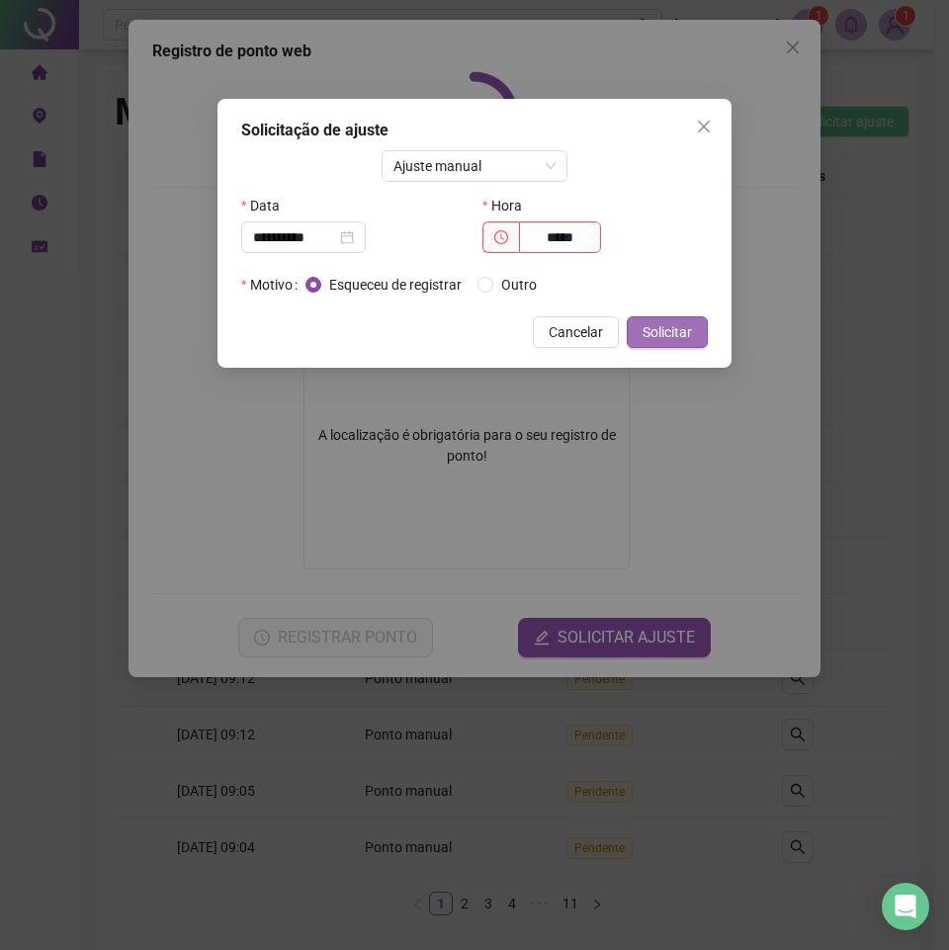
click at [657, 331] on span "Solicitar" at bounding box center [667, 332] width 49 height 22
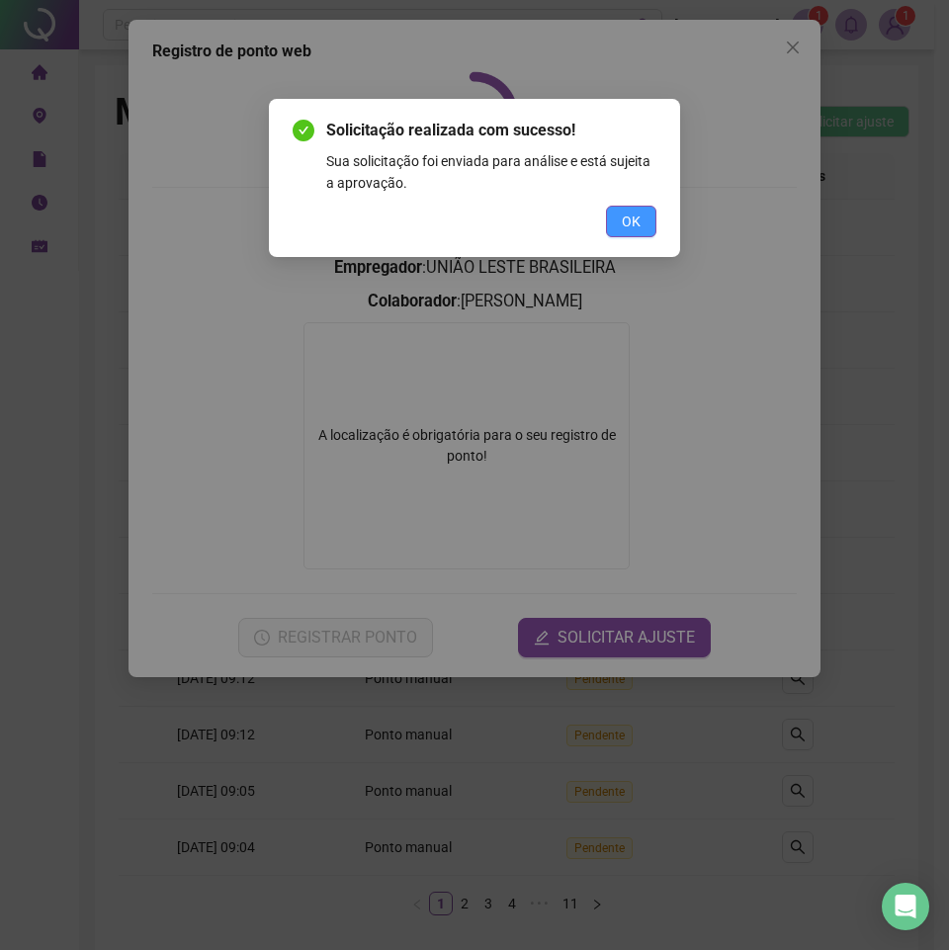
click at [619, 207] on button "OK" at bounding box center [631, 222] width 50 height 32
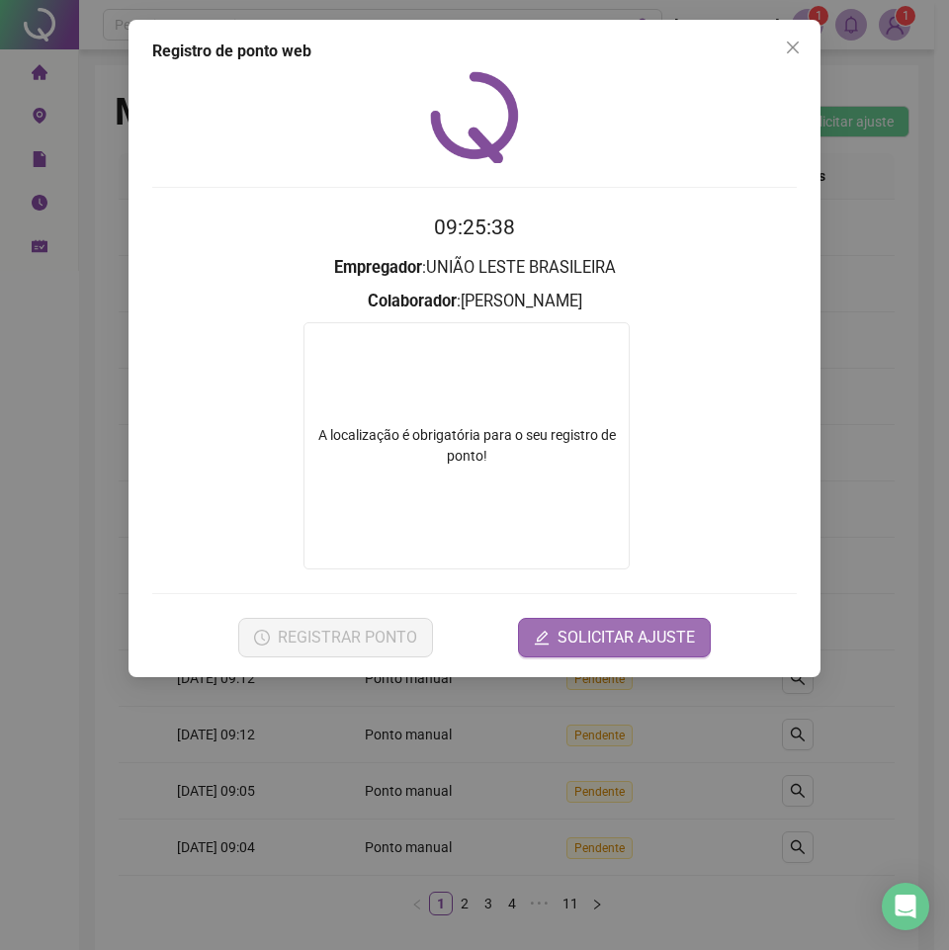
click at [563, 640] on span "SOLICITAR AJUSTE" at bounding box center [626, 638] width 137 height 24
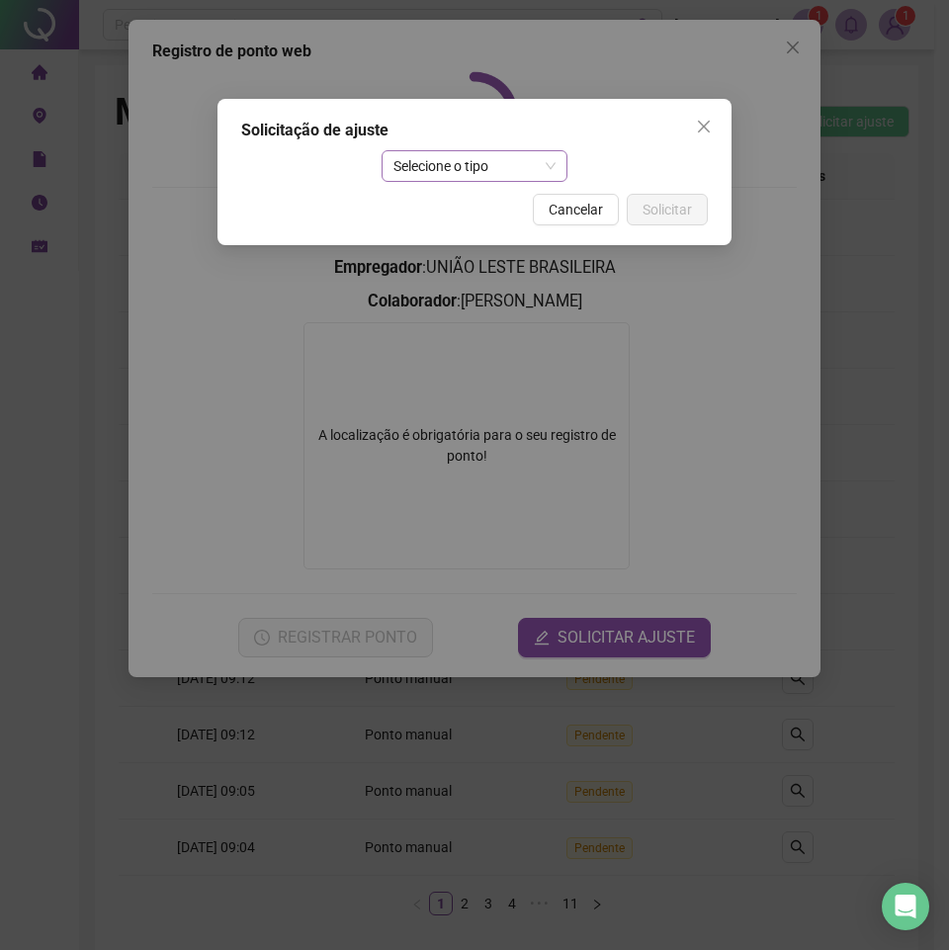
click at [474, 165] on span "Selecione o tipo" at bounding box center [474, 166] width 163 height 30
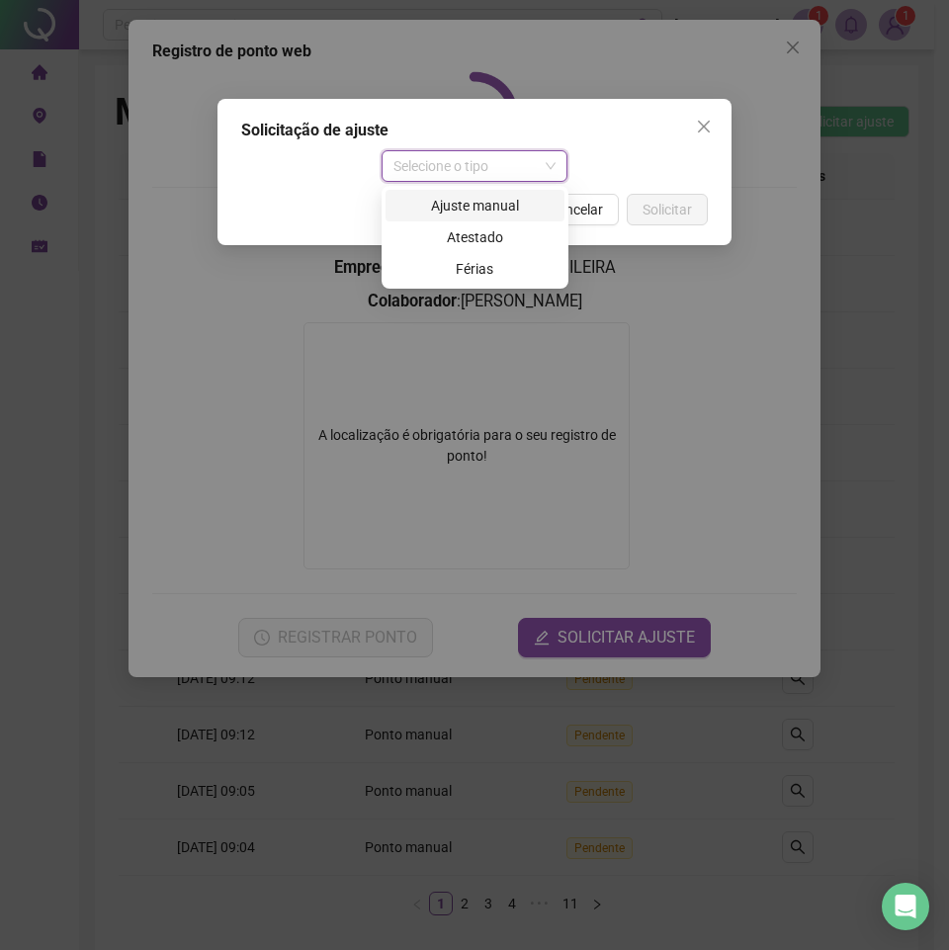
click at [456, 202] on div "Ajuste manual" at bounding box center [474, 206] width 155 height 22
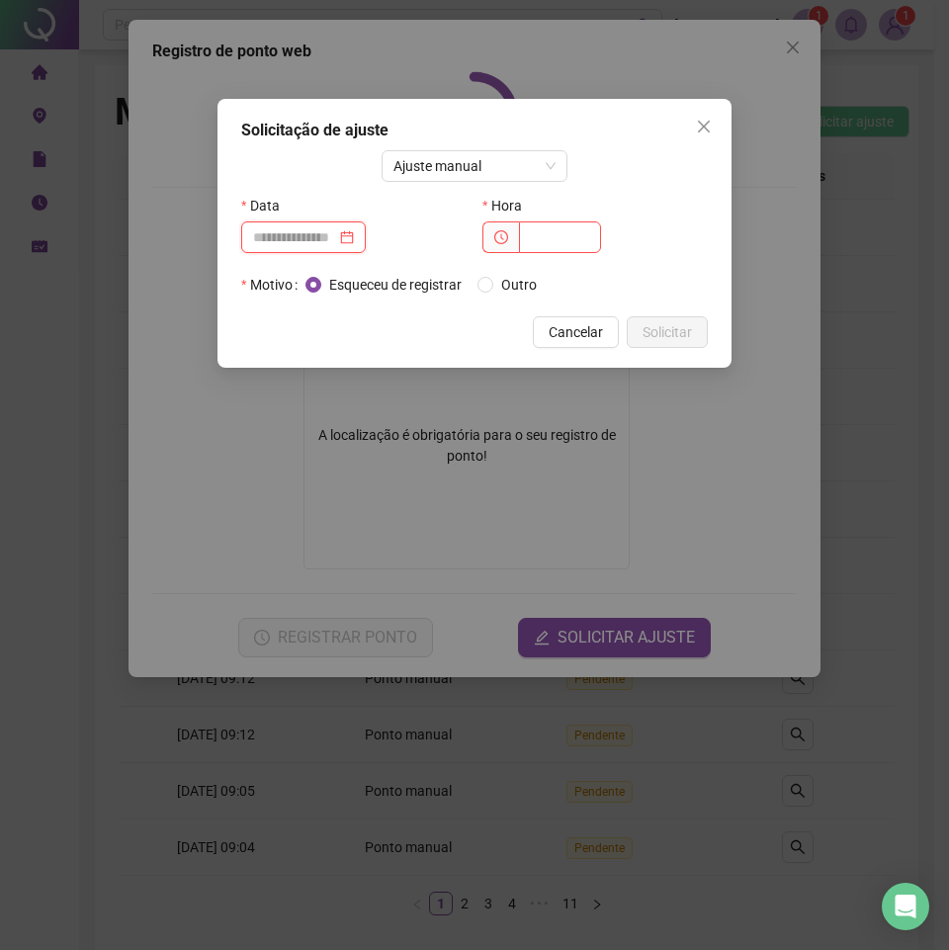
click at [315, 235] on input at bounding box center [294, 237] width 83 height 22
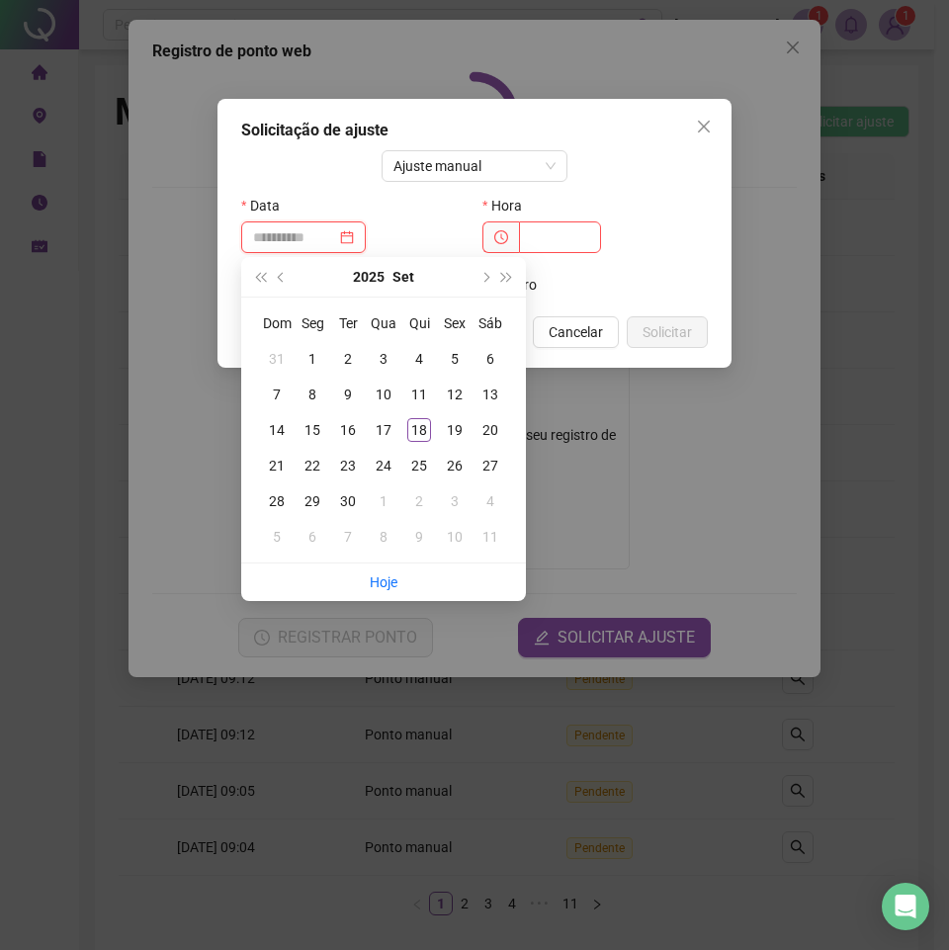
type input "**********"
click at [285, 272] on button "prev-year" at bounding box center [282, 277] width 22 height 40
click at [481, 277] on span "next-year" at bounding box center [484, 277] width 10 height 10
type input "**********"
click at [278, 275] on button "prev-year" at bounding box center [282, 277] width 22 height 40
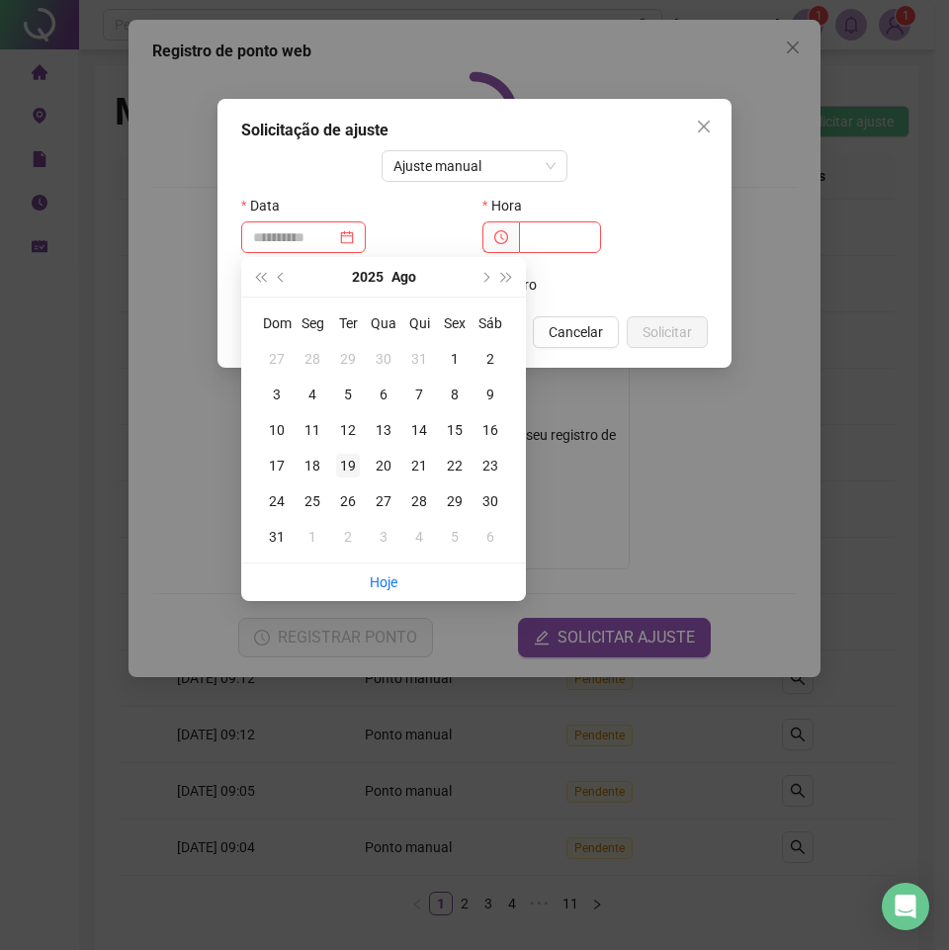
type input "**********"
click at [352, 468] on div "19" at bounding box center [348, 466] width 24 height 24
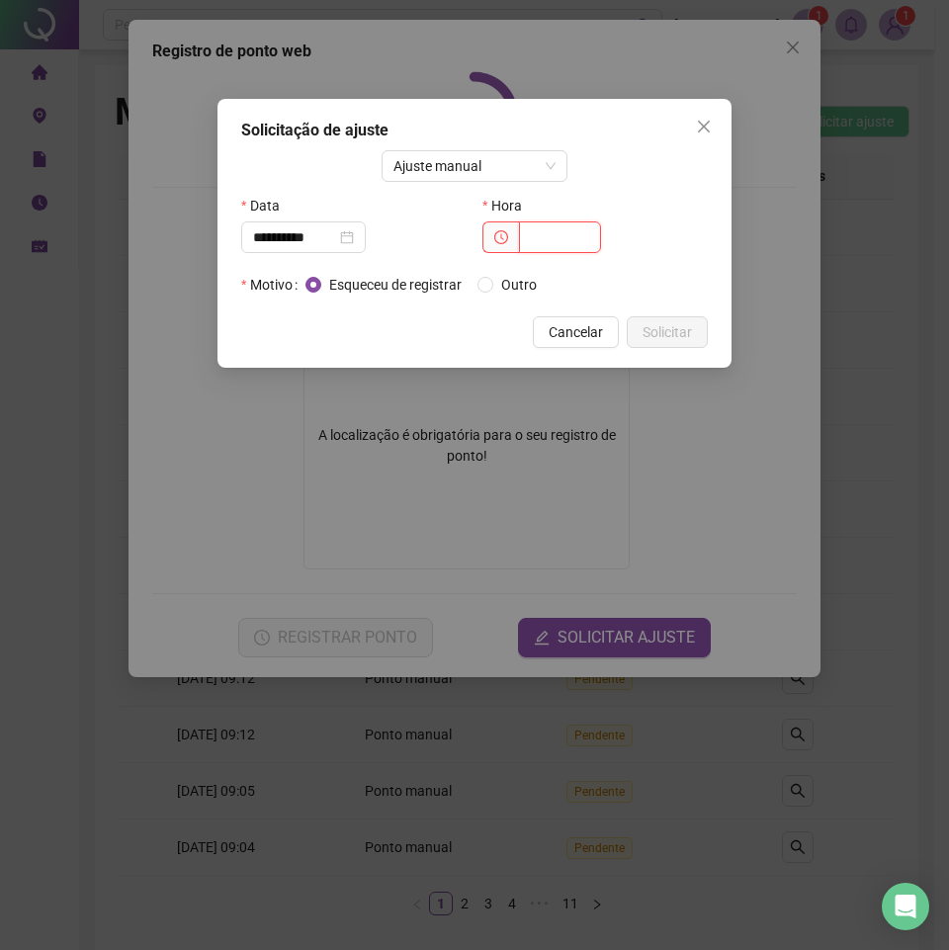
click at [555, 232] on input "text" at bounding box center [560, 237] width 82 height 32
type input "*****"
click at [681, 334] on span "Solicitar" at bounding box center [667, 332] width 49 height 22
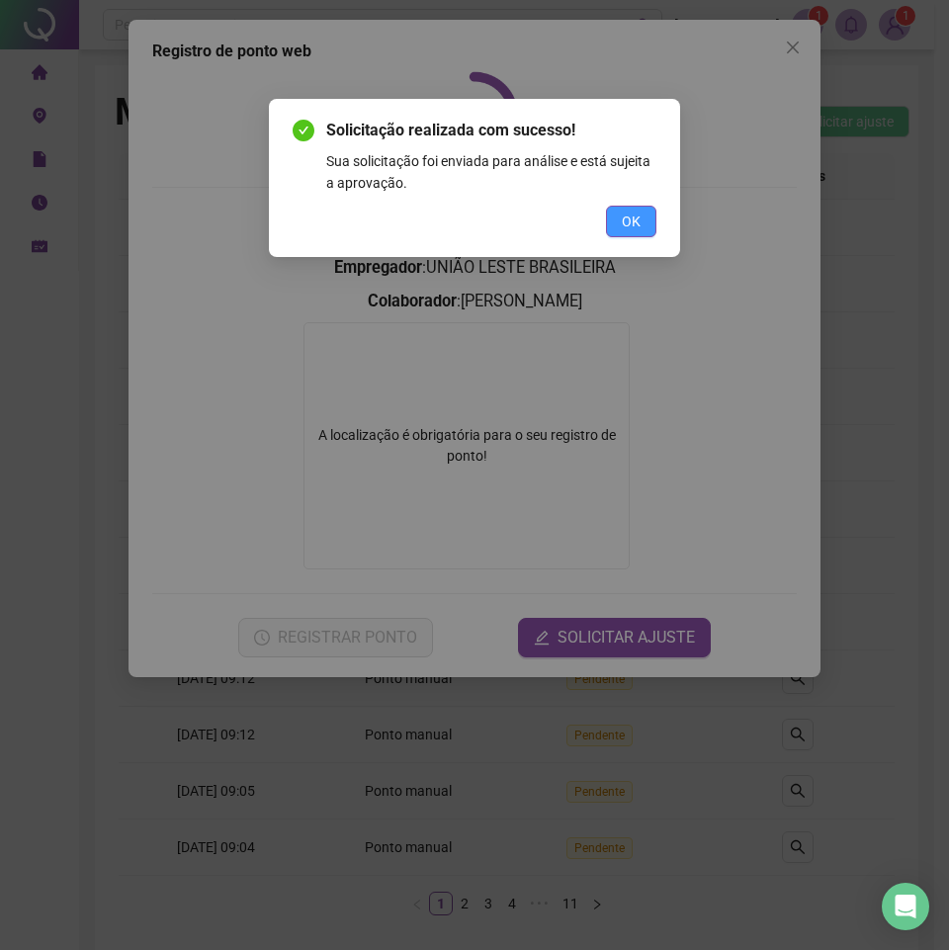
click at [622, 231] on span "OK" at bounding box center [631, 222] width 19 height 22
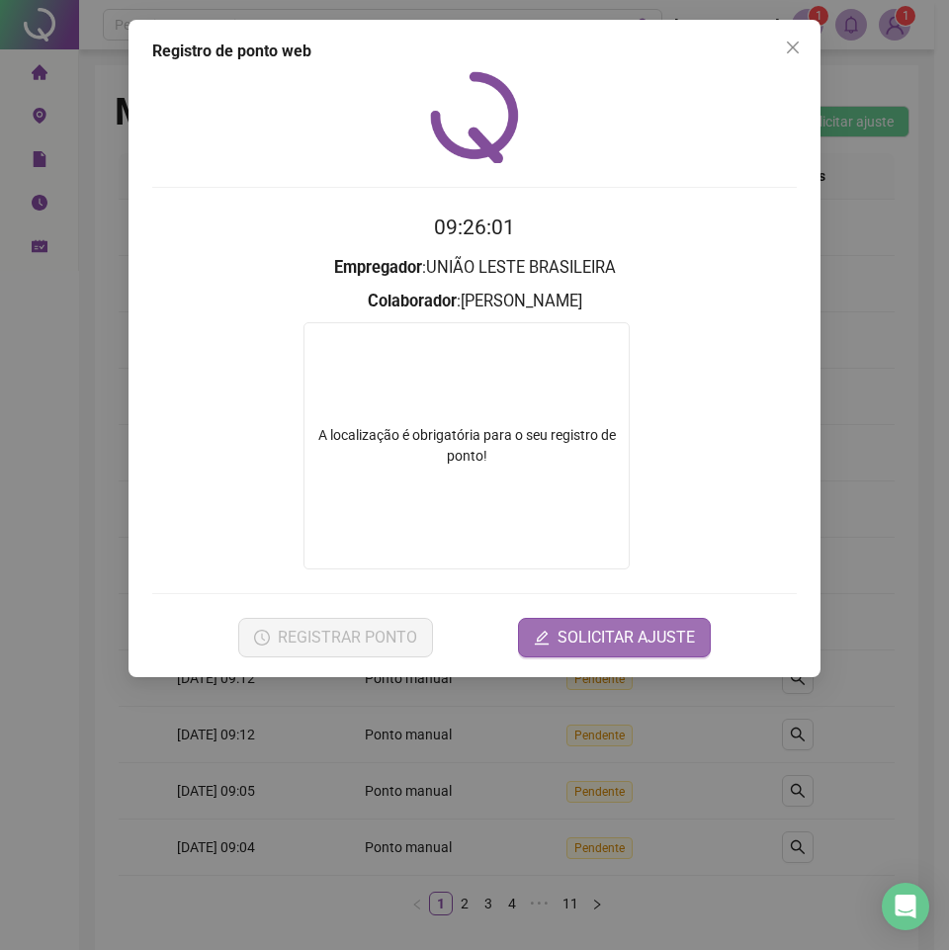
click at [555, 647] on button "SOLICITAR AJUSTE" at bounding box center [614, 638] width 193 height 40
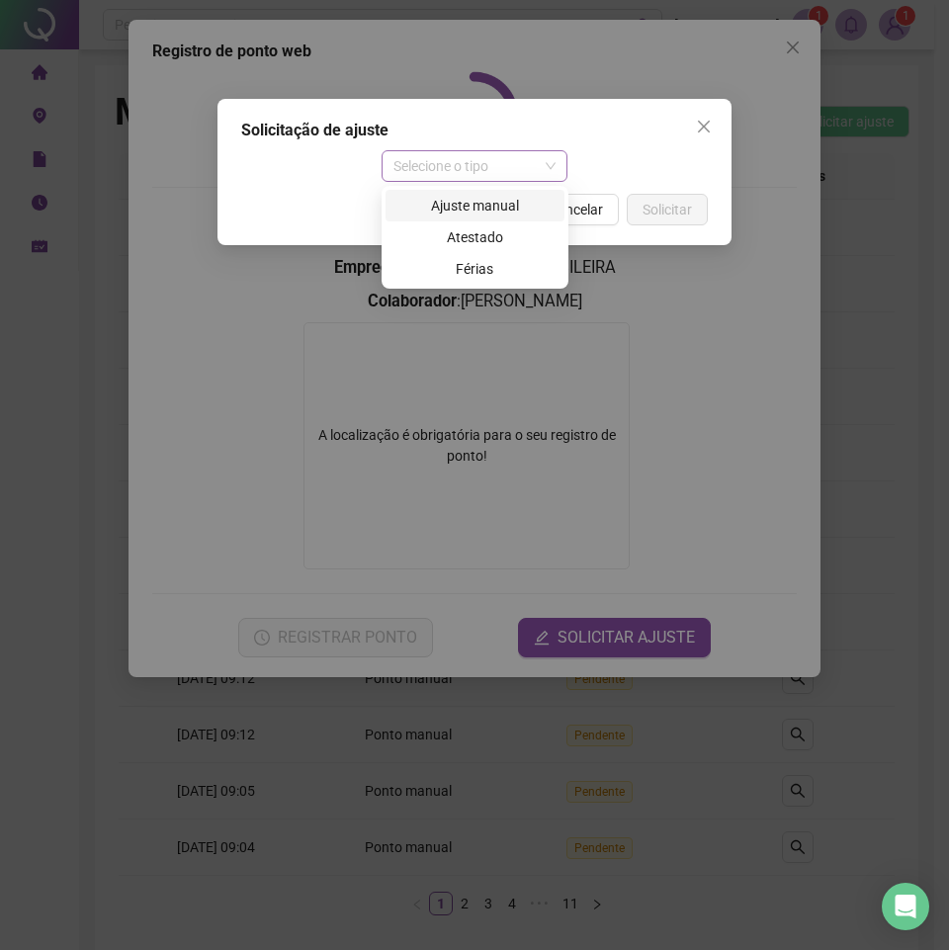
click at [494, 158] on span "Selecione o tipo" at bounding box center [474, 166] width 163 height 30
click at [490, 201] on div "Ajuste manual" at bounding box center [474, 206] width 155 height 22
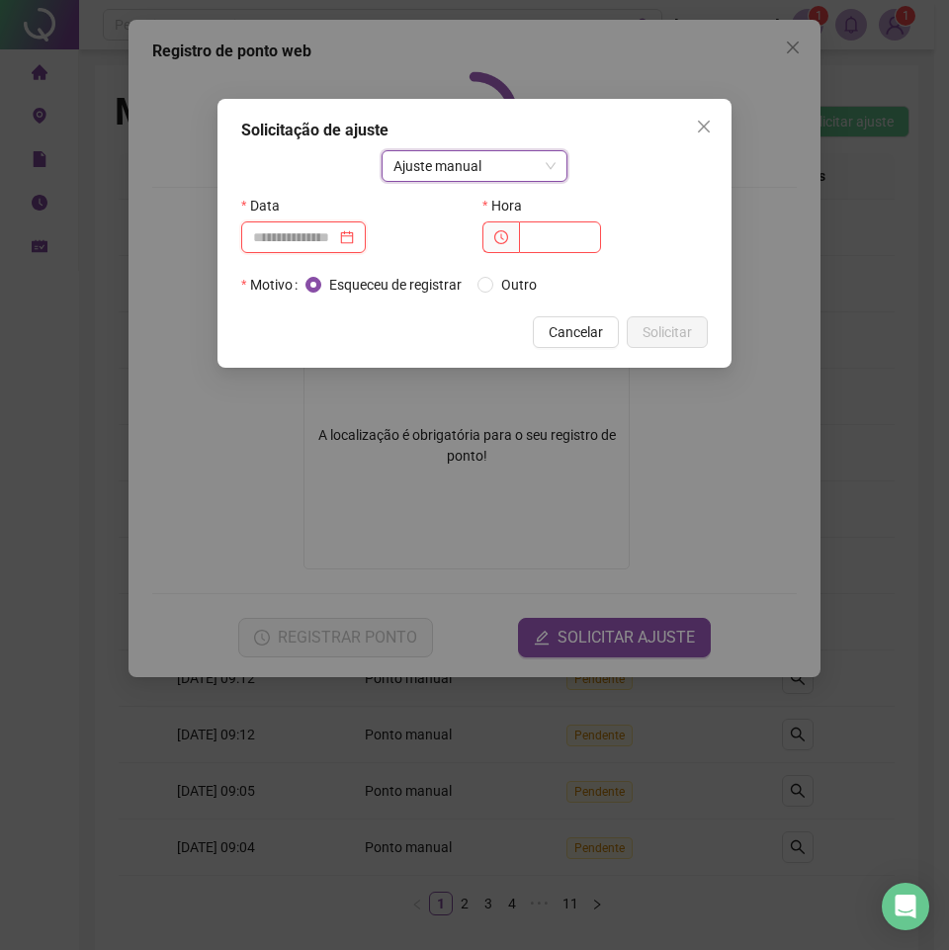
click at [327, 232] on input at bounding box center [294, 237] width 83 height 22
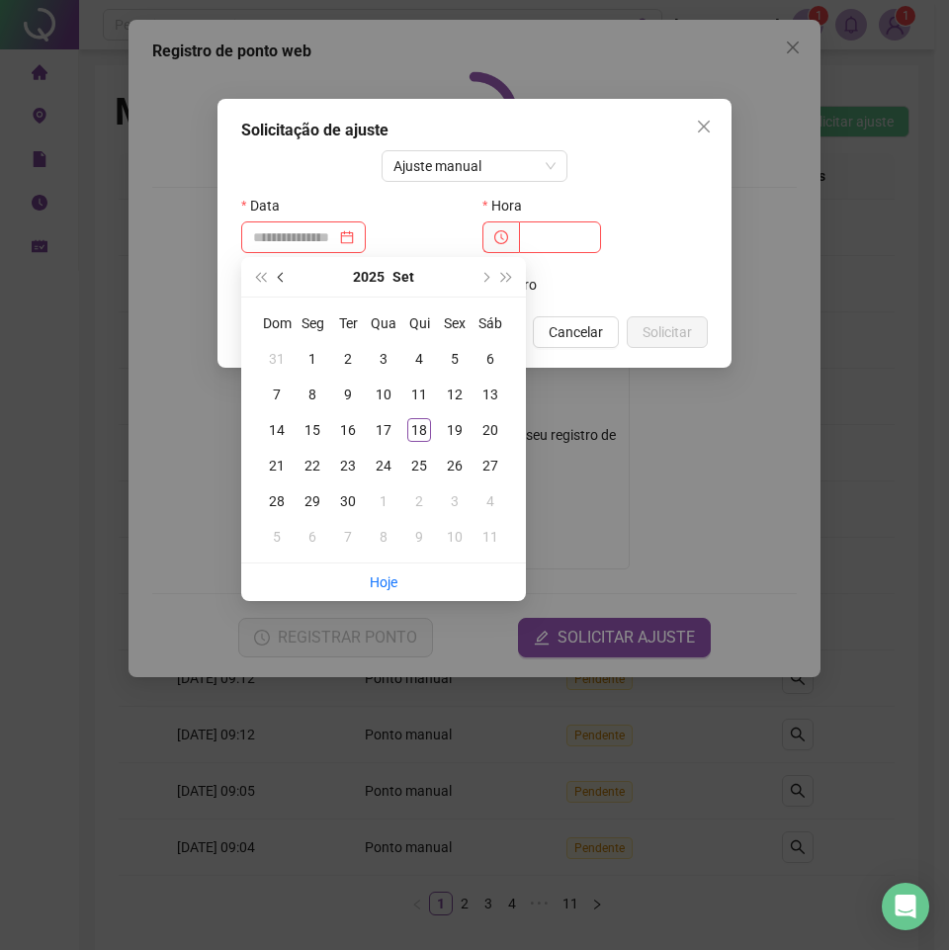
click at [274, 281] on button "prev-year" at bounding box center [282, 277] width 22 height 40
type input "**********"
click at [345, 476] on div "19" at bounding box center [348, 466] width 24 height 24
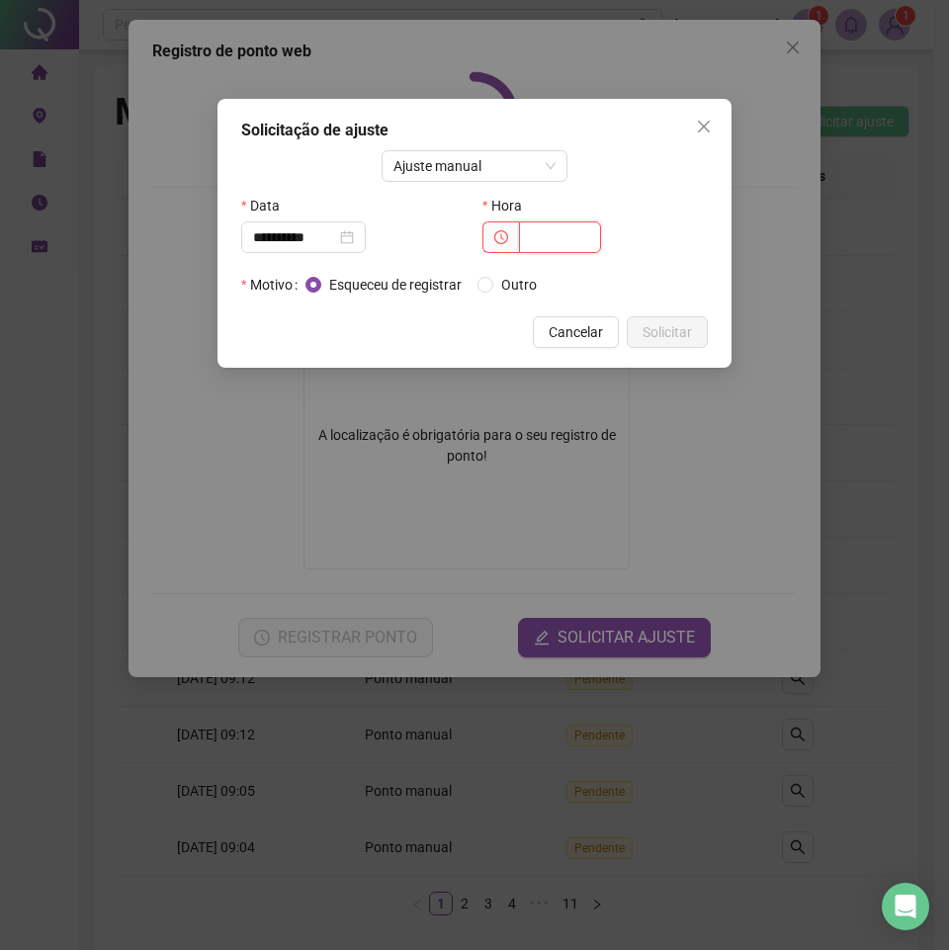
click at [546, 230] on input "text" at bounding box center [560, 237] width 82 height 32
type input "*****"
click at [520, 293] on span "Outro" at bounding box center [518, 285] width 51 height 22
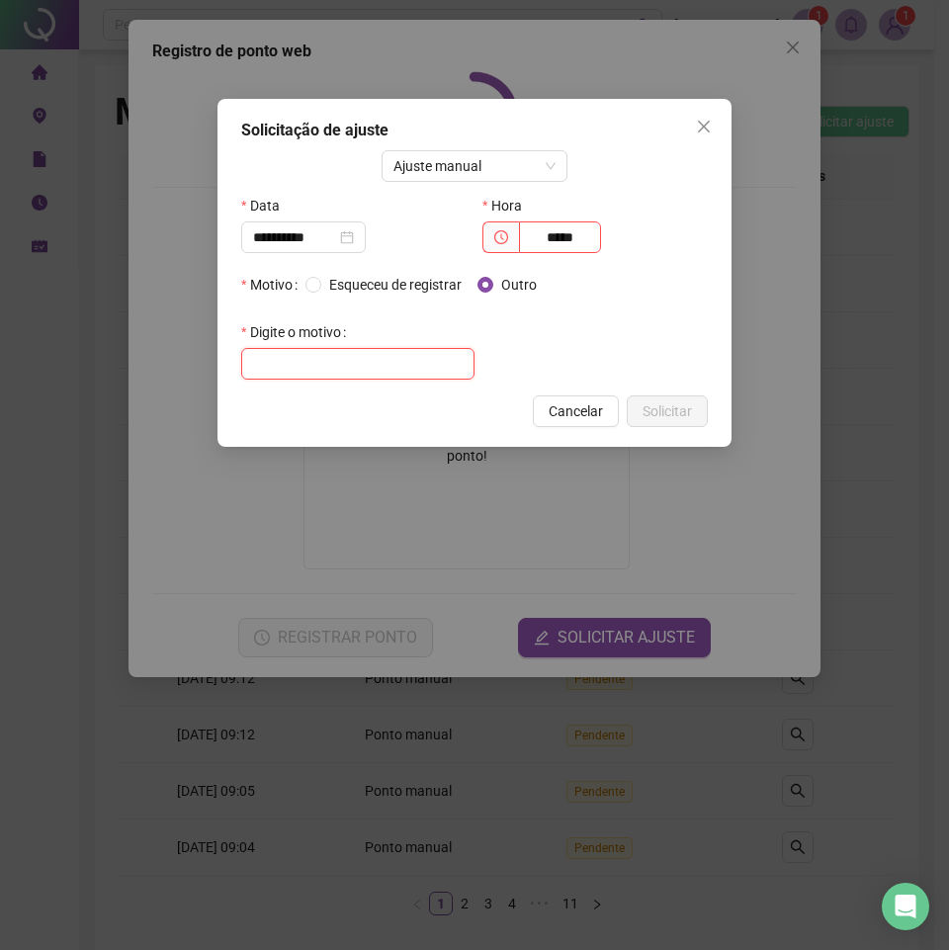
click at [388, 368] on input "text" at bounding box center [357, 364] width 233 height 32
type input "**********"
click at [683, 407] on span "Solicitar" at bounding box center [667, 411] width 49 height 22
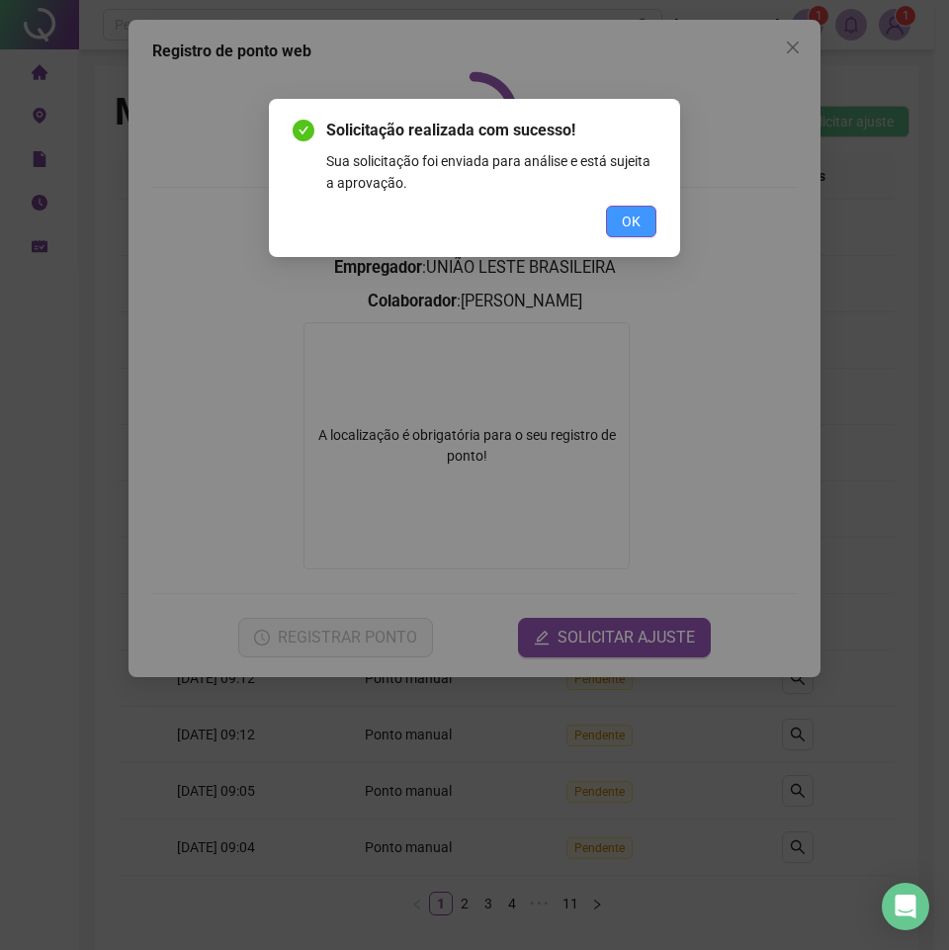
click at [629, 226] on span "OK" at bounding box center [631, 222] width 19 height 22
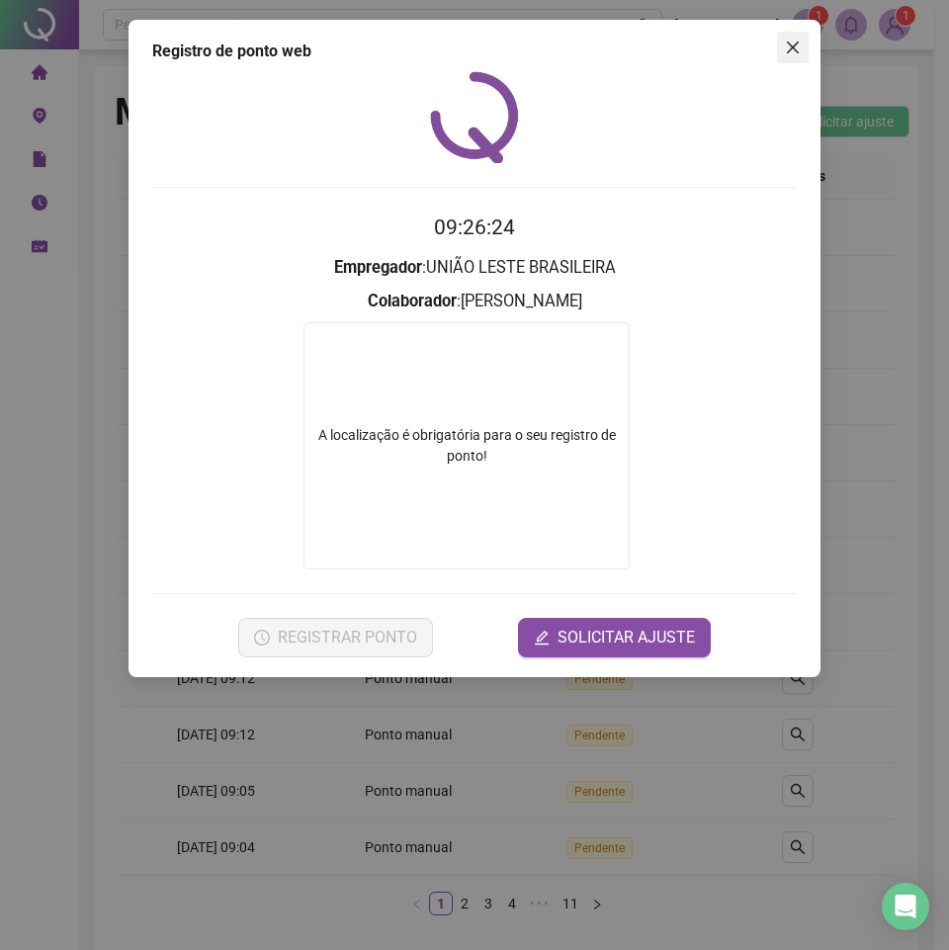
click at [796, 47] on icon "close" at bounding box center [793, 48] width 16 height 16
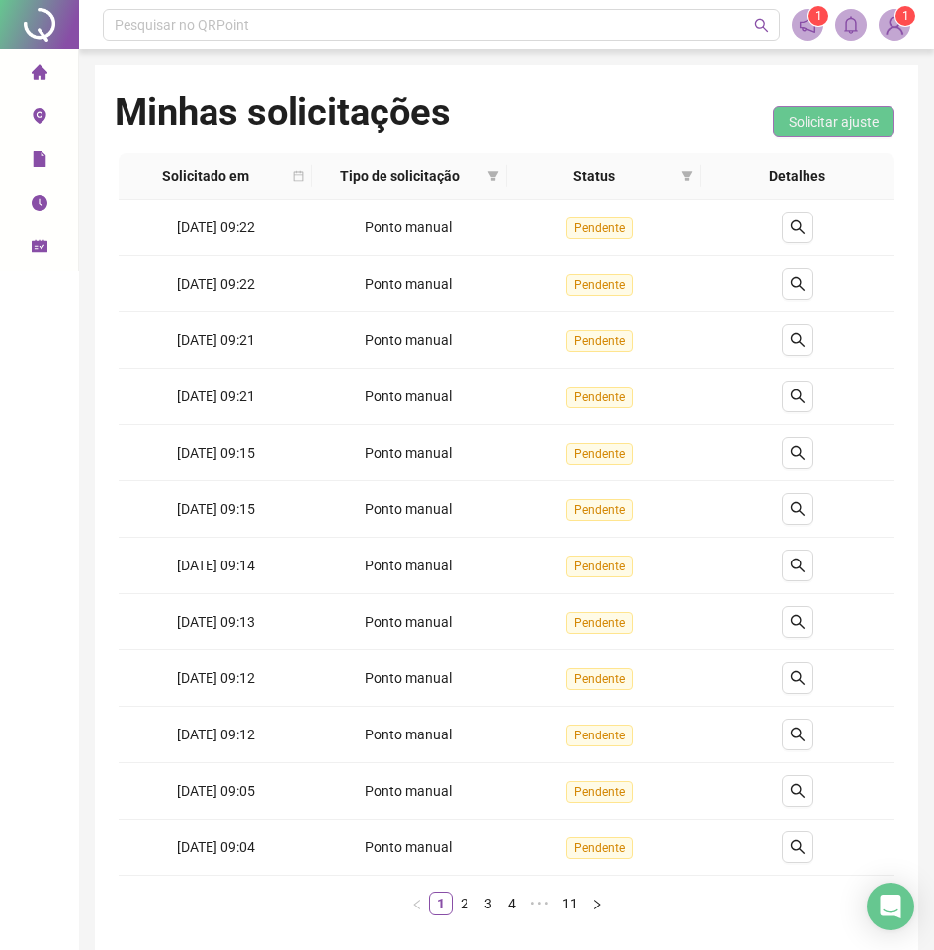
click at [779, 117] on button "Solicitar ajuste" at bounding box center [834, 122] width 122 height 32
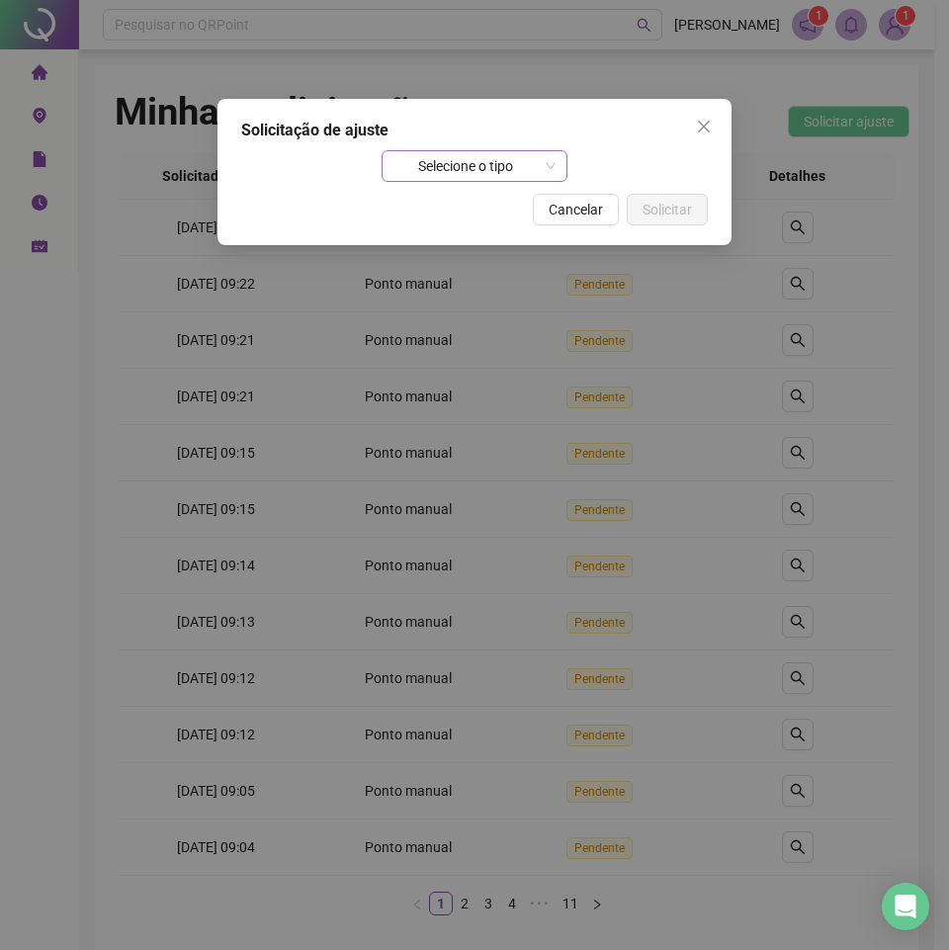
click at [492, 169] on span "Selecione o tipo" at bounding box center [474, 166] width 163 height 30
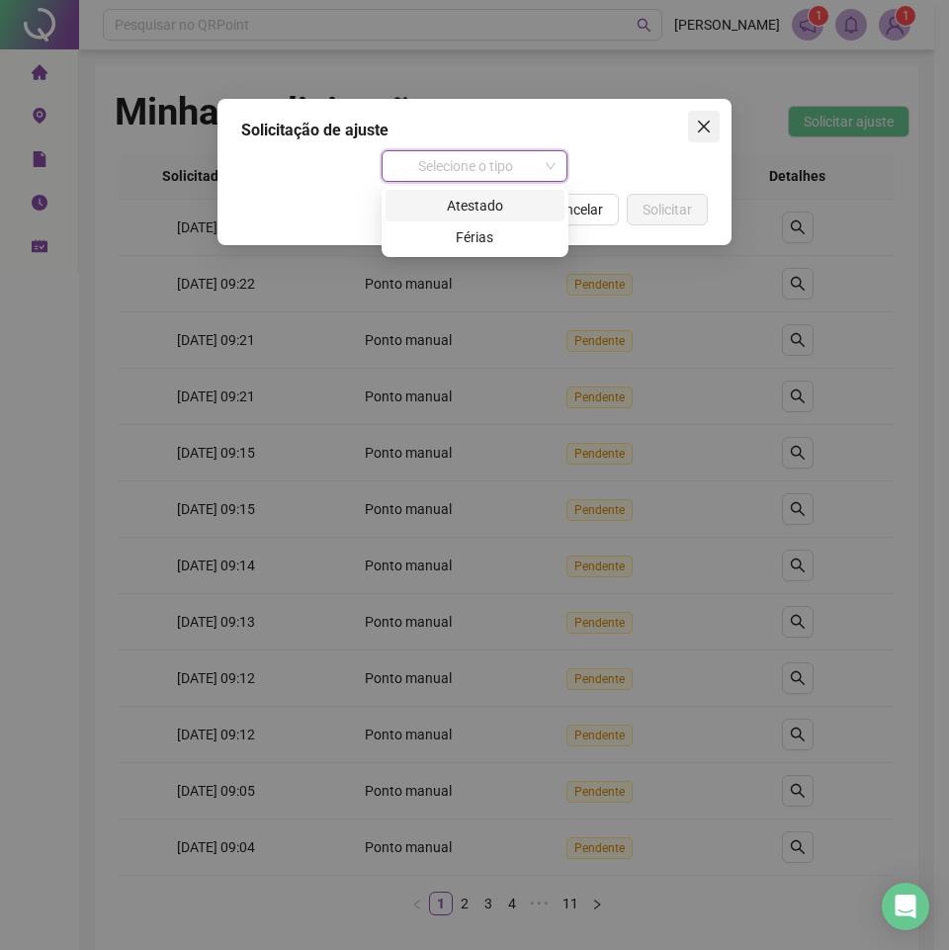
click at [691, 124] on span "Close" at bounding box center [704, 127] width 32 height 16
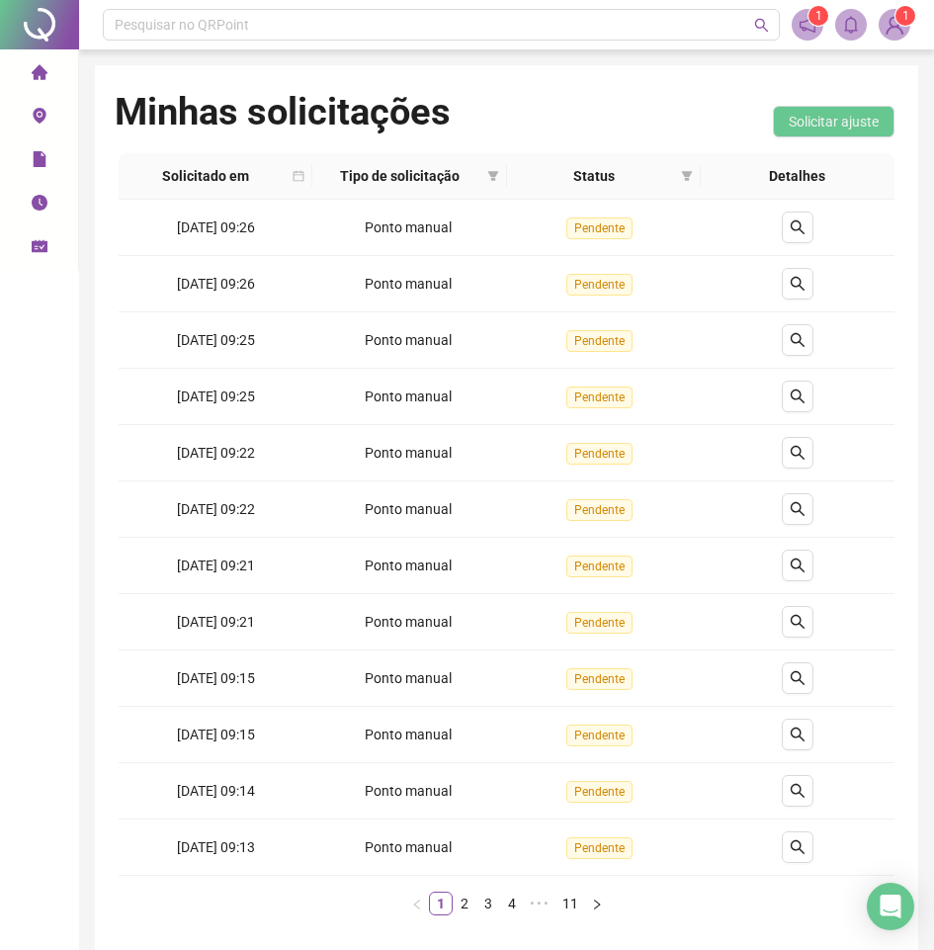
click at [35, 111] on icon "environment" at bounding box center [39, 116] width 13 height 16
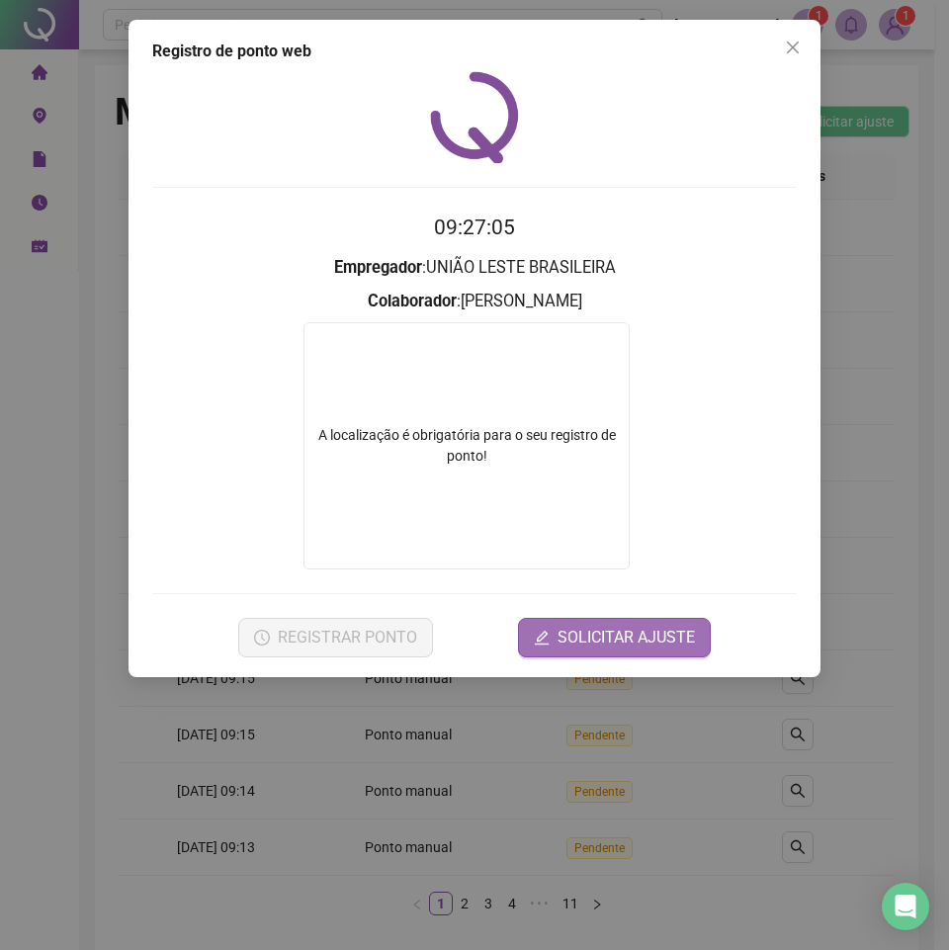
click at [632, 641] on span "SOLICITAR AJUSTE" at bounding box center [626, 638] width 137 height 24
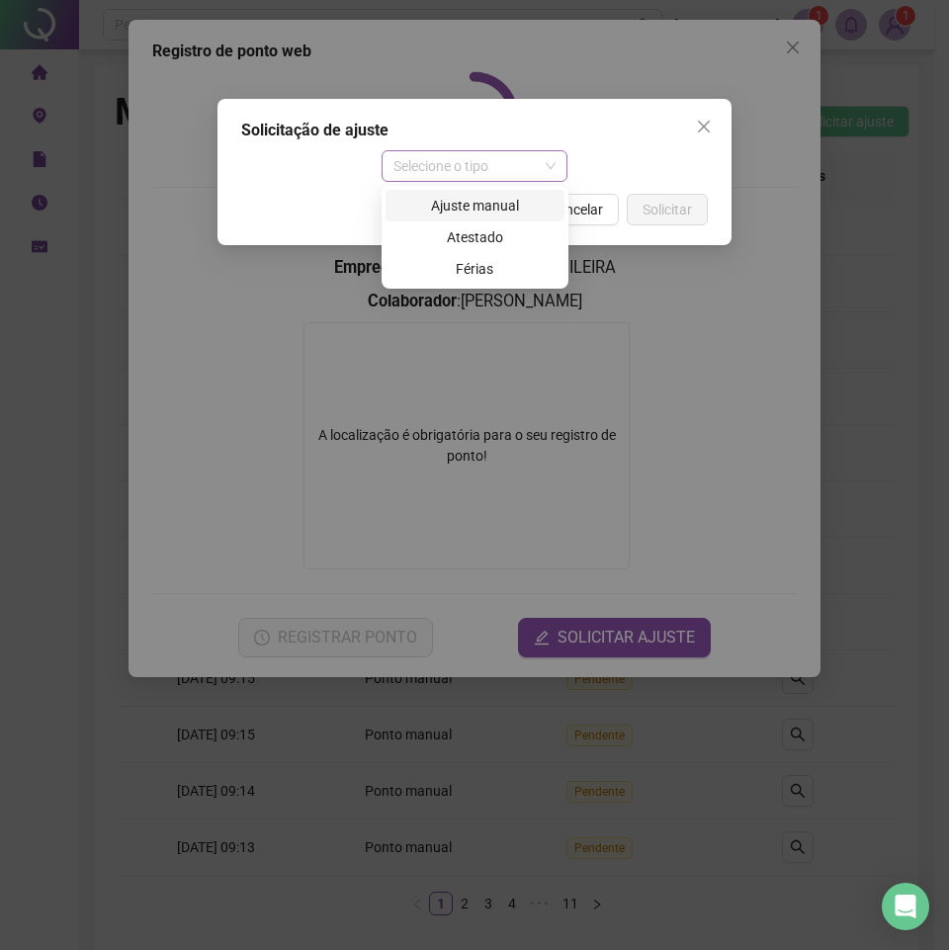
click at [513, 167] on span "Selecione o tipo" at bounding box center [474, 166] width 163 height 30
click at [483, 207] on div "Ajuste manual" at bounding box center [474, 206] width 155 height 22
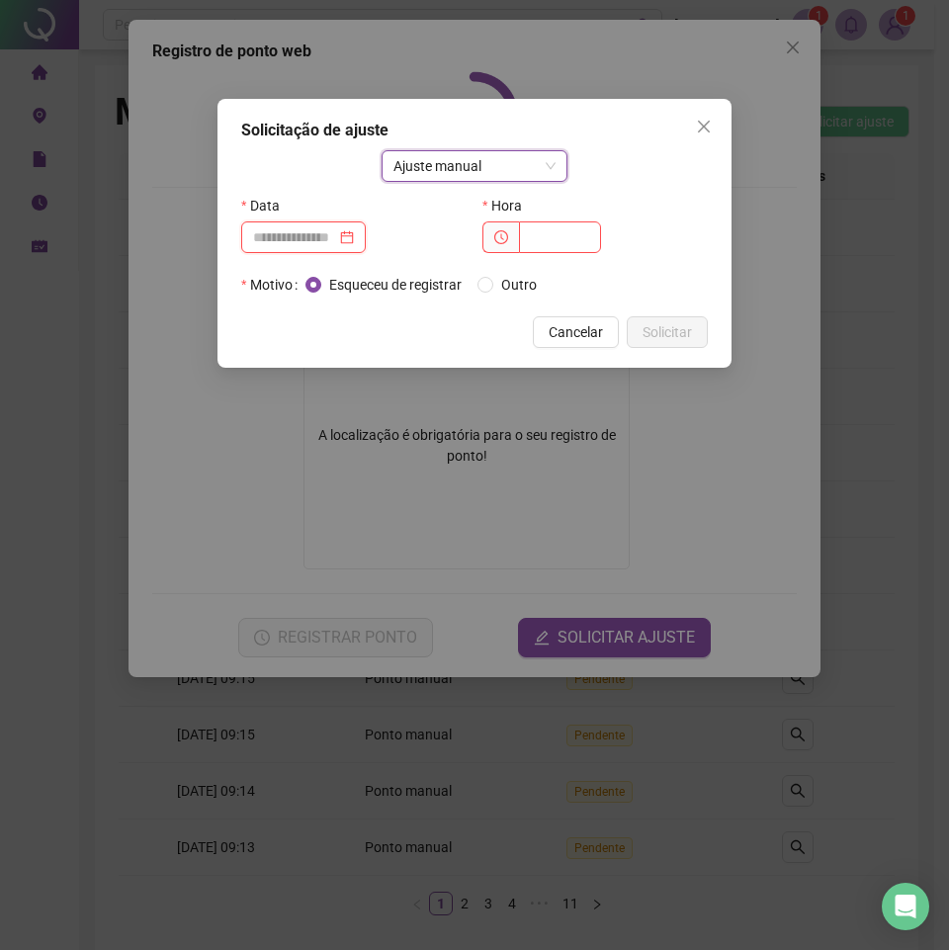
click at [282, 230] on input at bounding box center [294, 237] width 83 height 22
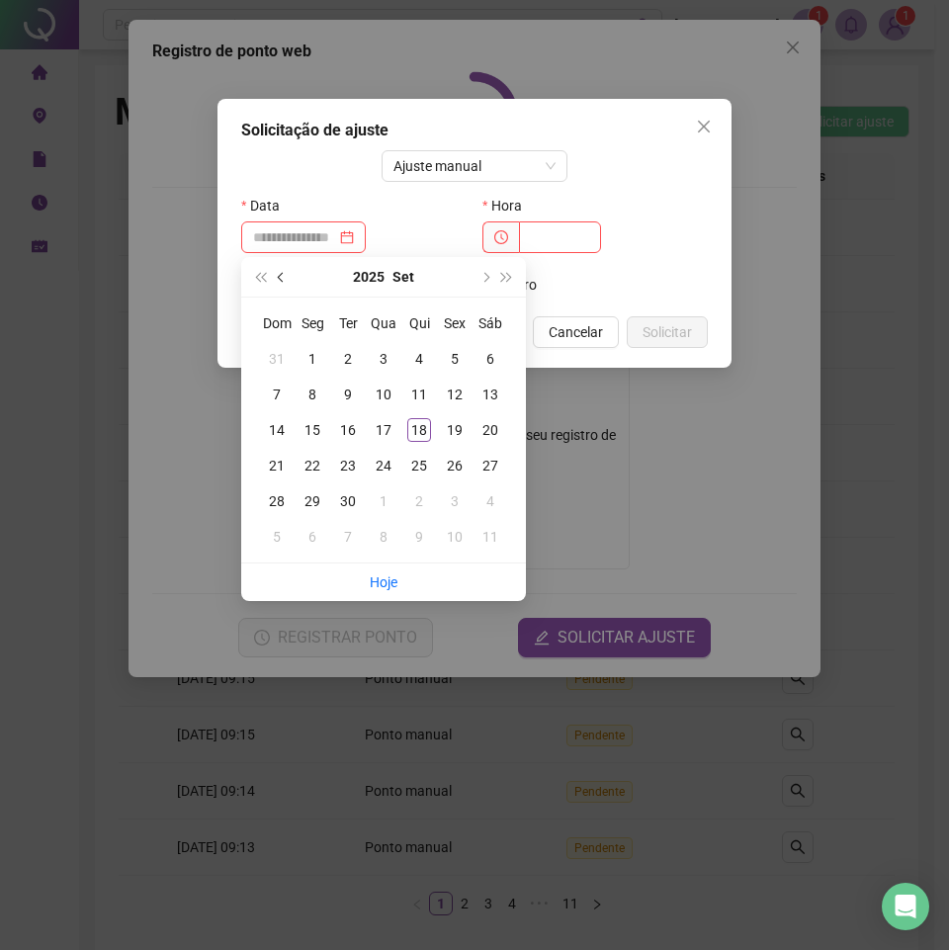
click at [285, 279] on span "prev-year" at bounding box center [283, 277] width 10 height 10
type input "**********"
click at [390, 472] on div "20" at bounding box center [384, 466] width 24 height 24
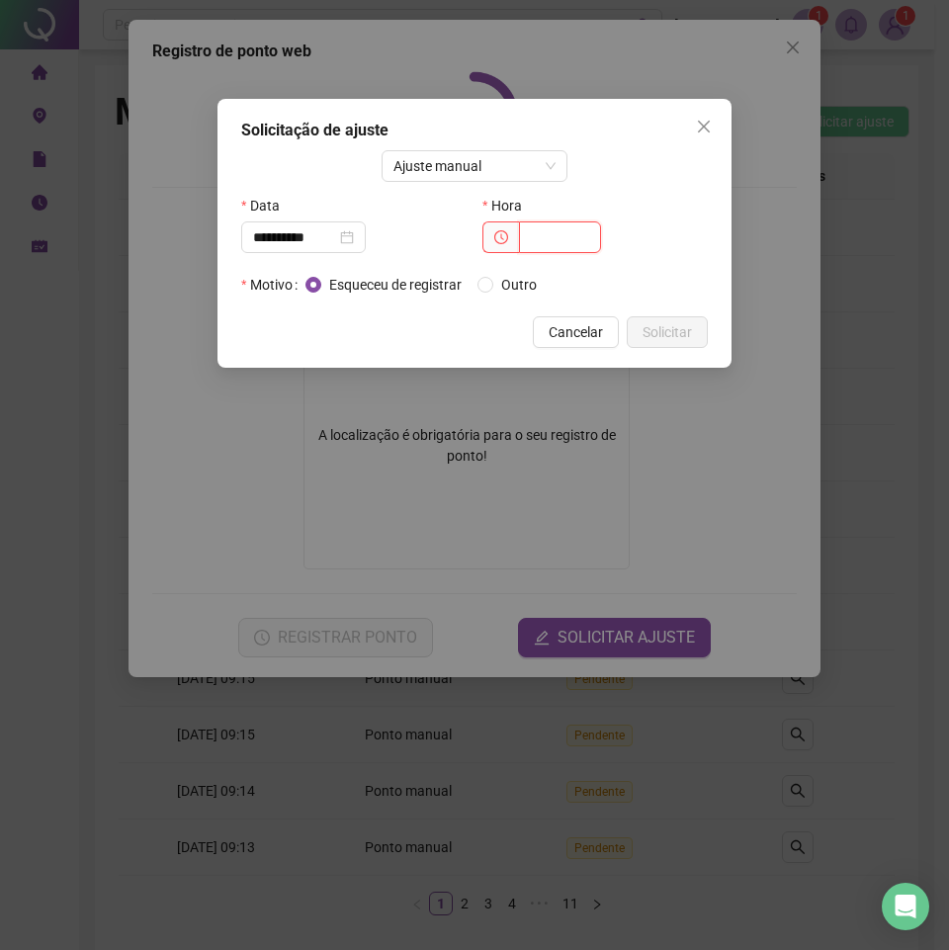
click at [580, 231] on input "text" at bounding box center [560, 237] width 82 height 32
type input "*****"
click at [658, 324] on span "Solicitar" at bounding box center [667, 332] width 49 height 22
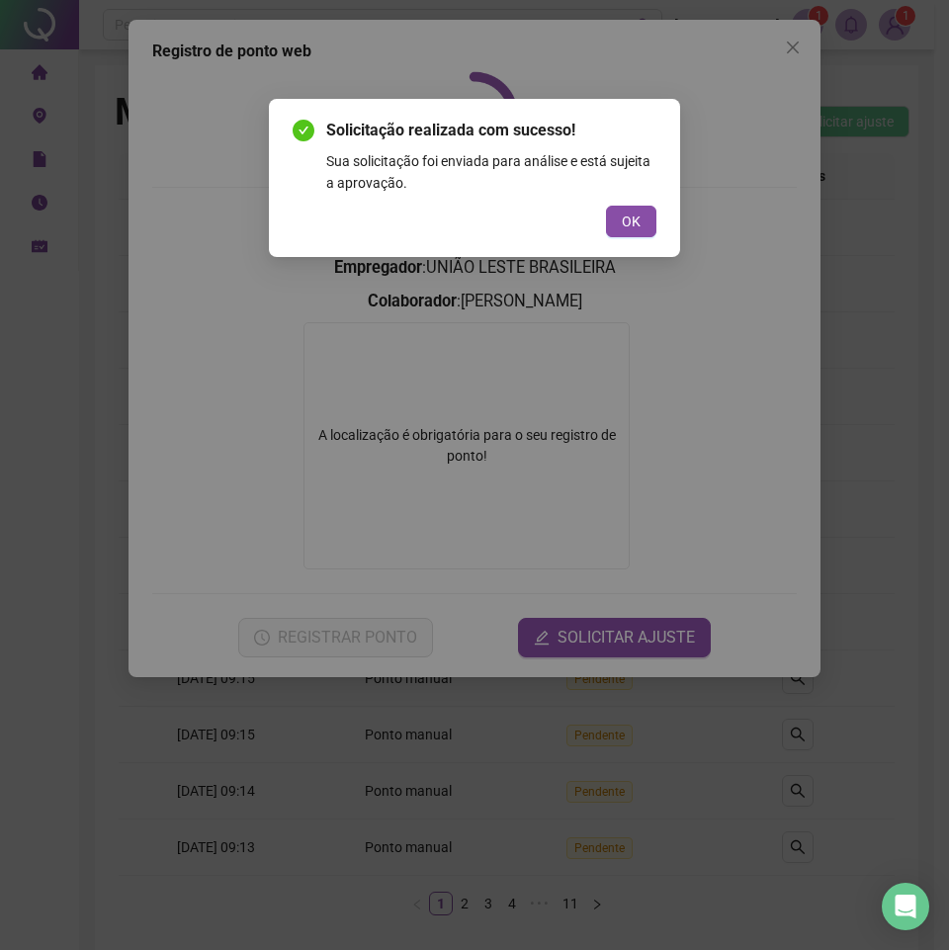
click at [632, 202] on div "Solicitação realizada com sucesso! Sua solicitação foi enviada para análise e e…" at bounding box center [475, 178] width 364 height 119
click at [634, 222] on span "OK" at bounding box center [631, 222] width 19 height 22
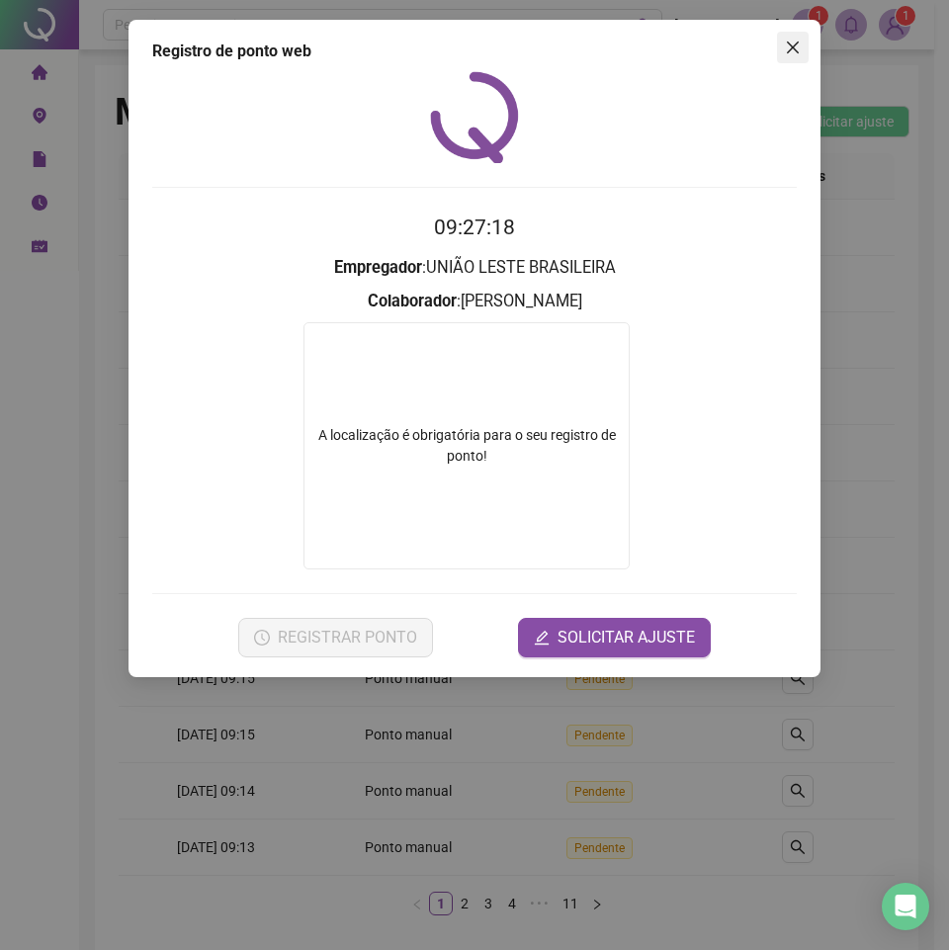
click at [793, 57] on button "Close" at bounding box center [793, 48] width 32 height 32
